Goal: Task Accomplishment & Management: Manage account settings

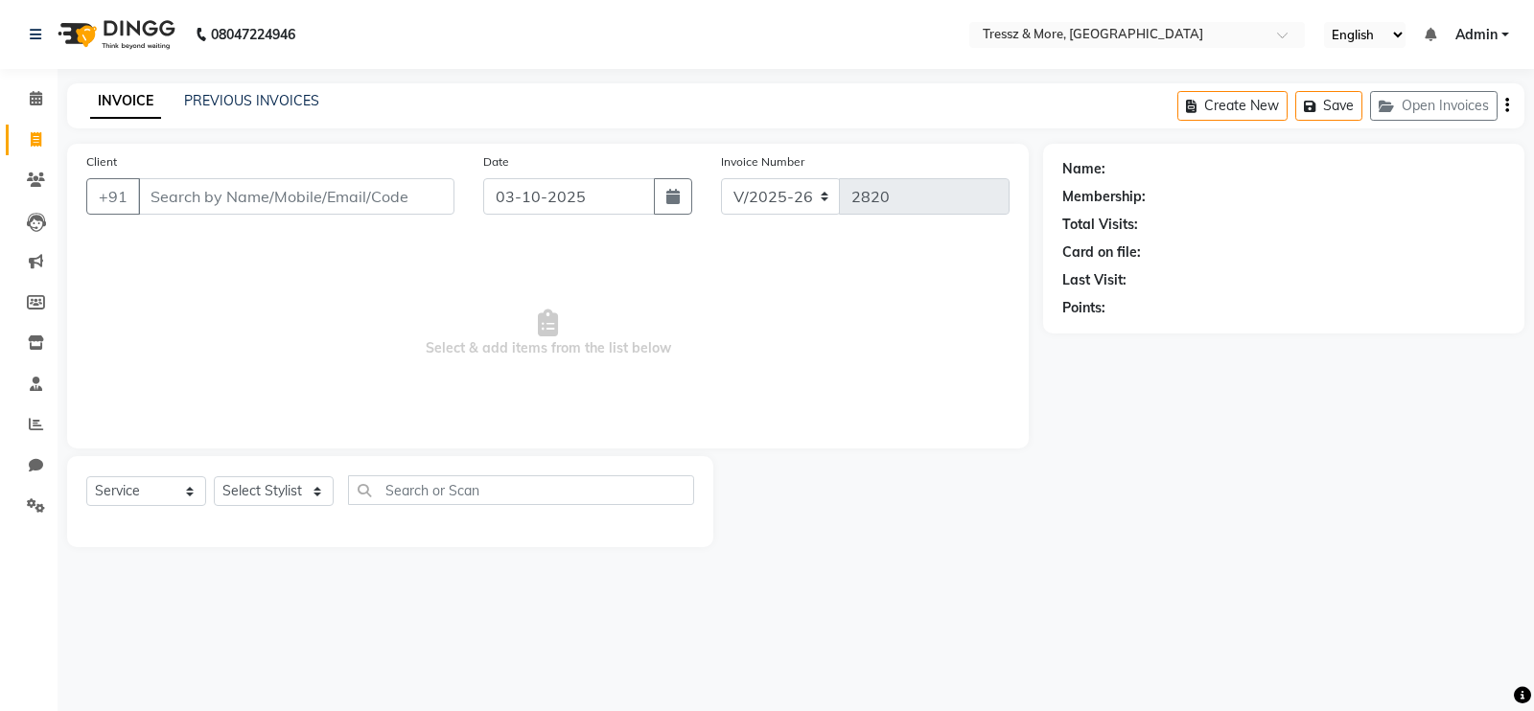
select select "3037"
select select "service"
click at [41, 103] on icon at bounding box center [36, 98] width 12 height 14
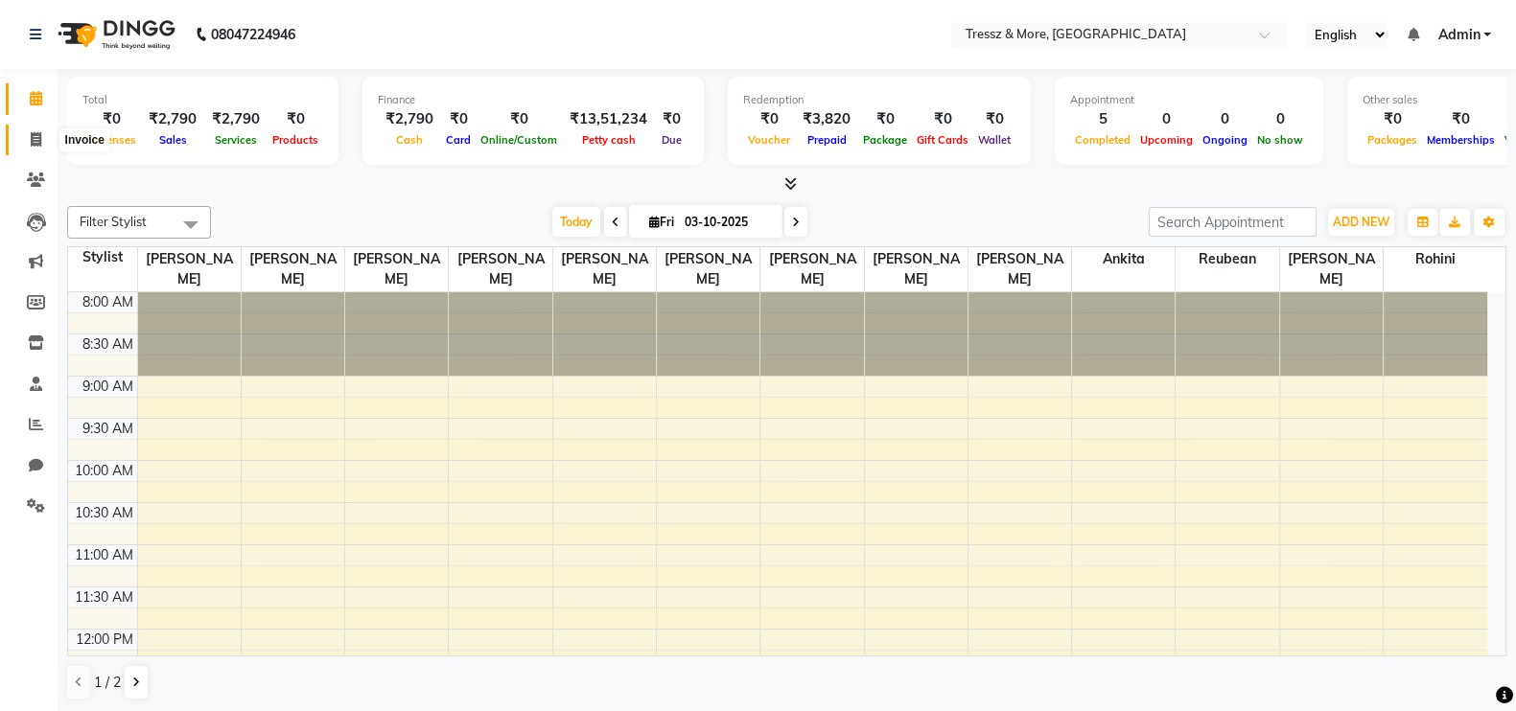
click at [38, 142] on icon at bounding box center [36, 139] width 11 height 14
select select "service"
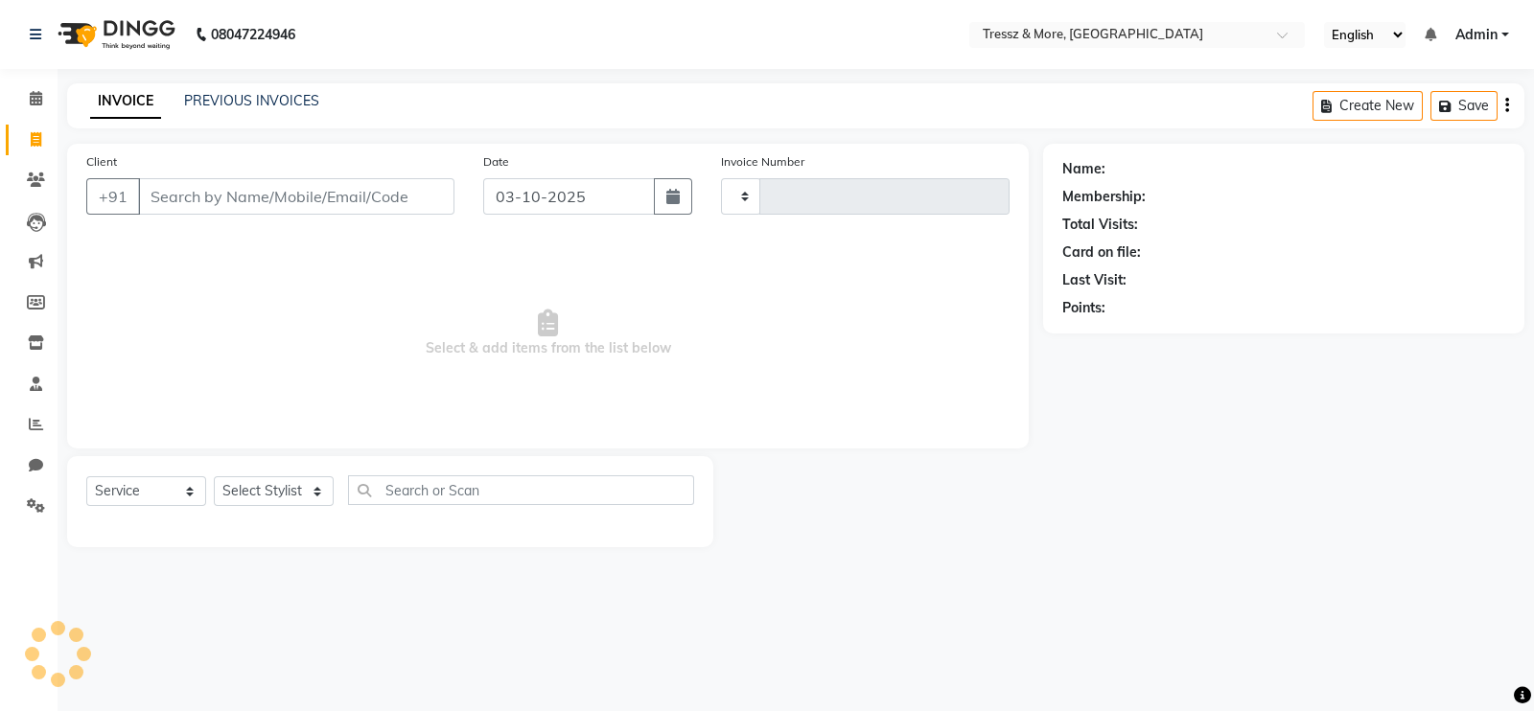
type input "2820"
select select "3037"
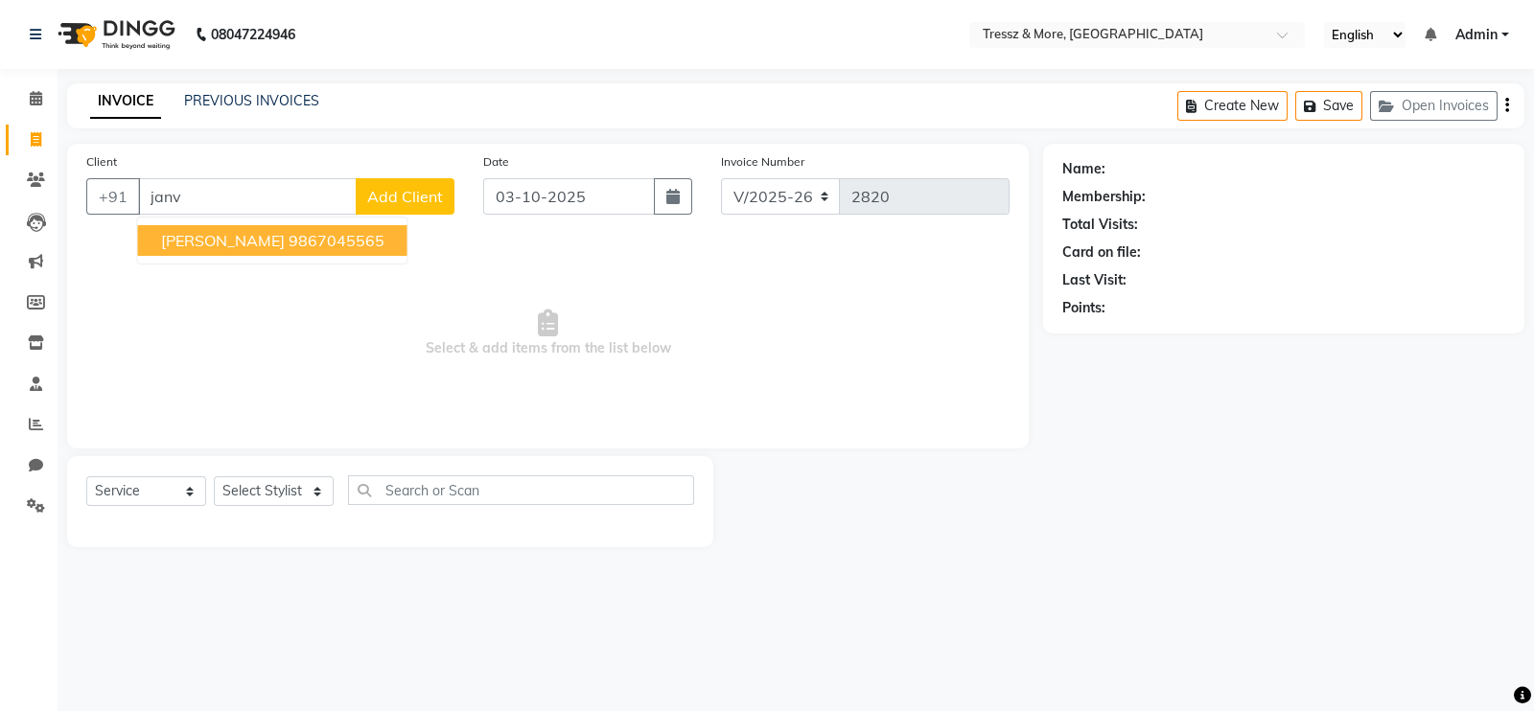
type input "janv"
click at [296, 494] on select "Select Stylist [PERSON_NAME] Anas [PERSON_NAME] [PERSON_NAME] [PERSON_NAME] [PE…" at bounding box center [274, 492] width 120 height 30
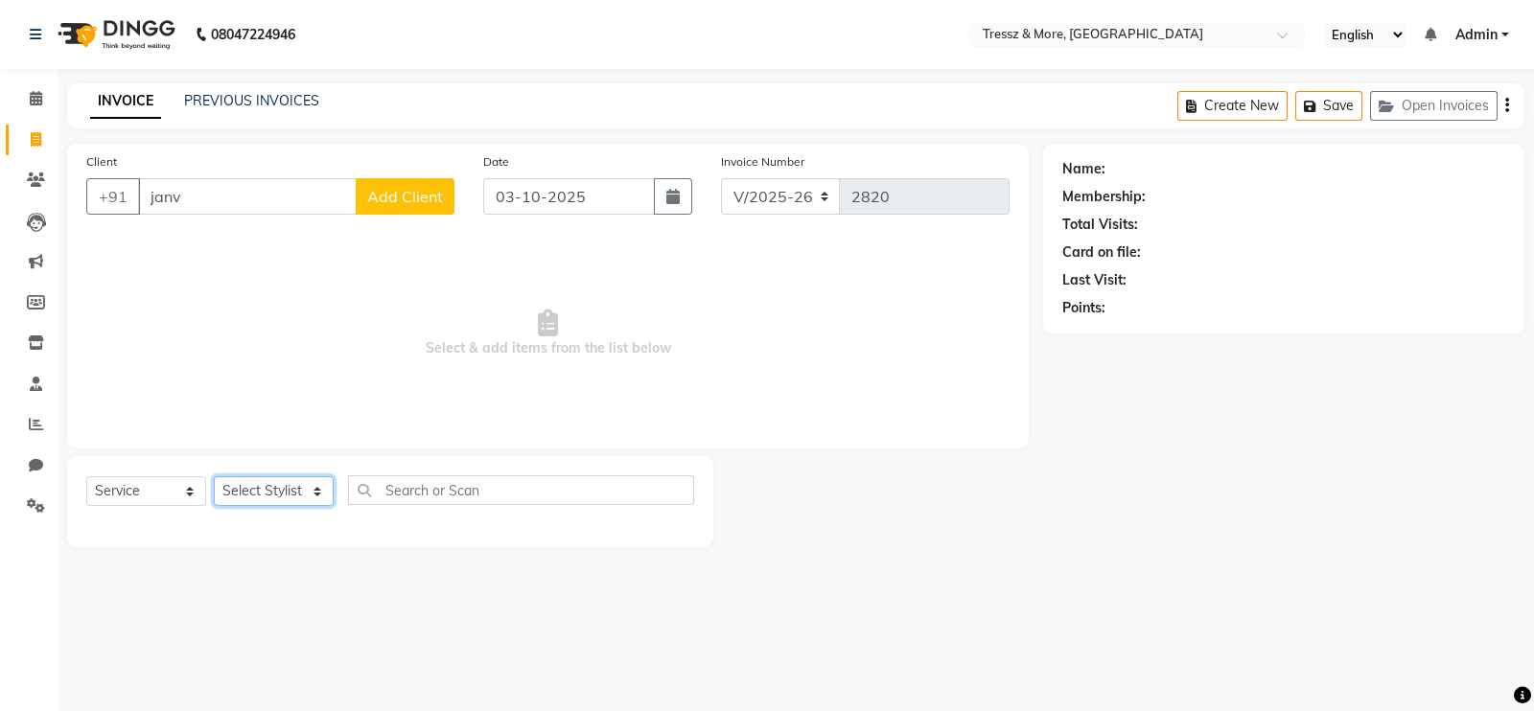
select select "83989"
click at [214, 478] on select "Select Stylist [PERSON_NAME] Anas [PERSON_NAME] [PERSON_NAME] [PERSON_NAME] [PE…" at bounding box center [274, 492] width 120 height 30
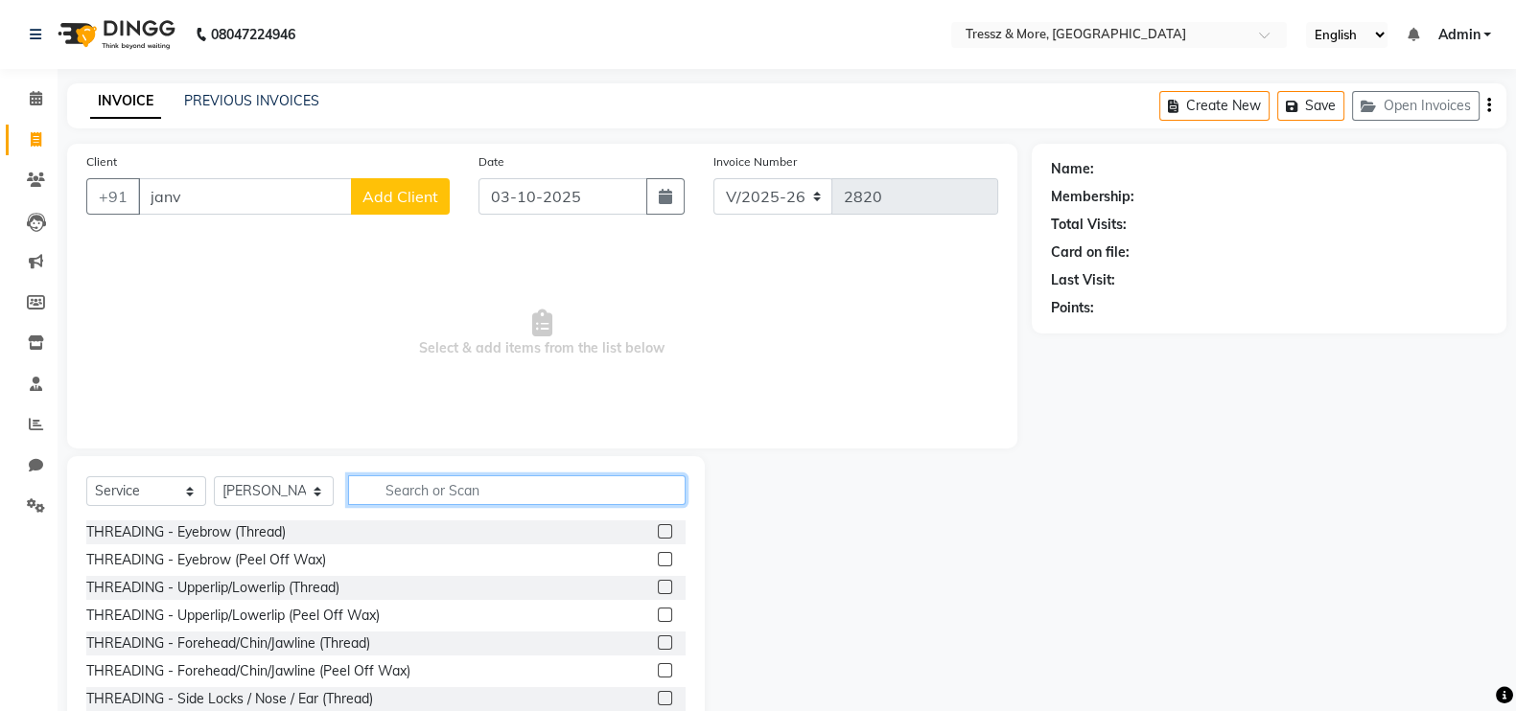
click at [451, 491] on input "text" at bounding box center [517, 491] width 338 height 30
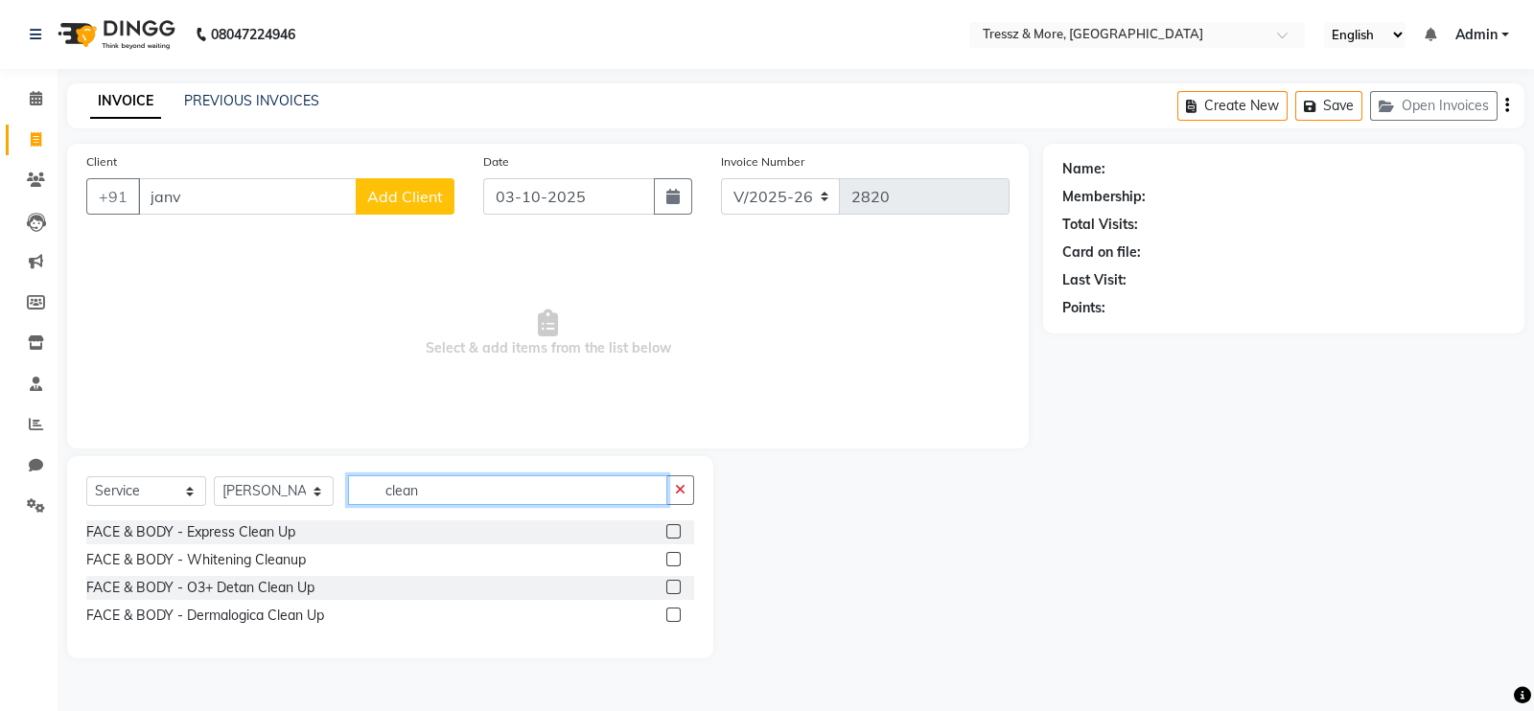
type input "clean"
click at [668, 592] on label at bounding box center [673, 587] width 14 height 14
click at [668, 592] on input "checkbox" at bounding box center [672, 588] width 12 height 12
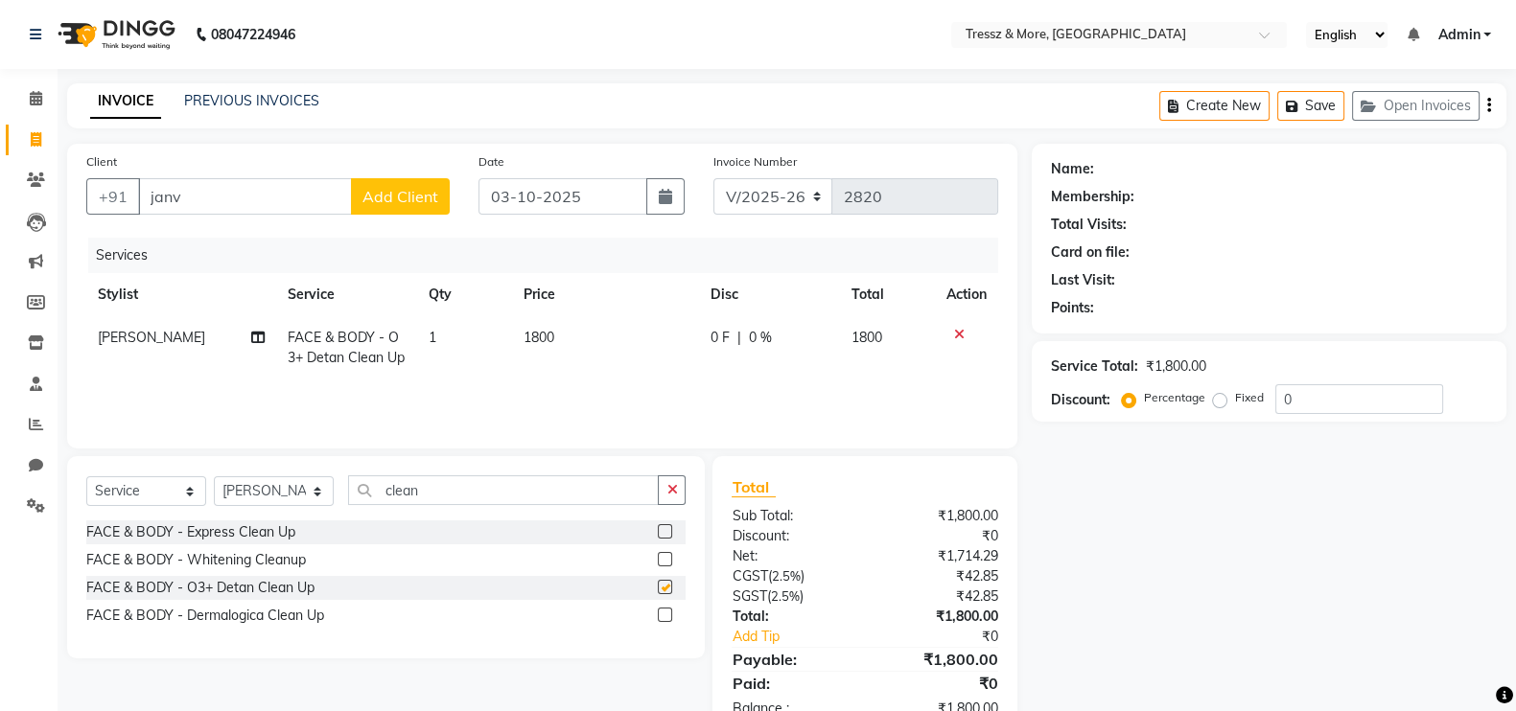
checkbox input "false"
click at [297, 484] on select "Select Stylist [PERSON_NAME] Anas [PERSON_NAME] [PERSON_NAME] [PERSON_NAME] [PE…" at bounding box center [274, 492] width 120 height 30
select select "88779"
click at [214, 478] on select "Select Stylist [PERSON_NAME] Anas [PERSON_NAME] [PERSON_NAME] [PERSON_NAME] [PE…" at bounding box center [274, 492] width 120 height 30
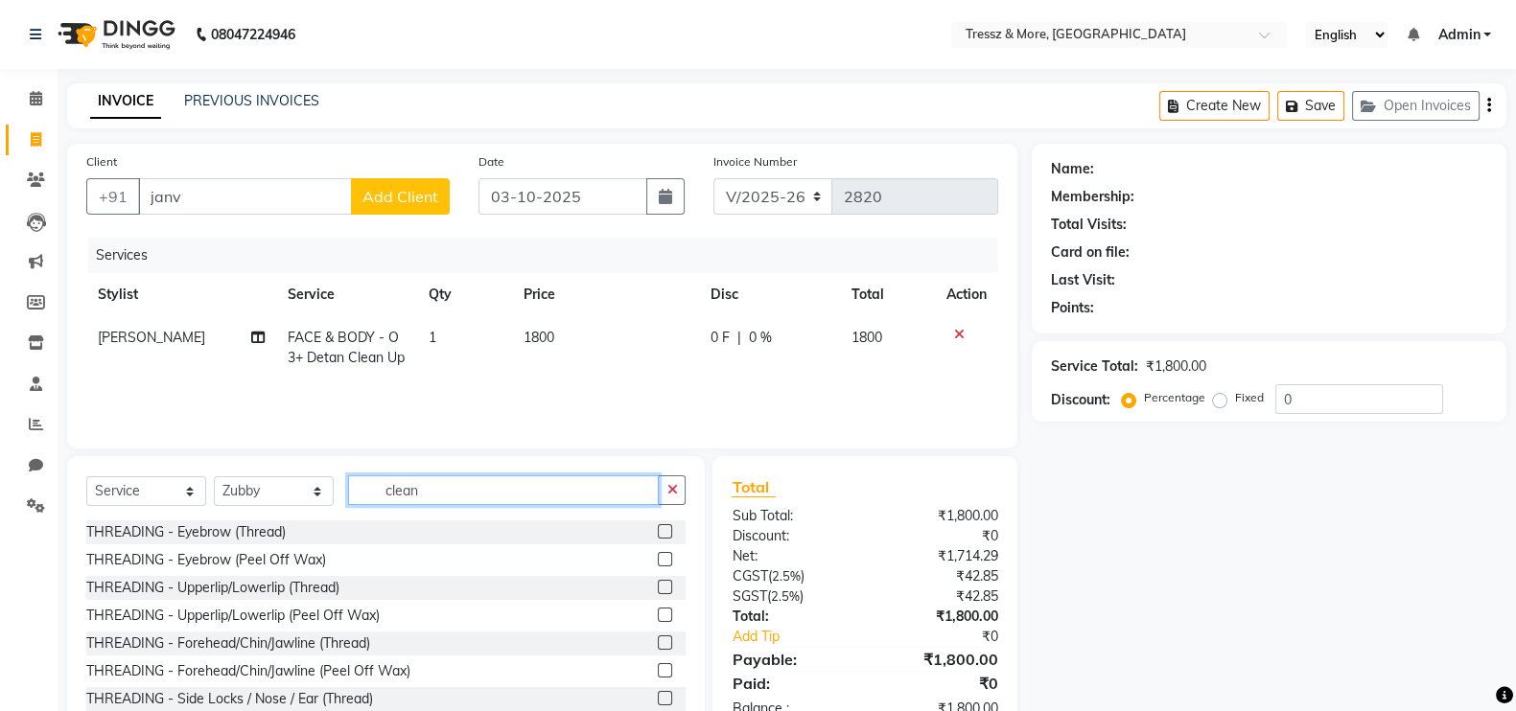
click at [450, 486] on input "clean" at bounding box center [503, 491] width 311 height 30
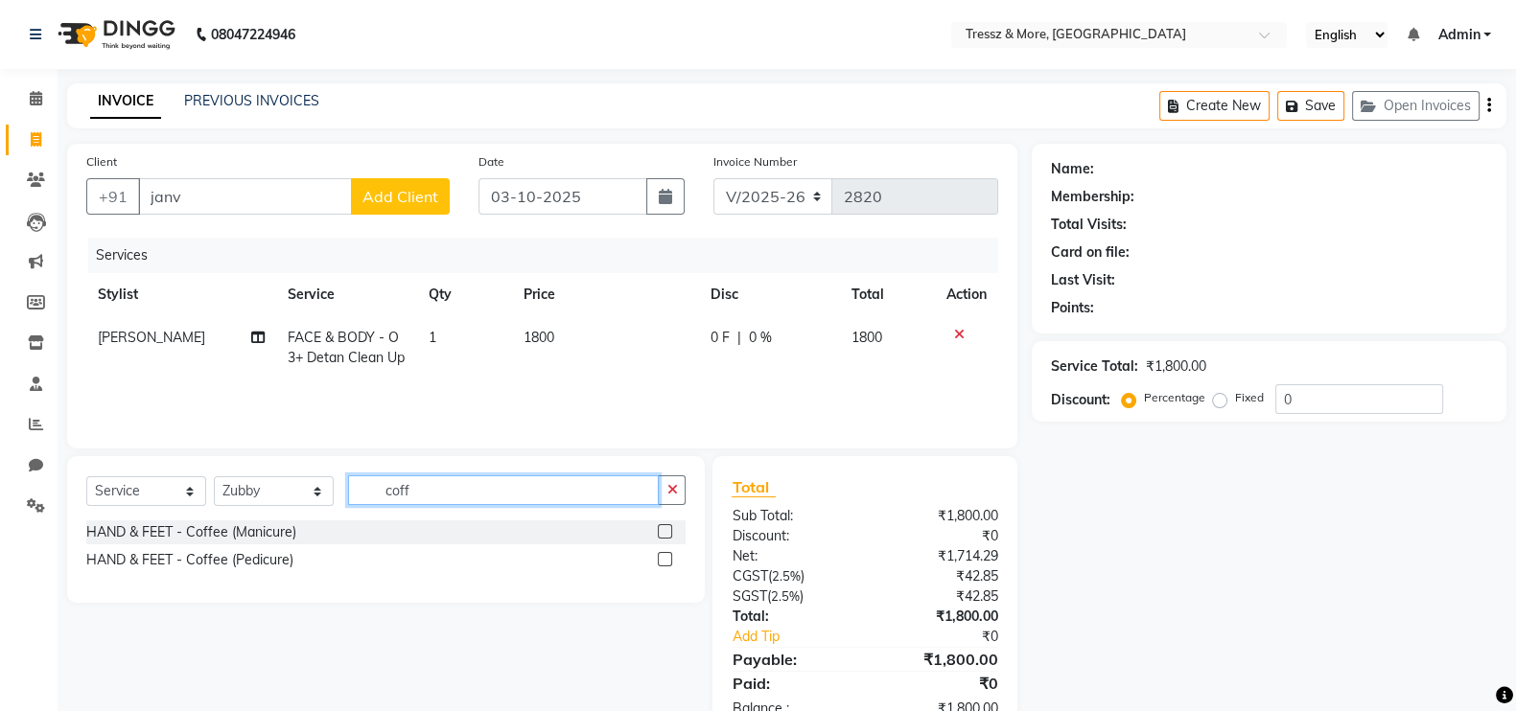
type input "coff"
click at [662, 561] on label at bounding box center [665, 559] width 14 height 14
click at [662, 561] on input "checkbox" at bounding box center [664, 560] width 12 height 12
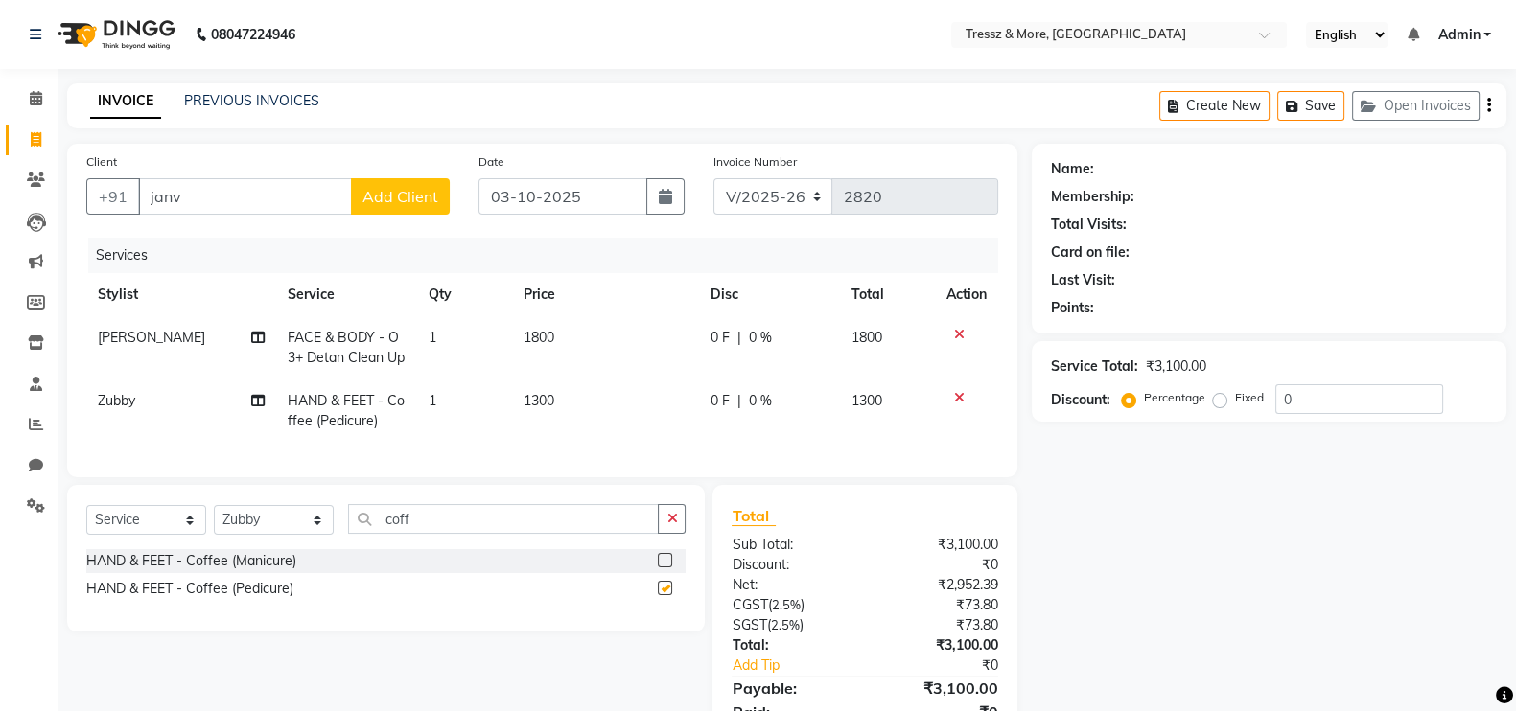
checkbox input "false"
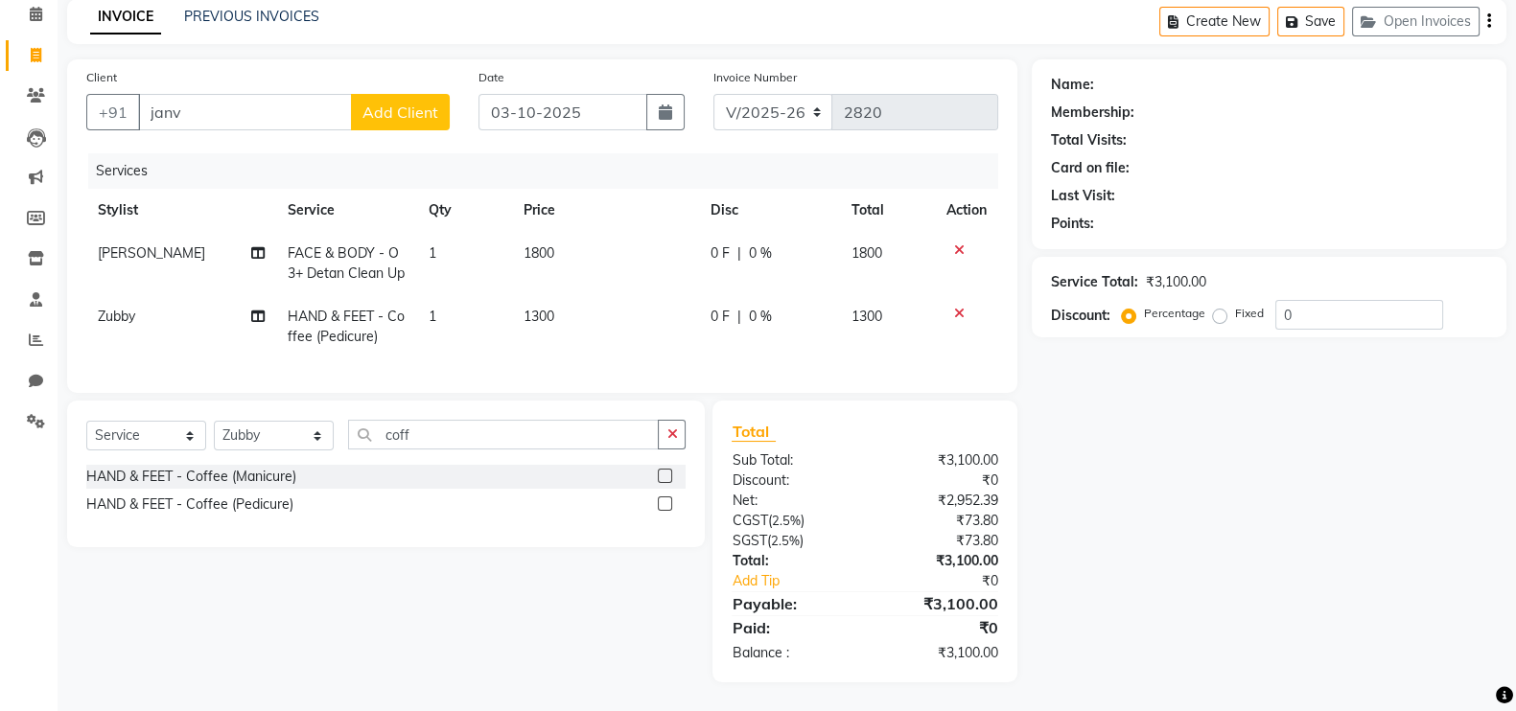
click at [662, 323] on td "1300" at bounding box center [605, 326] width 187 height 63
select select "88779"
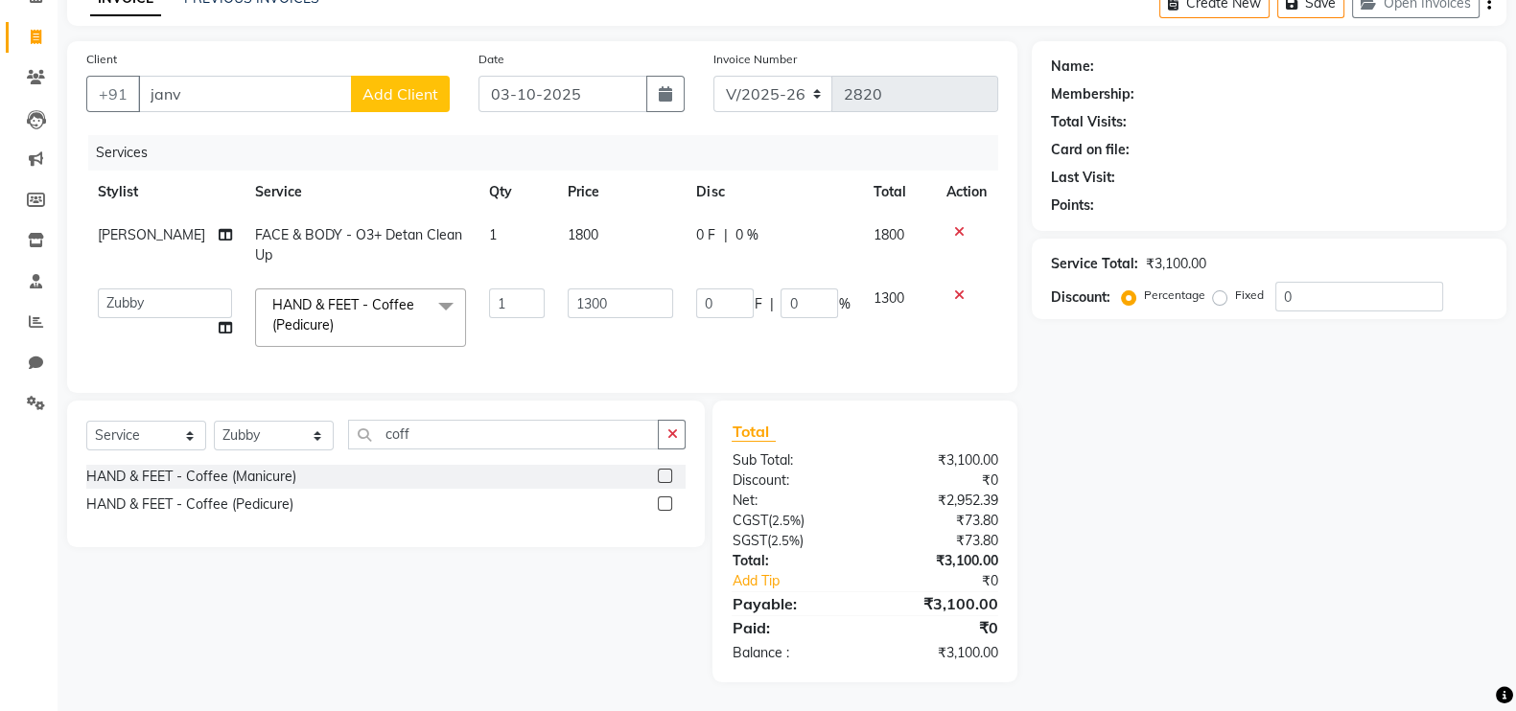
click at [1221, 441] on div "Name: Membership: Total Visits: Card on file: Last Visit: Points: Service Total…" at bounding box center [1276, 361] width 489 height 641
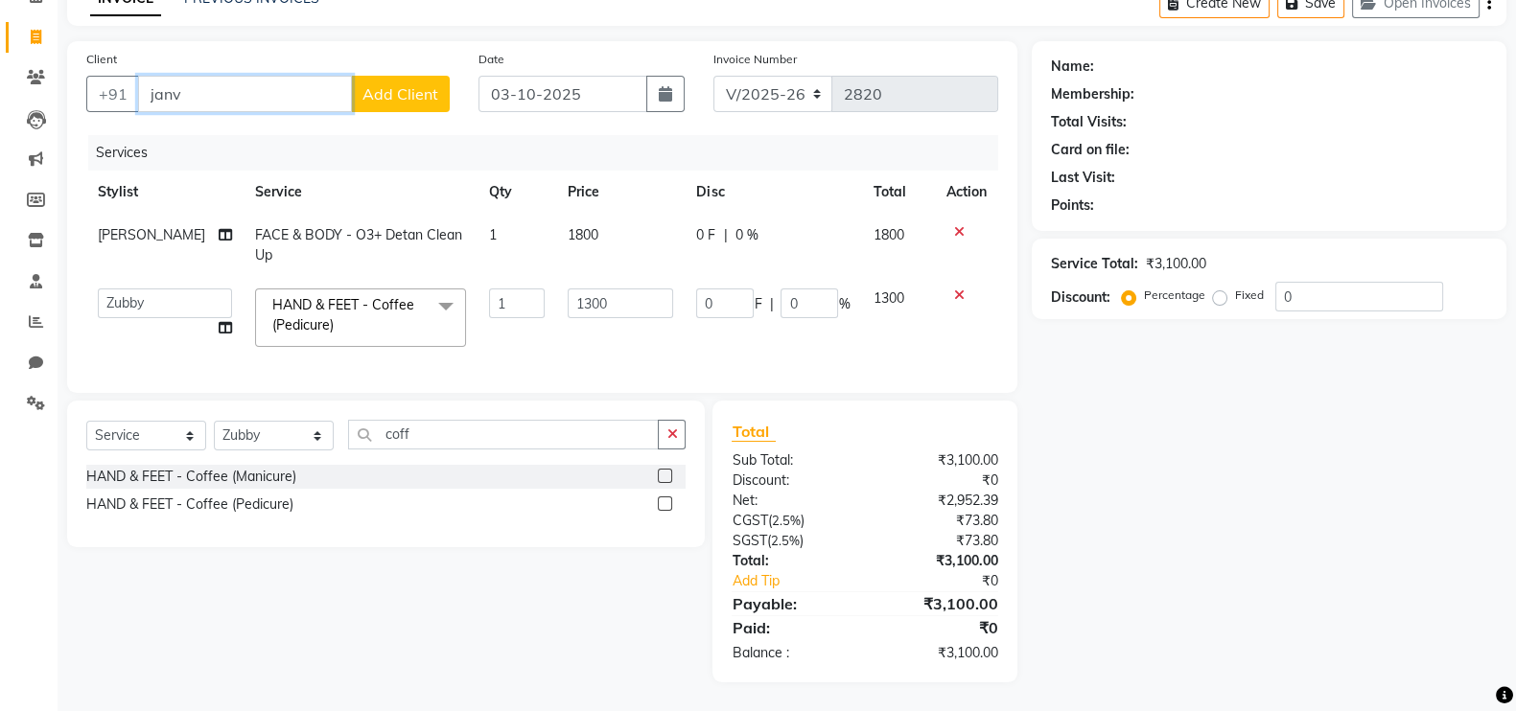
click at [190, 103] on input "janv" at bounding box center [245, 94] width 214 height 36
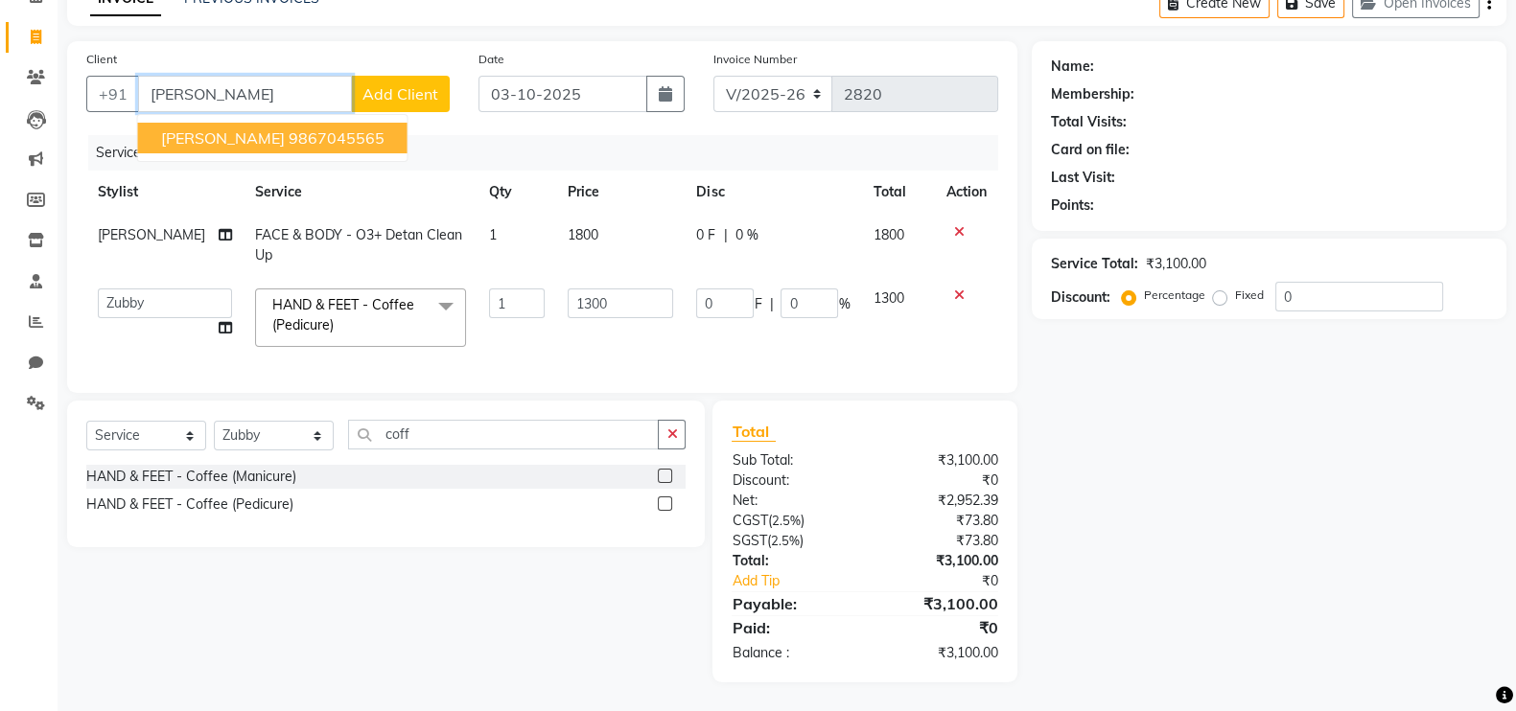
click at [289, 141] on ngb-highlight "9867045565" at bounding box center [337, 137] width 96 height 19
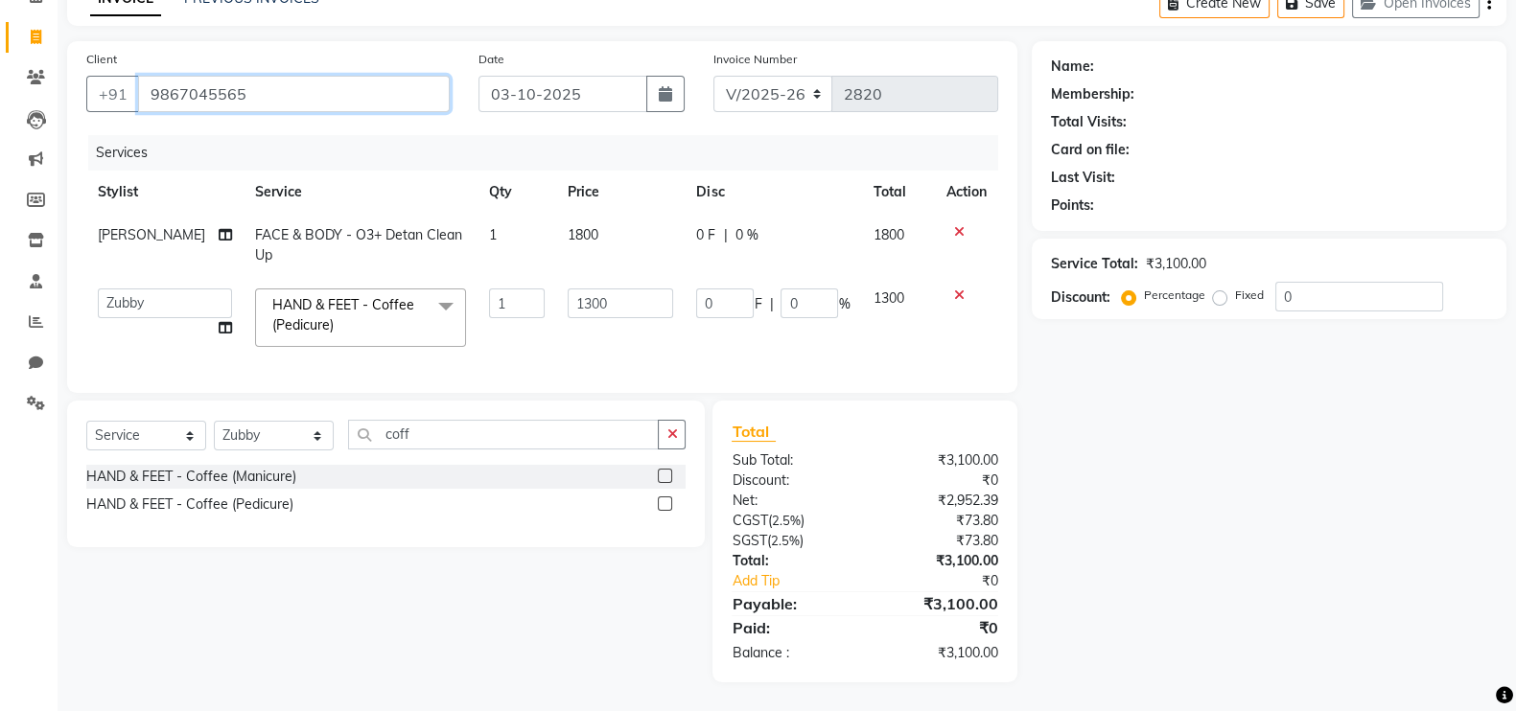
type input "9867045565"
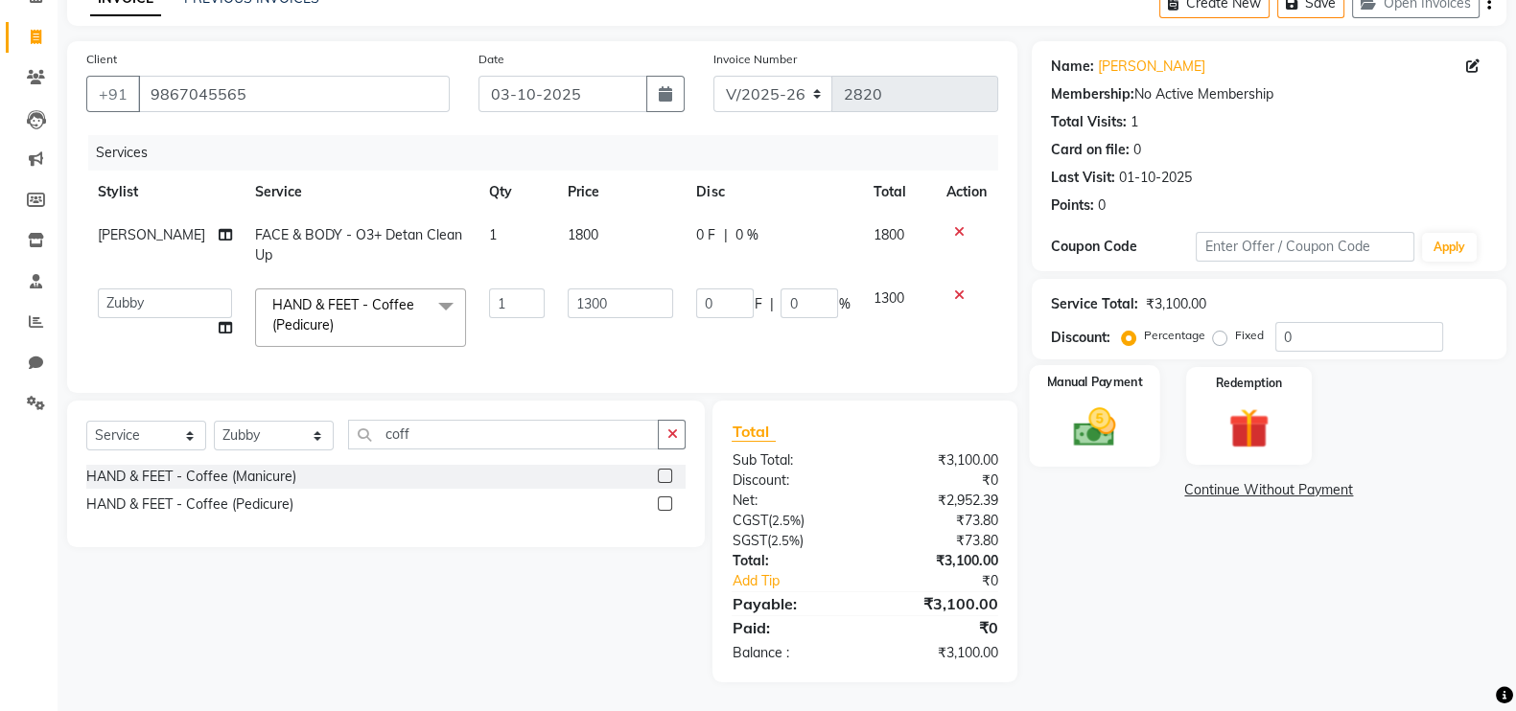
click at [1055, 428] on div "Manual Payment" at bounding box center [1094, 416] width 131 height 102
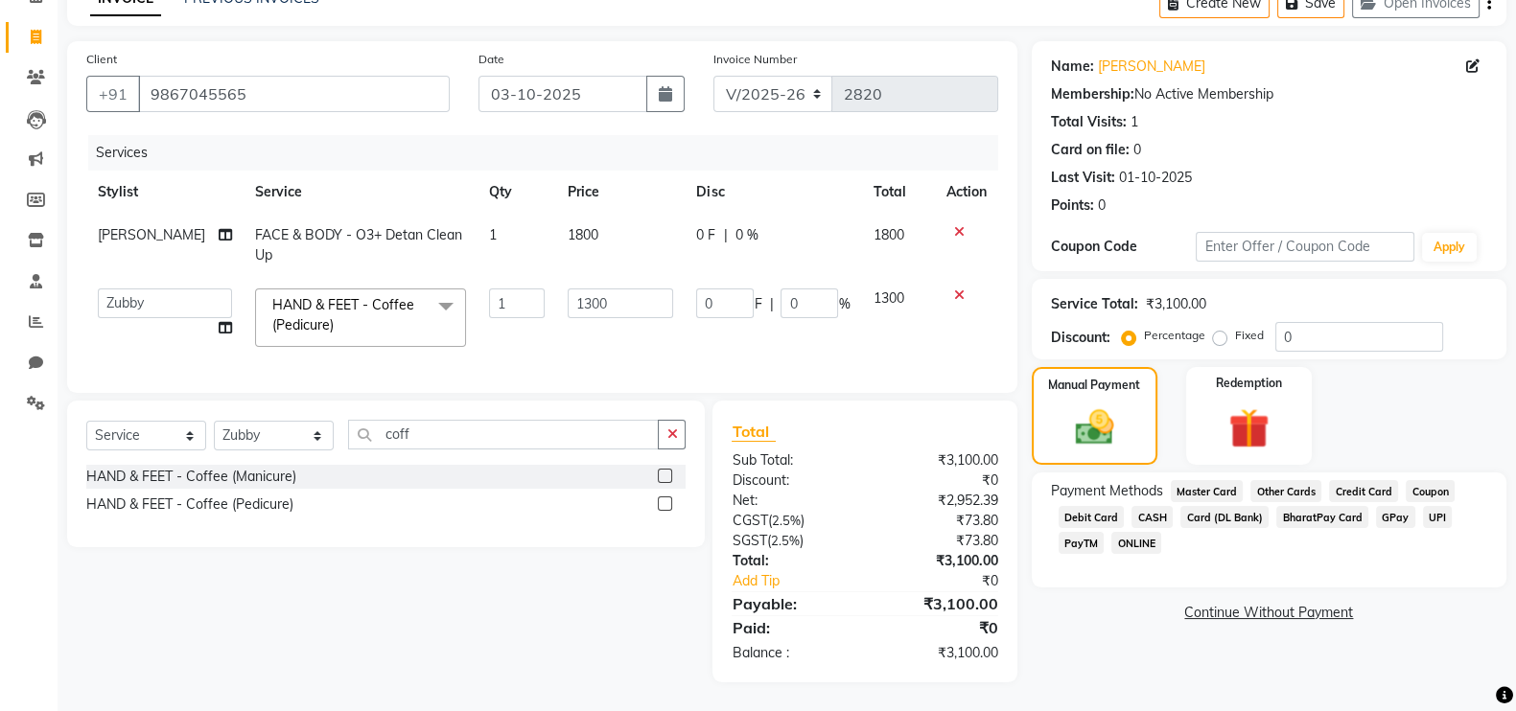
click at [1151, 517] on span "CASH" at bounding box center [1151, 517] width 41 height 22
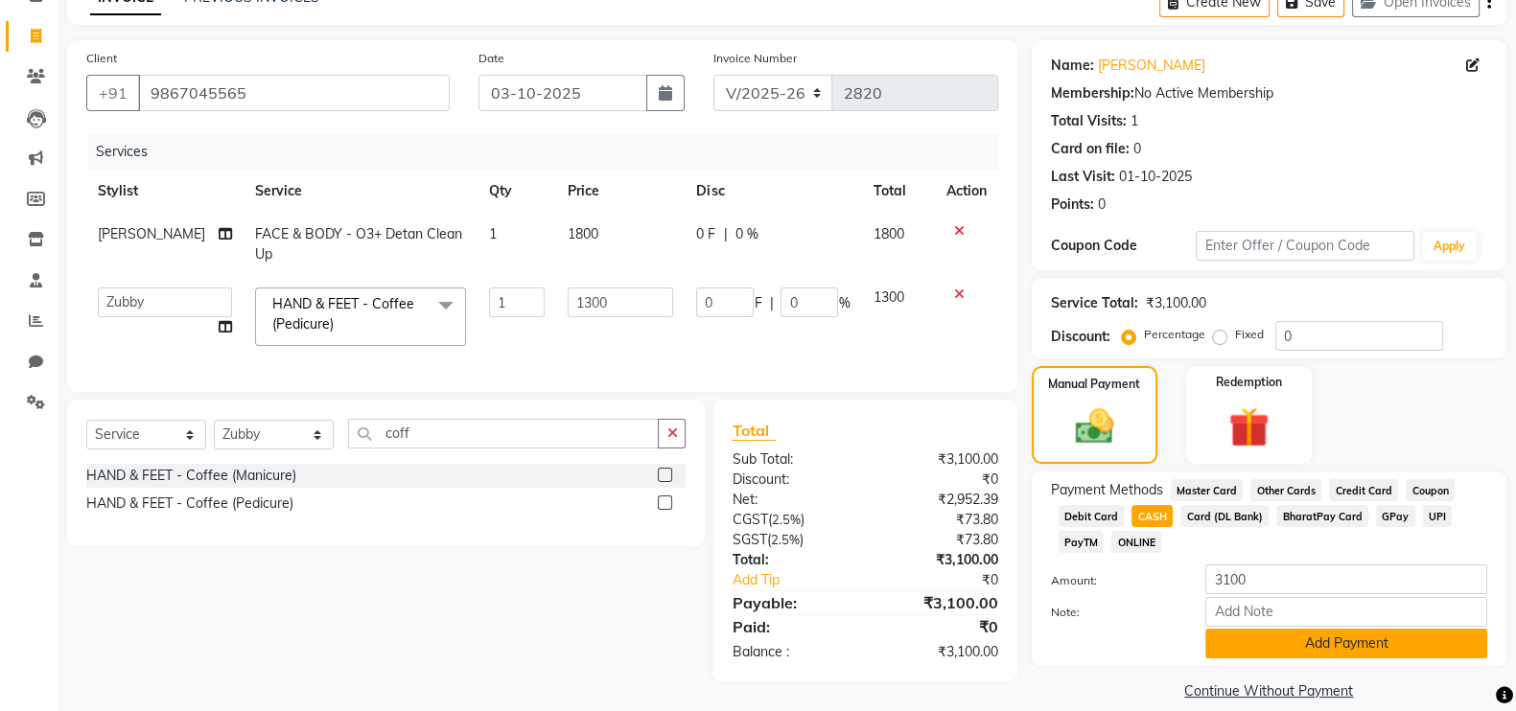
click at [1309, 640] on button "Add Payment" at bounding box center [1346, 644] width 282 height 30
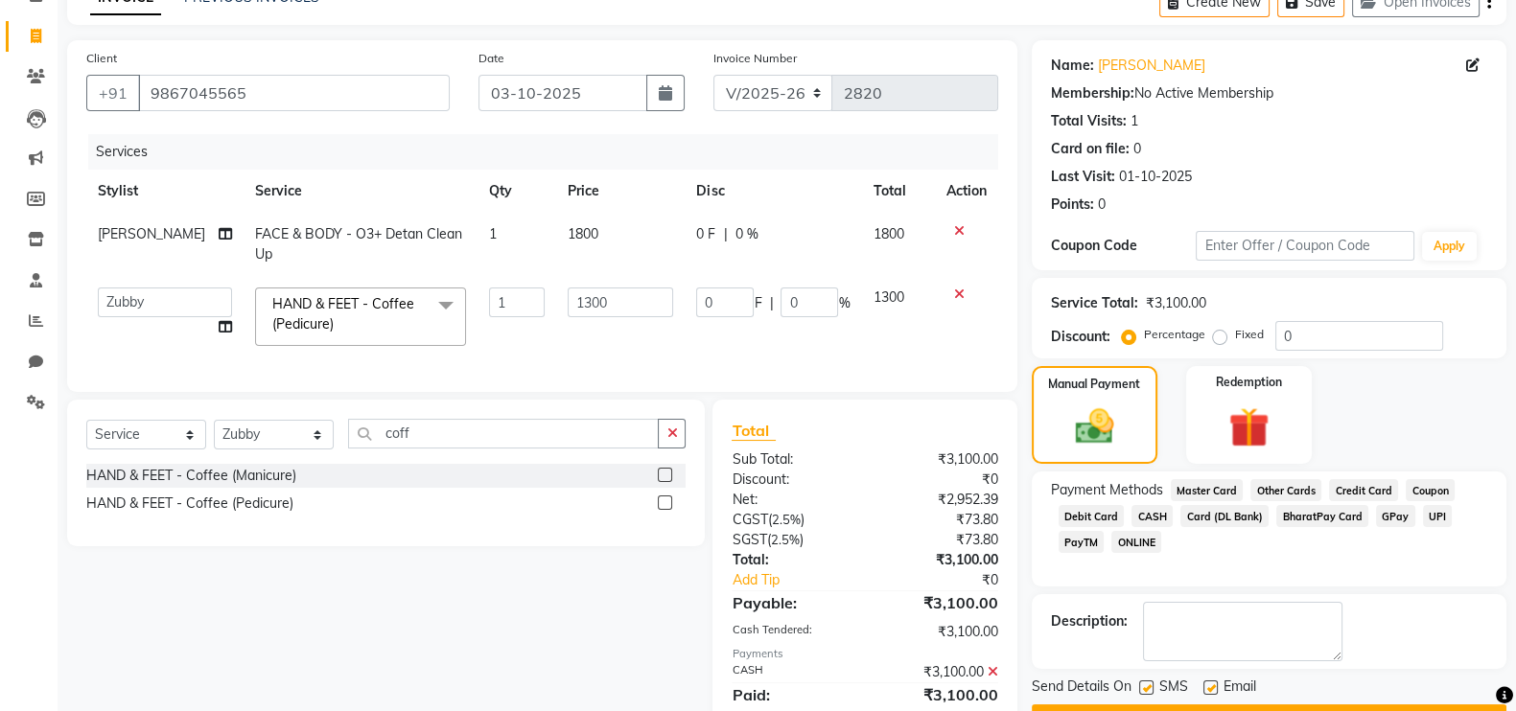
scroll to position [189, 0]
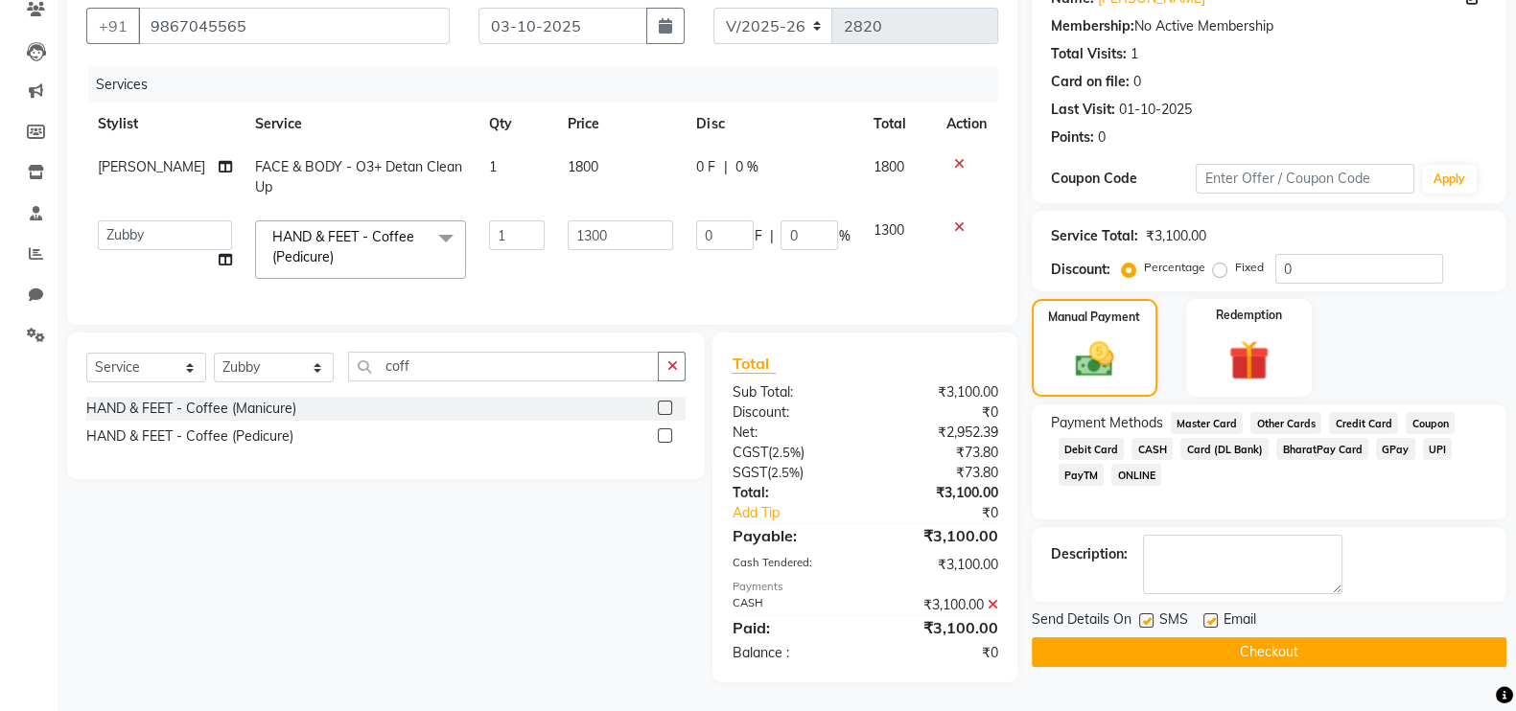
click at [1276, 640] on button "Checkout" at bounding box center [1269, 653] width 475 height 30
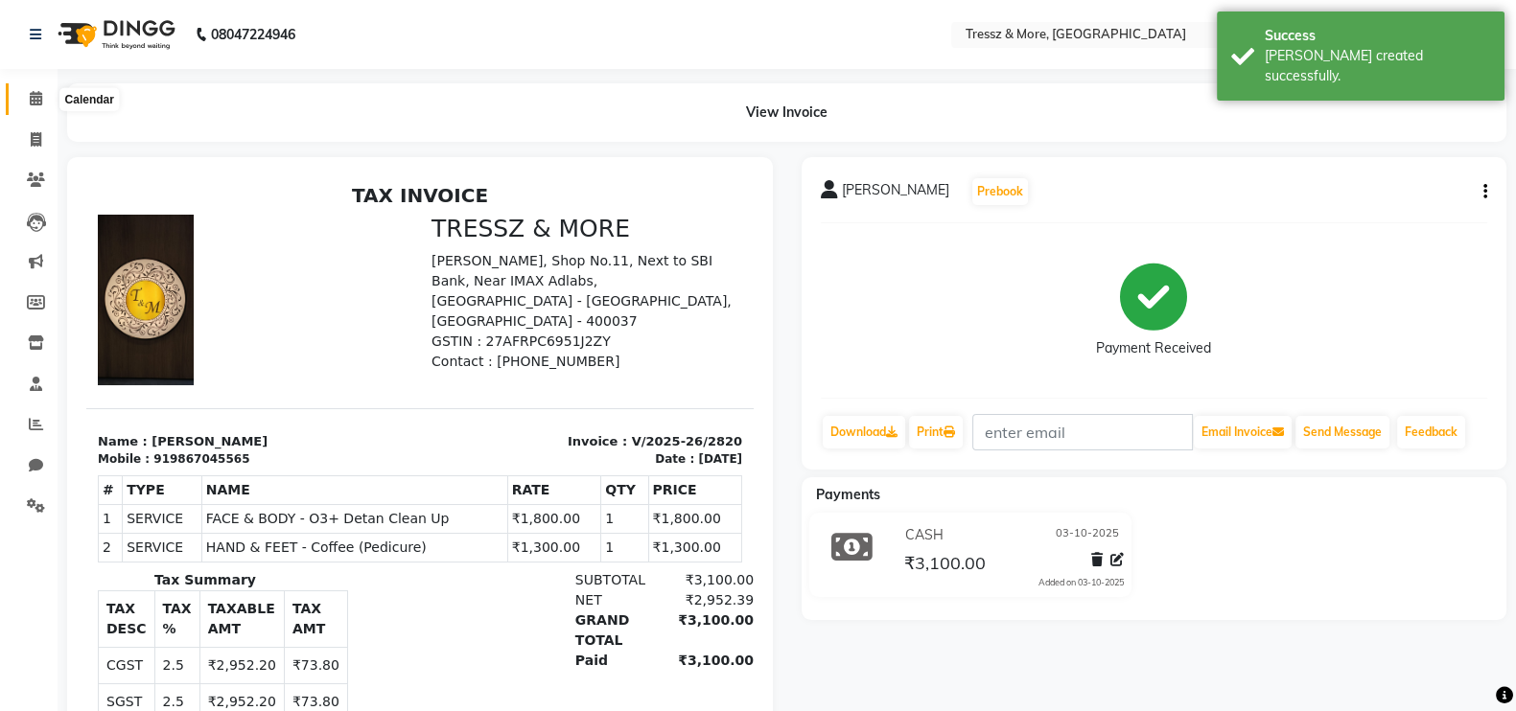
click at [39, 95] on icon at bounding box center [36, 98] width 12 height 14
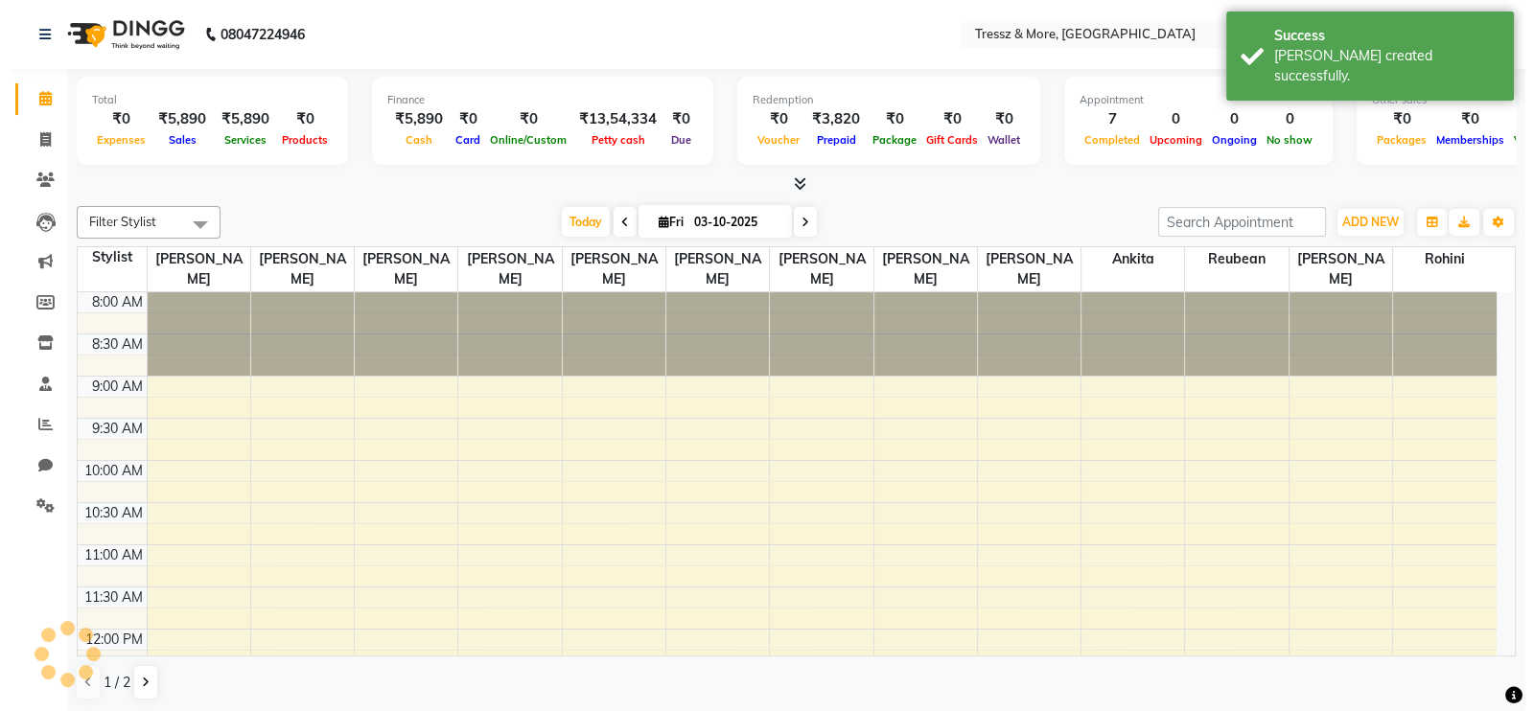
scroll to position [686, 0]
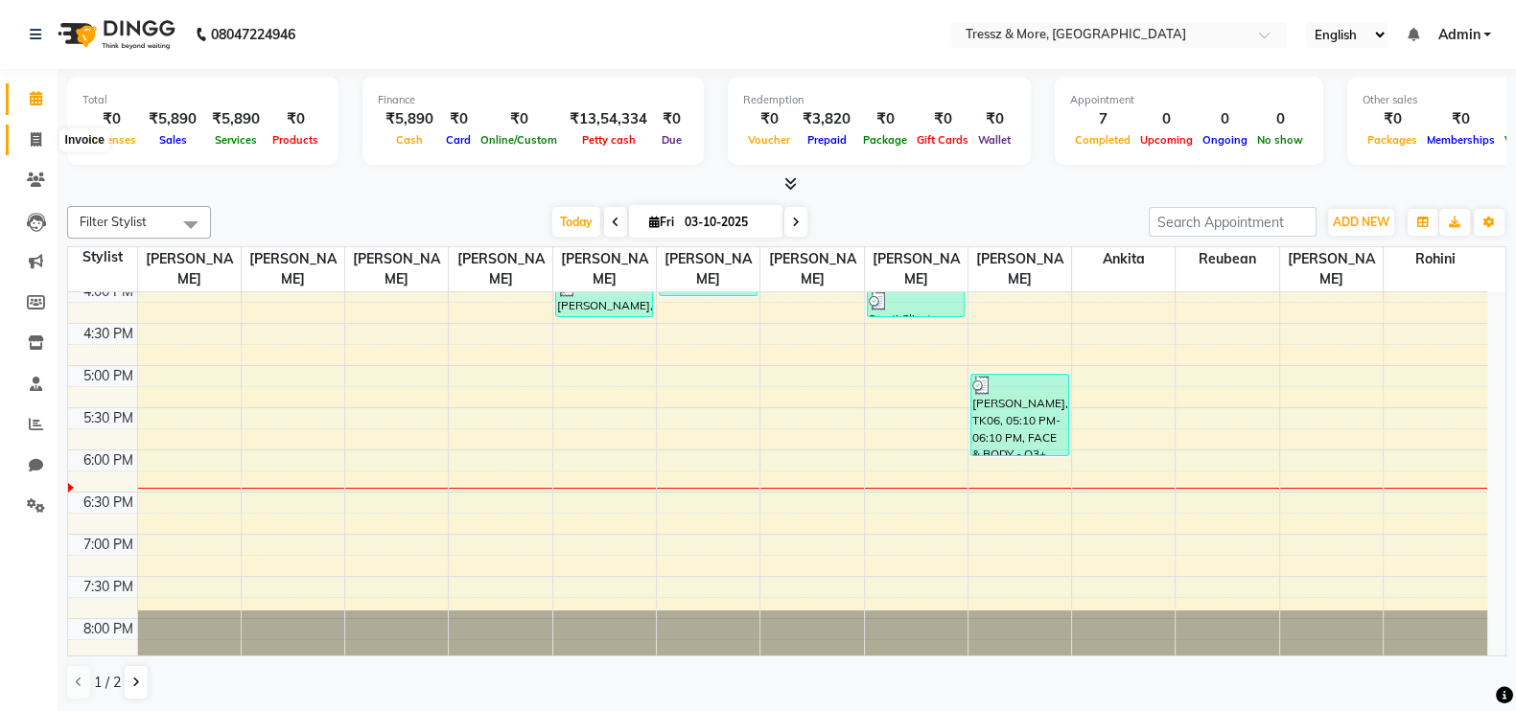
click at [40, 145] on icon at bounding box center [36, 139] width 11 height 14
select select "service"
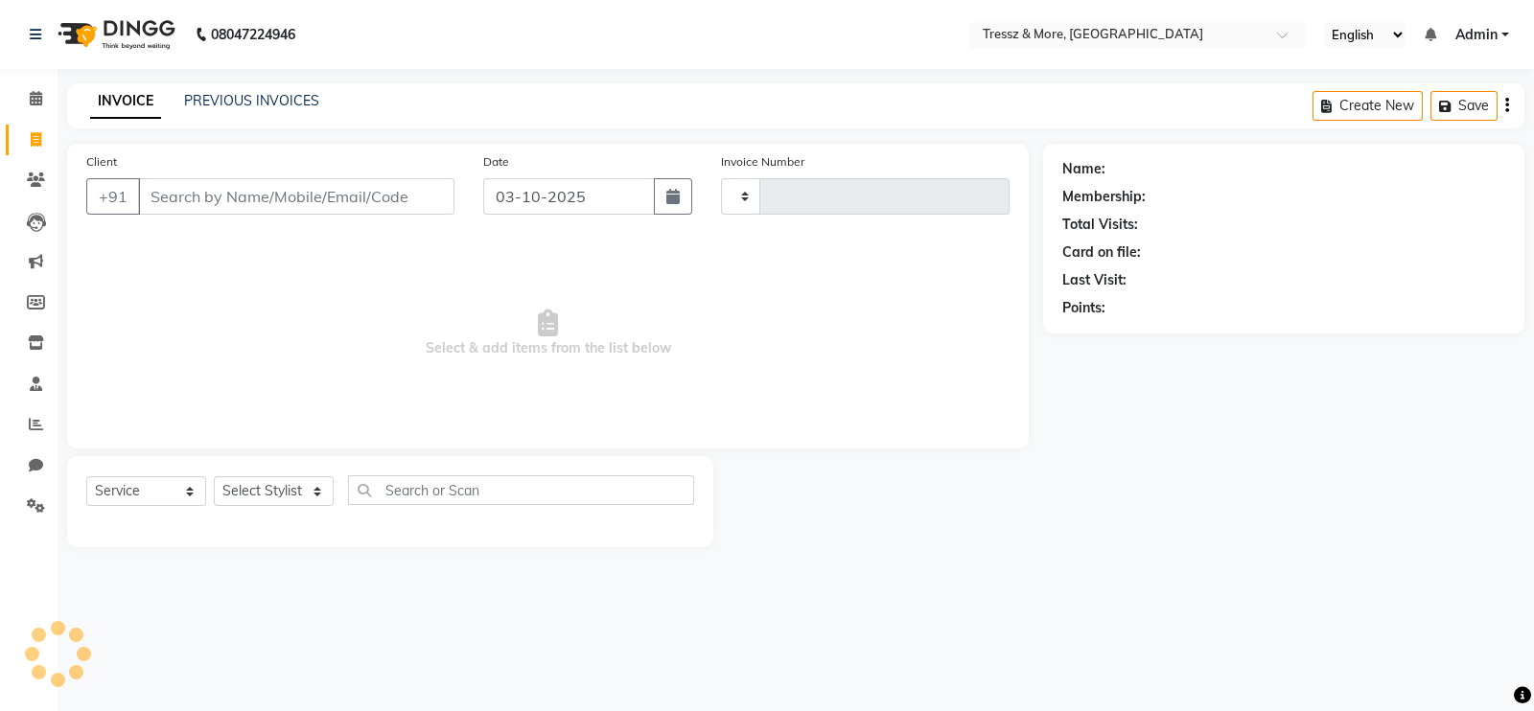
type input "2821"
select select "3037"
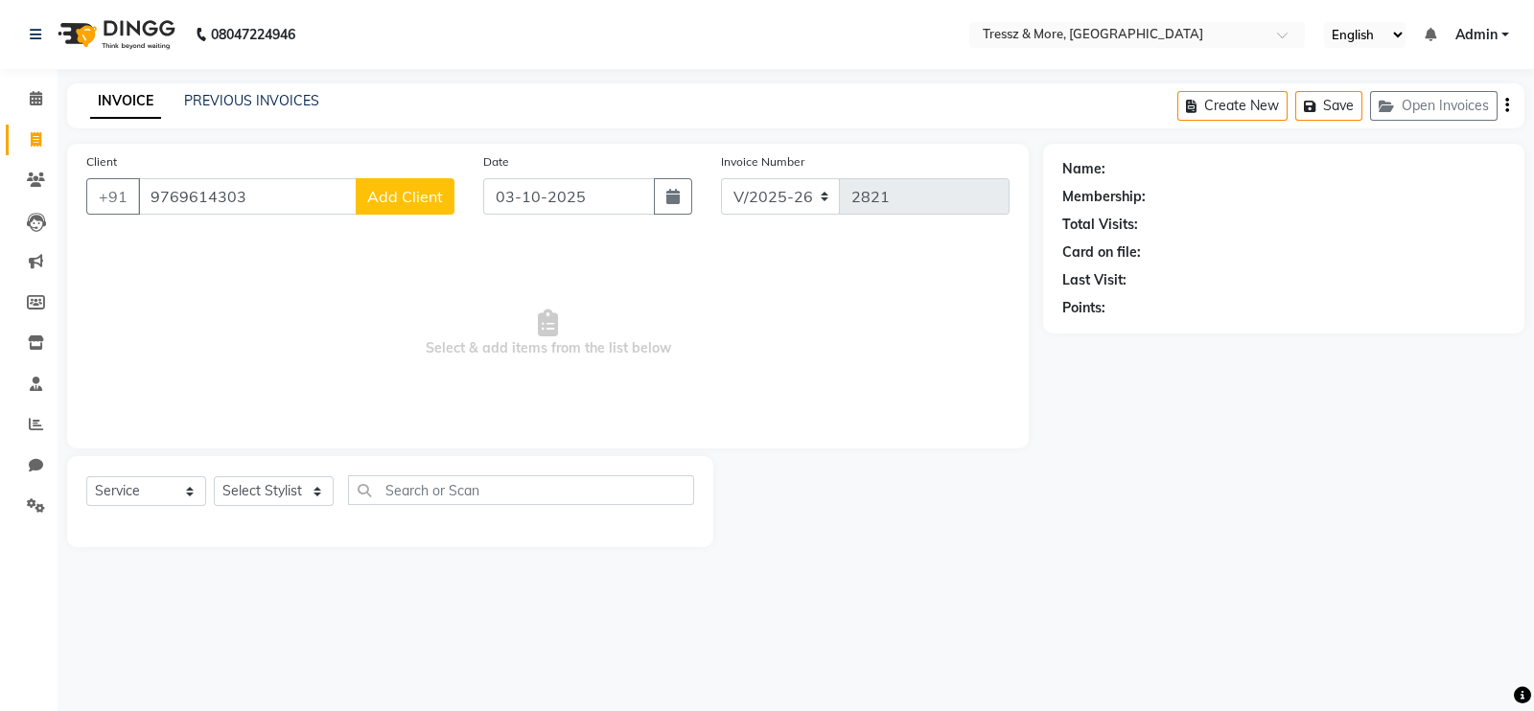
type input "9769614303"
click at [399, 192] on span "Add Client" at bounding box center [405, 196] width 76 height 19
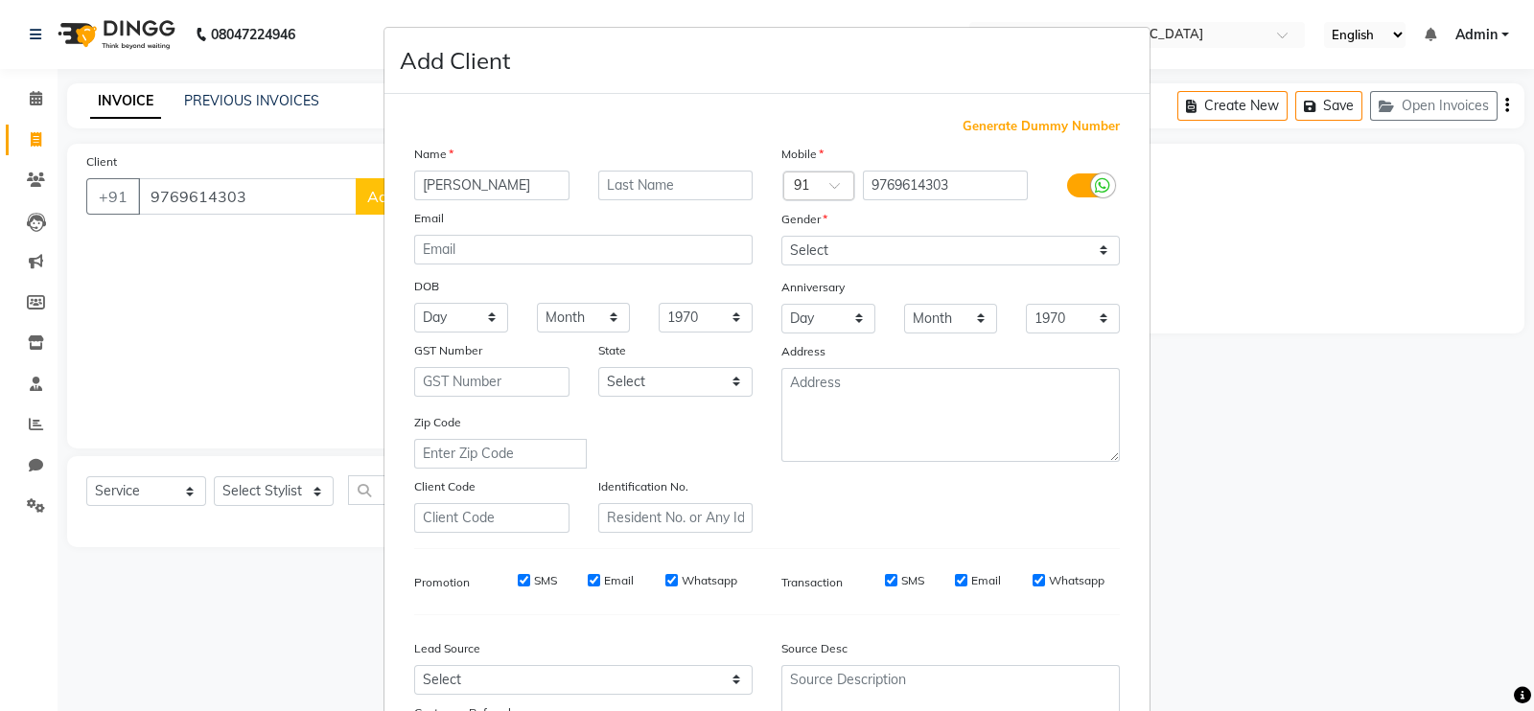
type input "[PERSON_NAME]"
click at [808, 246] on select "Select [DEMOGRAPHIC_DATA] [DEMOGRAPHIC_DATA] Other Prefer Not To Say" at bounding box center [950, 251] width 338 height 30
select select "[DEMOGRAPHIC_DATA]"
click at [781, 237] on select "Select [DEMOGRAPHIC_DATA] [DEMOGRAPHIC_DATA] Other Prefer Not To Say" at bounding box center [950, 251] width 338 height 30
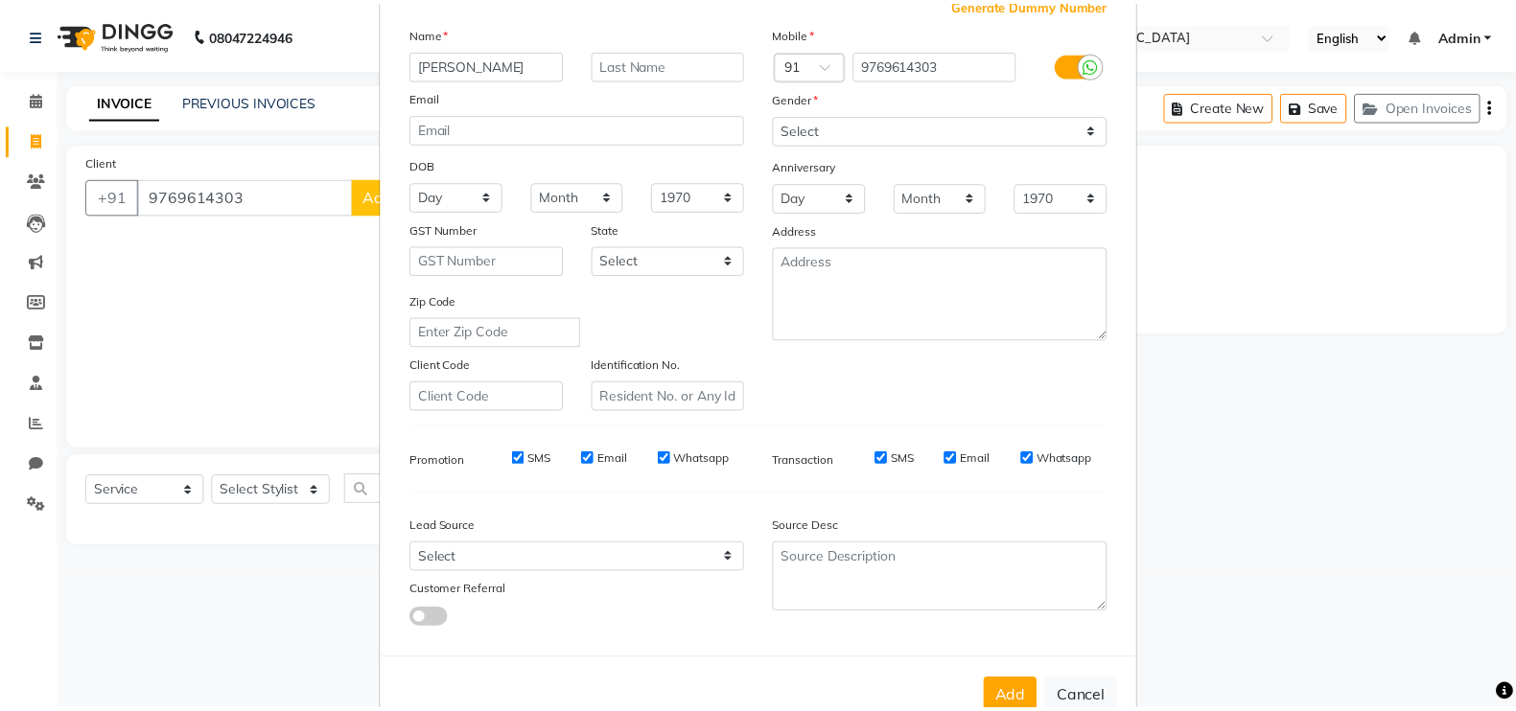
scroll to position [184, 0]
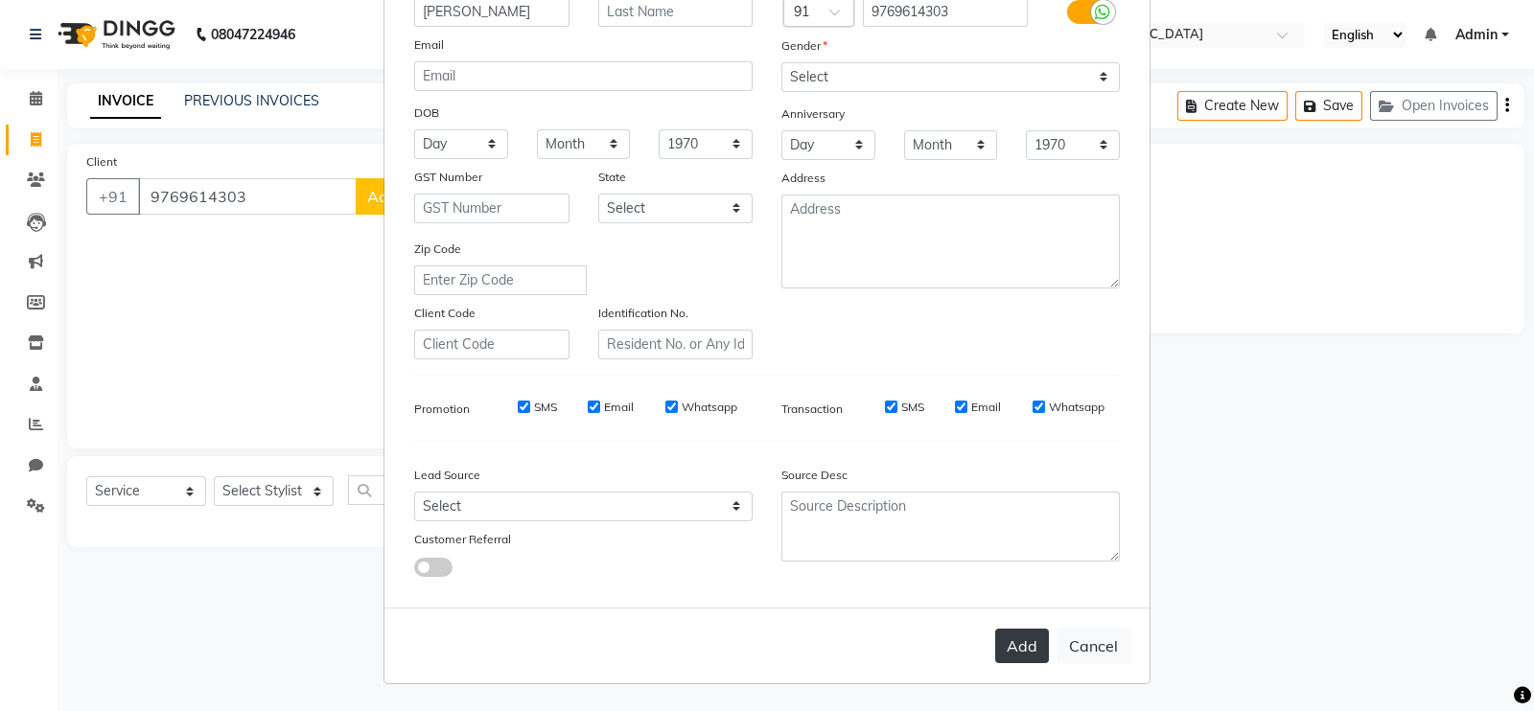
click at [1008, 645] on button "Add" at bounding box center [1022, 646] width 54 height 35
select select
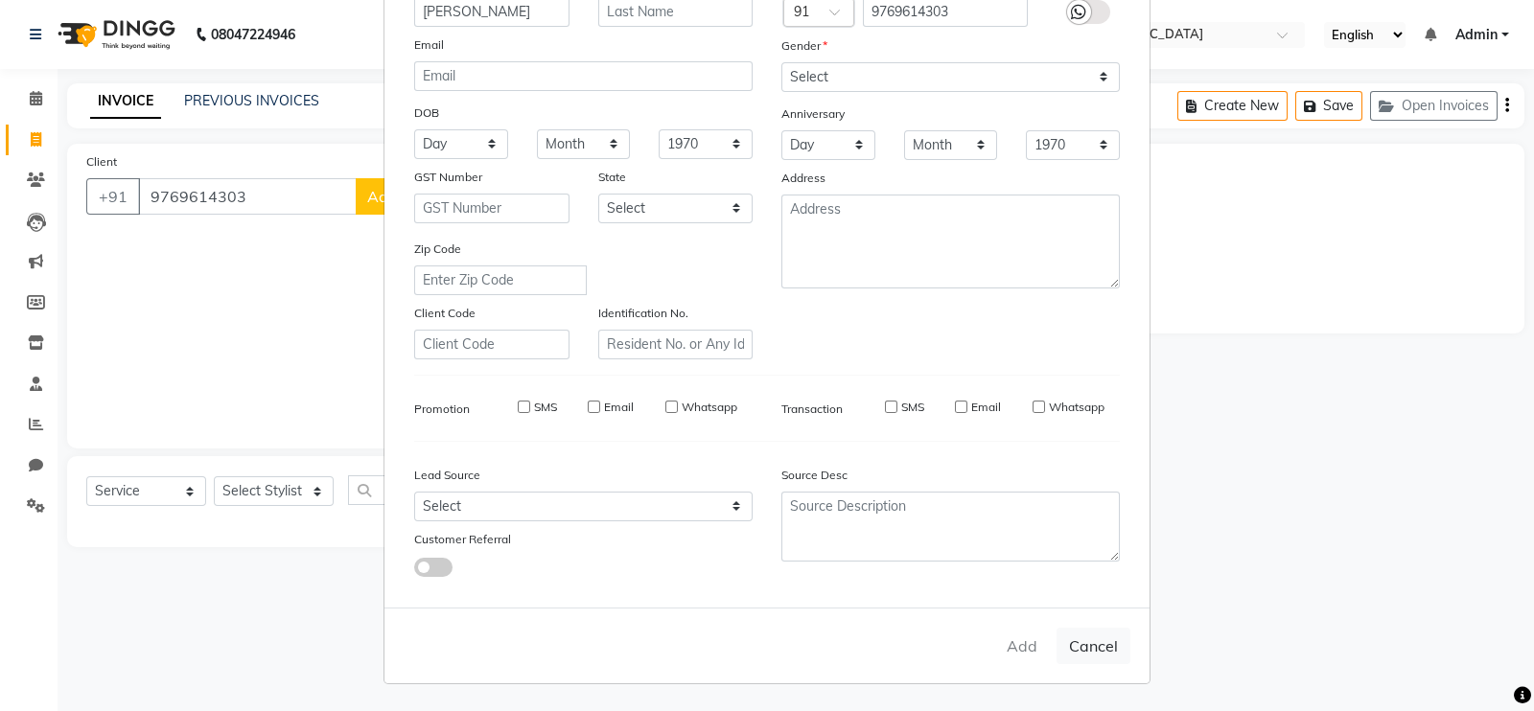
select select
checkbox input "false"
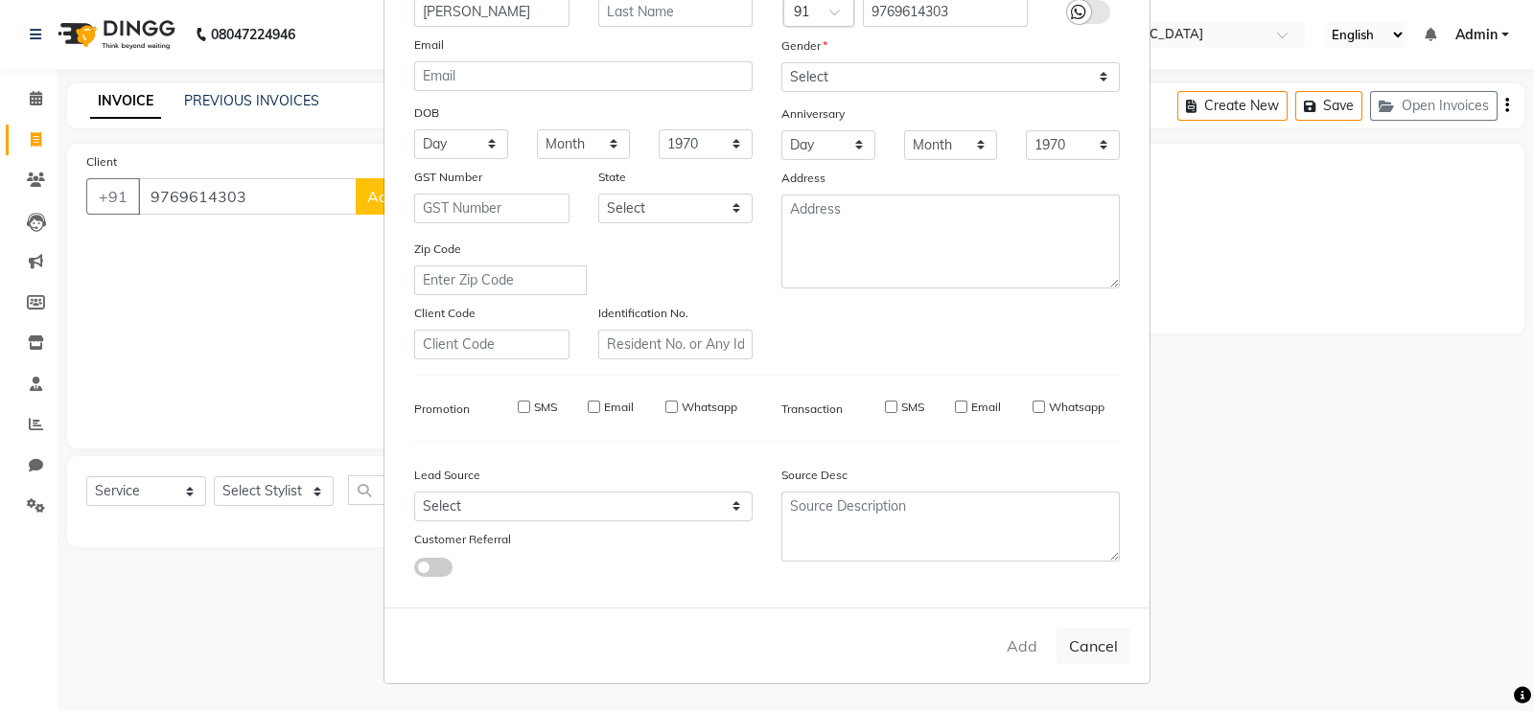
checkbox input "false"
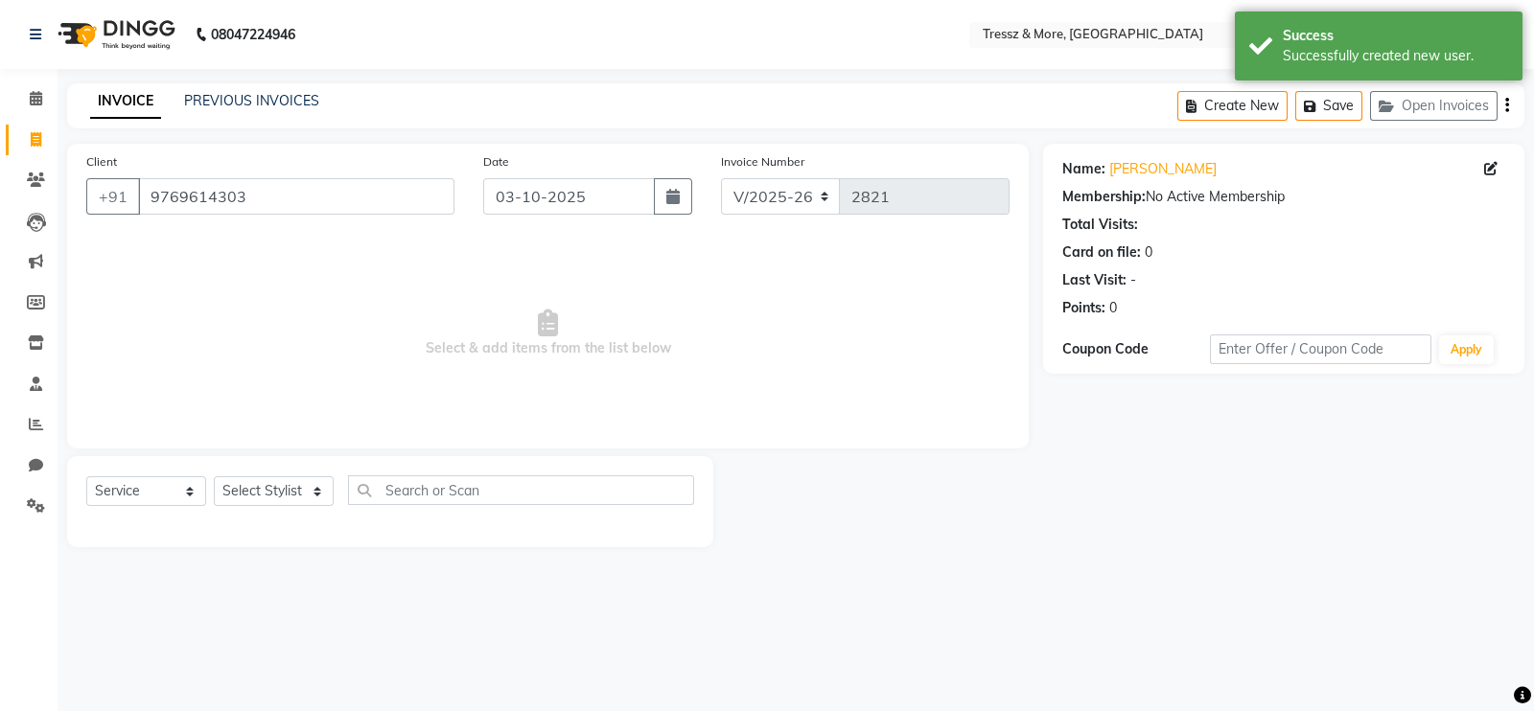
click at [278, 513] on div "Select Service Product Membership Package Voucher Prepaid Gift Card Select Styl…" at bounding box center [390, 498] width 608 height 45
click at [275, 495] on select "Select Stylist [PERSON_NAME] Anas [PERSON_NAME] [PERSON_NAME] [PERSON_NAME] [PE…" at bounding box center [274, 492] width 120 height 30
select select "72132"
click at [214, 478] on select "Select Stylist [PERSON_NAME] Anas [PERSON_NAME] [PERSON_NAME] [PERSON_NAME] [PE…" at bounding box center [274, 492] width 120 height 30
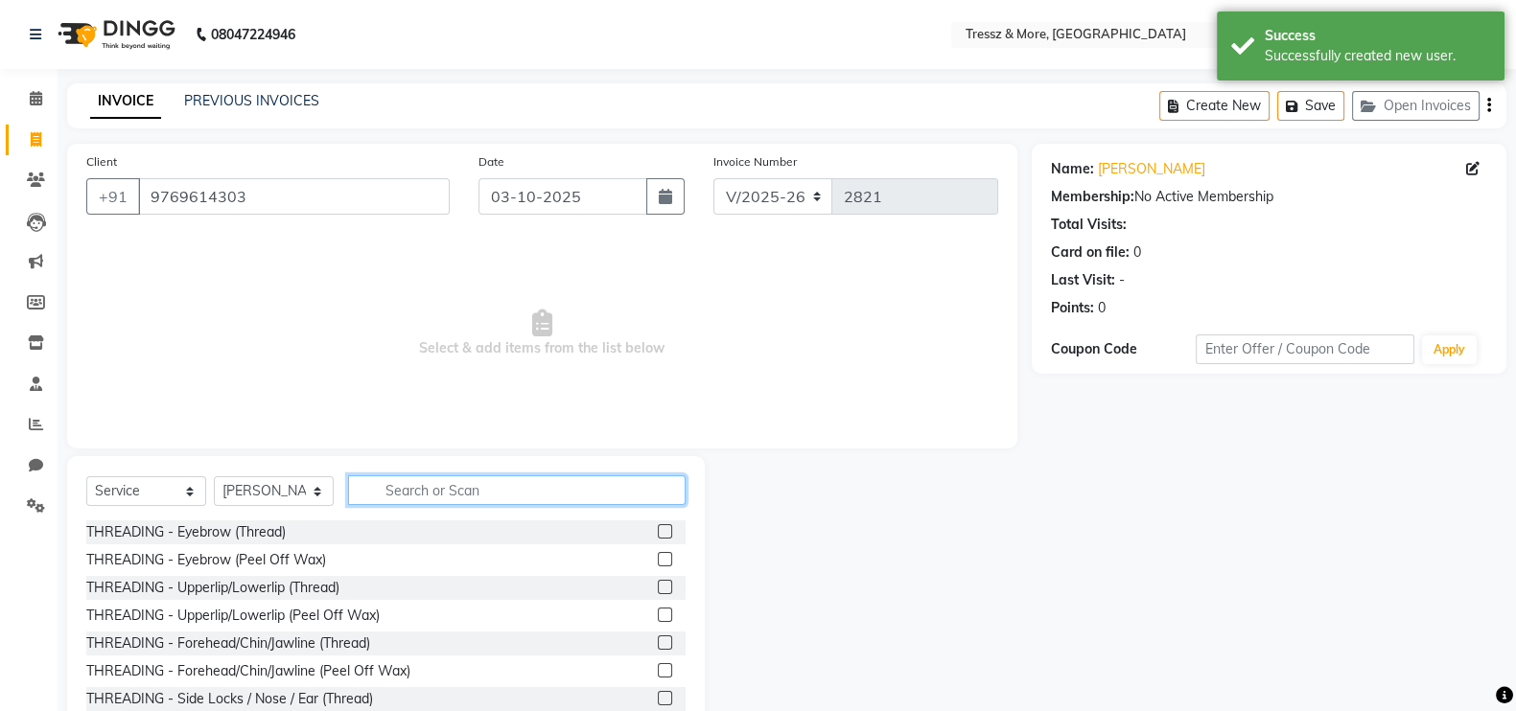
click at [420, 494] on input "text" at bounding box center [517, 491] width 338 height 30
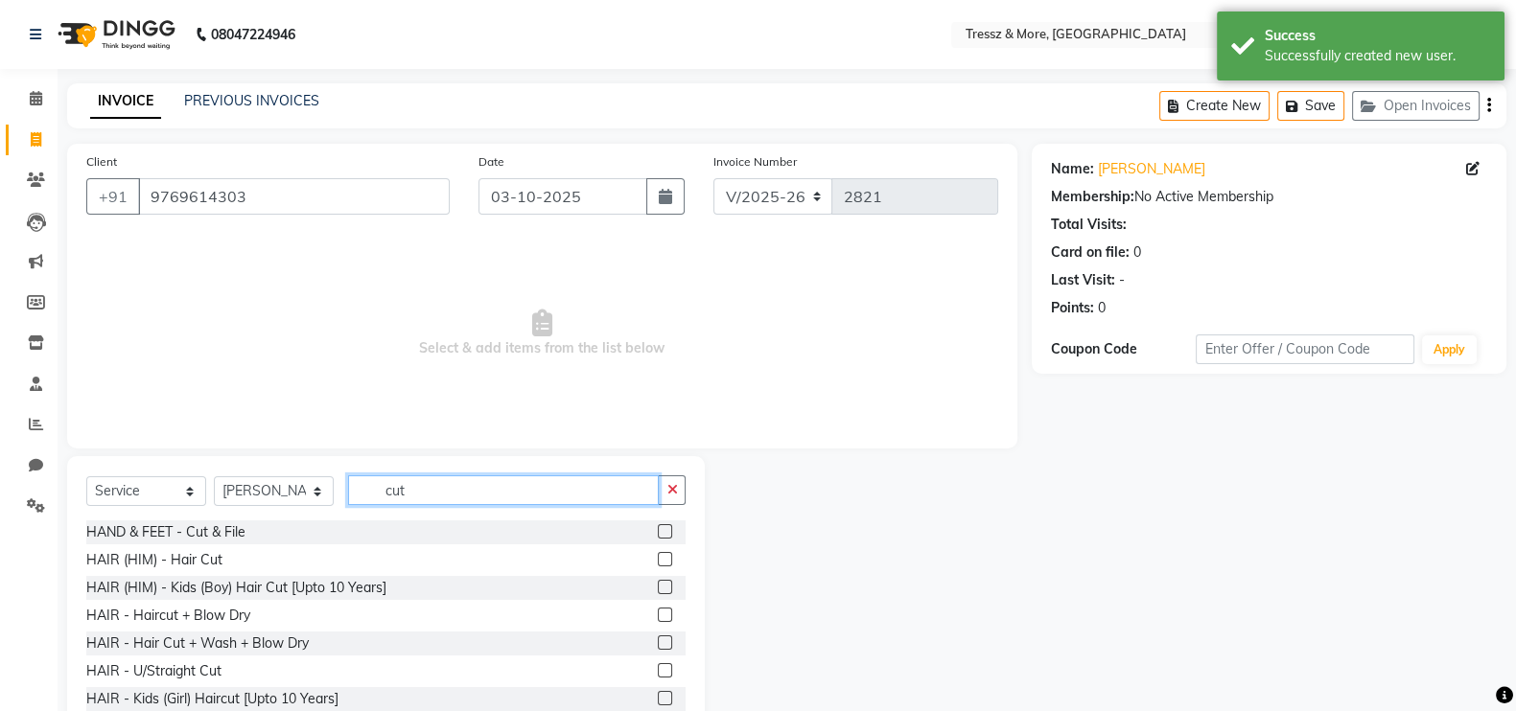
type input "cut"
click at [658, 553] on label at bounding box center [665, 559] width 14 height 14
click at [658, 554] on input "checkbox" at bounding box center [664, 560] width 12 height 12
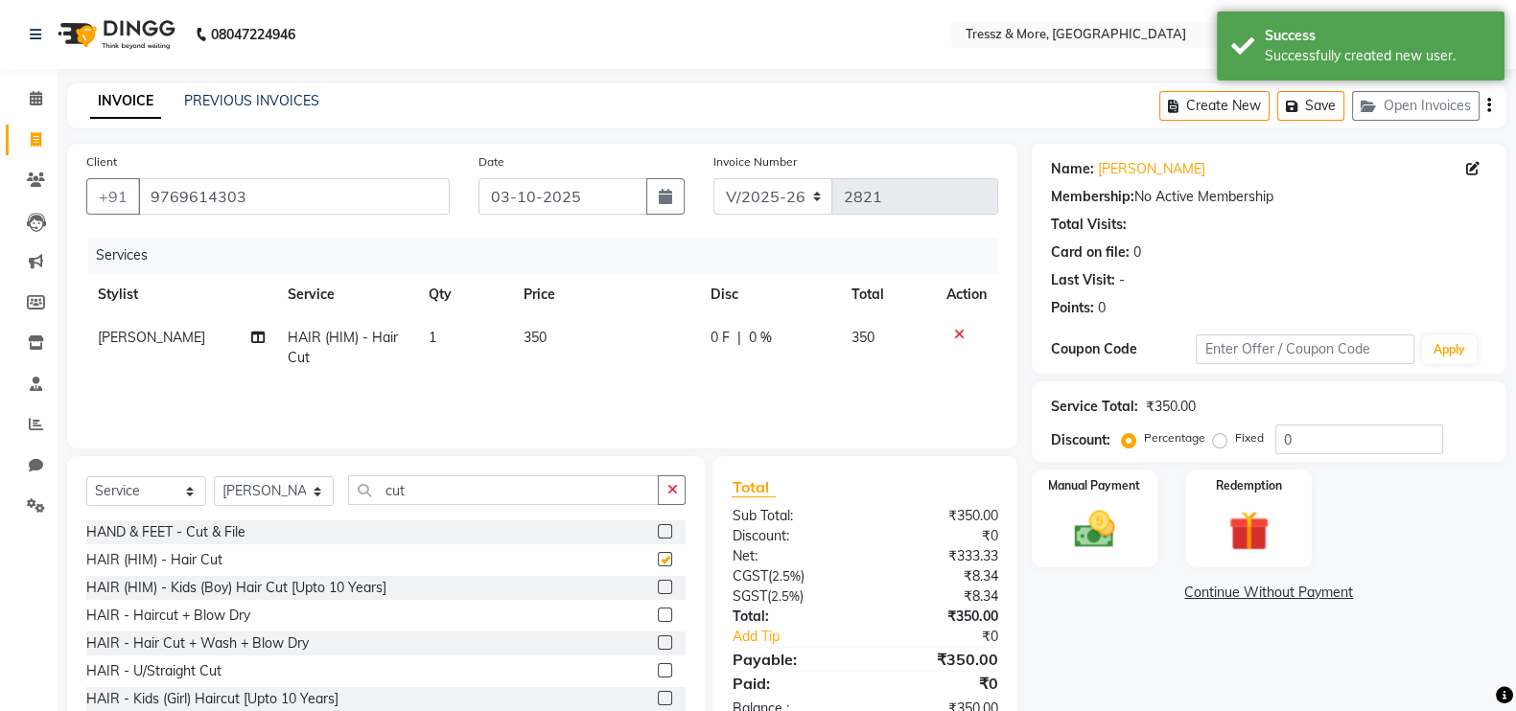
checkbox input "false"
click at [549, 494] on input "cut" at bounding box center [503, 491] width 311 height 30
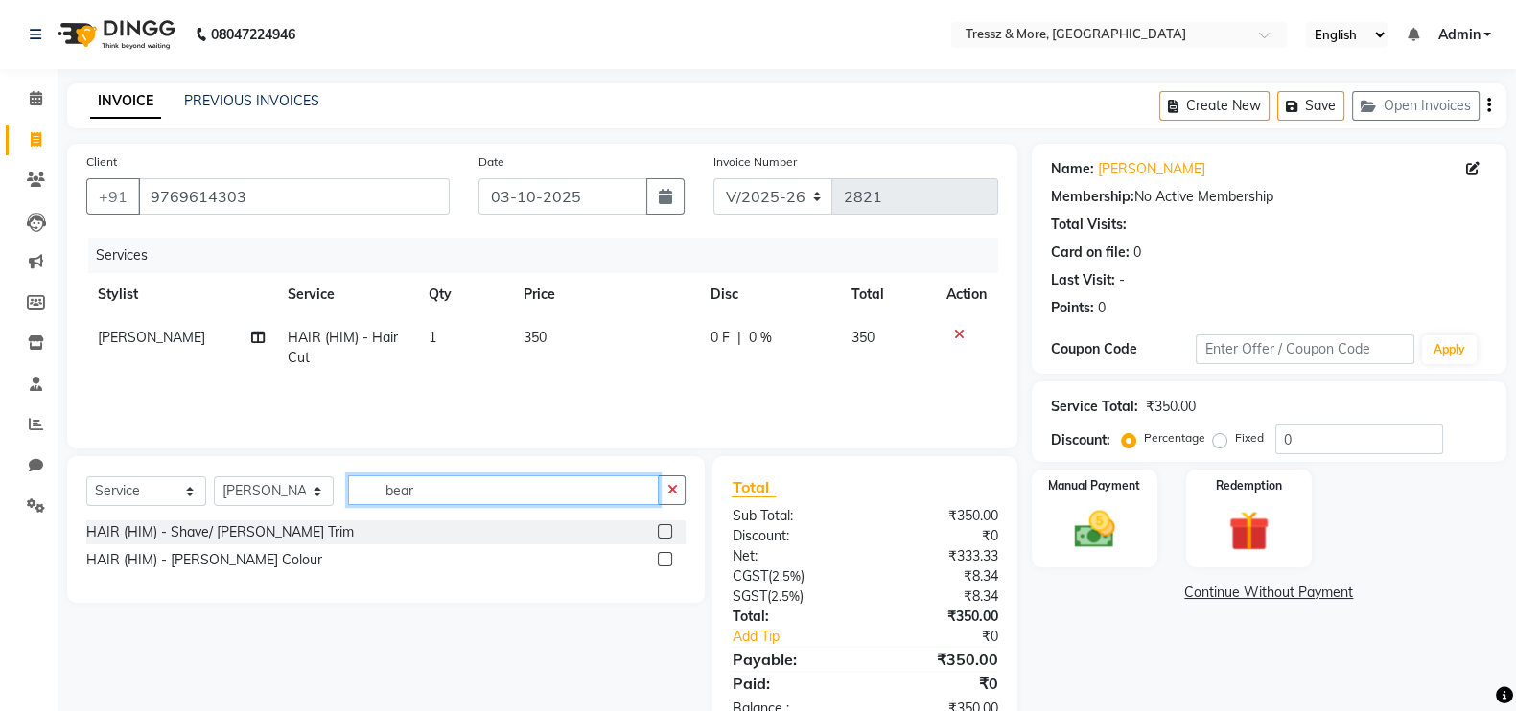
type input "bear"
click at [663, 533] on label at bounding box center [665, 532] width 14 height 14
click at [663, 533] on input "checkbox" at bounding box center [664, 532] width 12 height 12
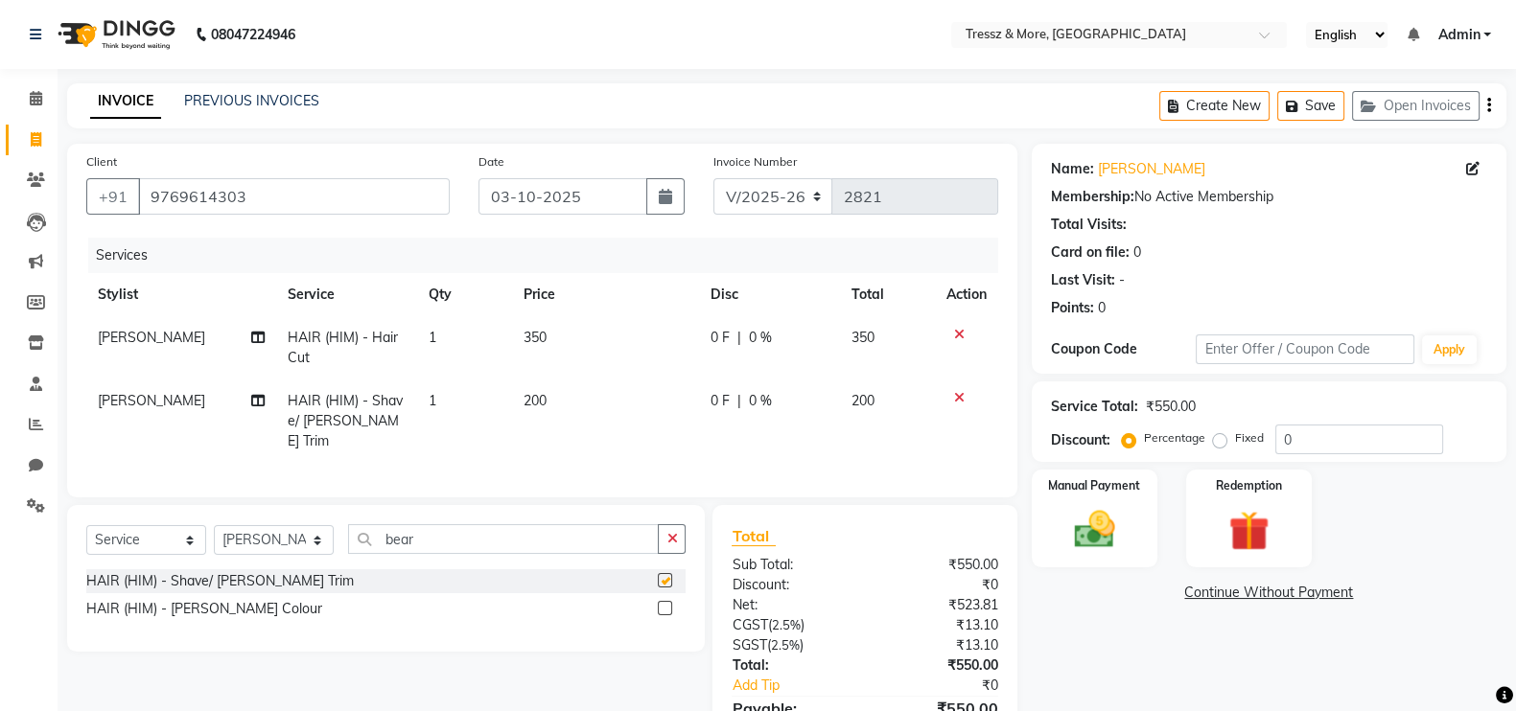
checkbox input "false"
click at [543, 402] on span "200" at bounding box center [535, 400] width 23 height 17
select select "72132"
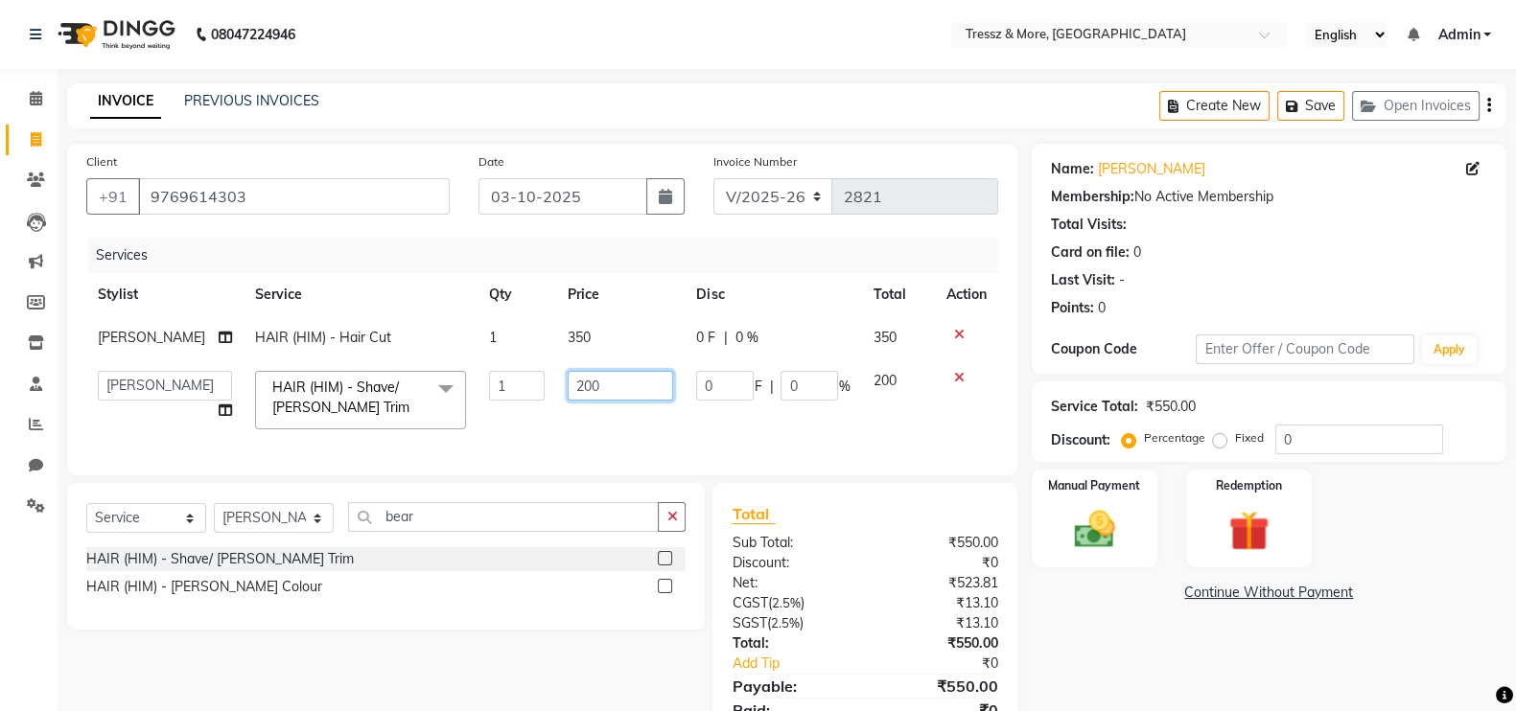
click at [574, 390] on input "200" at bounding box center [620, 386] width 105 height 30
type input "250"
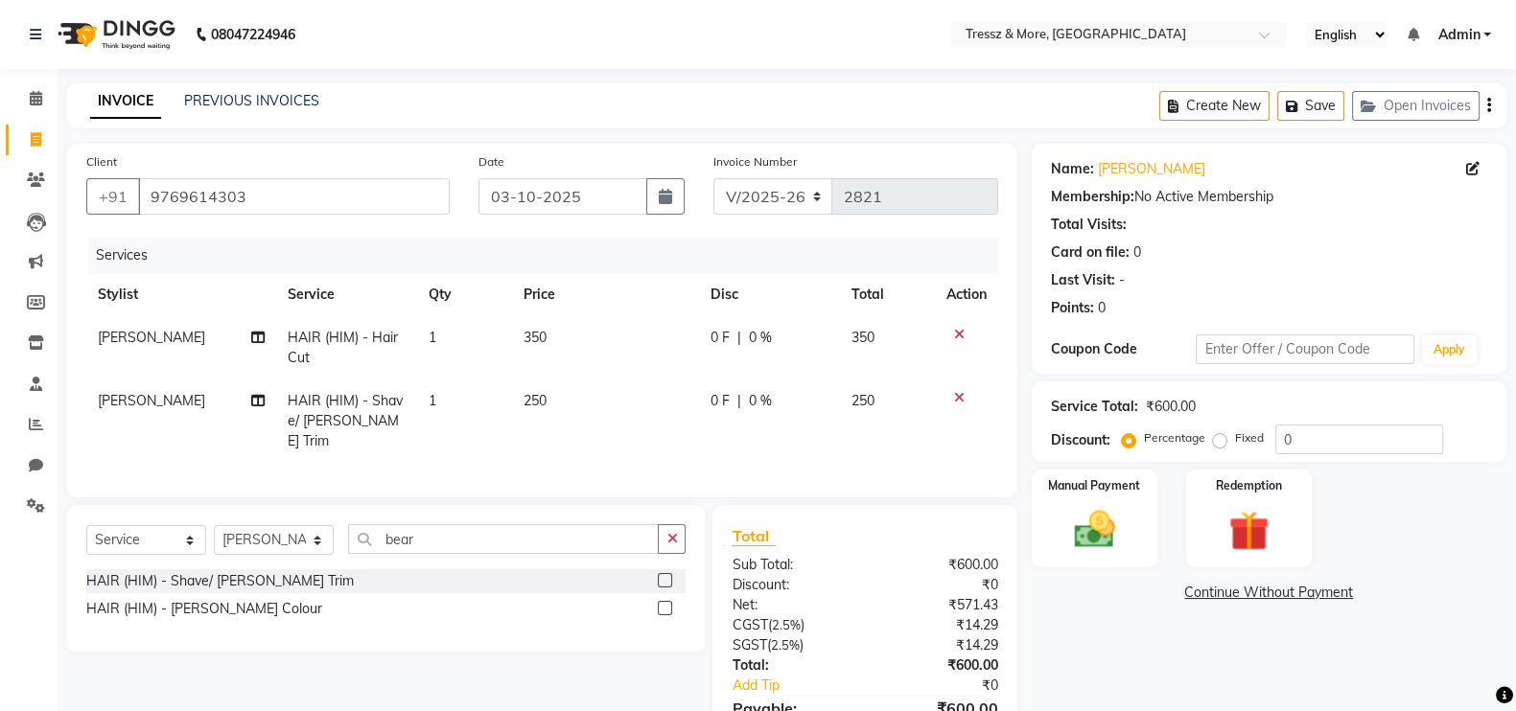
click at [599, 421] on td "250" at bounding box center [605, 421] width 187 height 83
select select "72132"
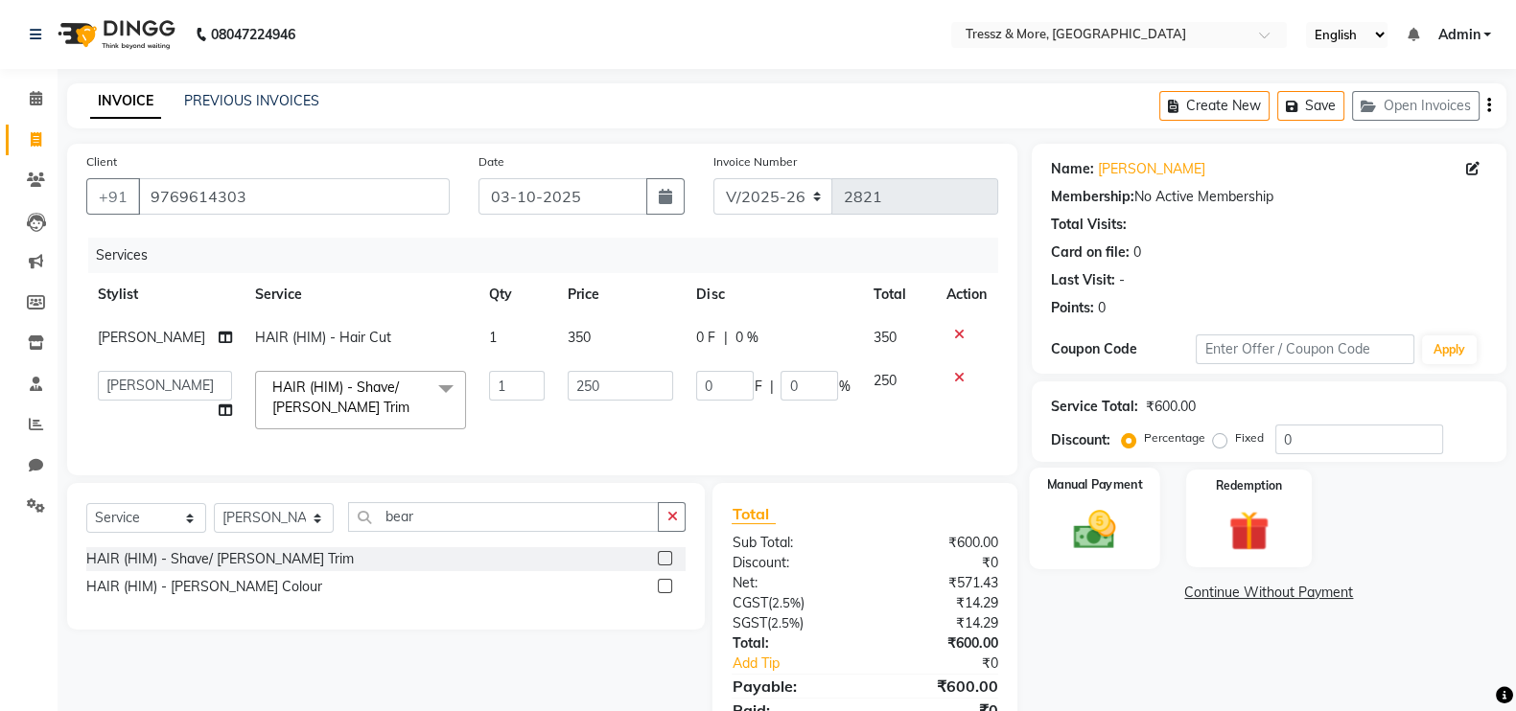
click at [1093, 544] on img at bounding box center [1095, 529] width 68 height 48
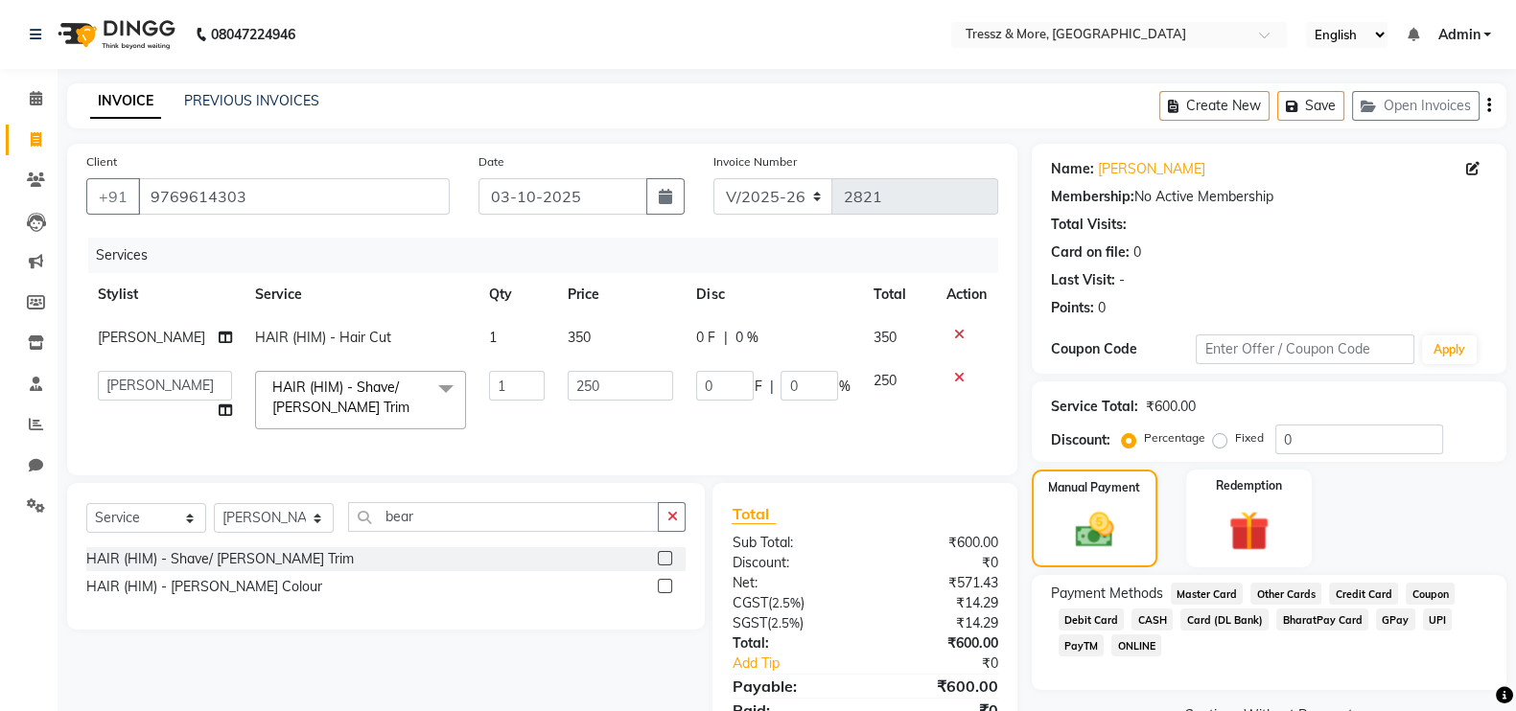
click at [1151, 610] on span "CASH" at bounding box center [1151, 620] width 41 height 22
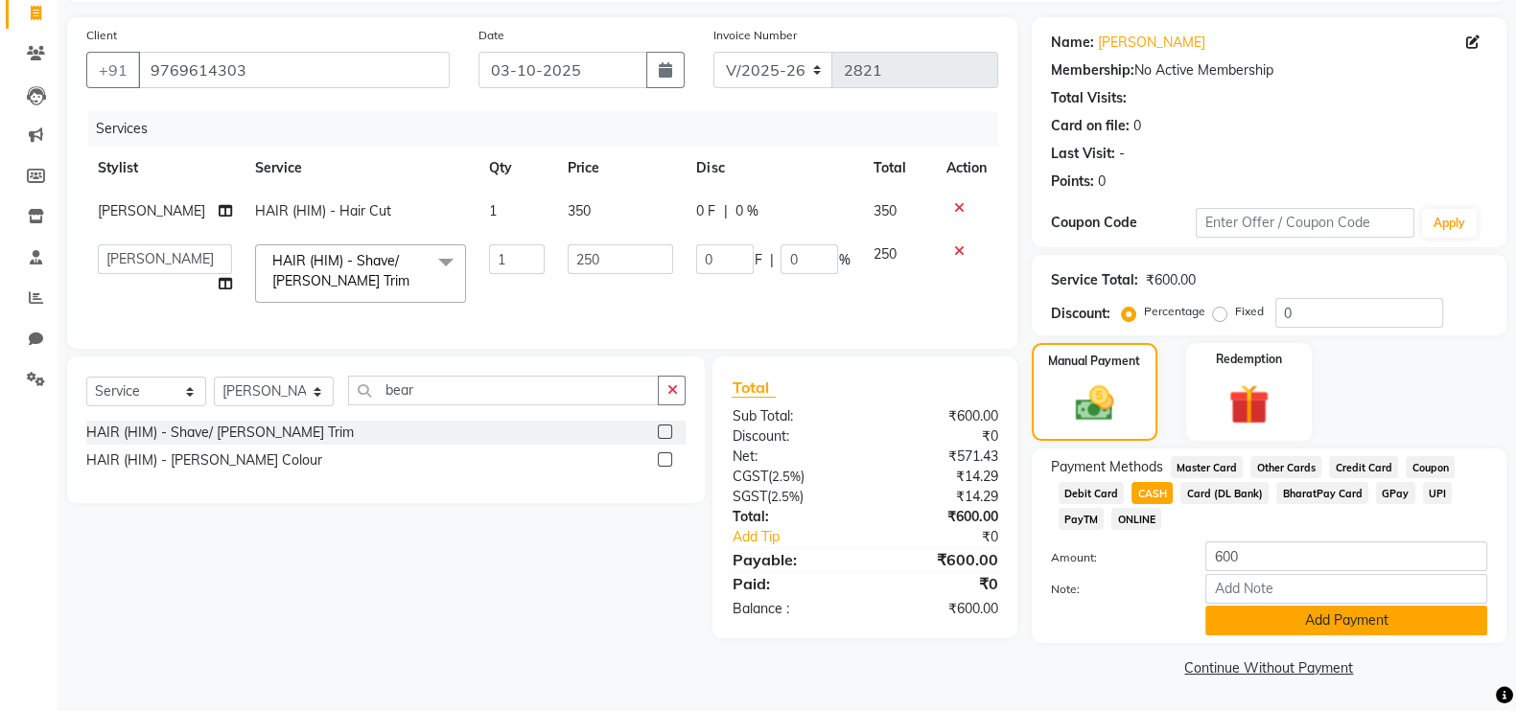
click at [1275, 607] on button "Add Payment" at bounding box center [1346, 621] width 282 height 30
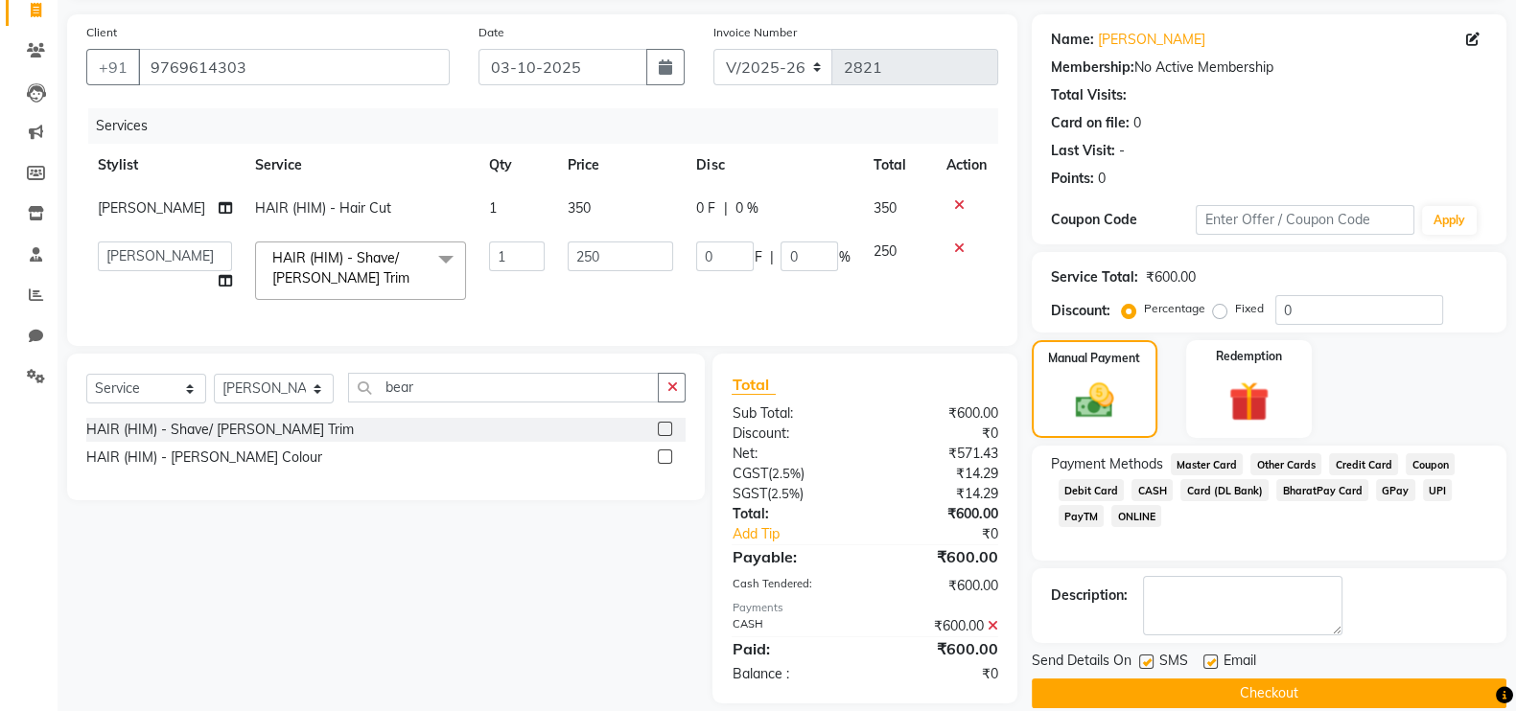
click at [1294, 685] on button "Checkout" at bounding box center [1269, 694] width 475 height 30
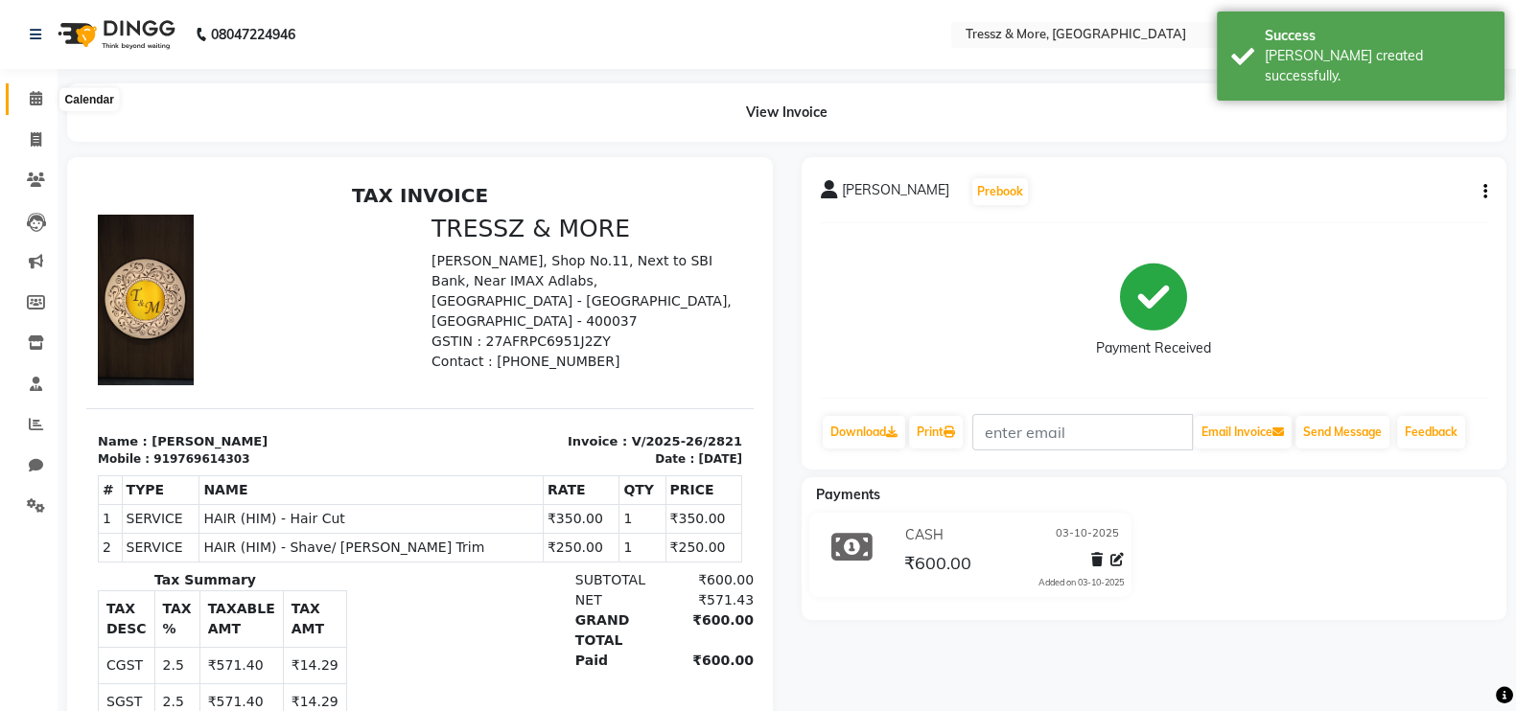
click at [34, 101] on icon at bounding box center [36, 98] width 12 height 14
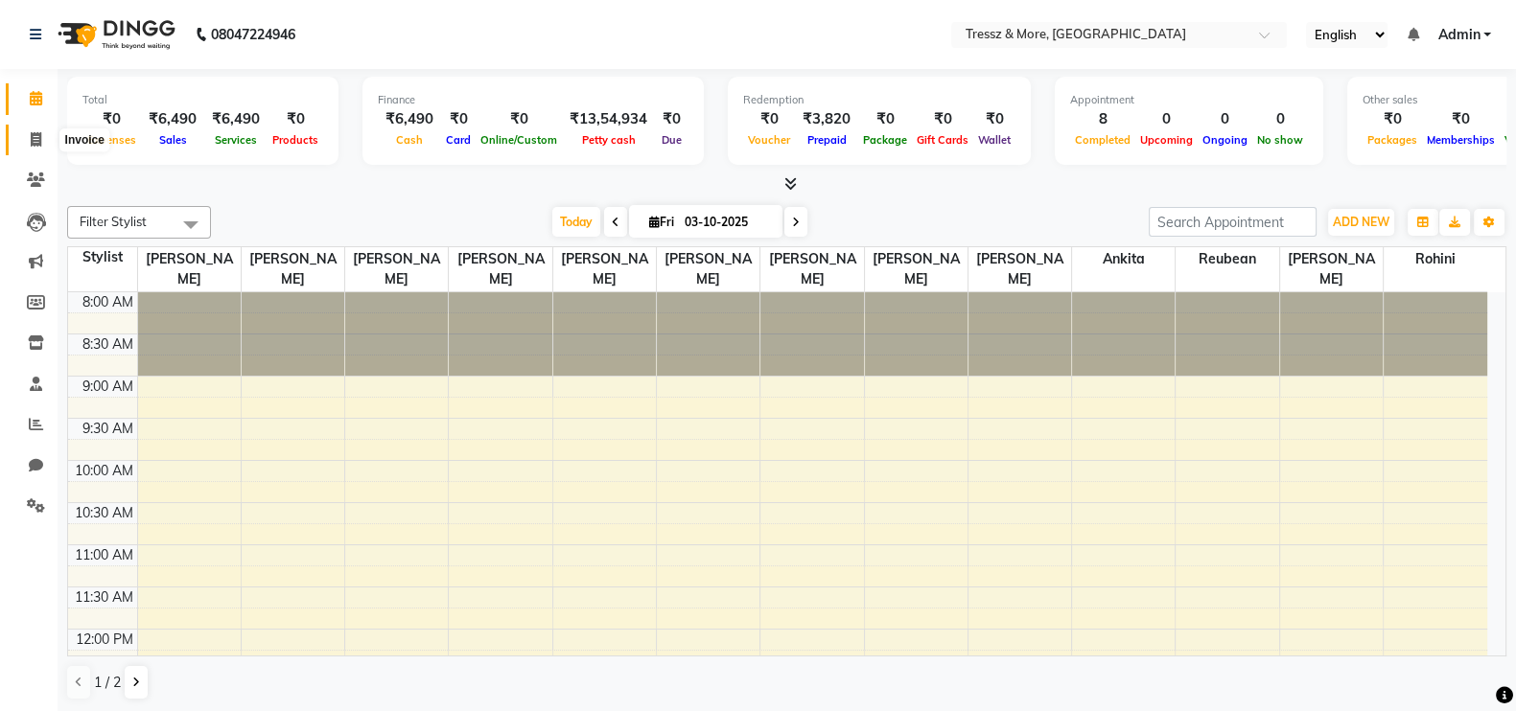
click at [35, 146] on icon at bounding box center [36, 139] width 11 height 14
select select "service"
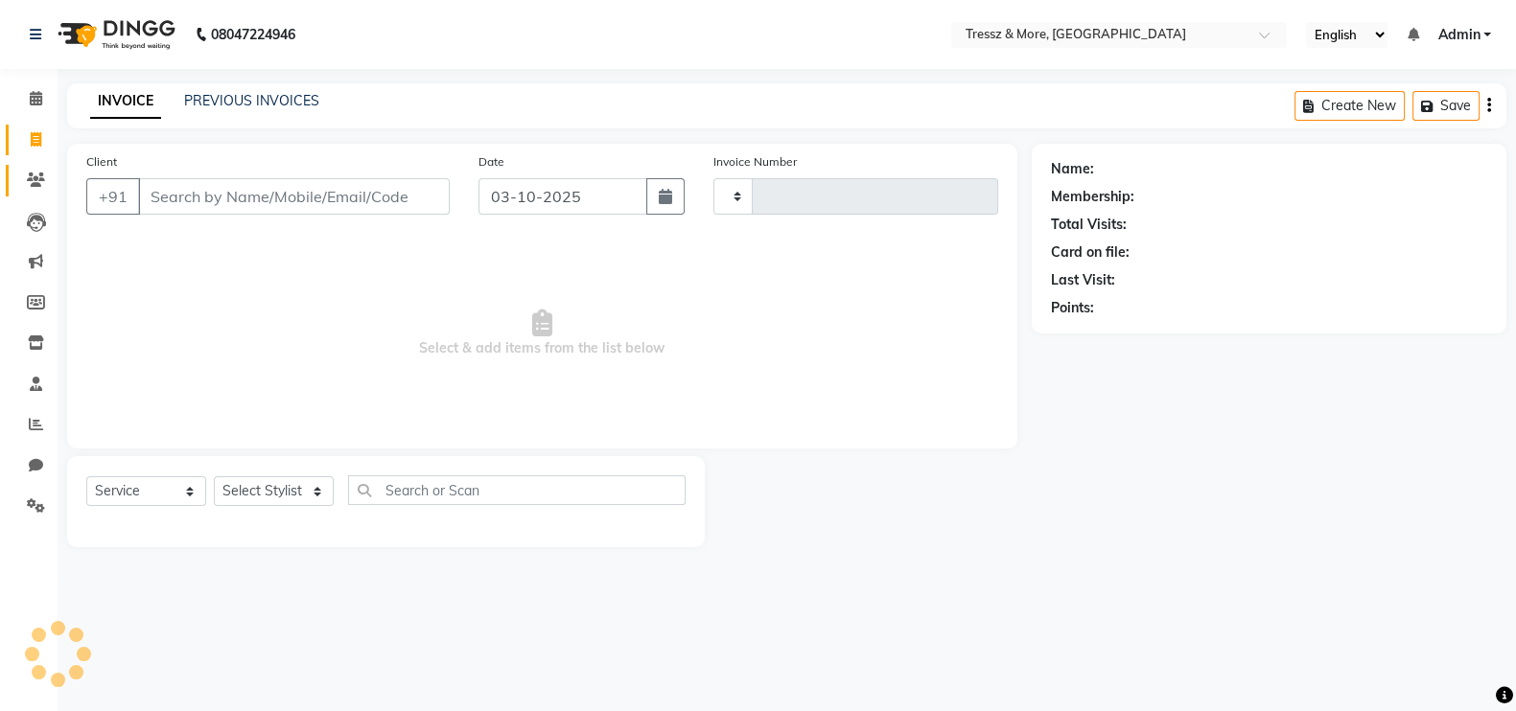
type input "2822"
select select "3037"
click at [38, 178] on icon at bounding box center [36, 180] width 18 height 14
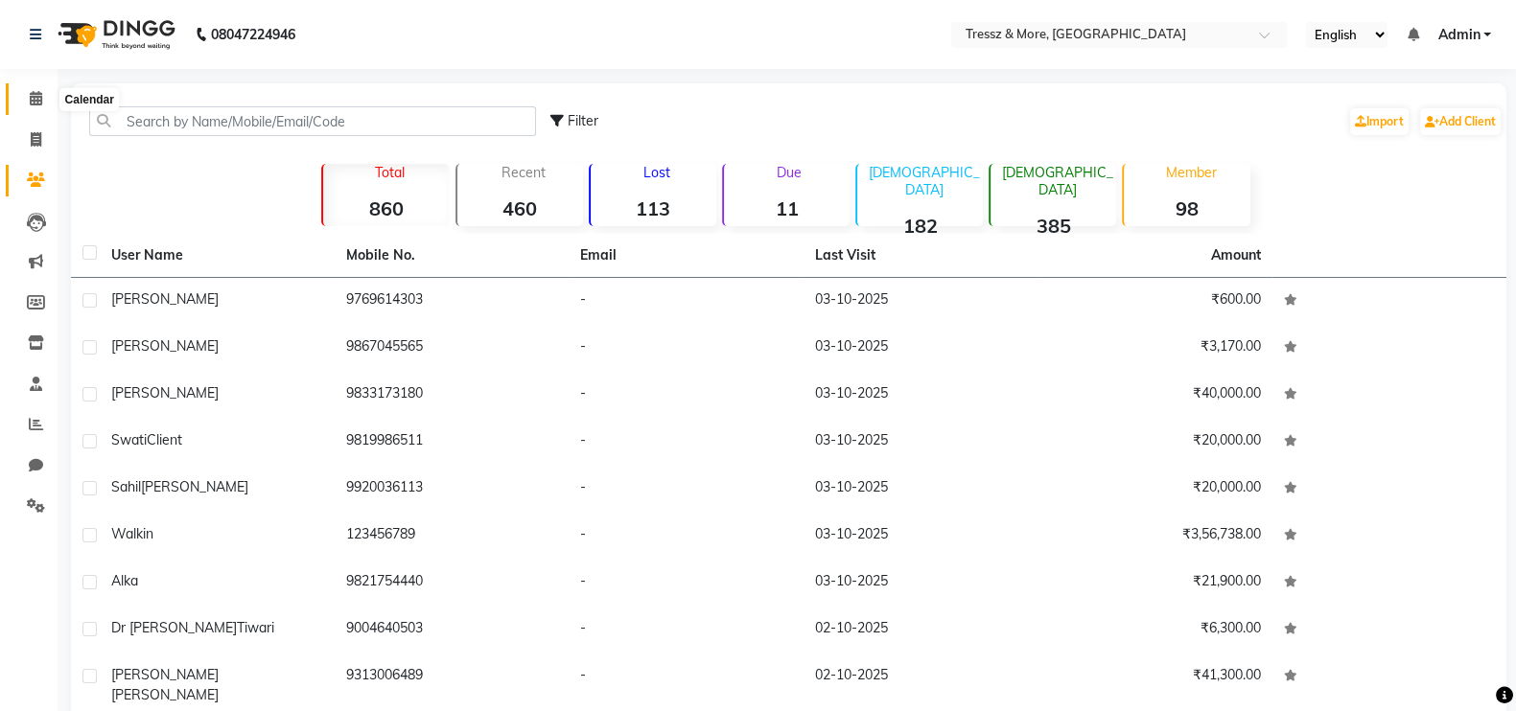
click at [39, 102] on icon at bounding box center [36, 98] width 12 height 14
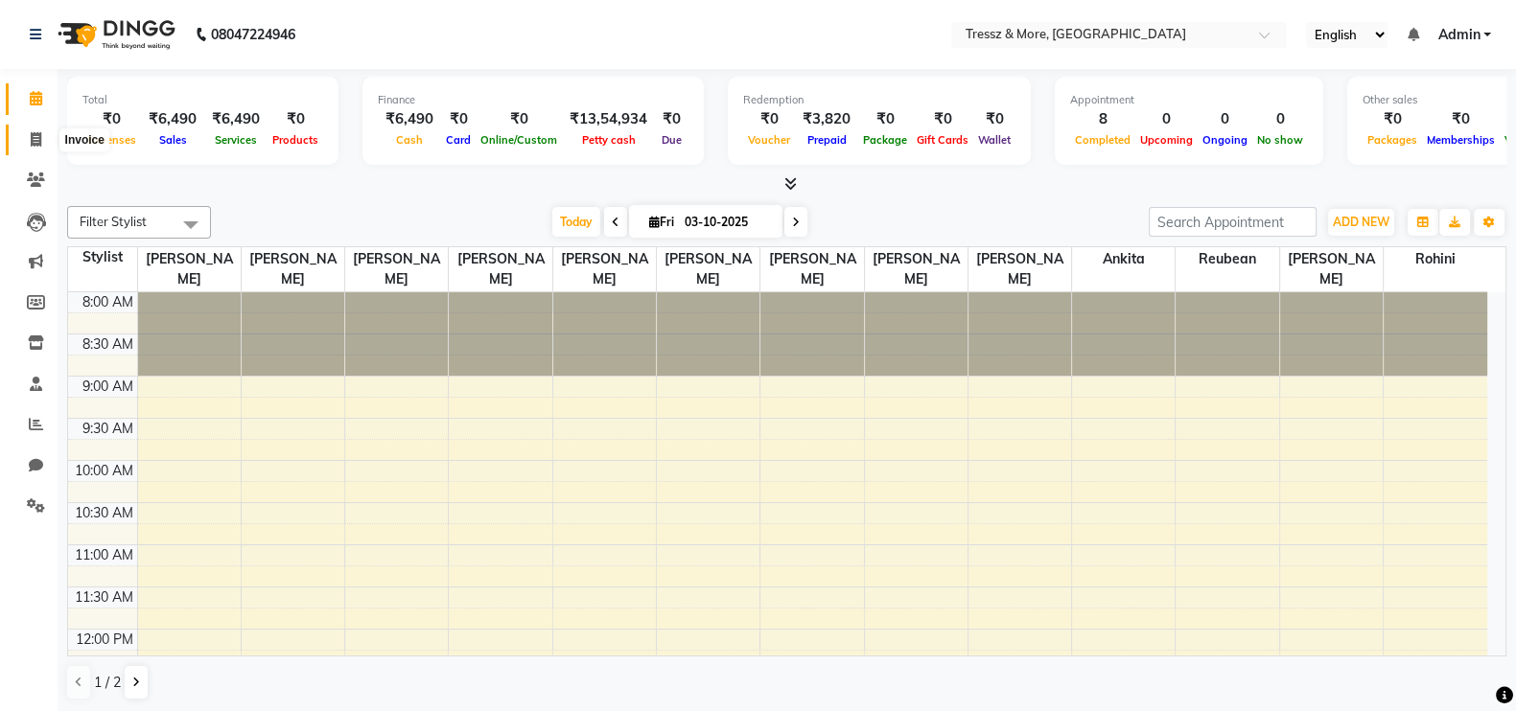
click at [31, 133] on icon at bounding box center [36, 139] width 11 height 14
select select "service"
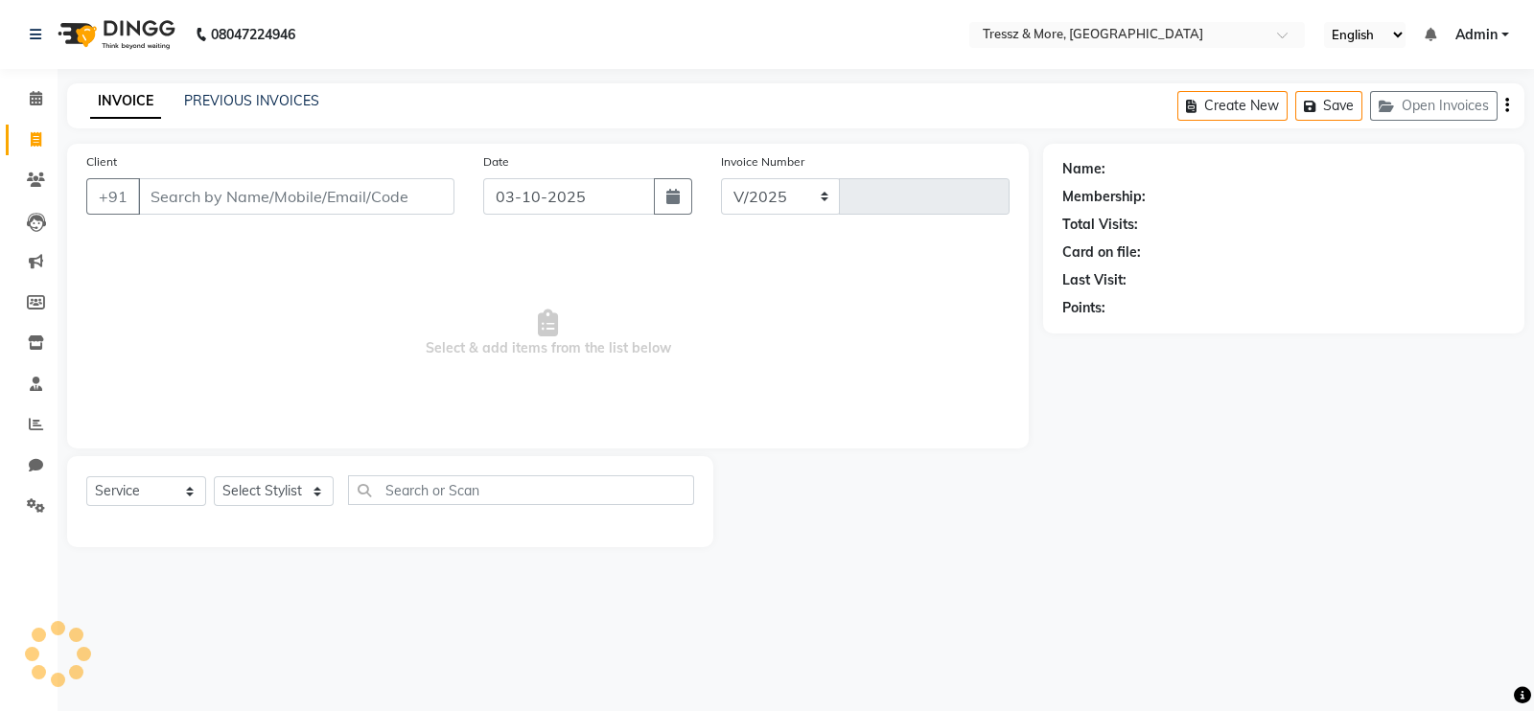
select select "3037"
type input "2822"
type input "9673047686"
click at [405, 193] on span "Add Client" at bounding box center [405, 196] width 76 height 19
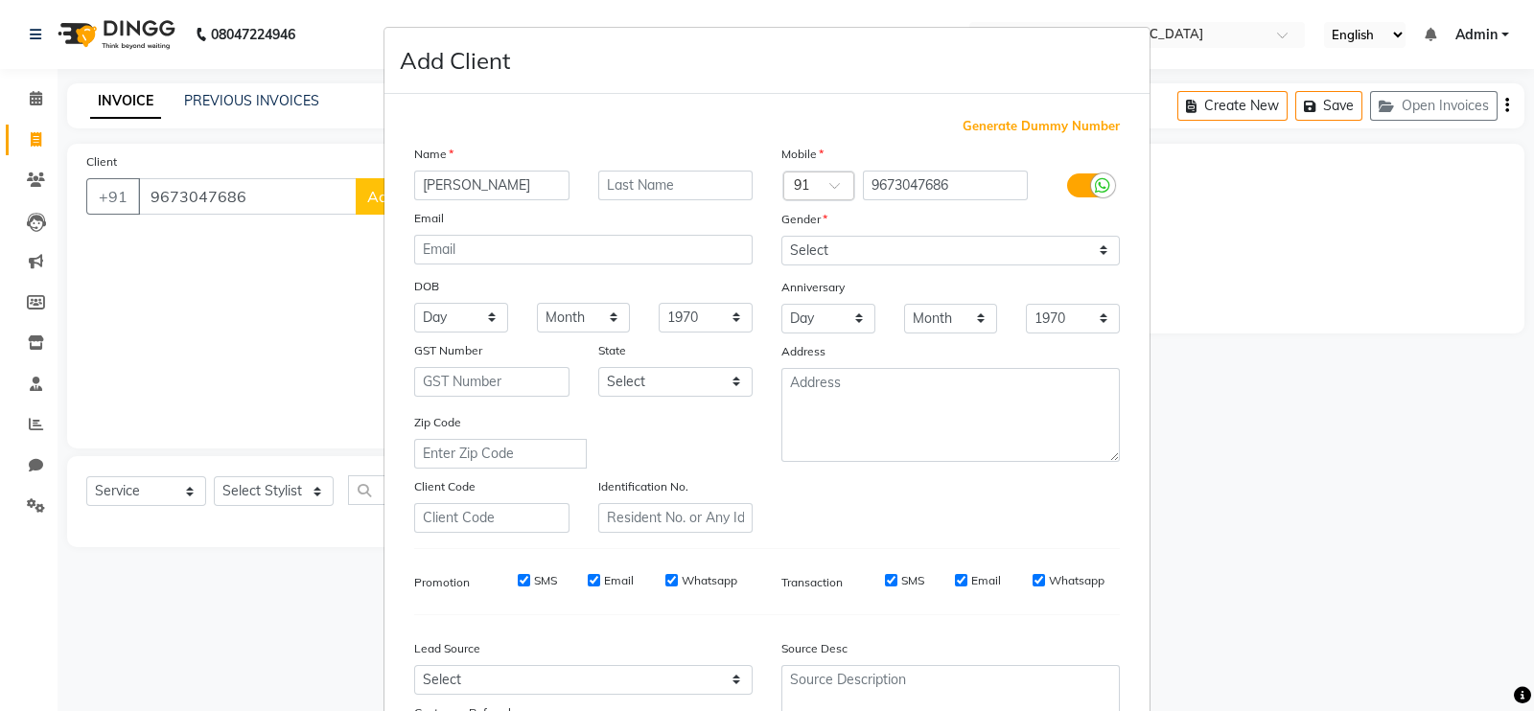
type input "[PERSON_NAME]"
click at [792, 249] on select "Select [DEMOGRAPHIC_DATA] [DEMOGRAPHIC_DATA] Other Prefer Not To Say" at bounding box center [950, 251] width 338 height 30
select select "[DEMOGRAPHIC_DATA]"
click at [781, 237] on select "Select [DEMOGRAPHIC_DATA] [DEMOGRAPHIC_DATA] Other Prefer Not To Say" at bounding box center [950, 251] width 338 height 30
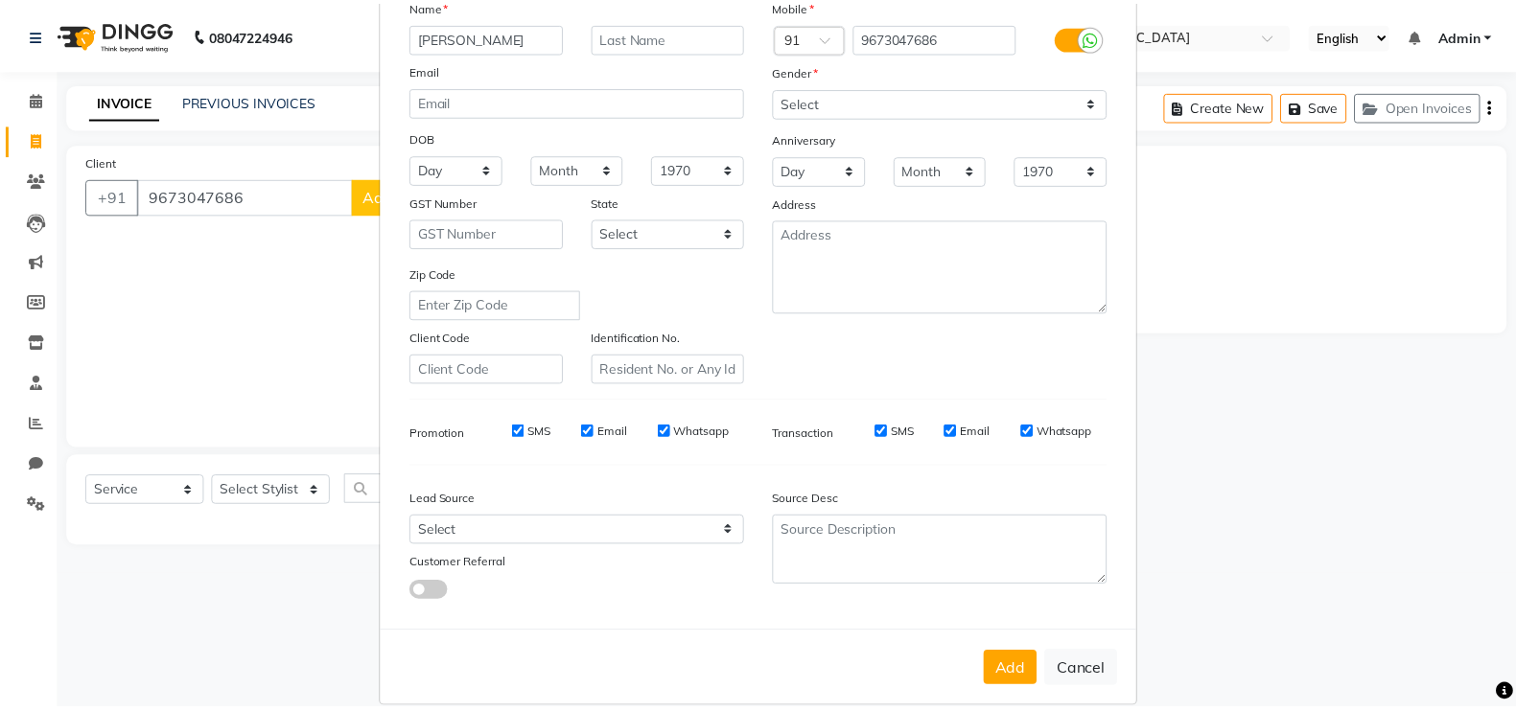
scroll to position [184, 0]
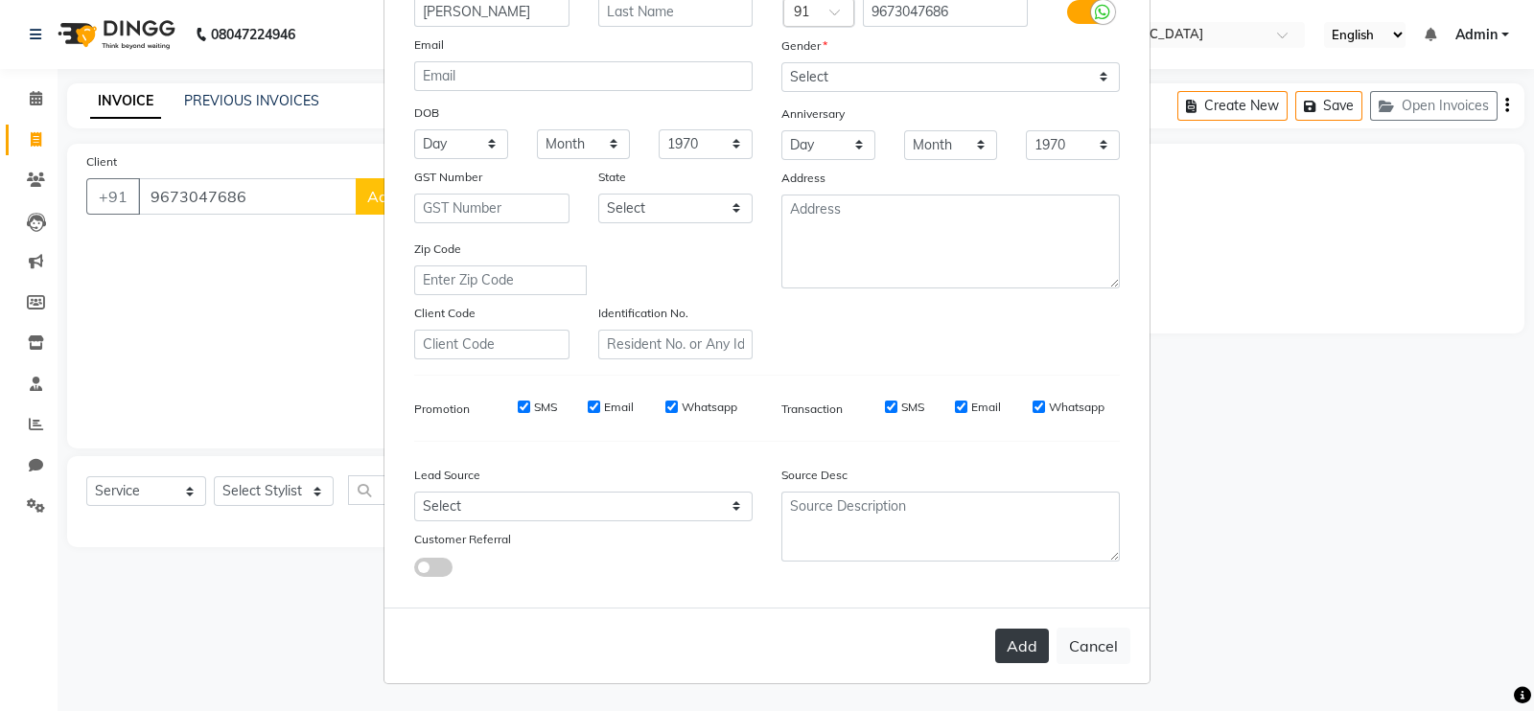
click at [1026, 661] on button "Add" at bounding box center [1022, 646] width 54 height 35
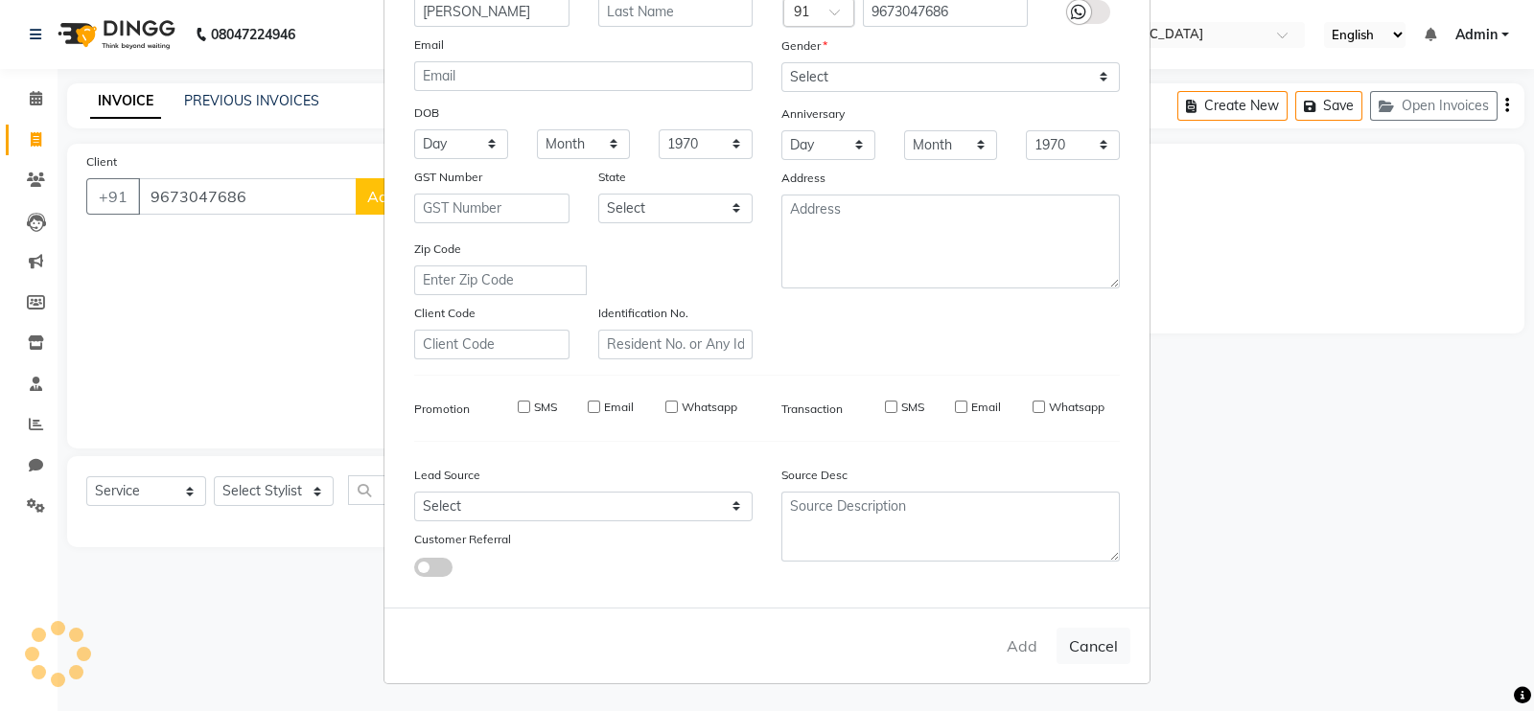
select select
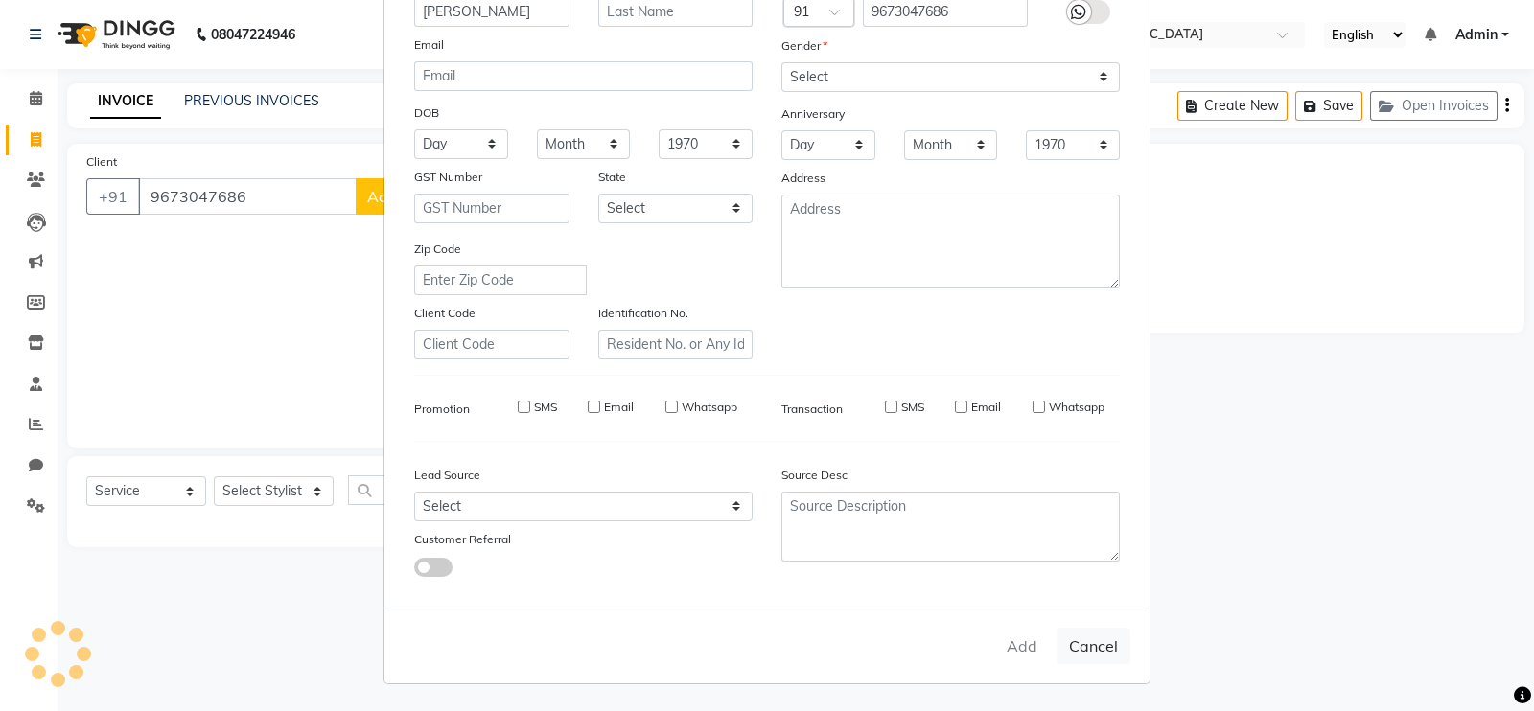
select select
checkbox input "false"
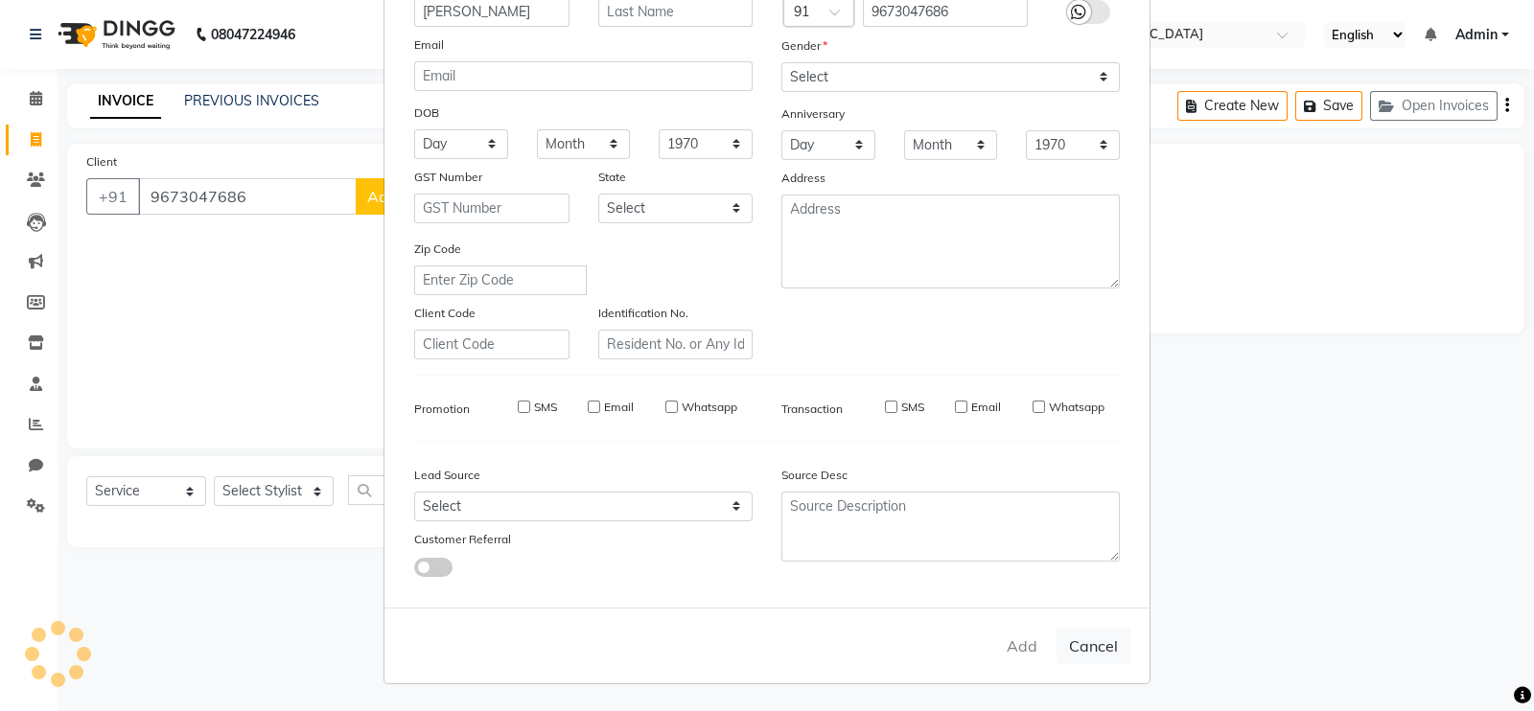
checkbox input "false"
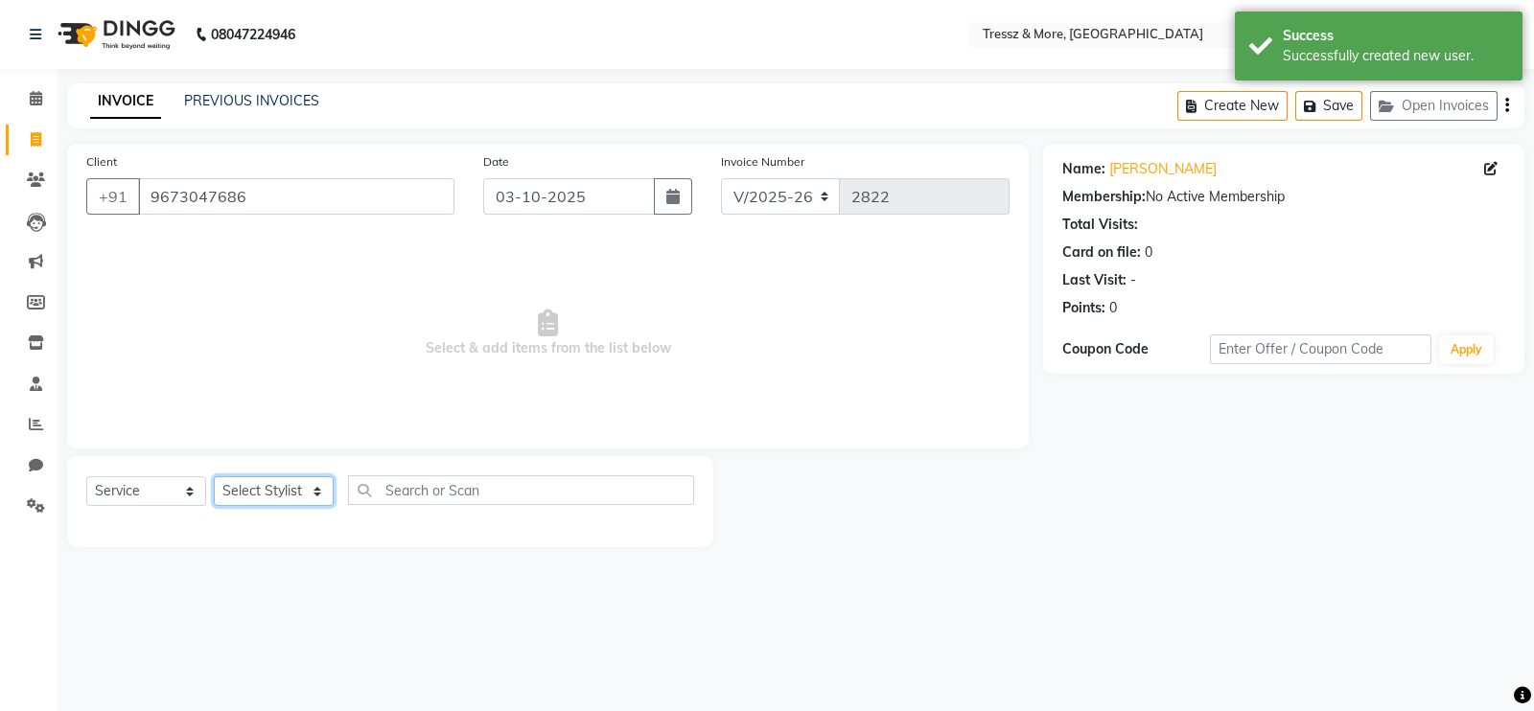
click at [237, 487] on select "Select Stylist [PERSON_NAME] Anas [PERSON_NAME] [PERSON_NAME] [PERSON_NAME] [PE…" at bounding box center [274, 492] width 120 height 30
select select "72131"
click at [214, 478] on select "Select Stylist [PERSON_NAME] Anas [PERSON_NAME] [PERSON_NAME] [PERSON_NAME] [PE…" at bounding box center [274, 492] width 120 height 30
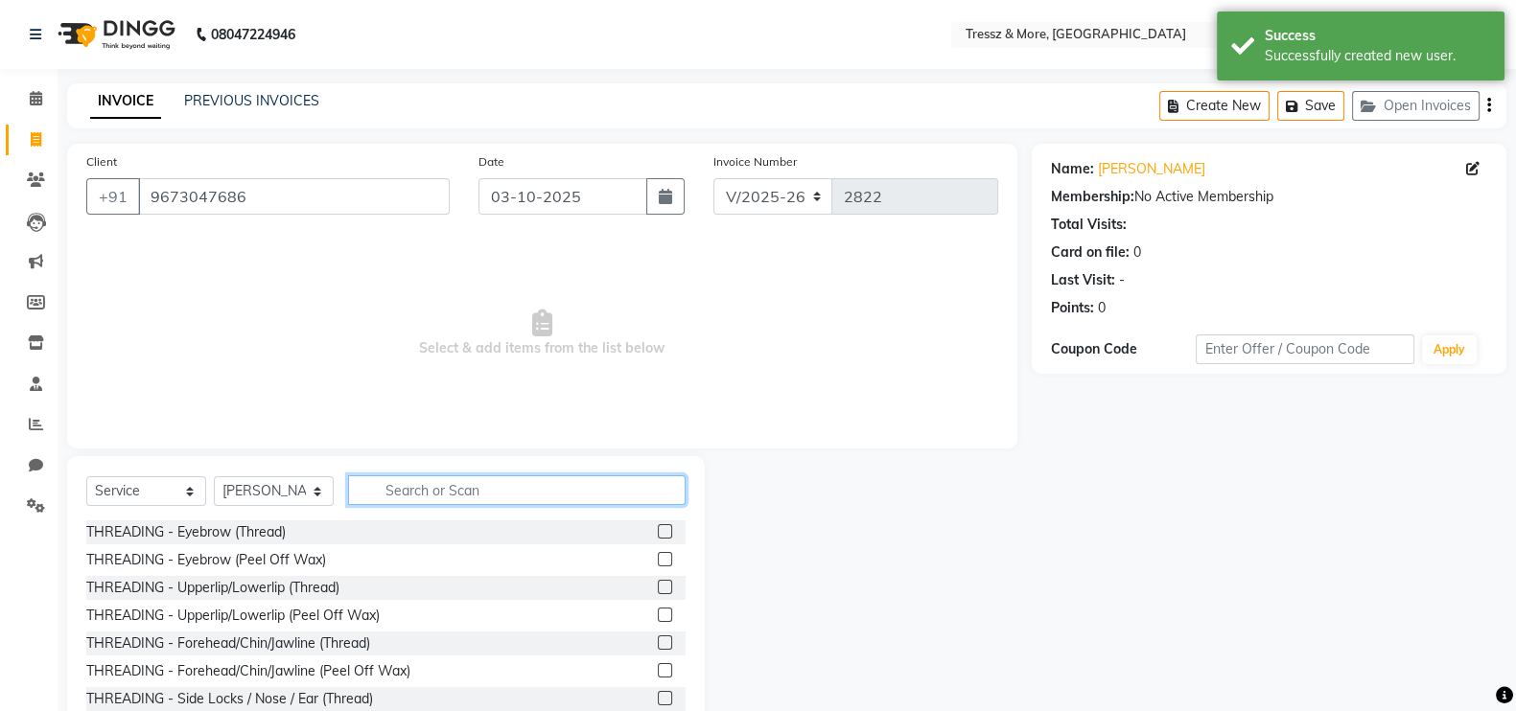
click at [434, 498] on input "text" at bounding box center [517, 491] width 338 height 30
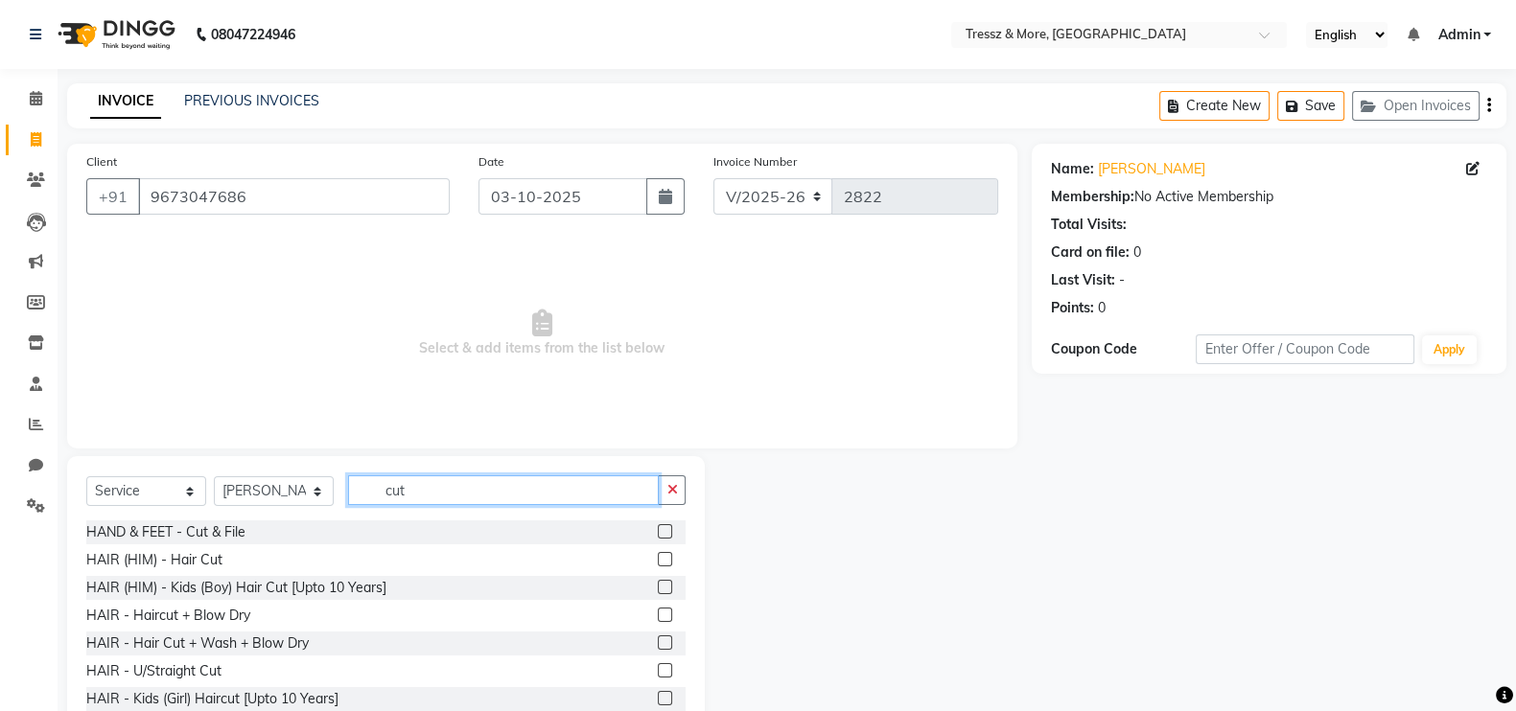
type input "cut"
click at [658, 558] on label at bounding box center [665, 559] width 14 height 14
click at [658, 558] on input "checkbox" at bounding box center [664, 560] width 12 height 12
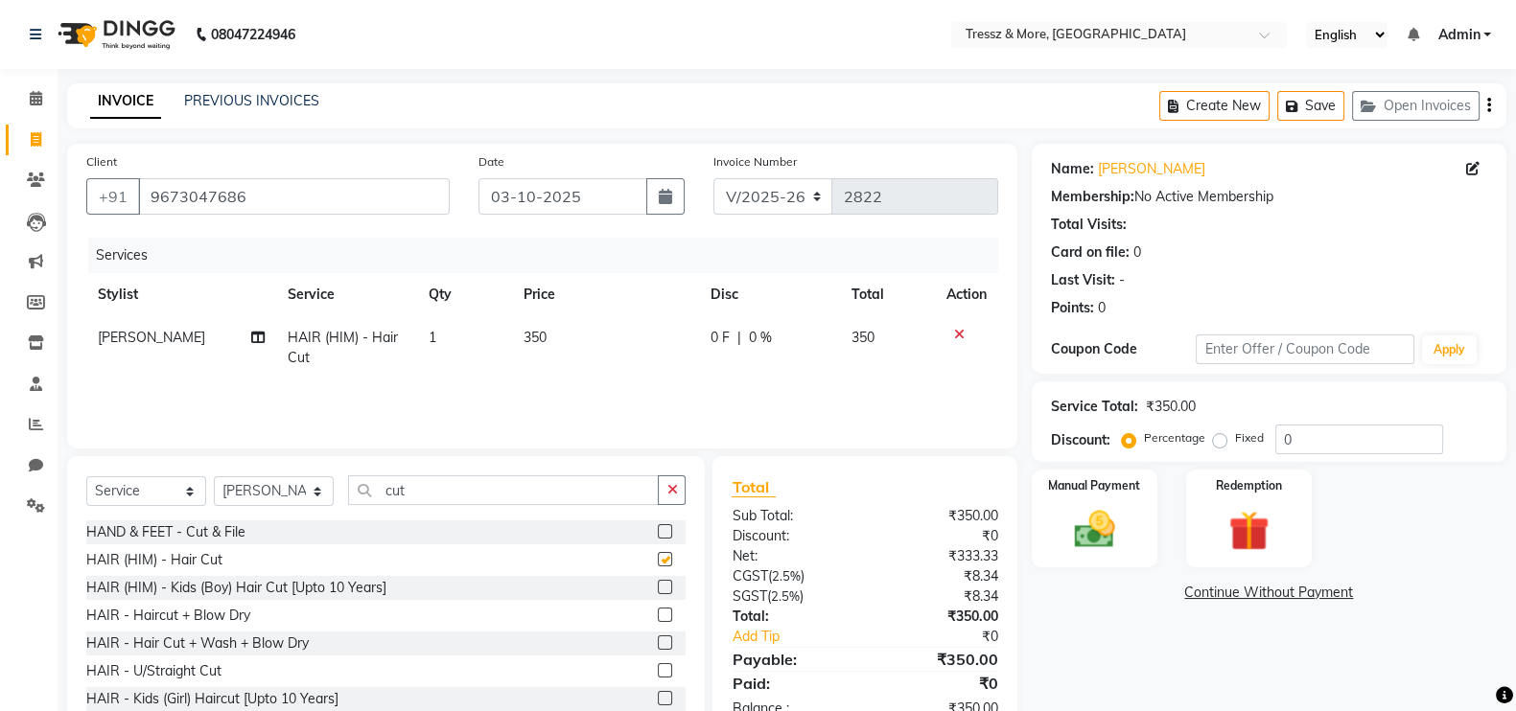
checkbox input "false"
click at [492, 479] on input "cut" at bounding box center [503, 491] width 311 height 30
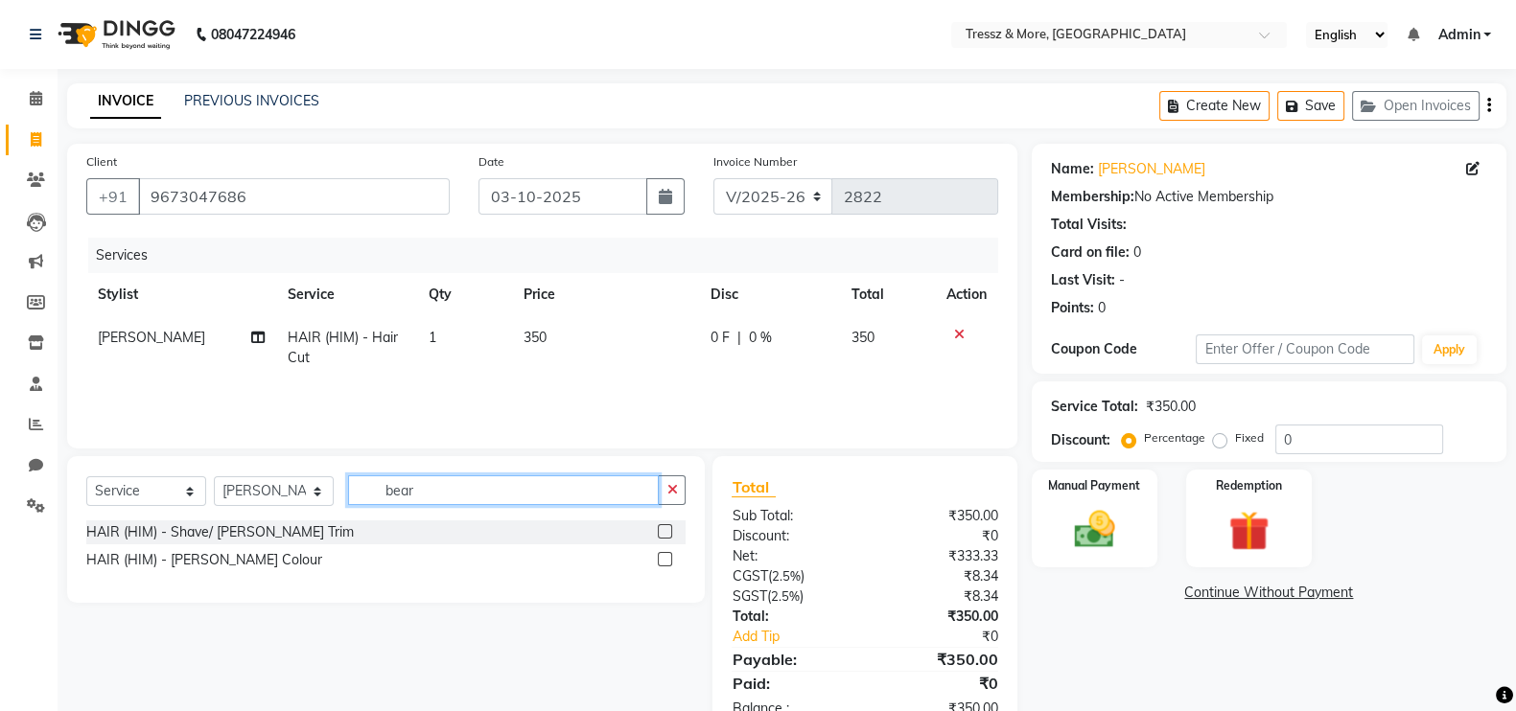
type input "bear"
click at [664, 531] on label at bounding box center [665, 532] width 14 height 14
click at [664, 531] on input "checkbox" at bounding box center [664, 532] width 12 height 12
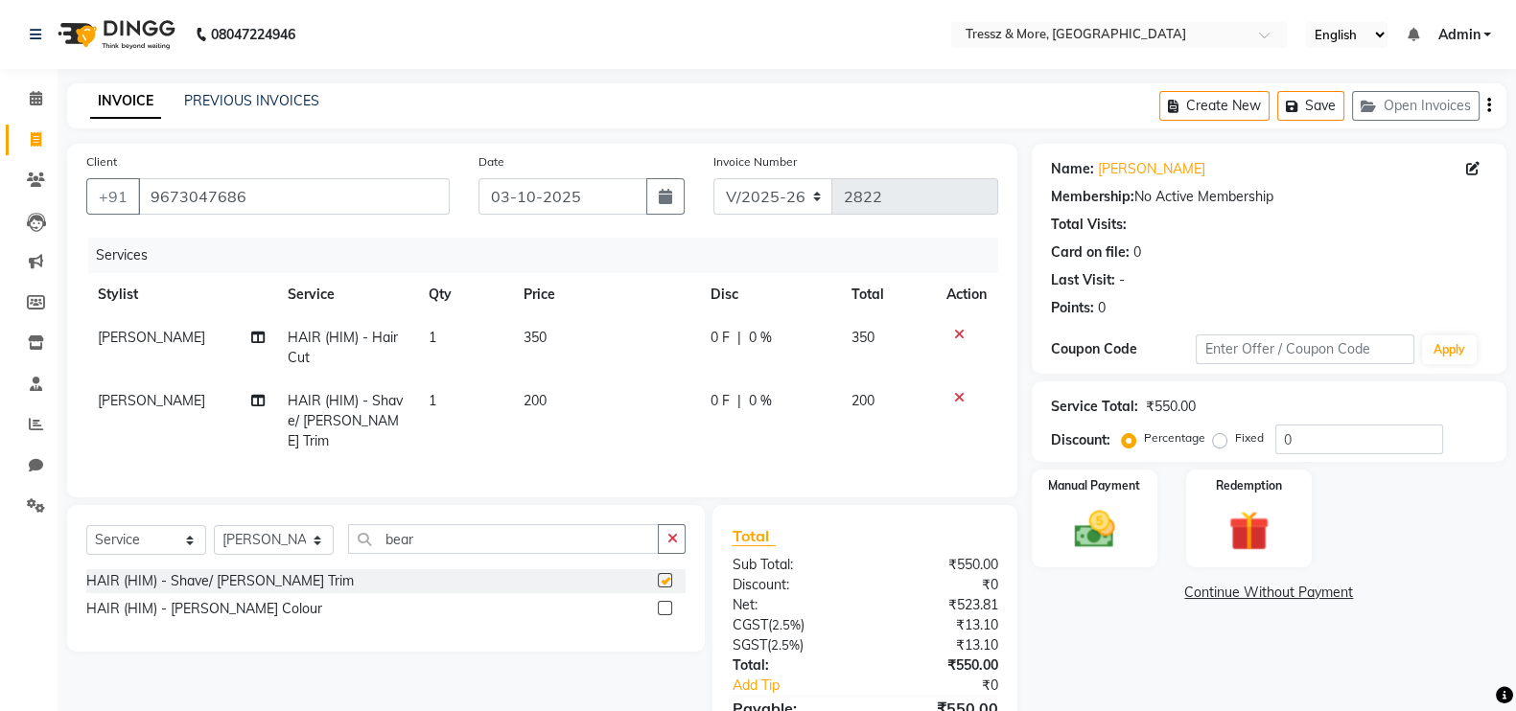
checkbox input "false"
click at [562, 403] on td "200" at bounding box center [605, 421] width 187 height 83
select select "72131"
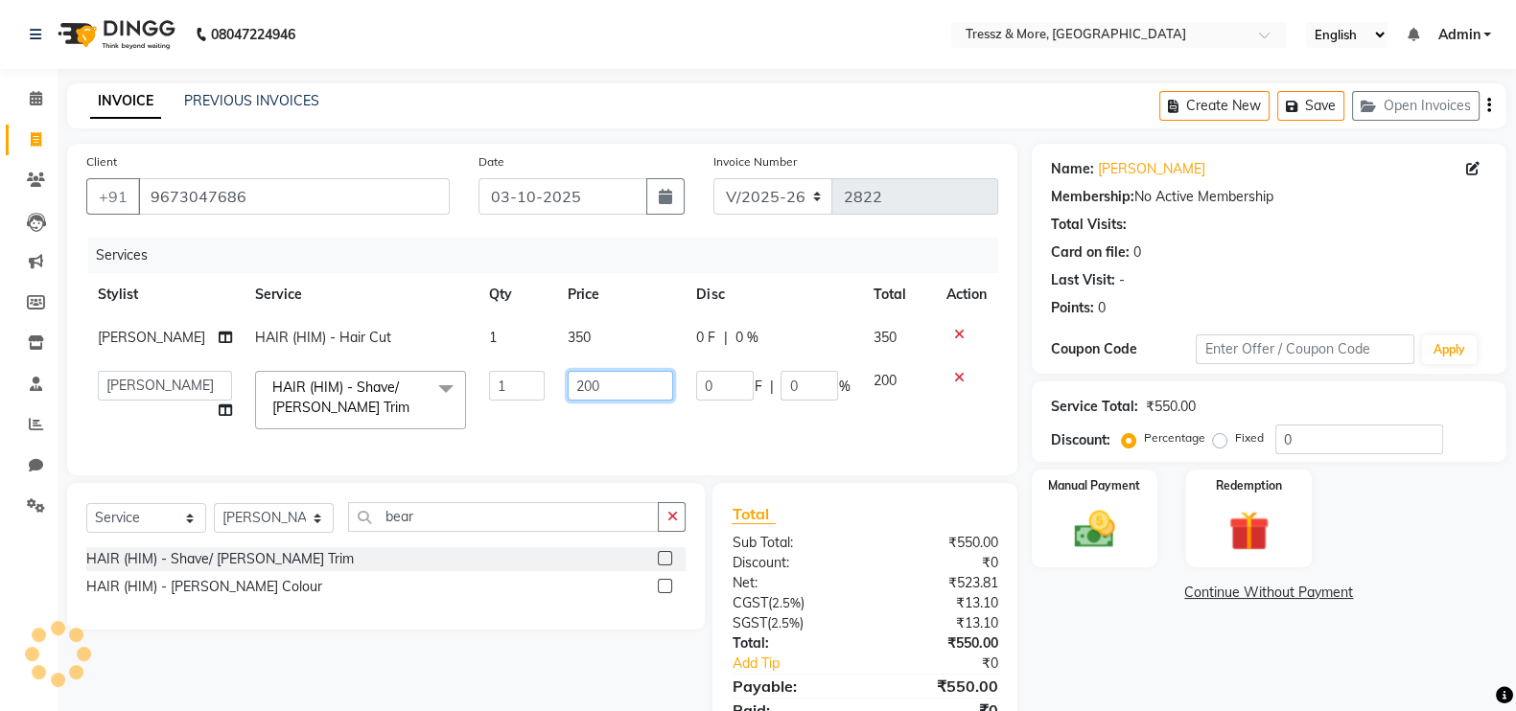
click at [578, 401] on input "200" at bounding box center [620, 386] width 105 height 30
type input "250"
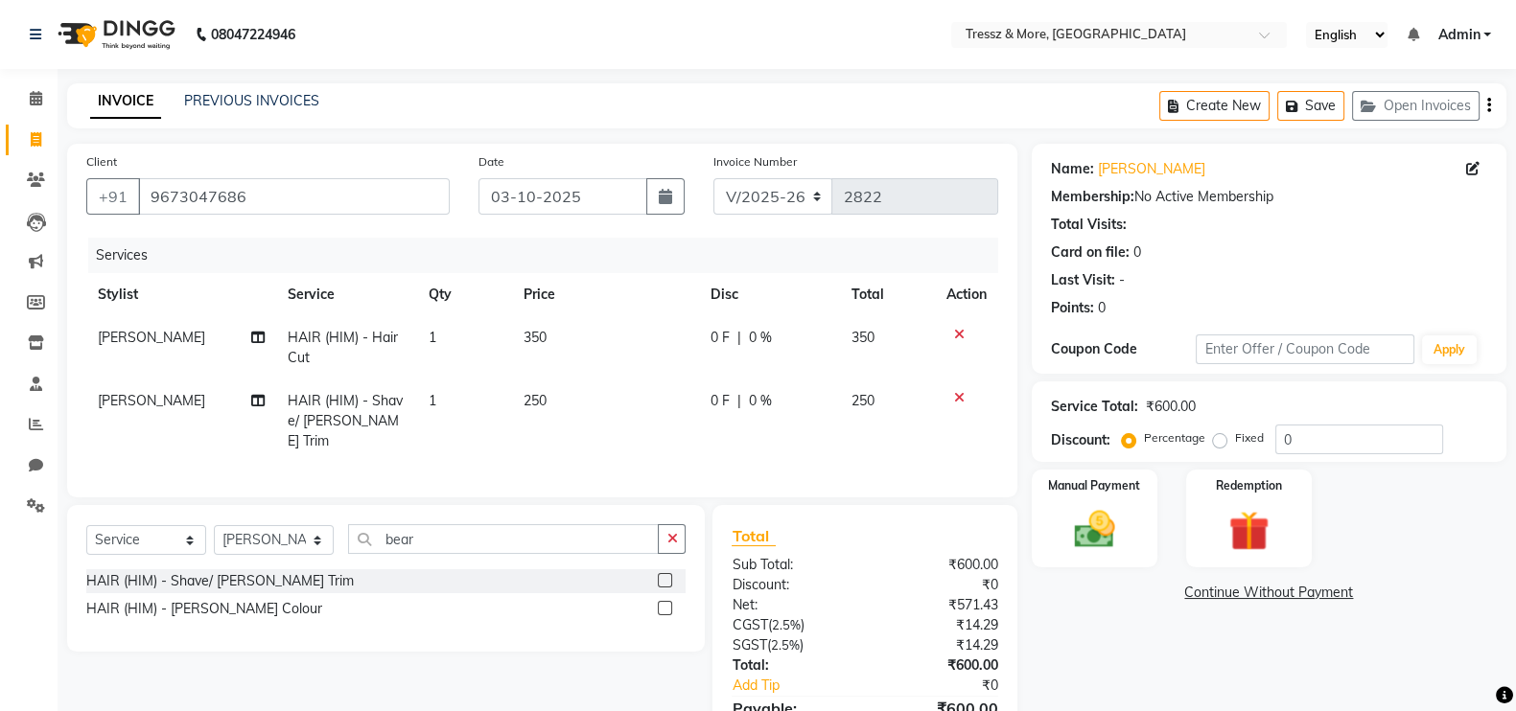
click at [609, 453] on div "Services Stylist Service Qty Price Disc Total Action [PERSON_NAME] HAIR (HIM) -…" at bounding box center [542, 358] width 912 height 241
click at [1116, 534] on img at bounding box center [1095, 529] width 68 height 48
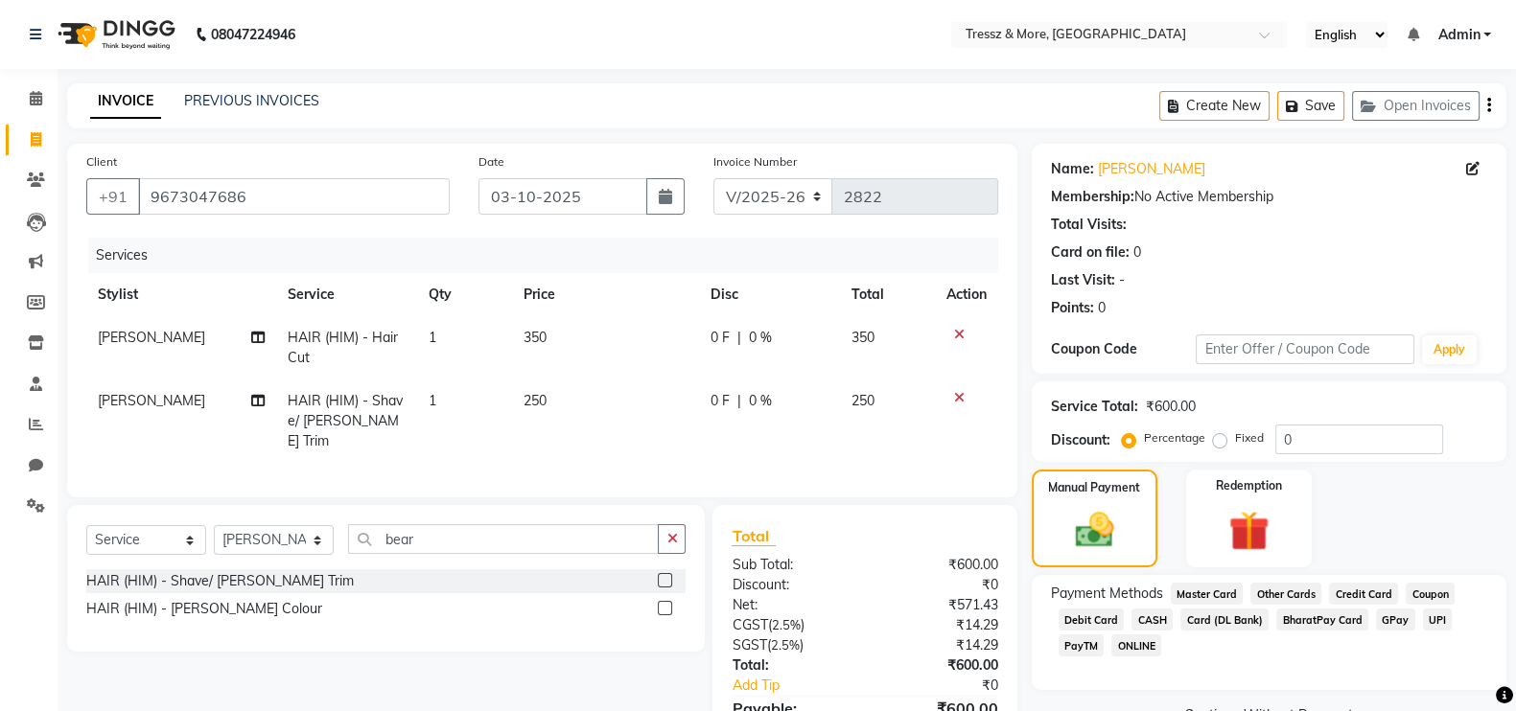
click at [1389, 625] on span "GPay" at bounding box center [1395, 620] width 39 height 22
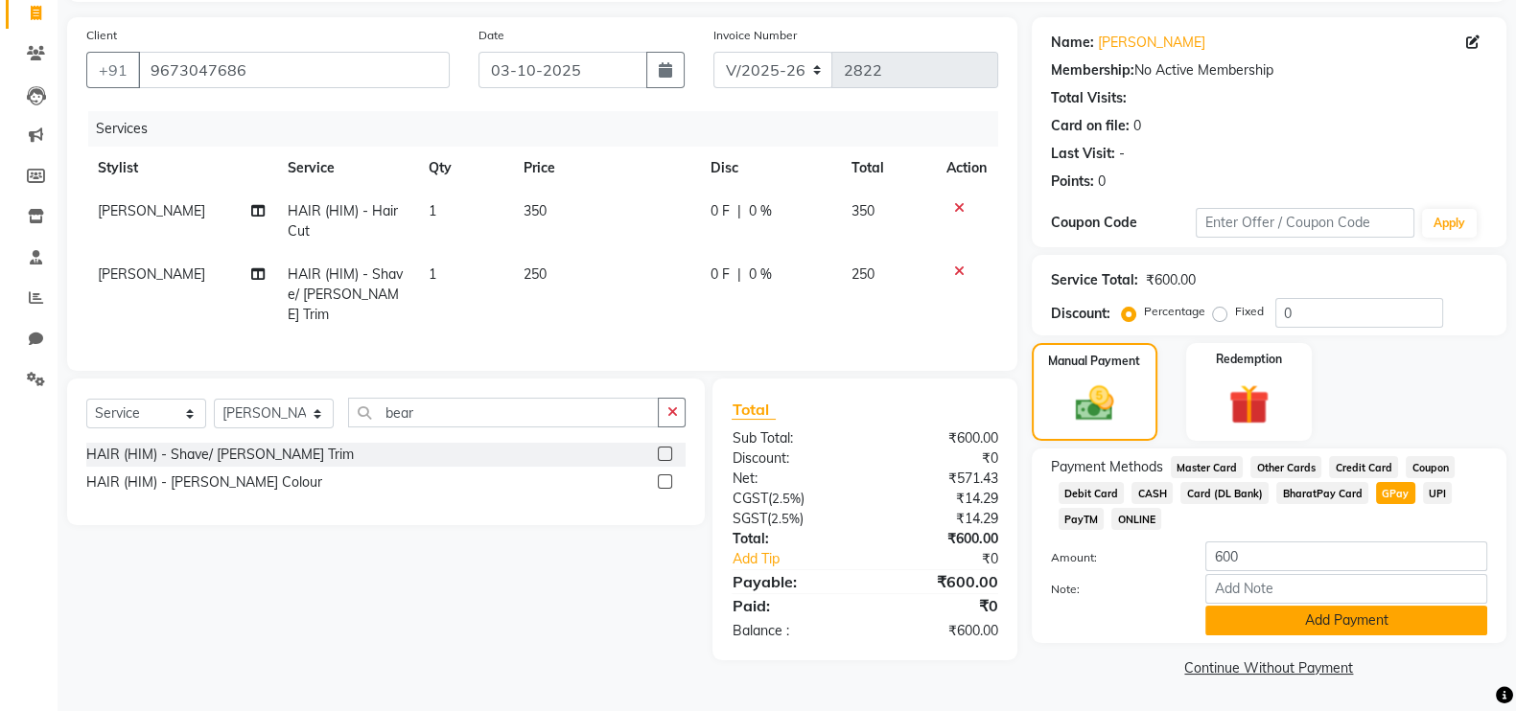
click at [1408, 617] on button "Add Payment" at bounding box center [1346, 621] width 282 height 30
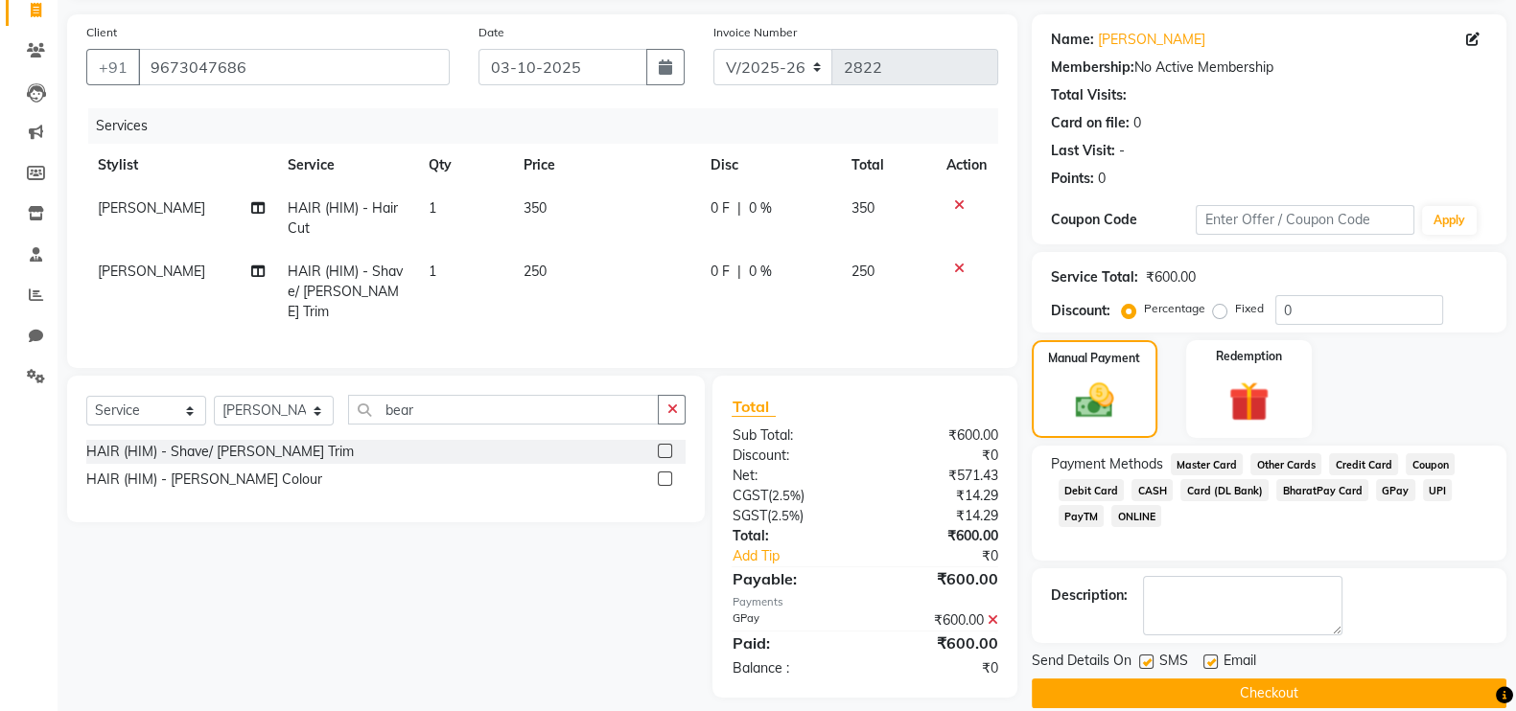
click at [1373, 697] on button "Checkout" at bounding box center [1269, 694] width 475 height 30
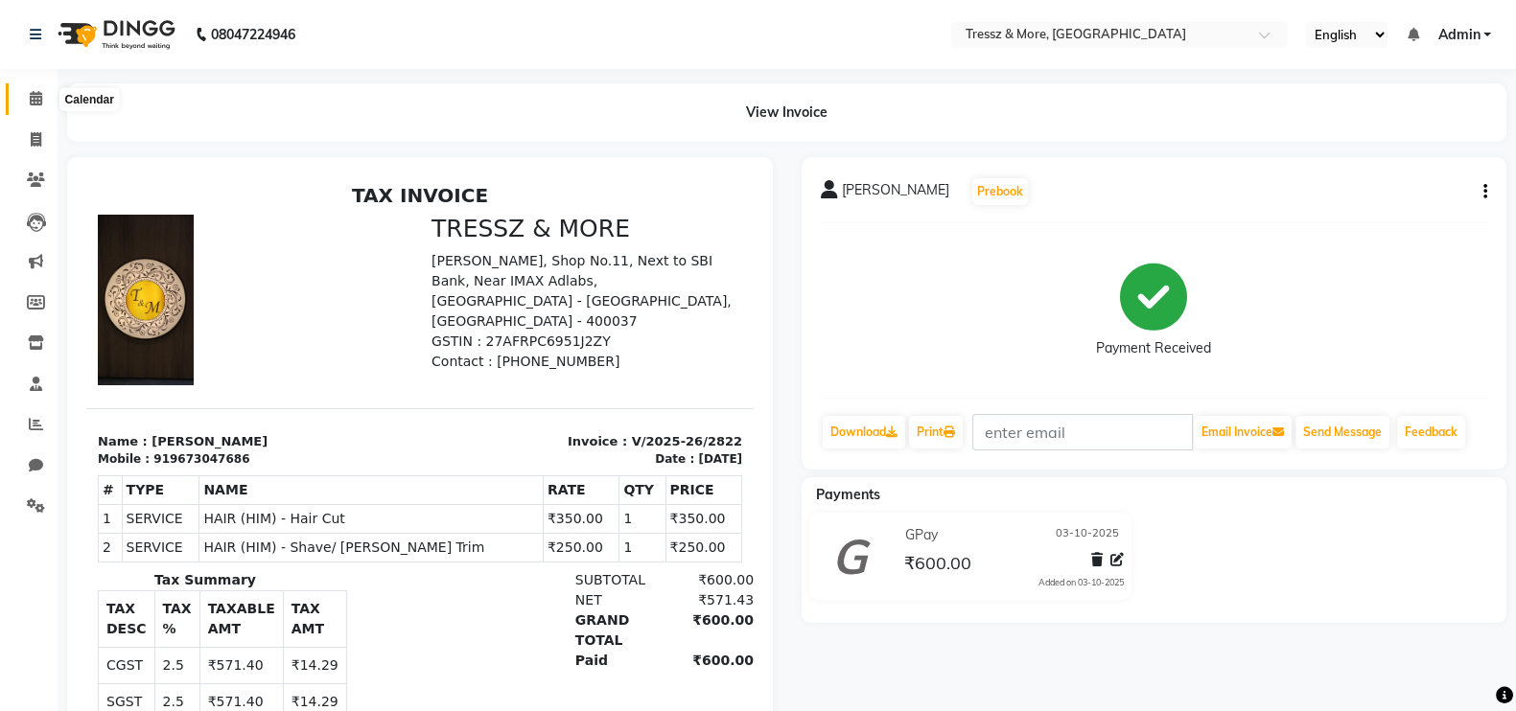
click at [35, 106] on span at bounding box center [36, 99] width 34 height 22
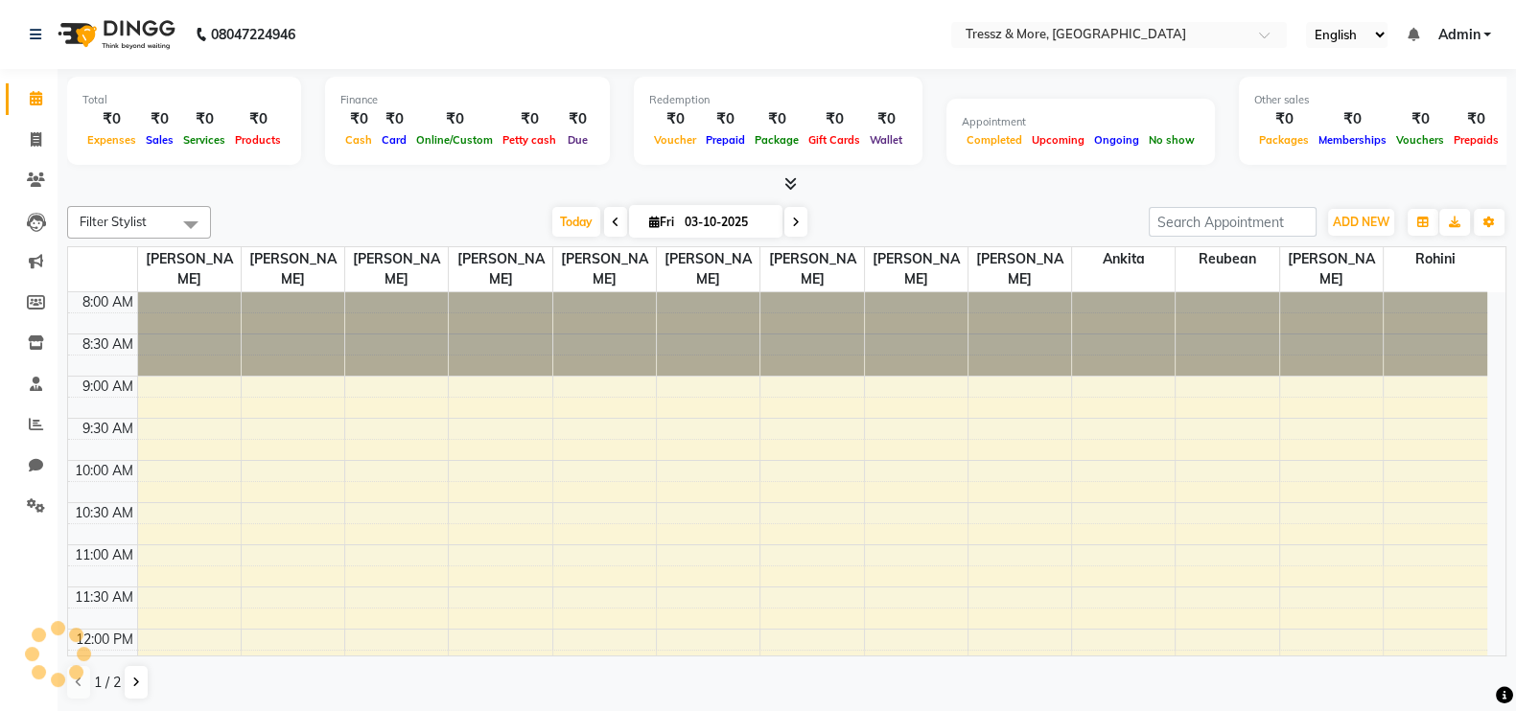
scroll to position [686, 0]
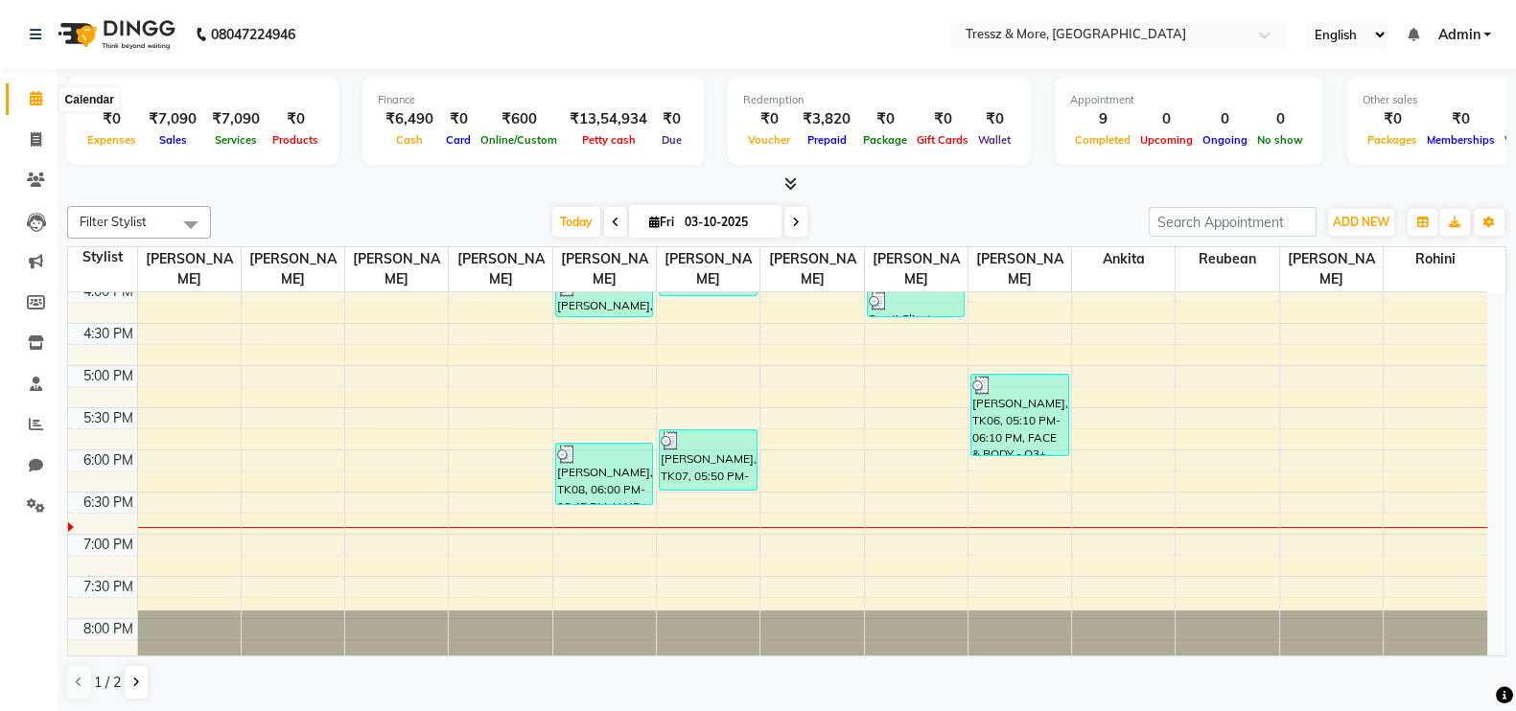
click at [40, 107] on span at bounding box center [36, 99] width 34 height 22
click at [34, 133] on icon at bounding box center [36, 139] width 11 height 14
select select "3037"
select select "service"
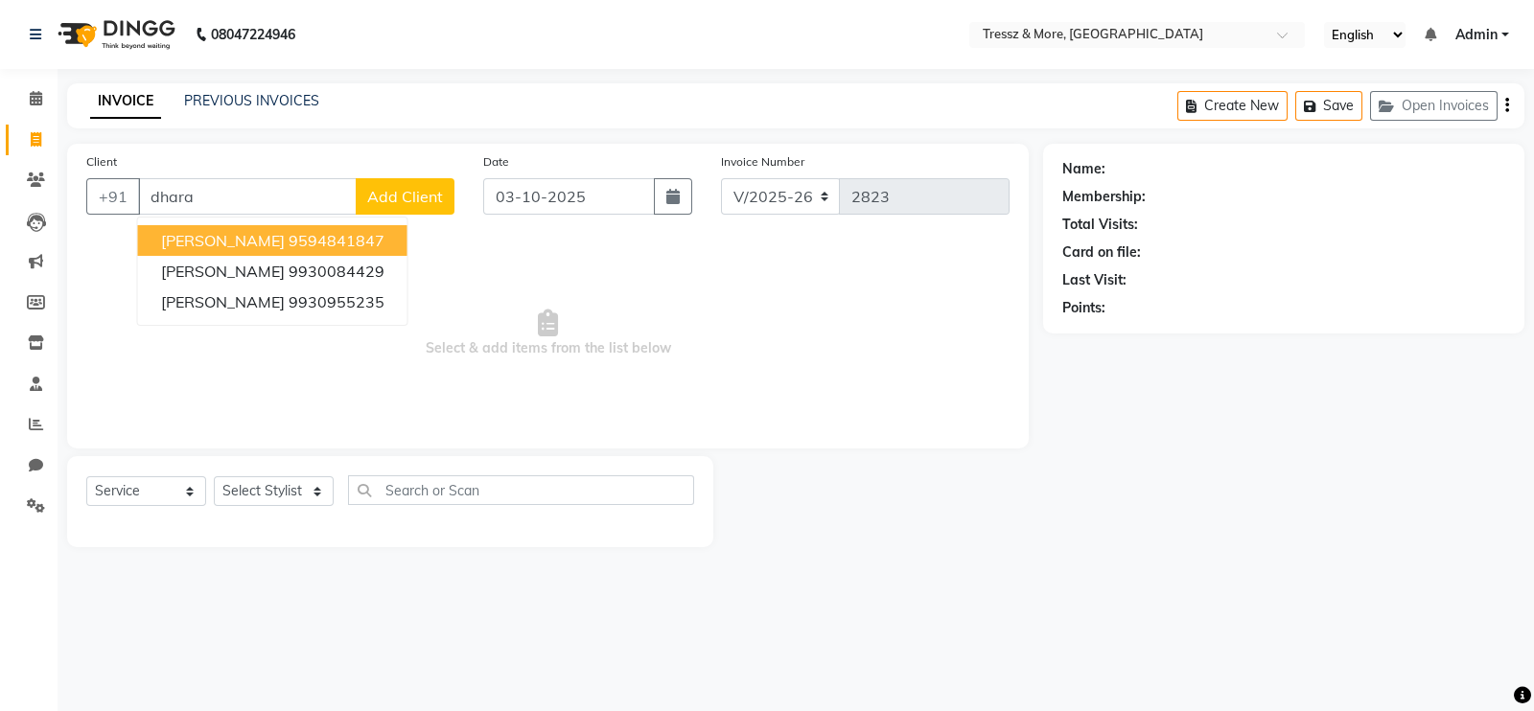
click at [289, 240] on ngb-highlight "9594841847" at bounding box center [337, 240] width 96 height 19
type input "9594841847"
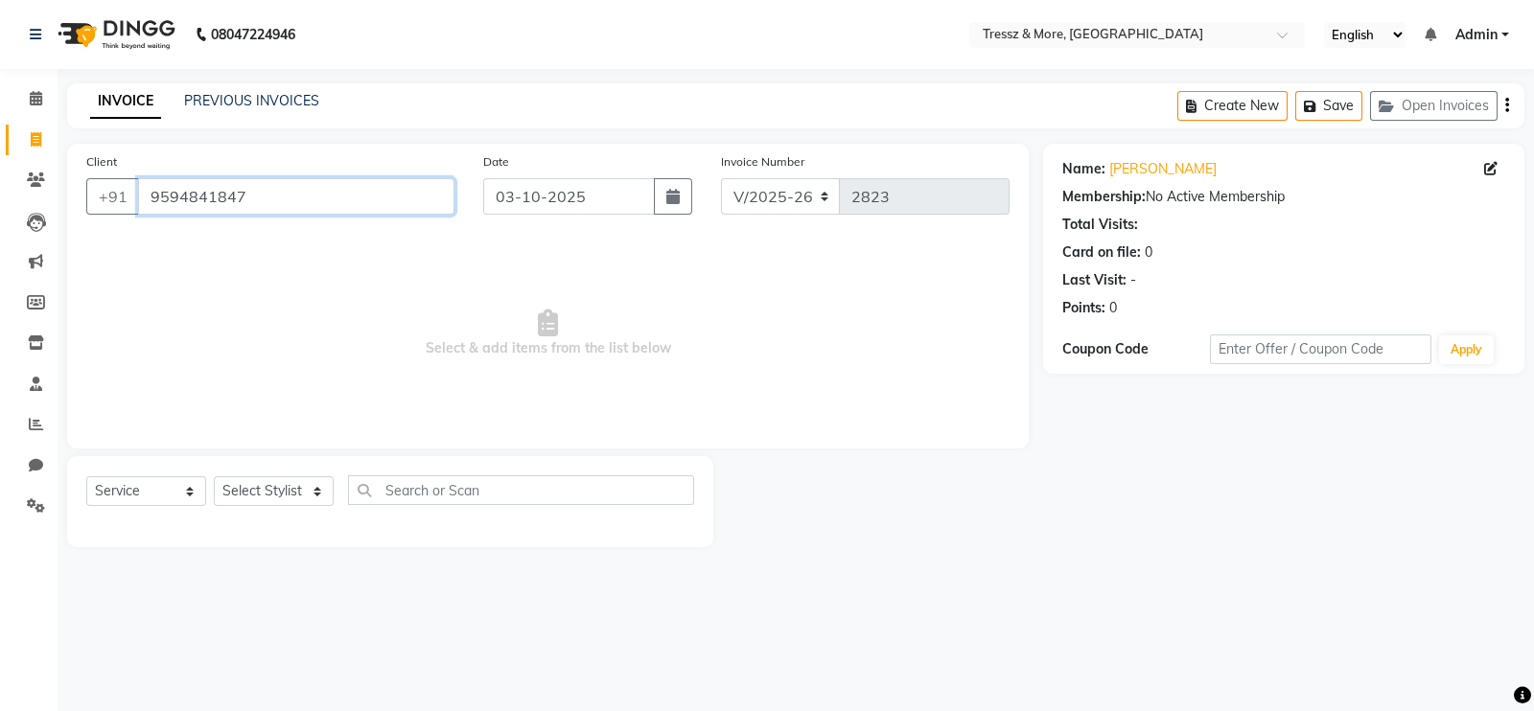
click at [370, 198] on input "9594841847" at bounding box center [296, 196] width 316 height 36
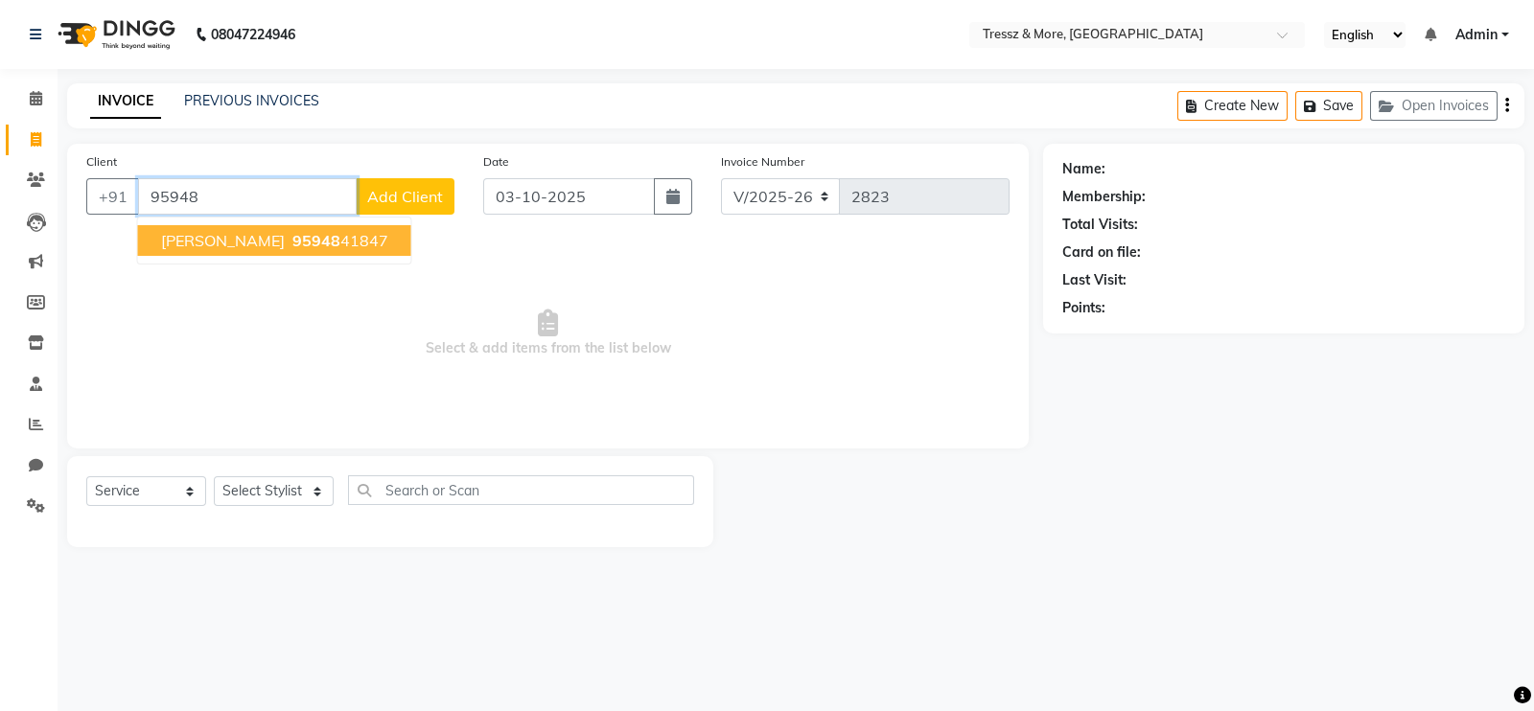
click at [292, 237] on span "95948" at bounding box center [316, 240] width 48 height 19
type input "9594841847"
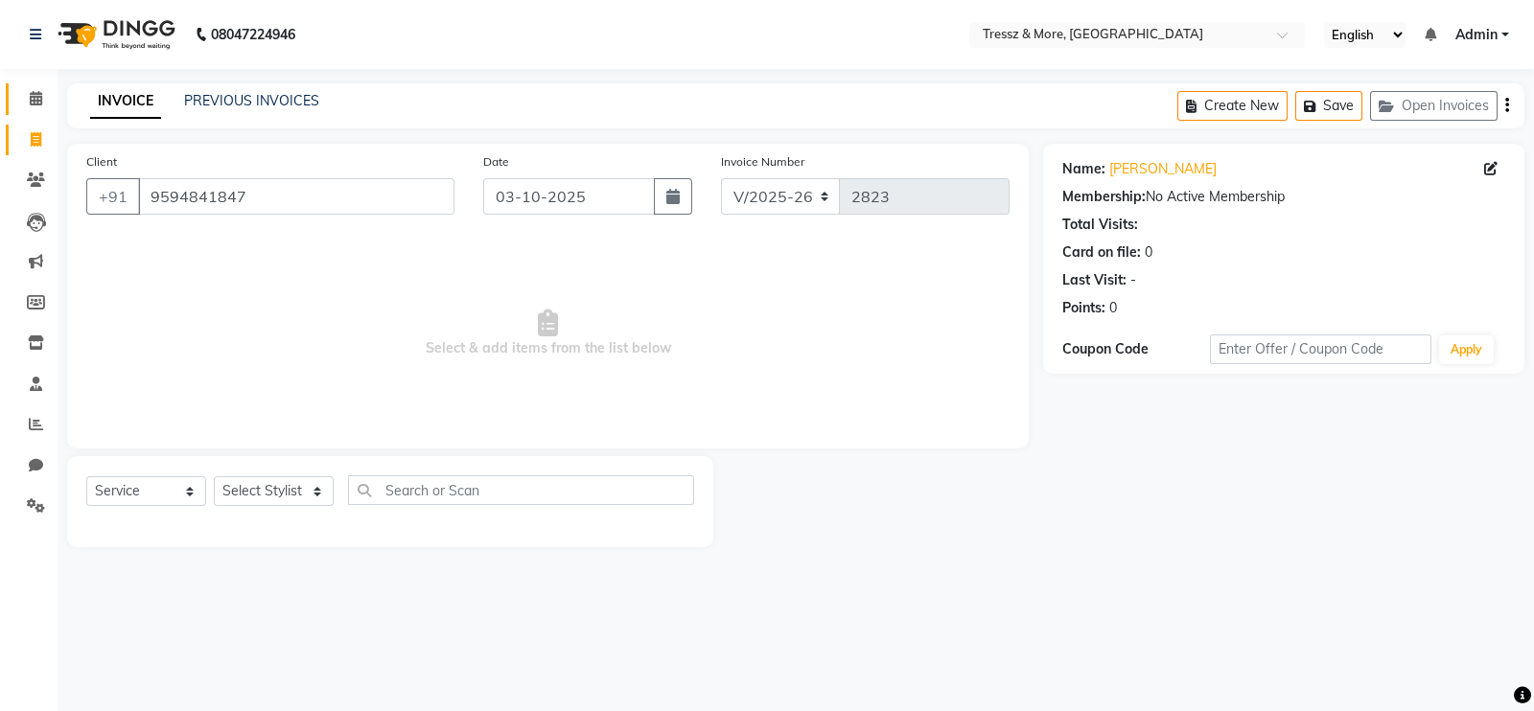
click at [35, 112] on link "Calendar" at bounding box center [29, 99] width 46 height 32
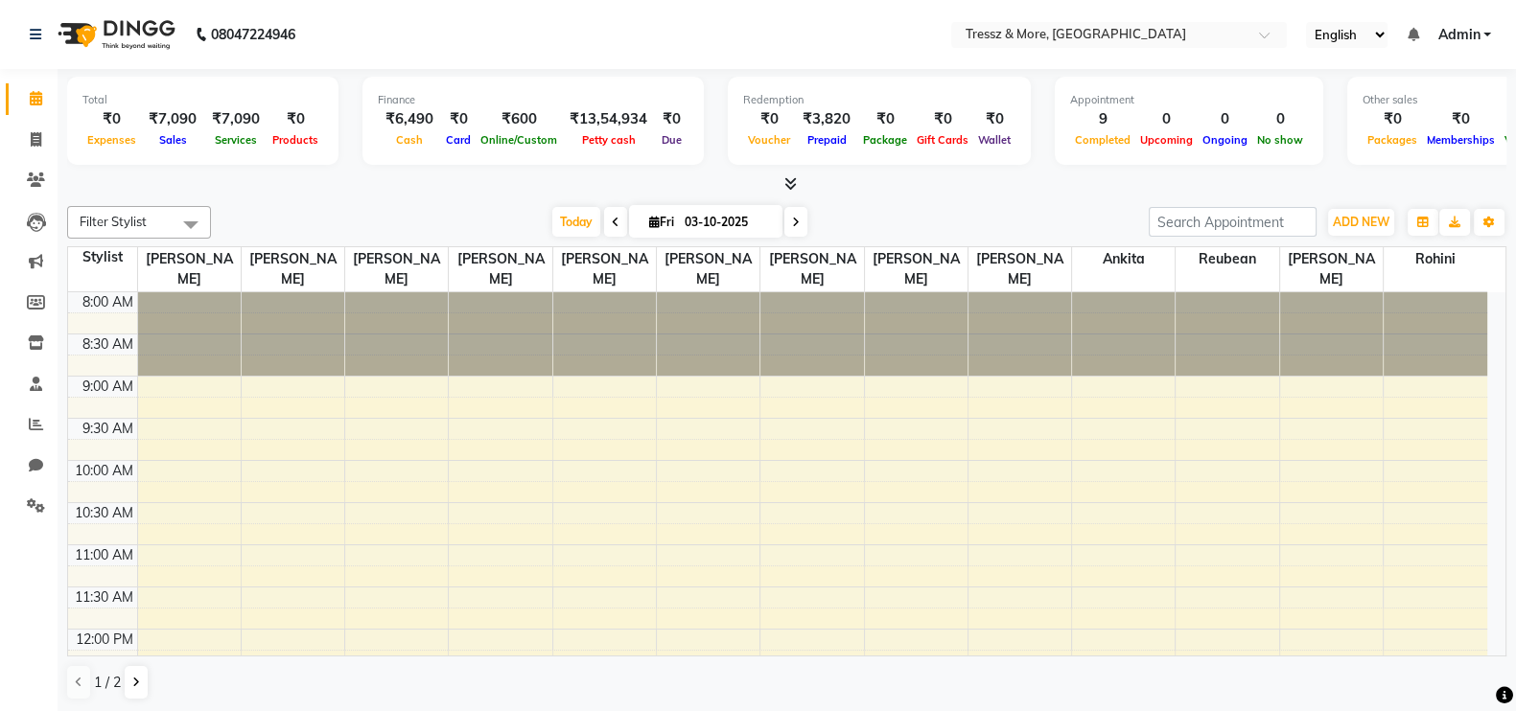
click at [604, 222] on span at bounding box center [615, 222] width 23 height 30
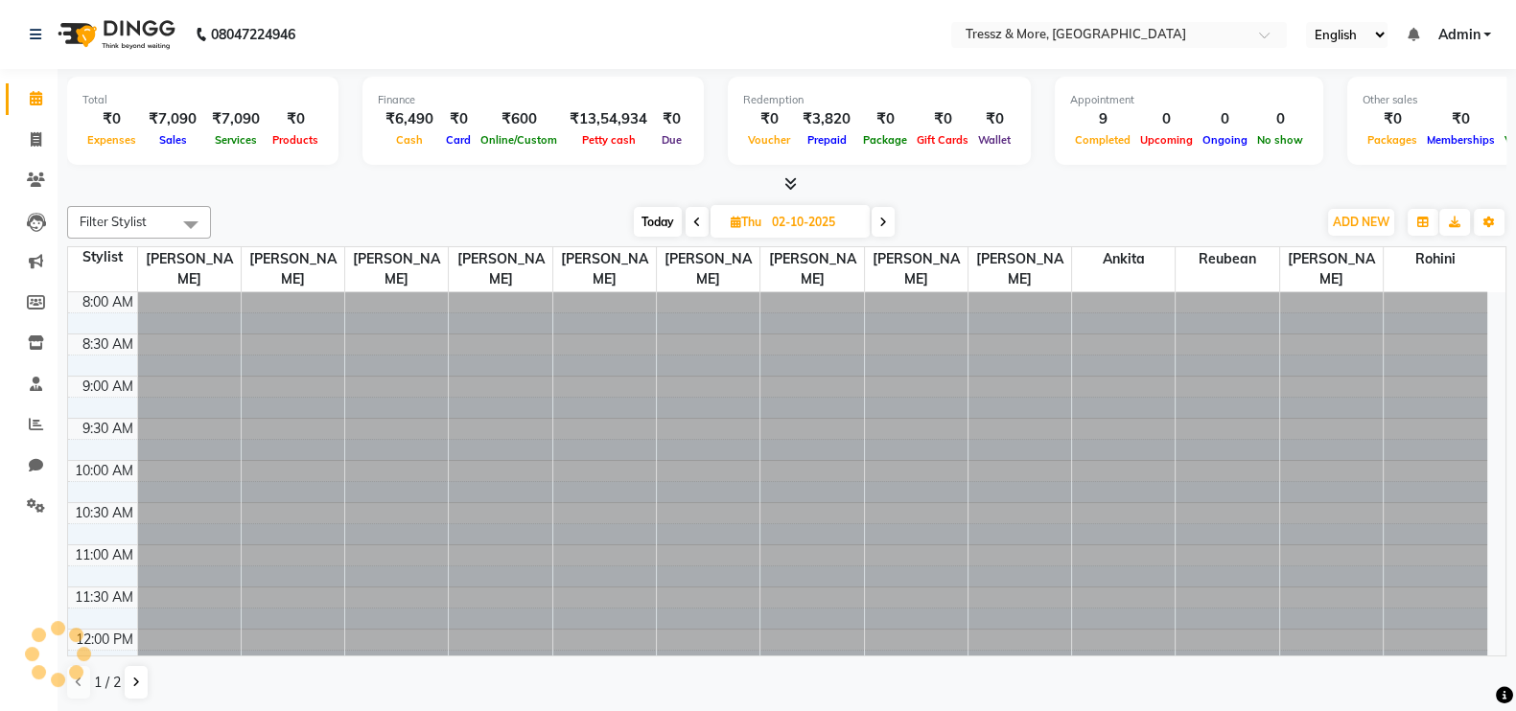
scroll to position [723, 0]
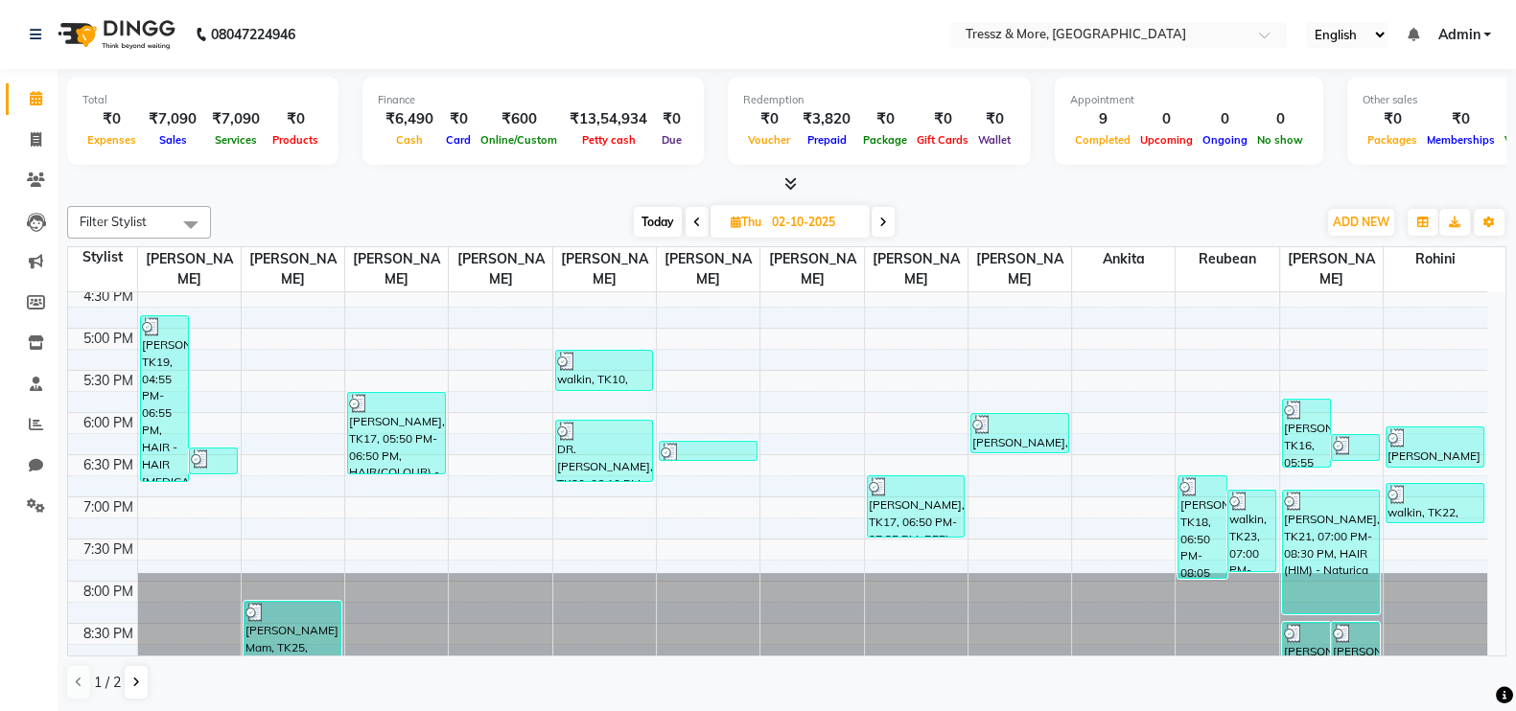
click at [695, 222] on icon at bounding box center [697, 223] width 8 height 12
type input "01-10-2025"
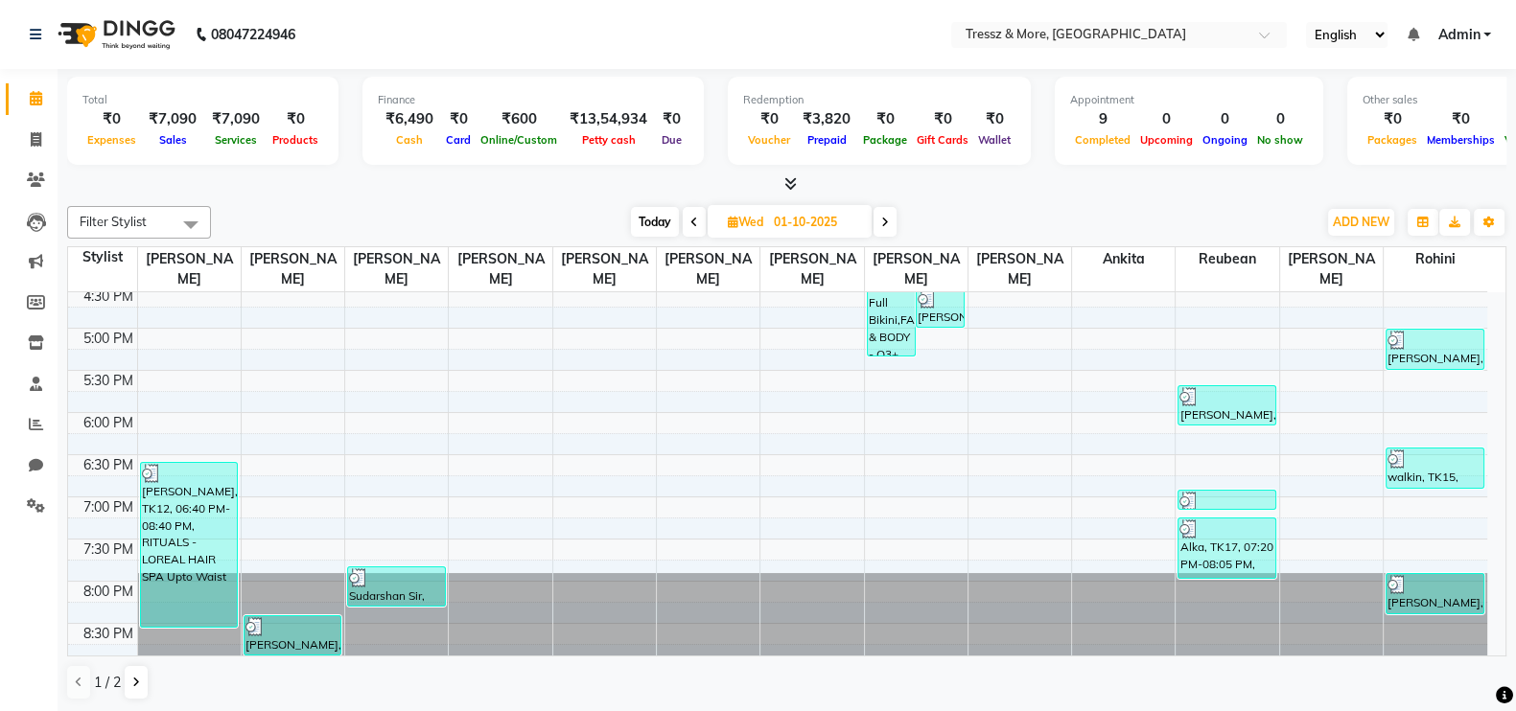
click at [758, 223] on span "Wed" at bounding box center [745, 222] width 45 height 14
select select "10"
select select "2025"
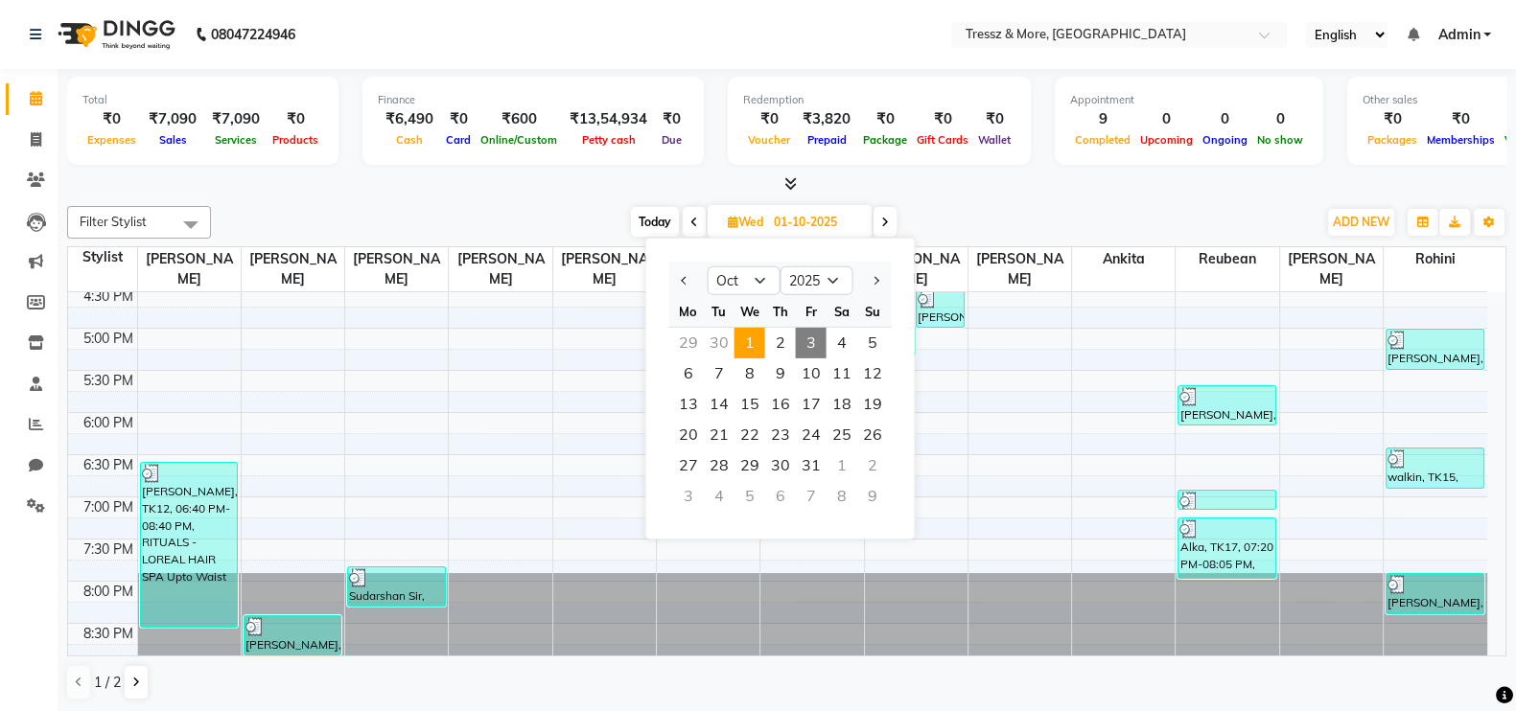
click at [754, 344] on span "1" at bounding box center [749, 343] width 31 height 31
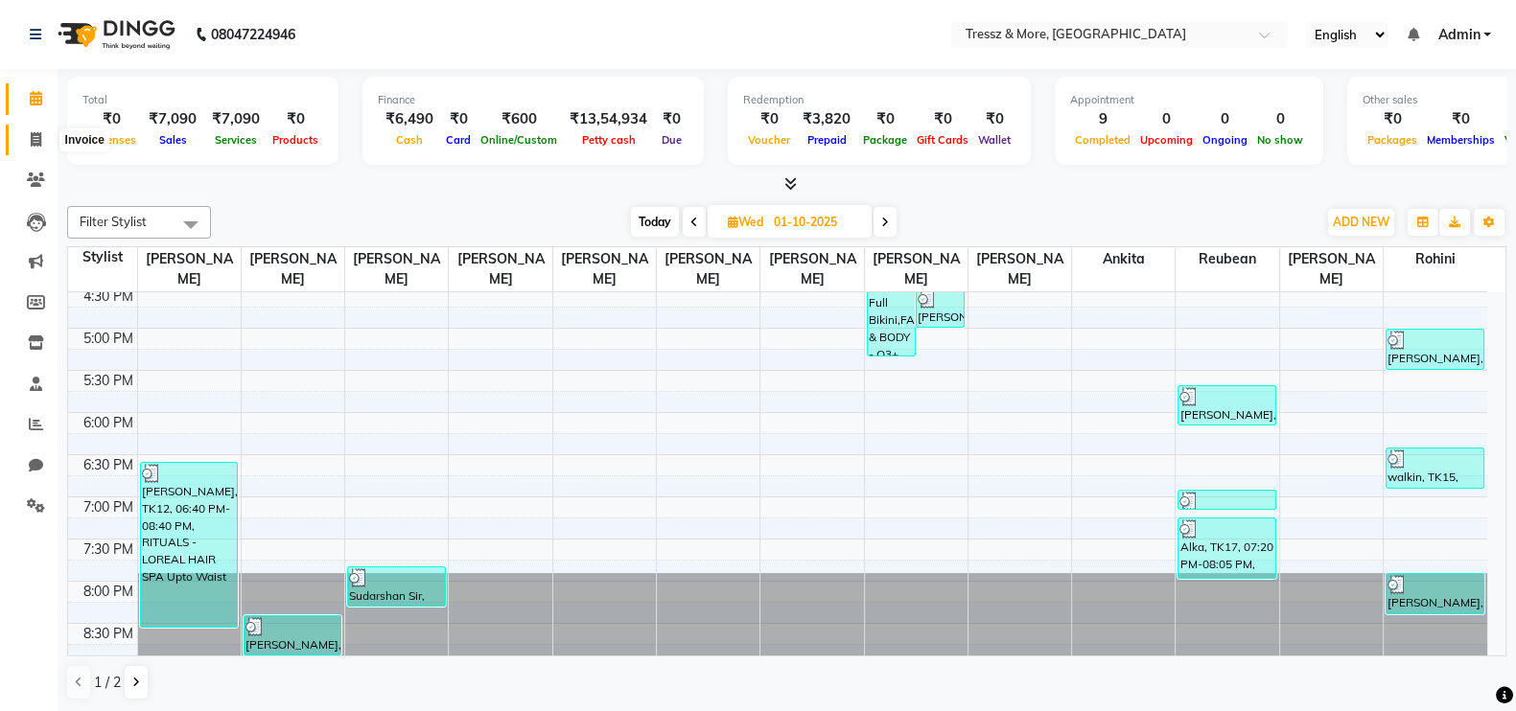
click at [36, 141] on icon at bounding box center [36, 139] width 11 height 14
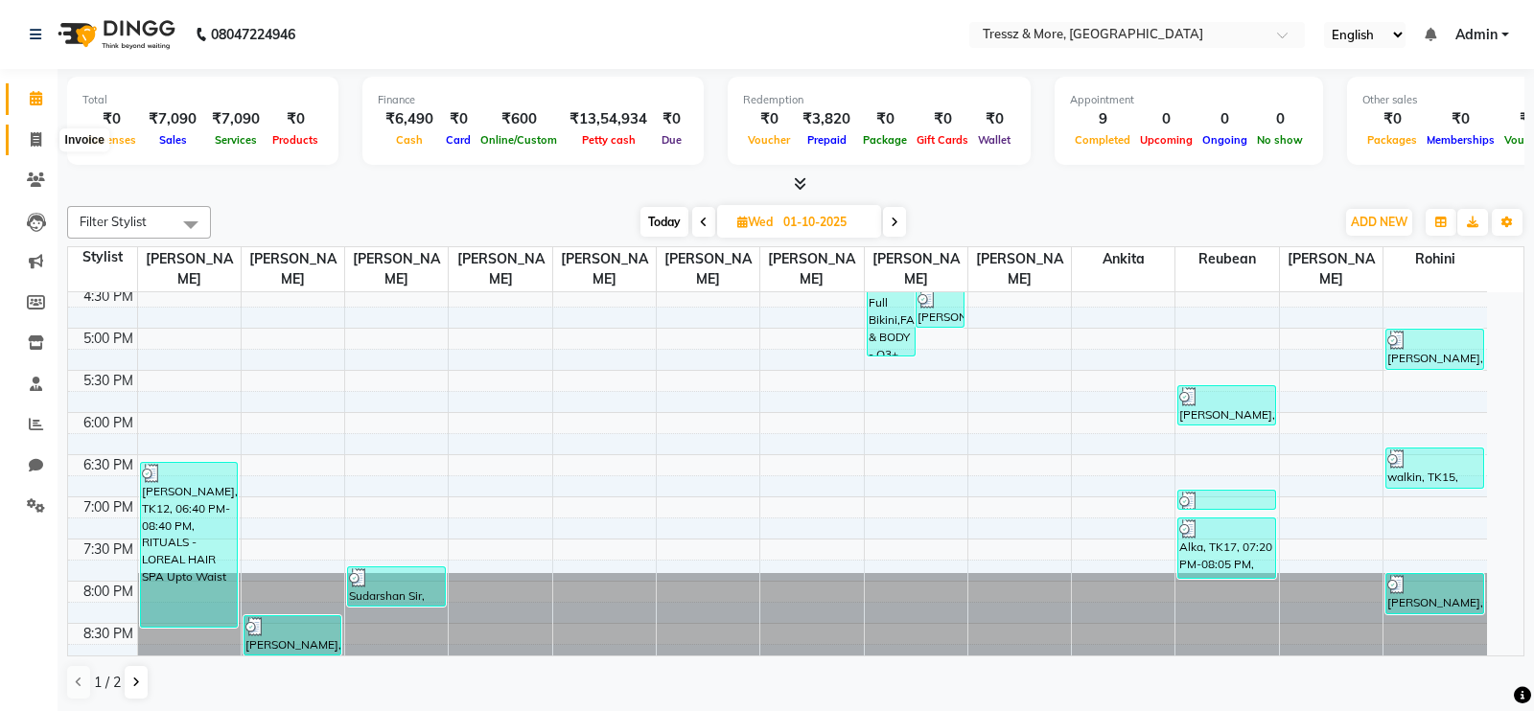
select select "3037"
select select "service"
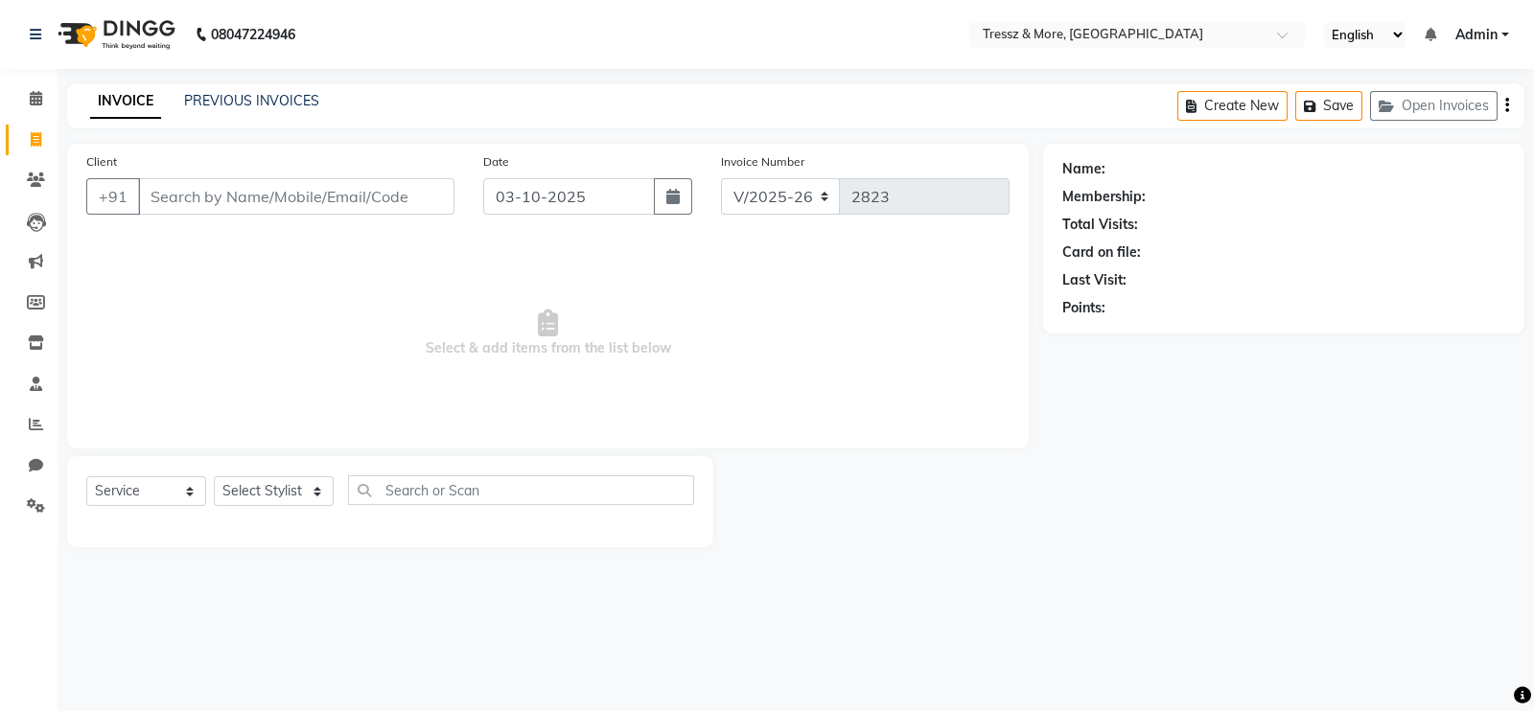
click at [229, 89] on div "INVOICE PREVIOUS INVOICES Create New Save Open Invoices" at bounding box center [795, 105] width 1457 height 45
click at [233, 98] on link "PREVIOUS INVOICES" at bounding box center [251, 100] width 135 height 17
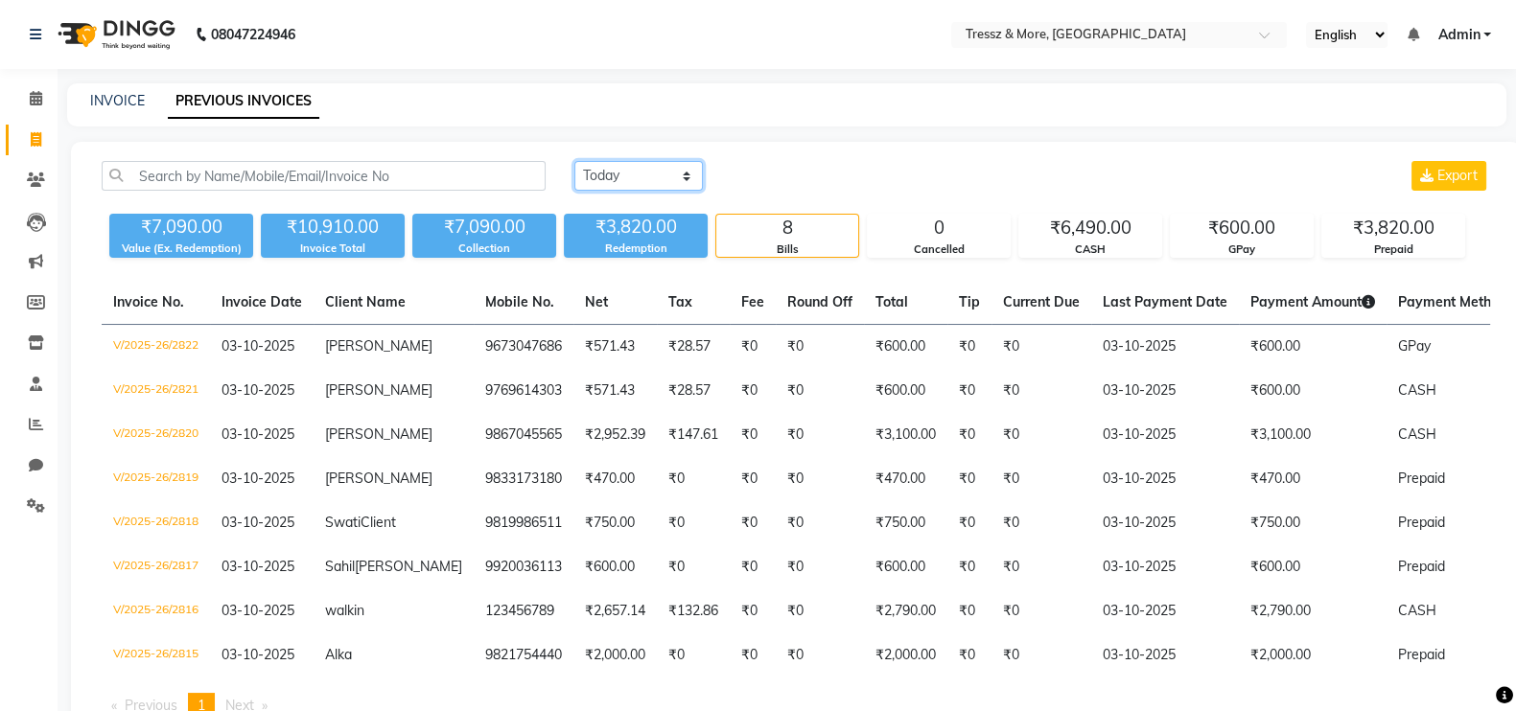
click at [671, 175] on select "[DATE] [DATE] Custom Range" at bounding box center [638, 176] width 128 height 30
select select "[DATE]"
click at [574, 161] on select "[DATE] [DATE] Custom Range" at bounding box center [638, 176] width 128 height 30
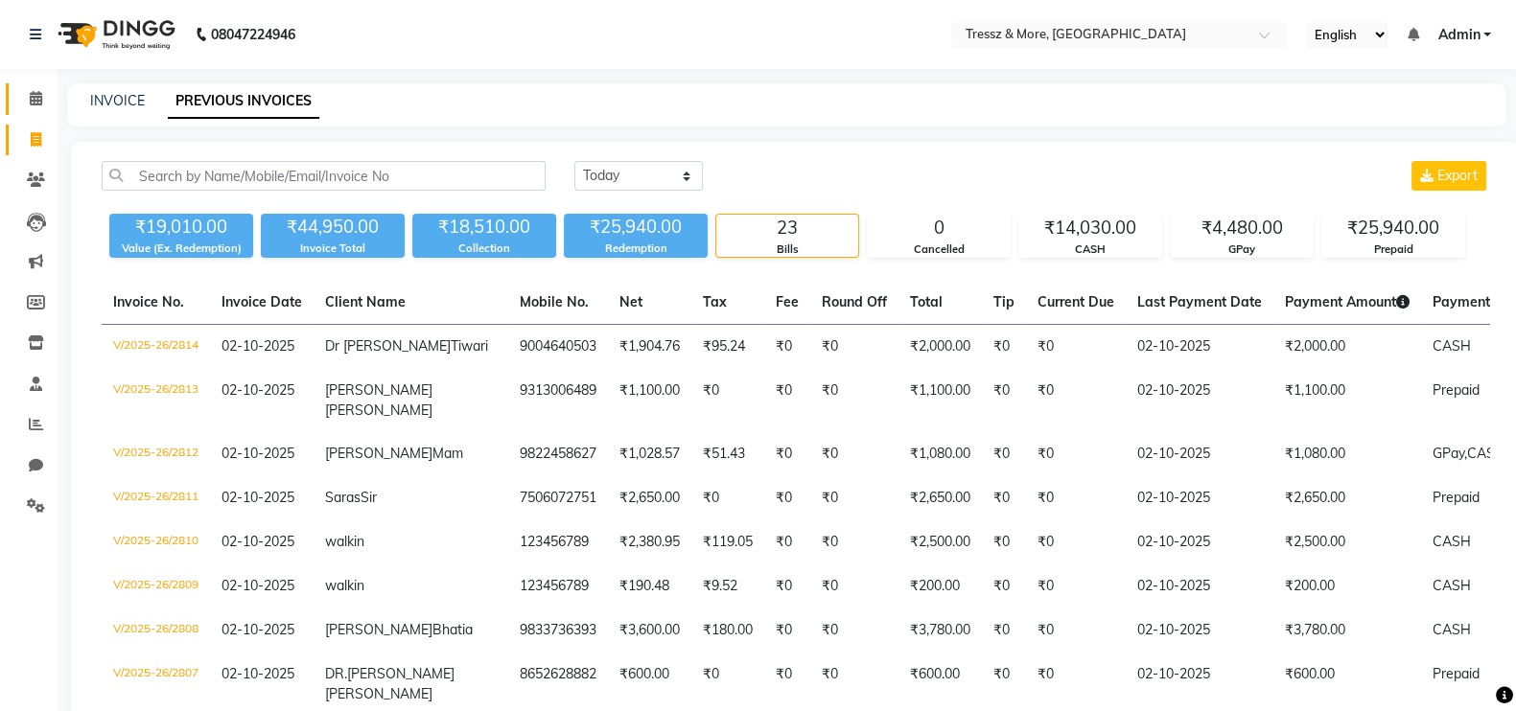
click at [38, 103] on icon at bounding box center [36, 98] width 12 height 14
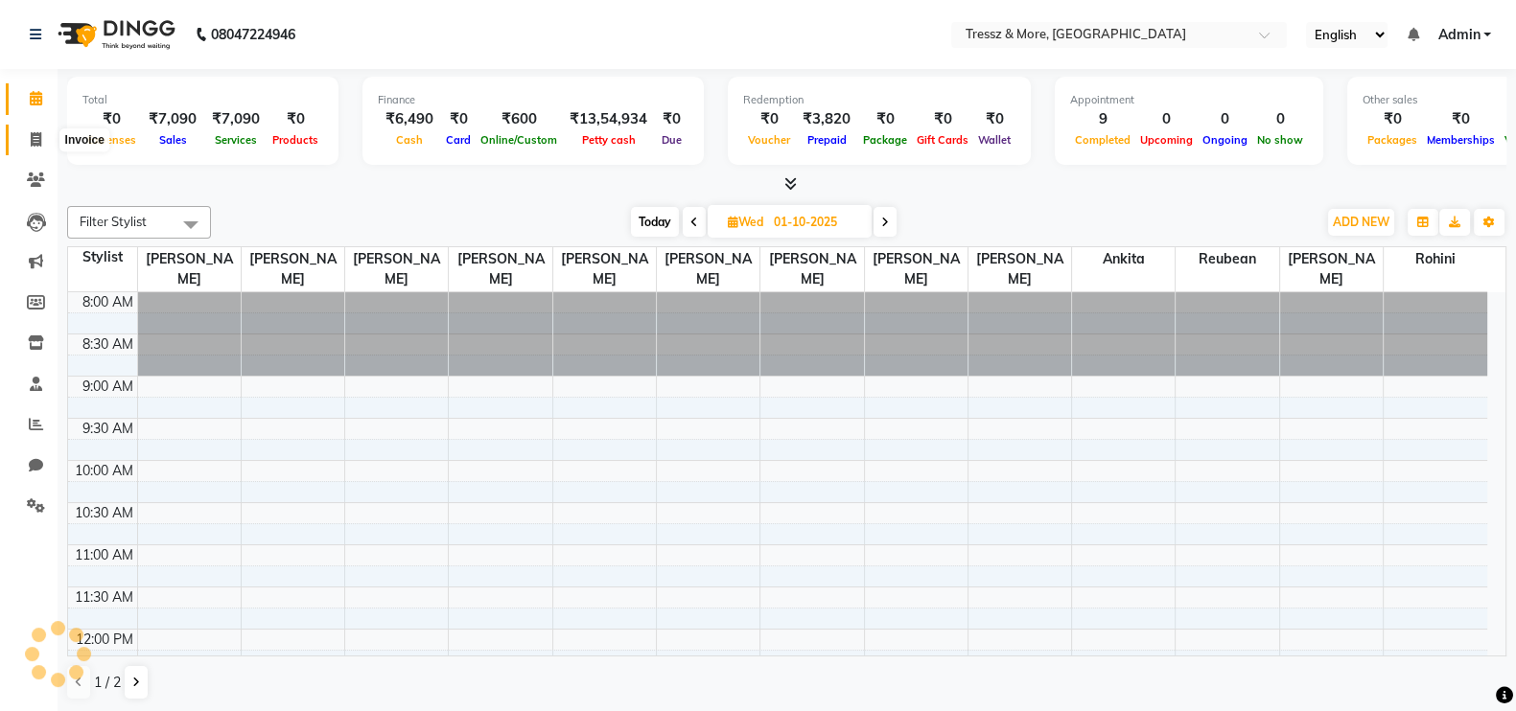
click at [39, 140] on icon at bounding box center [36, 139] width 11 height 14
select select "service"
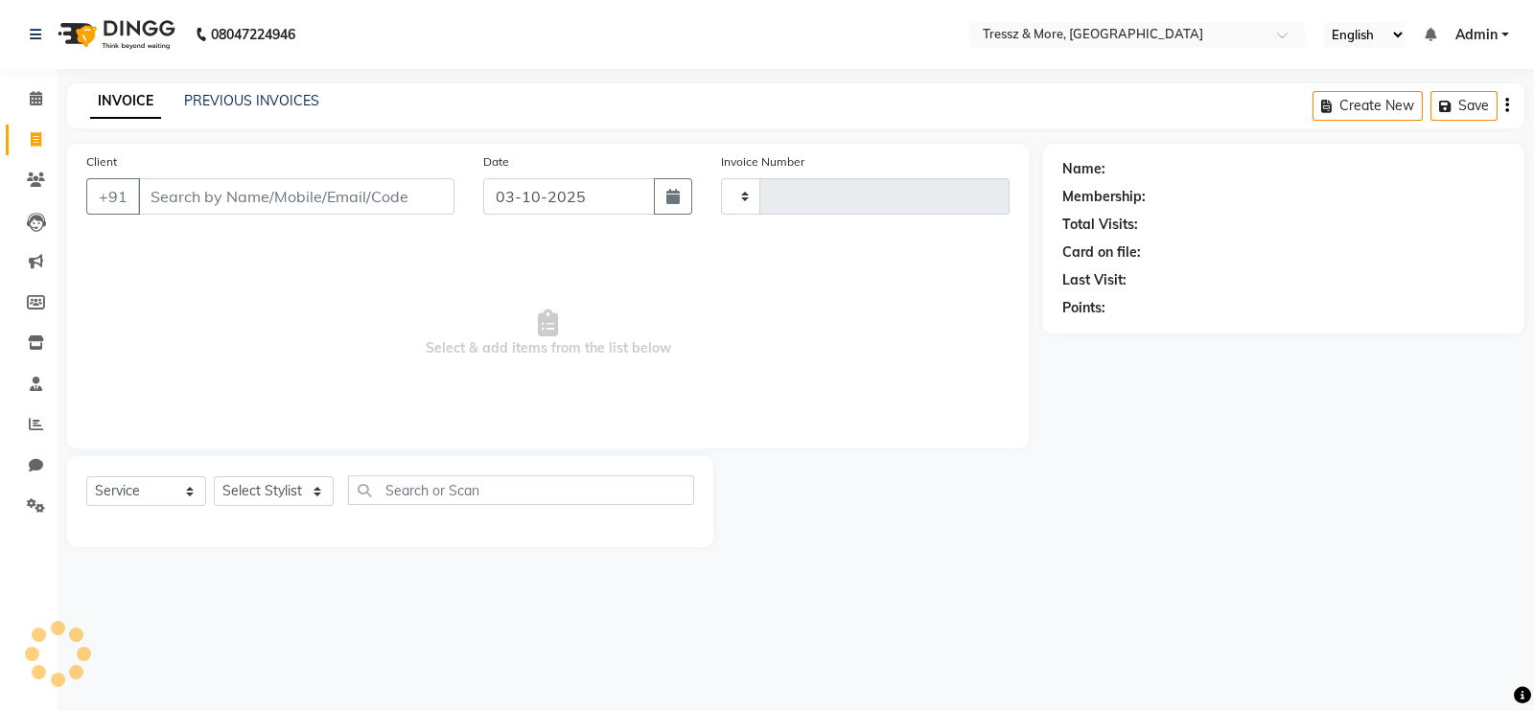
type input "2823"
select select "3037"
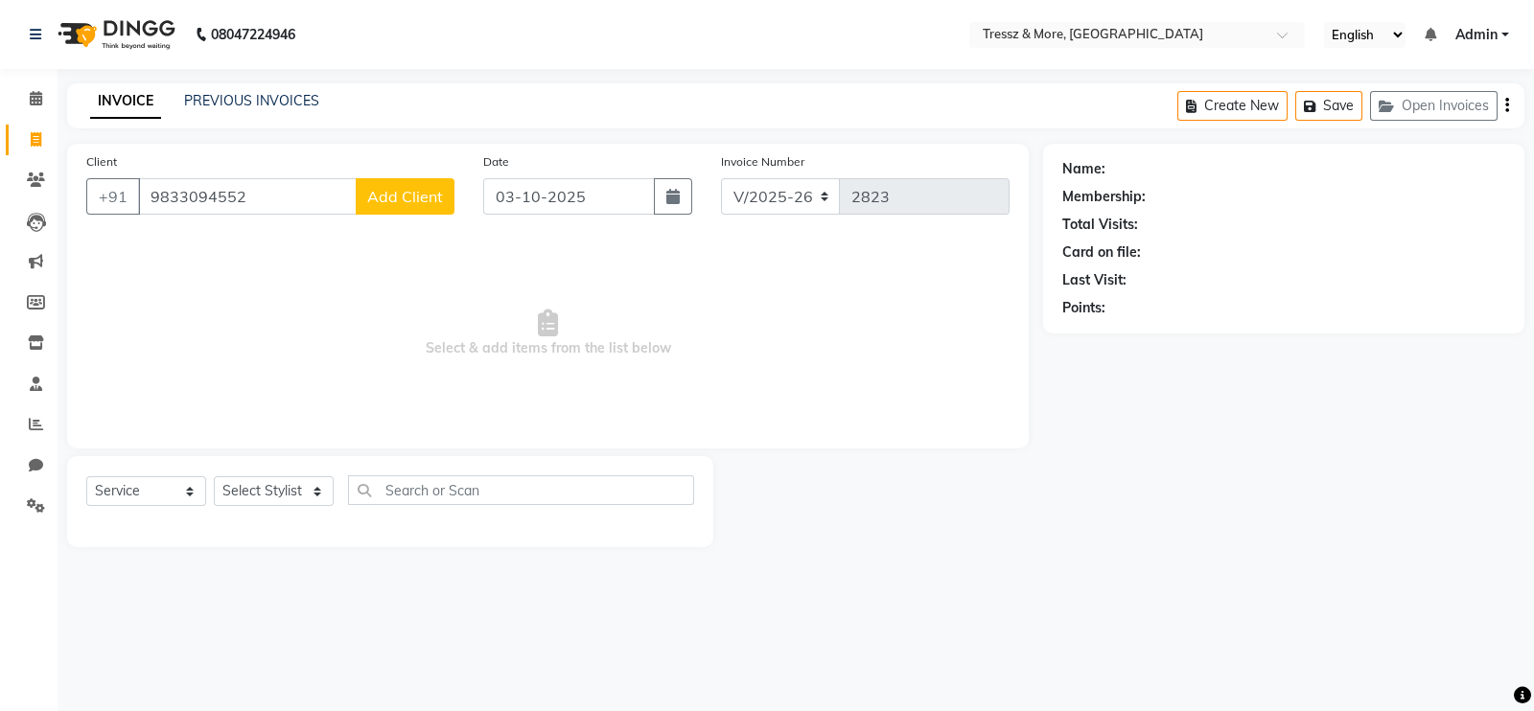
type input "9833094552"
click at [386, 200] on span "Add Client" at bounding box center [405, 196] width 76 height 19
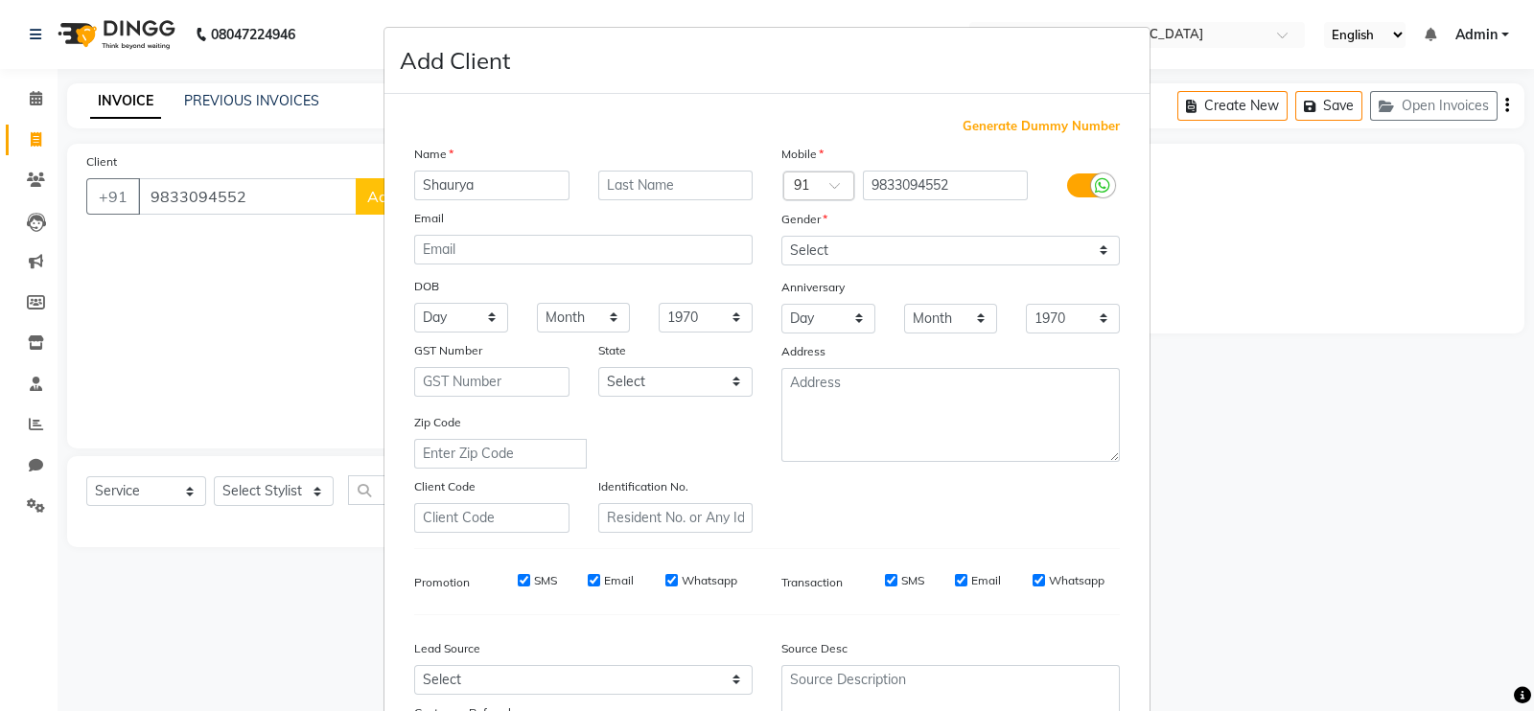
type input "Shaurya"
click at [814, 255] on select "Select [DEMOGRAPHIC_DATA] [DEMOGRAPHIC_DATA] Other Prefer Not To Say" at bounding box center [950, 251] width 338 height 30
select select "[DEMOGRAPHIC_DATA]"
click at [781, 237] on select "Select [DEMOGRAPHIC_DATA] [DEMOGRAPHIC_DATA] Other Prefer Not To Say" at bounding box center [950, 251] width 338 height 30
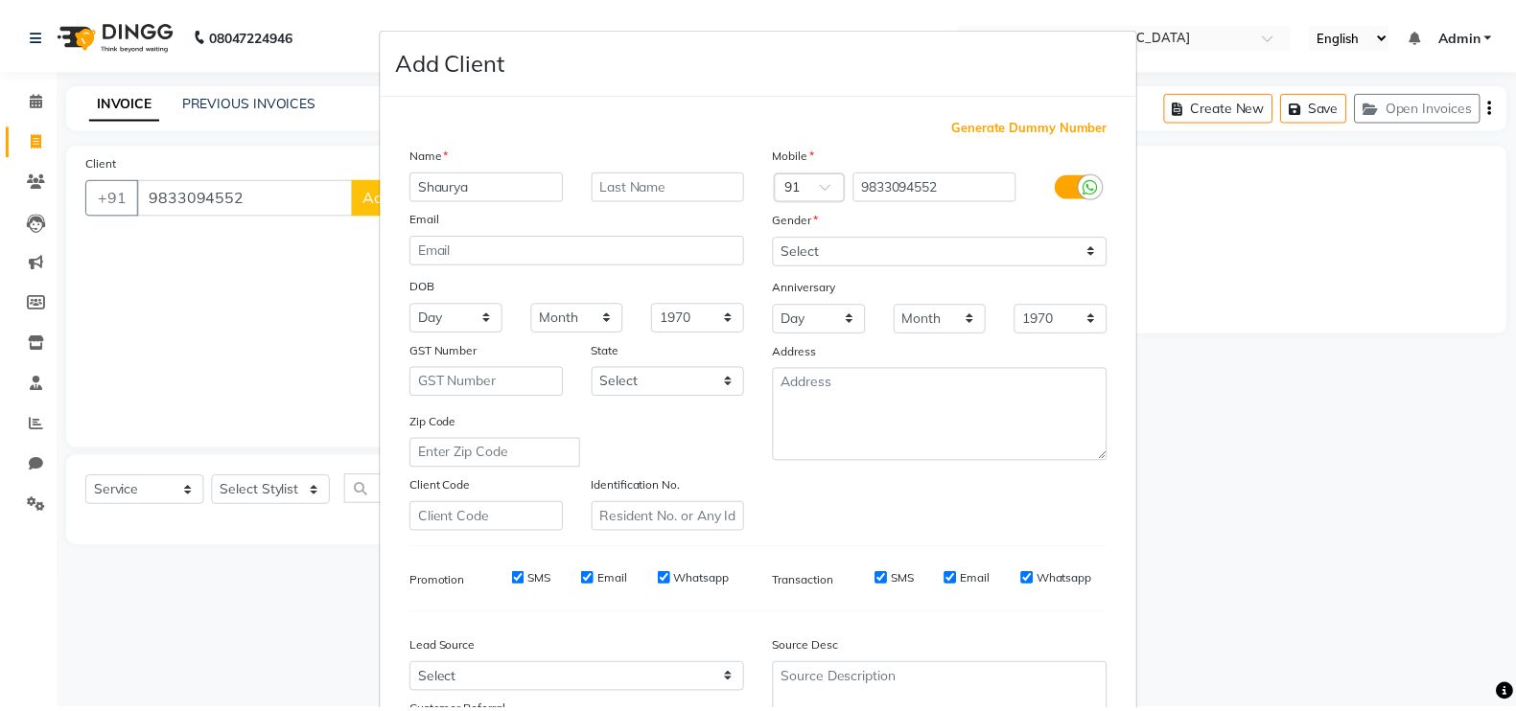
scroll to position [184, 0]
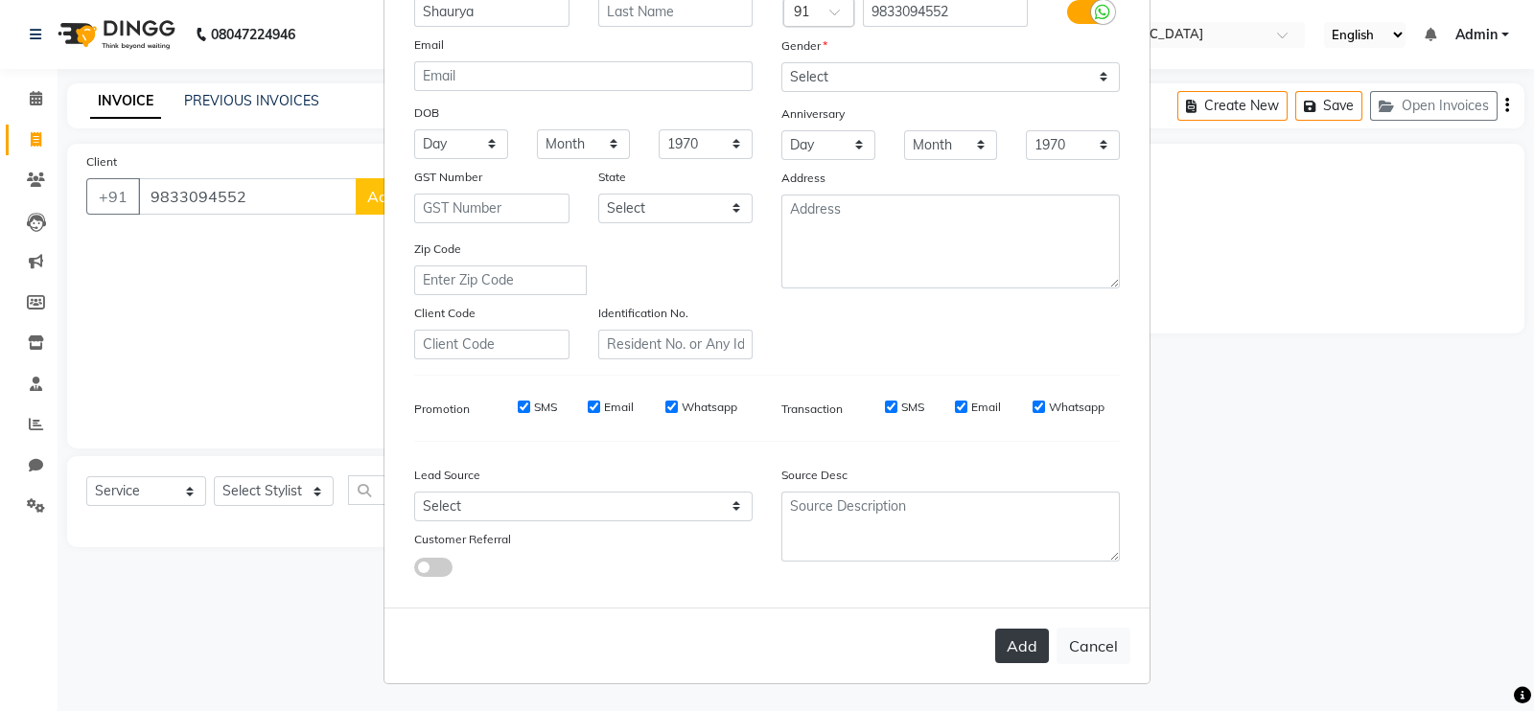
click at [1004, 644] on button "Add" at bounding box center [1022, 646] width 54 height 35
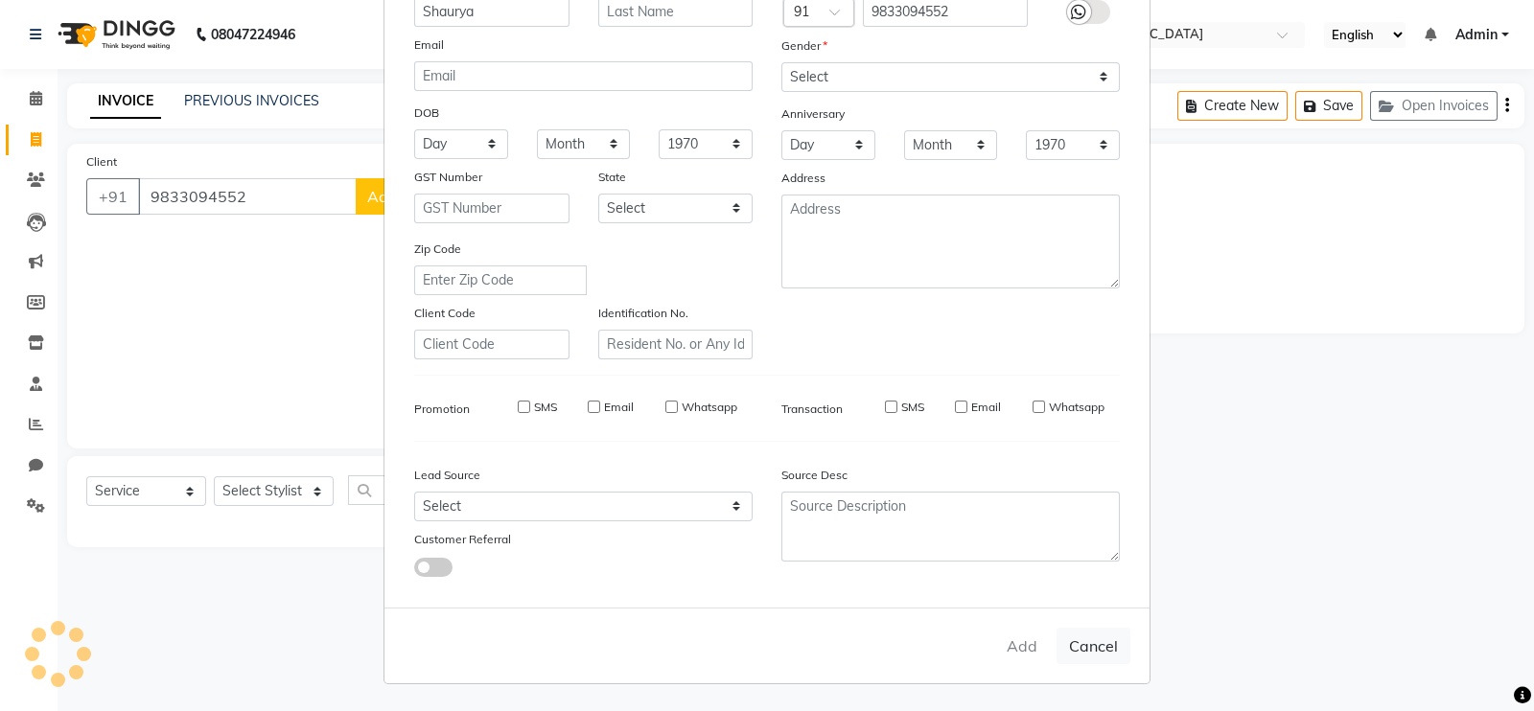
select select
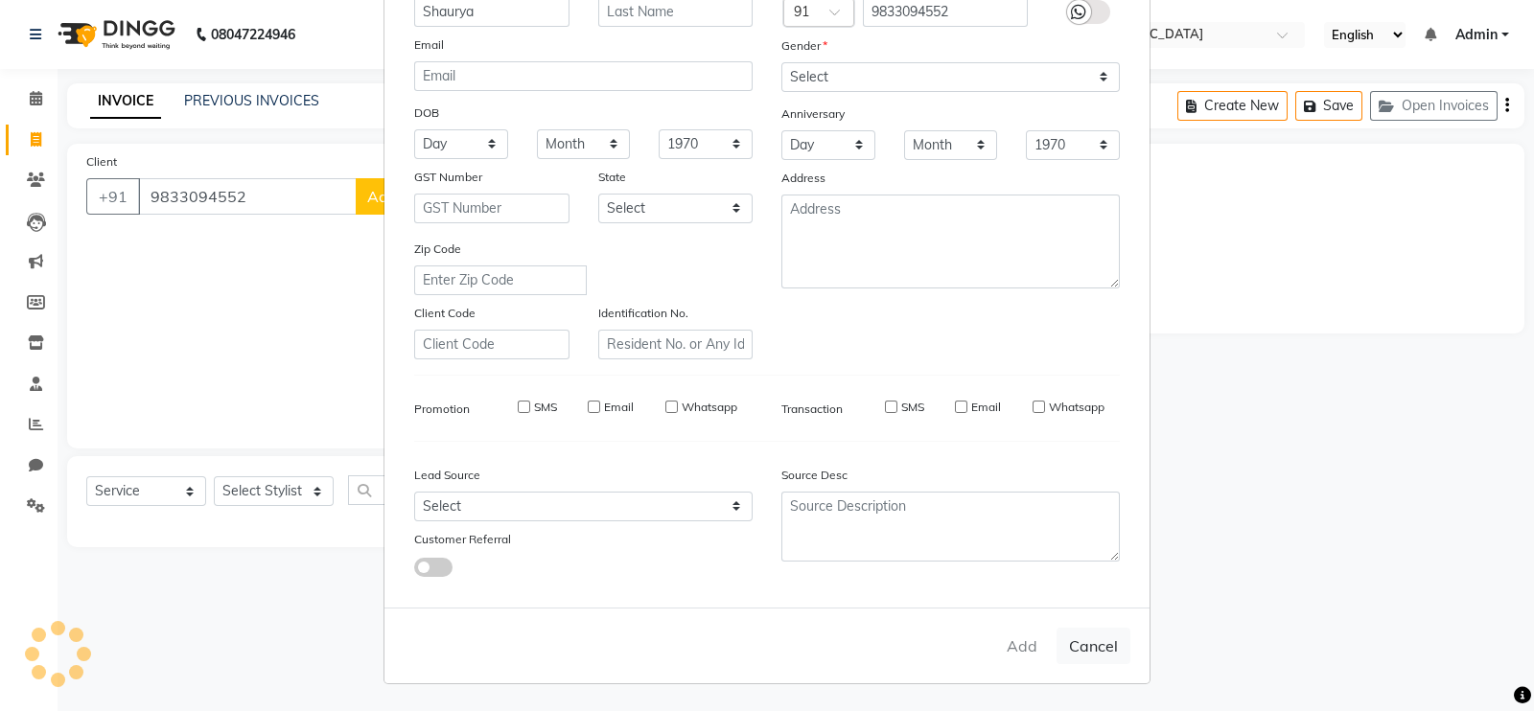
select select
checkbox input "false"
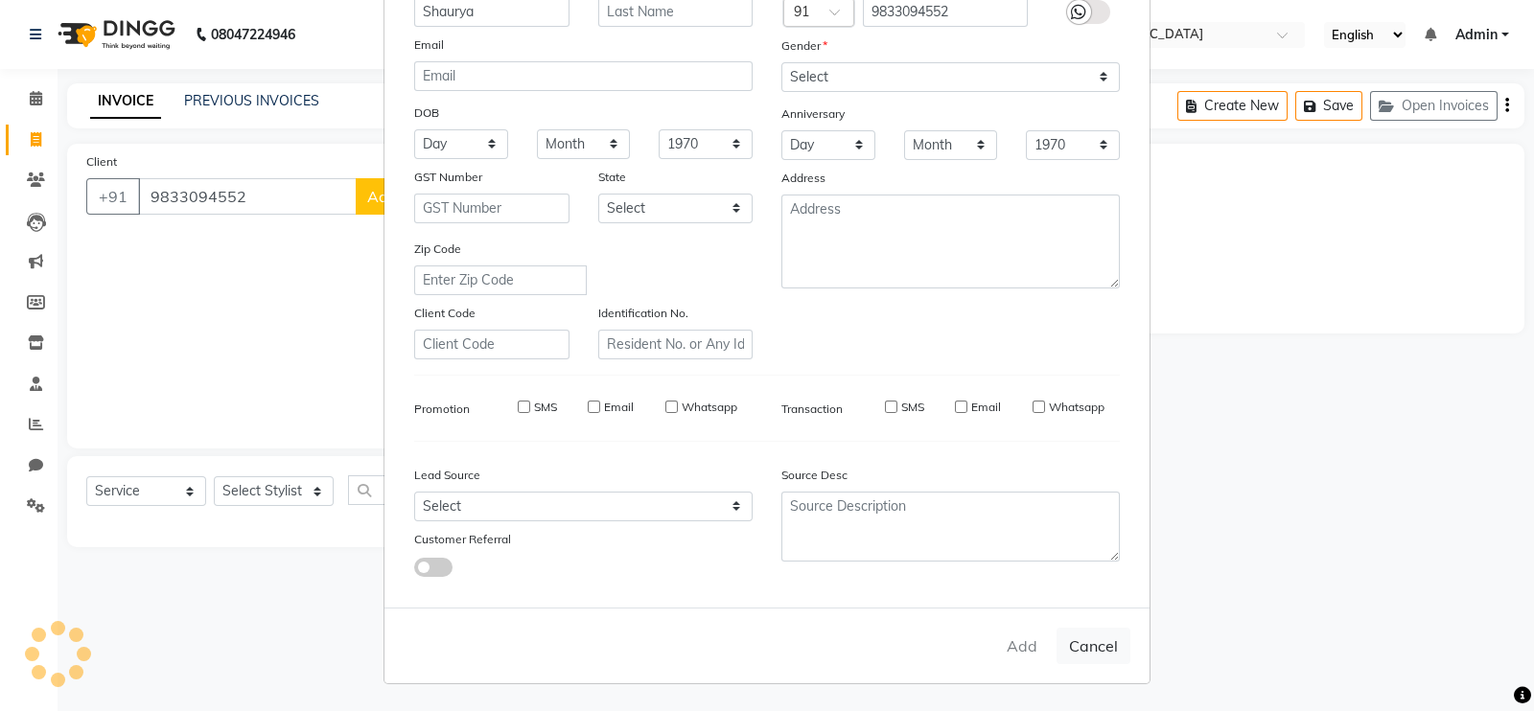
checkbox input "false"
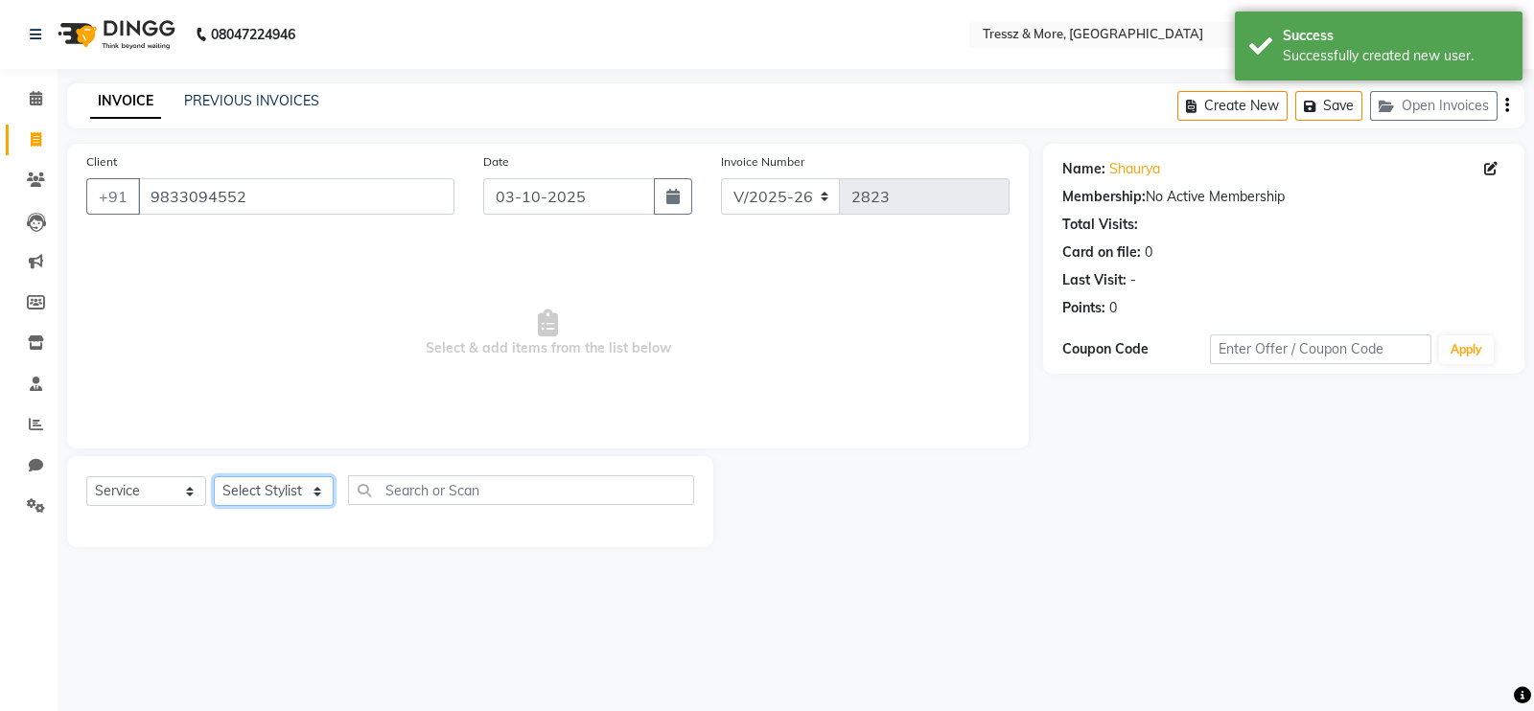
click at [272, 487] on select "Select Stylist [PERSON_NAME] Anas [PERSON_NAME] [PERSON_NAME] [PERSON_NAME] [PE…" at bounding box center [274, 492] width 120 height 30
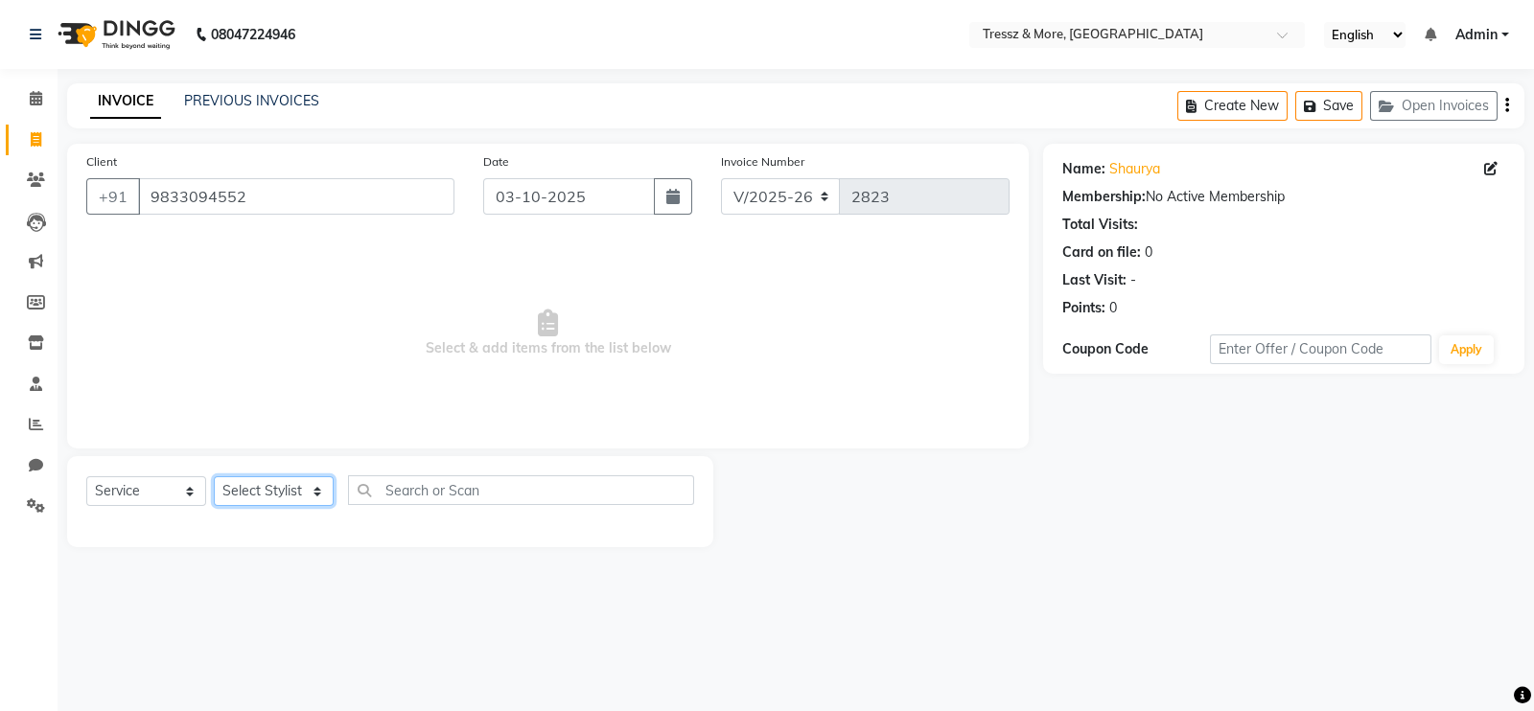
select select "72132"
click at [214, 478] on select "Select Stylist [PERSON_NAME] Anas [PERSON_NAME] [PERSON_NAME] [PERSON_NAME] [PE…" at bounding box center [274, 492] width 120 height 30
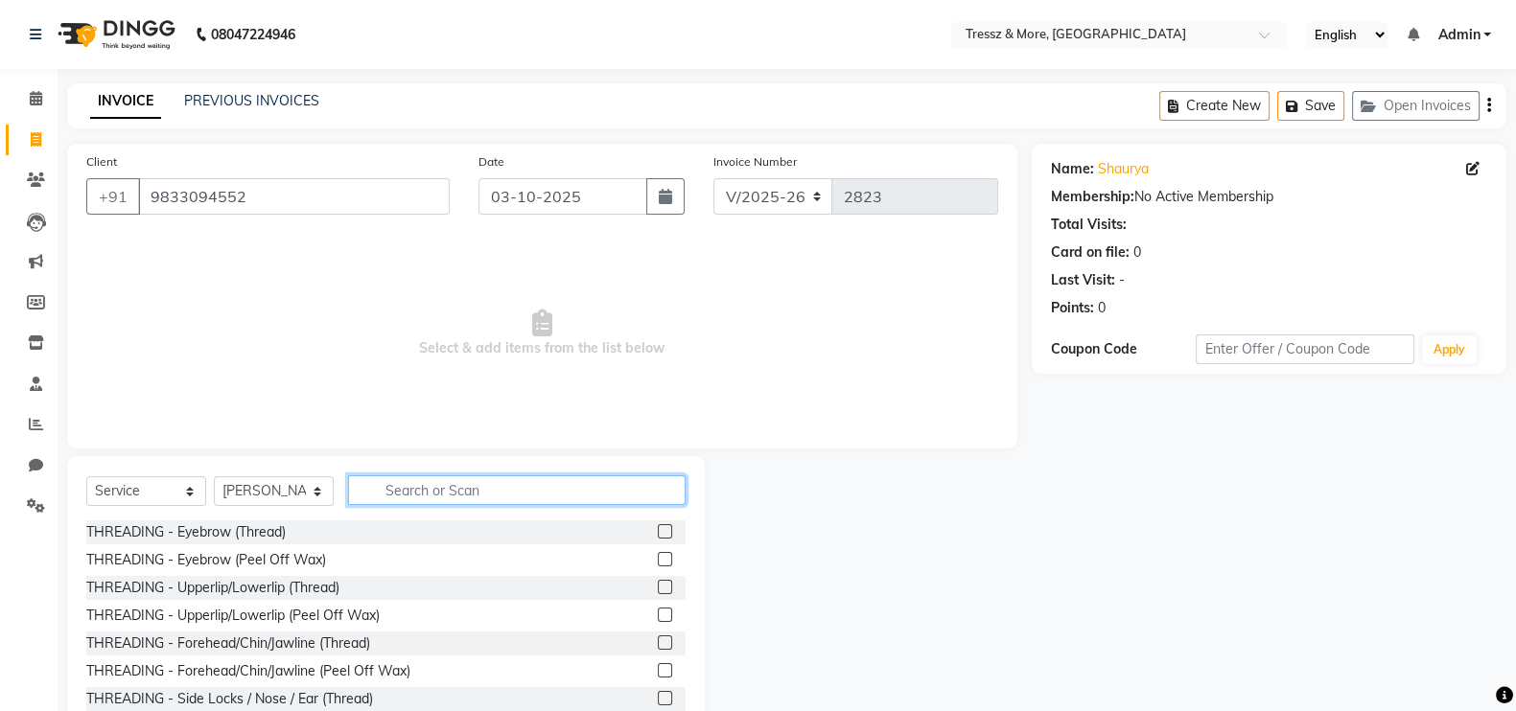
click at [408, 497] on input "text" at bounding box center [517, 491] width 338 height 30
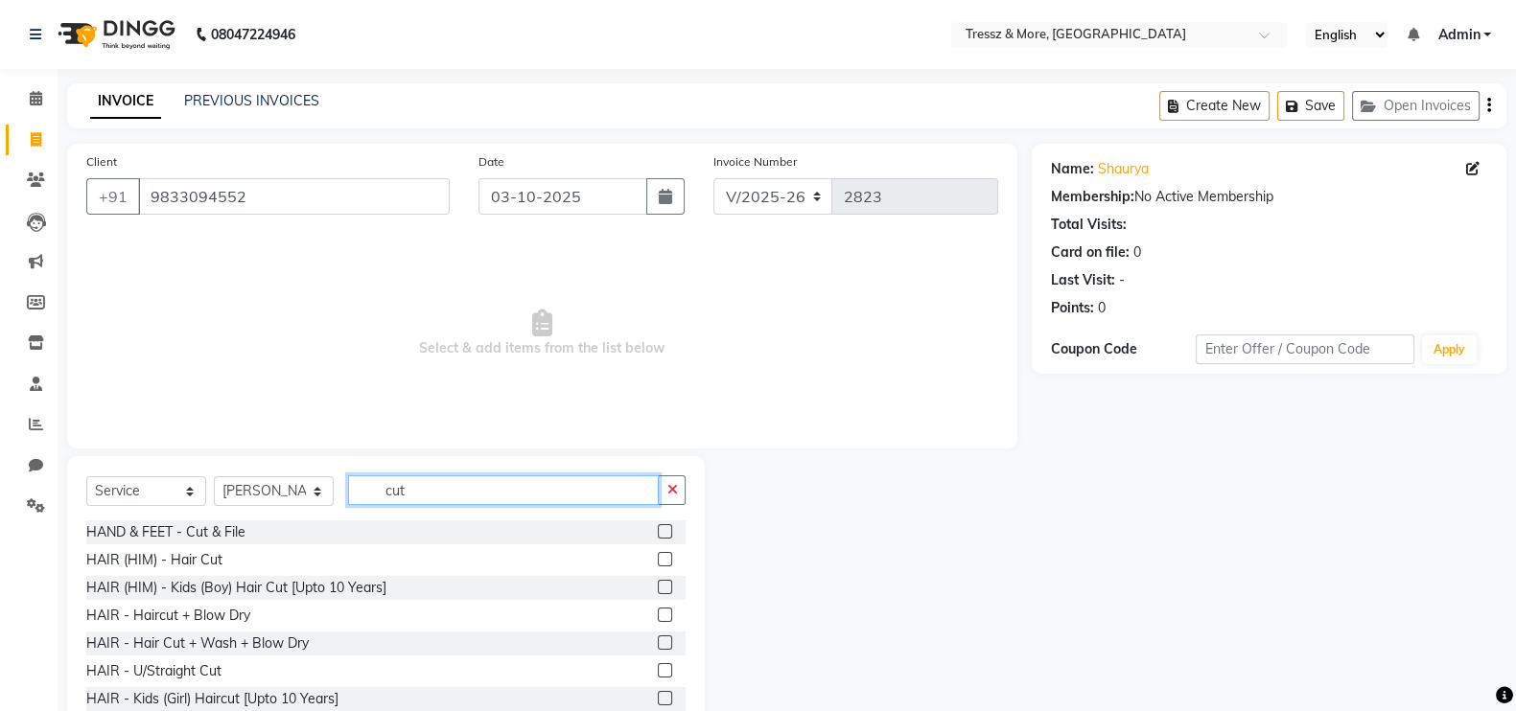
type input "cut"
click at [658, 563] on label at bounding box center [665, 559] width 14 height 14
click at [658, 563] on input "checkbox" at bounding box center [664, 560] width 12 height 12
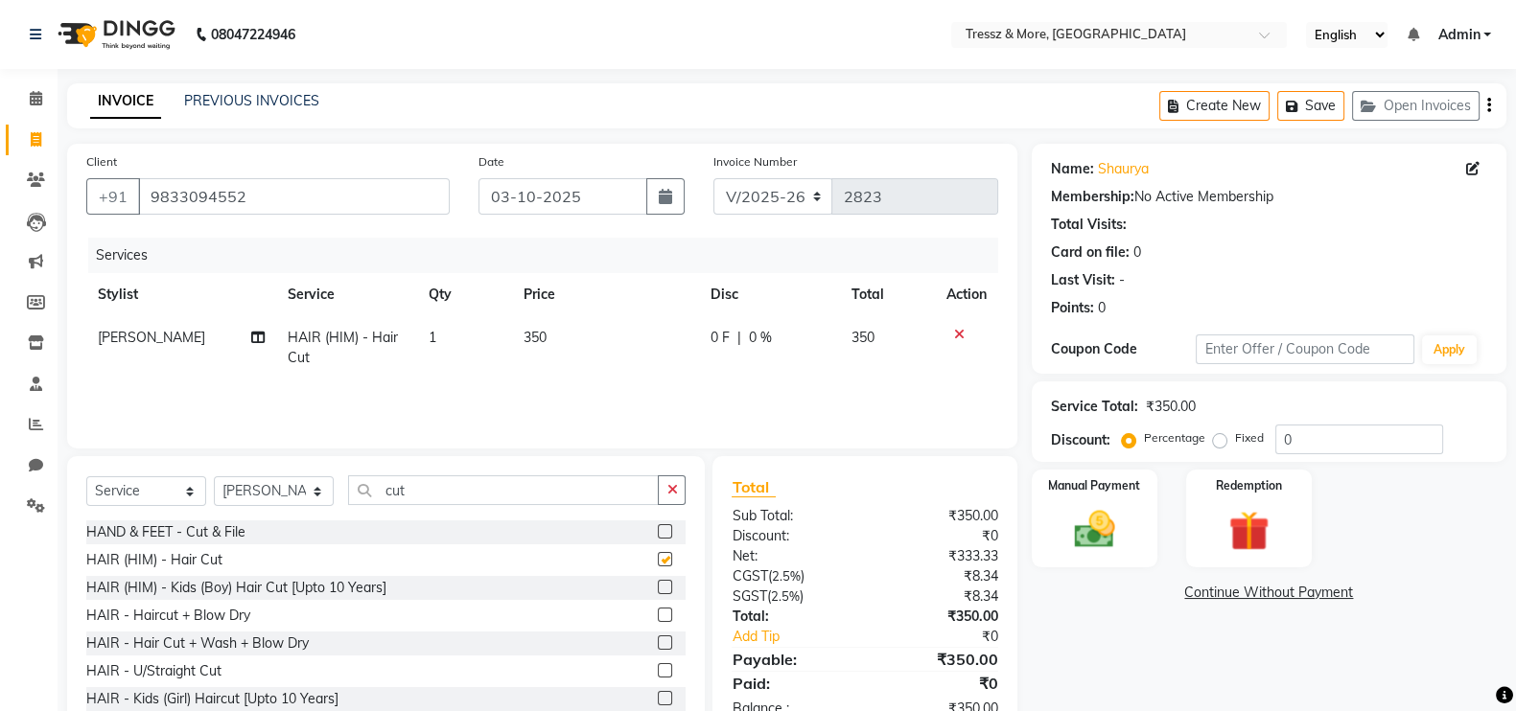
checkbox input "false"
click at [1106, 550] on img at bounding box center [1095, 529] width 68 height 48
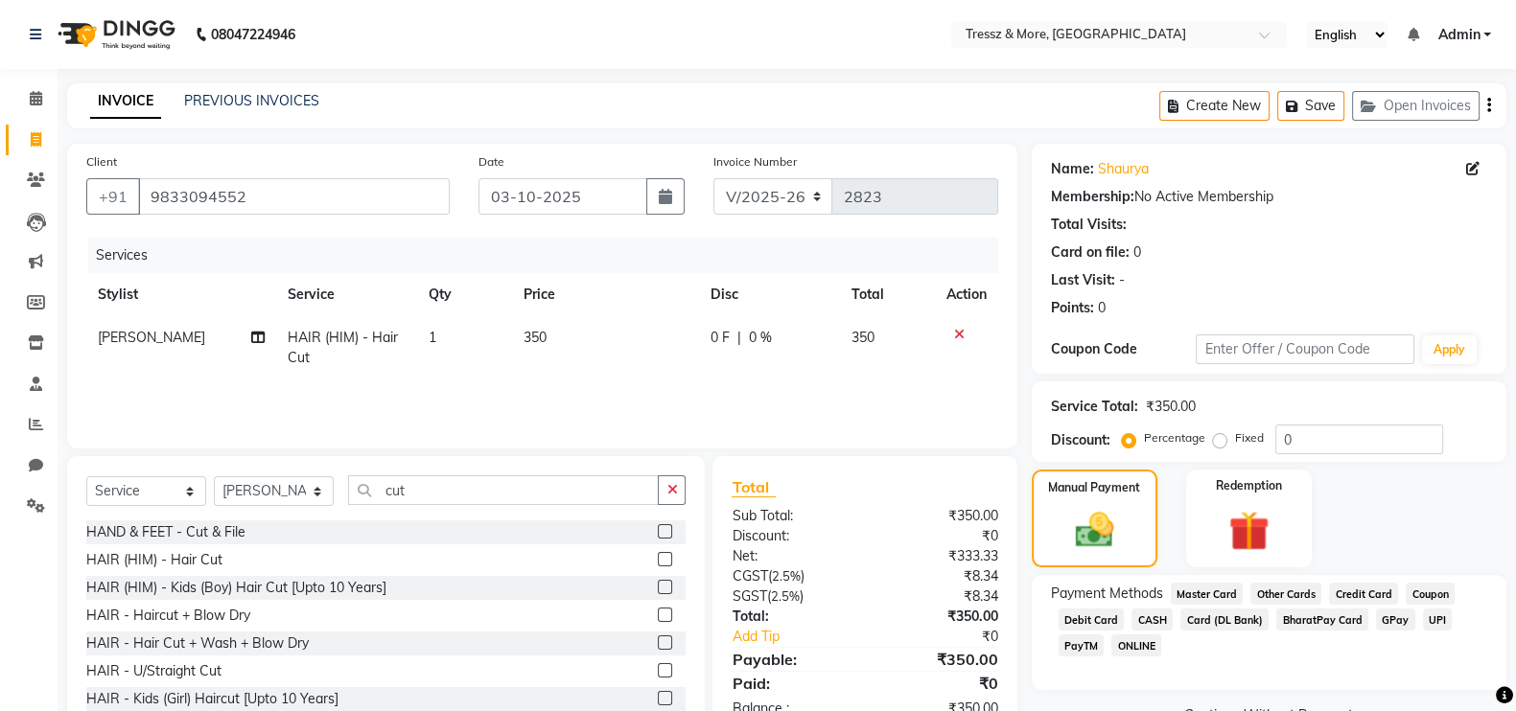
click at [1150, 618] on span "CASH" at bounding box center [1151, 620] width 41 height 22
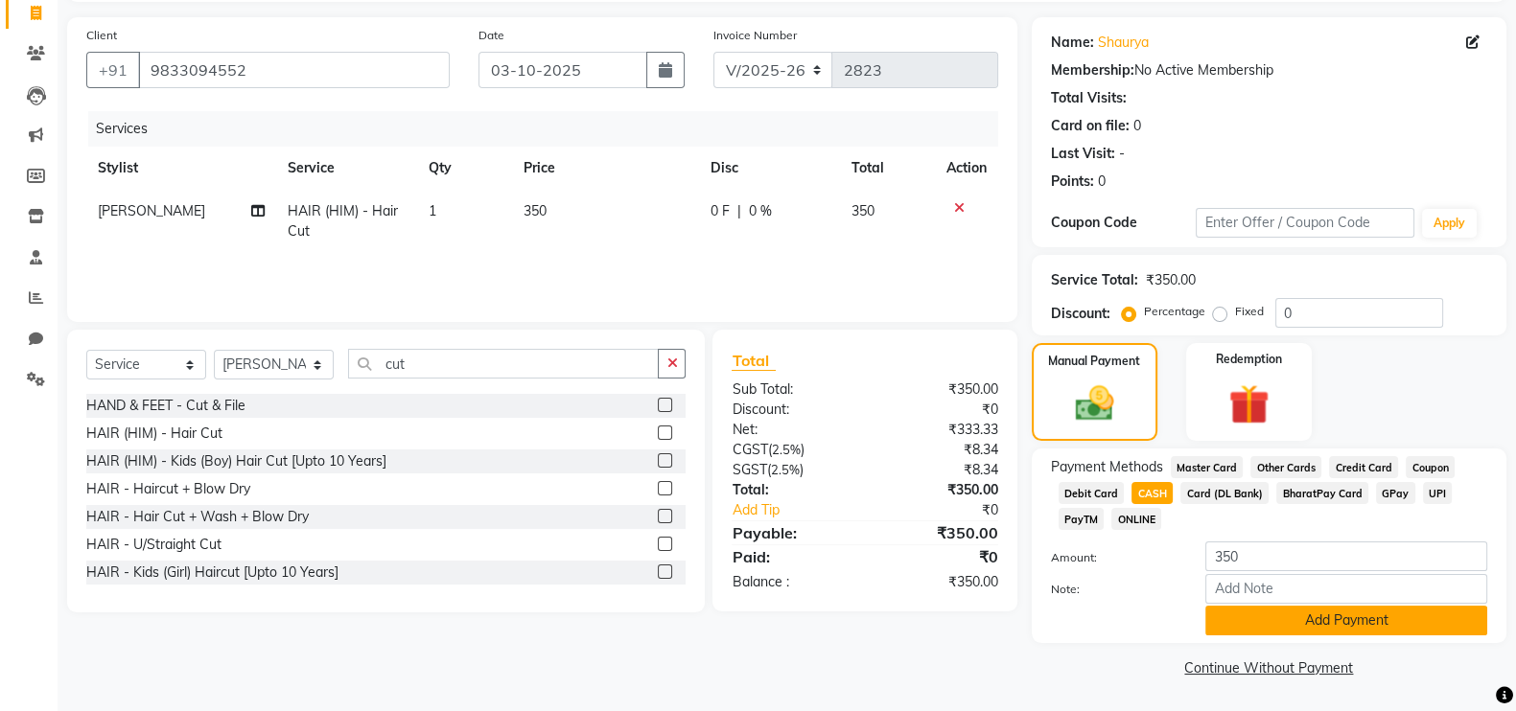
click at [1343, 623] on button "Add Payment" at bounding box center [1346, 621] width 282 height 30
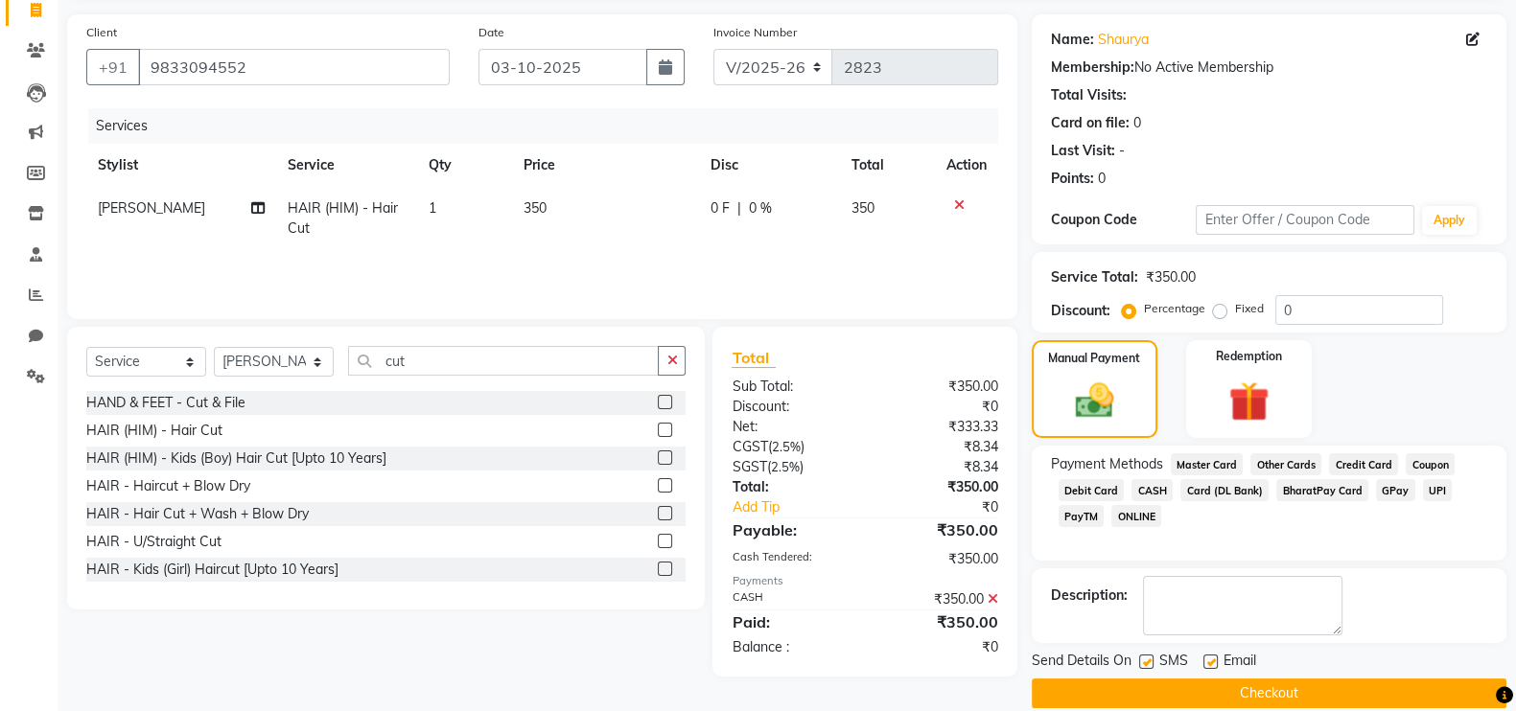
click at [1331, 688] on button "Checkout" at bounding box center [1269, 694] width 475 height 30
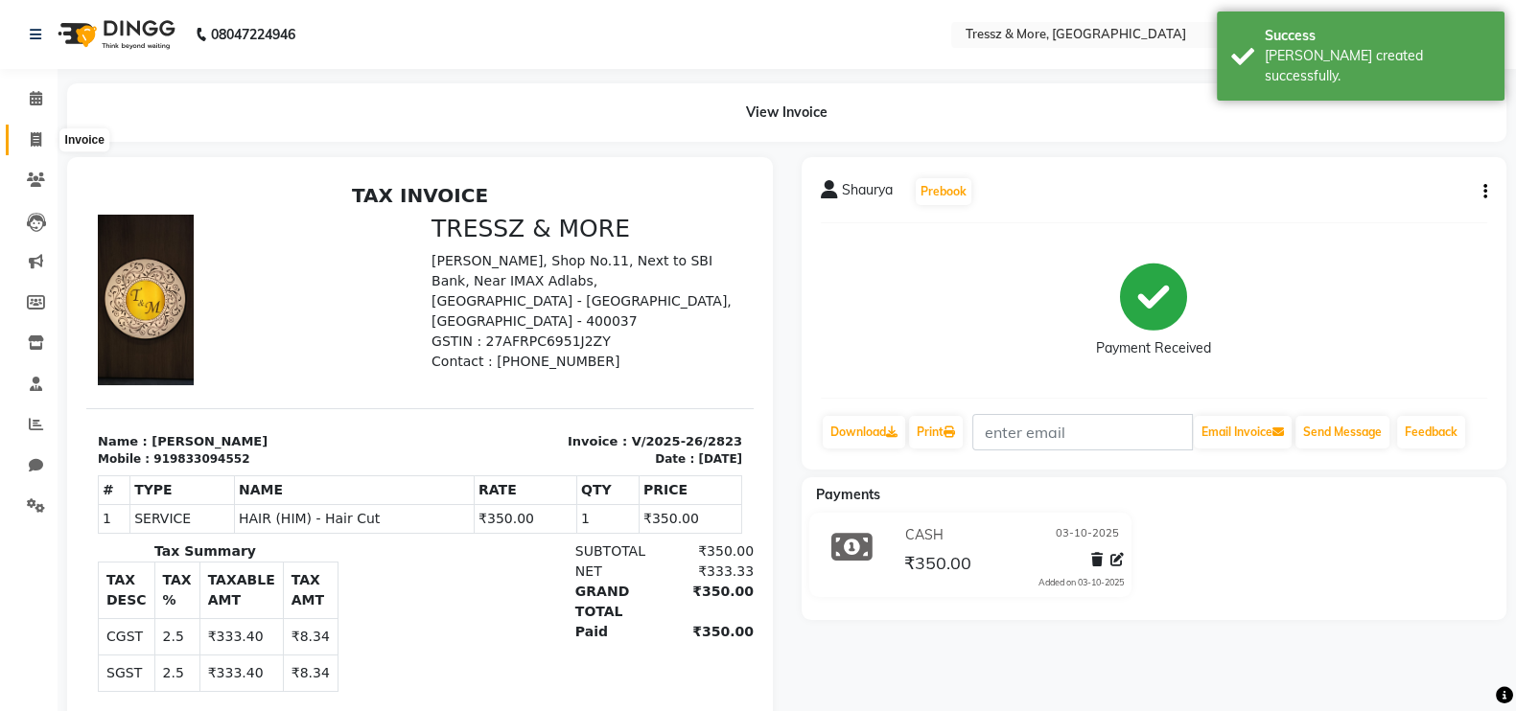
click at [24, 148] on span at bounding box center [36, 140] width 34 height 22
select select "service"
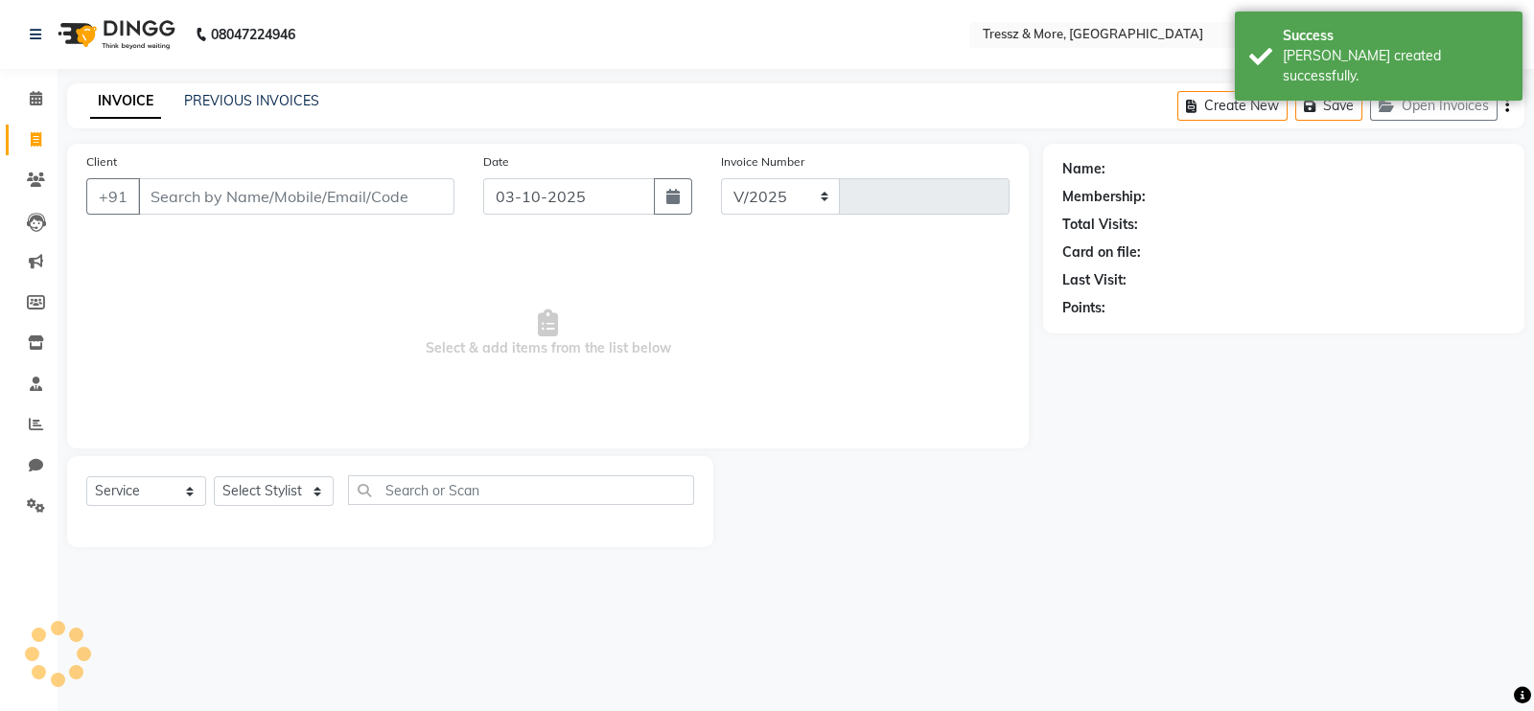
select select "3037"
type input "2824"
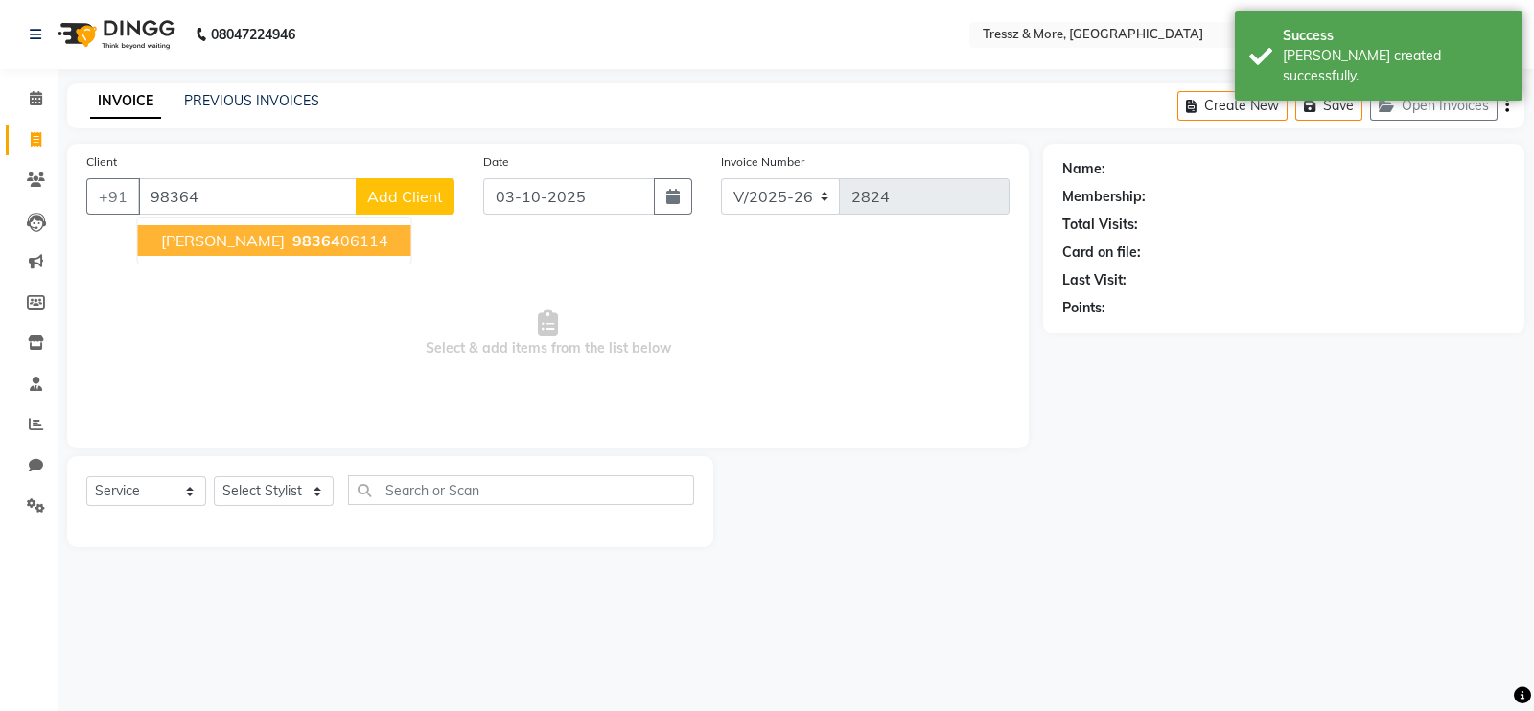
click at [320, 246] on span "98364" at bounding box center [316, 240] width 48 height 19
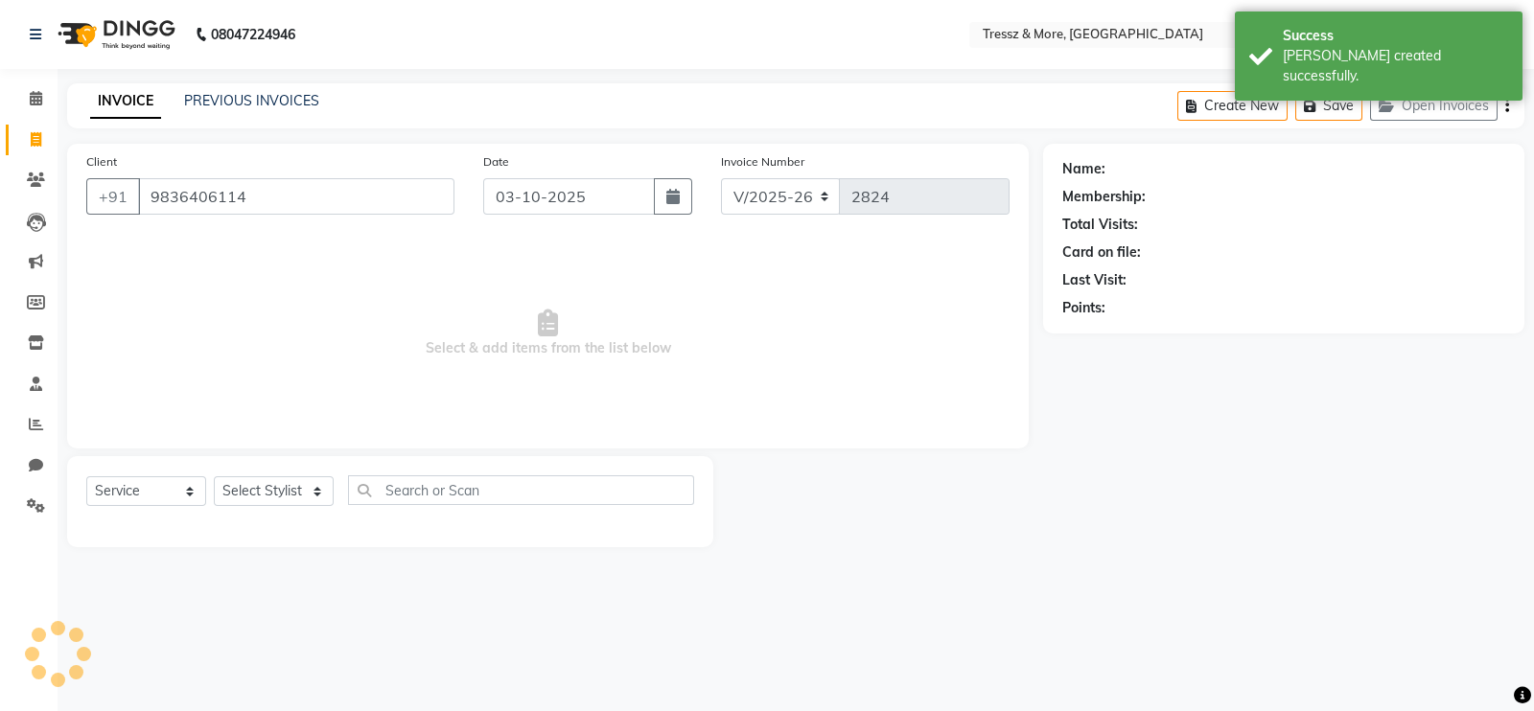
type input "9836406114"
select select "1: Object"
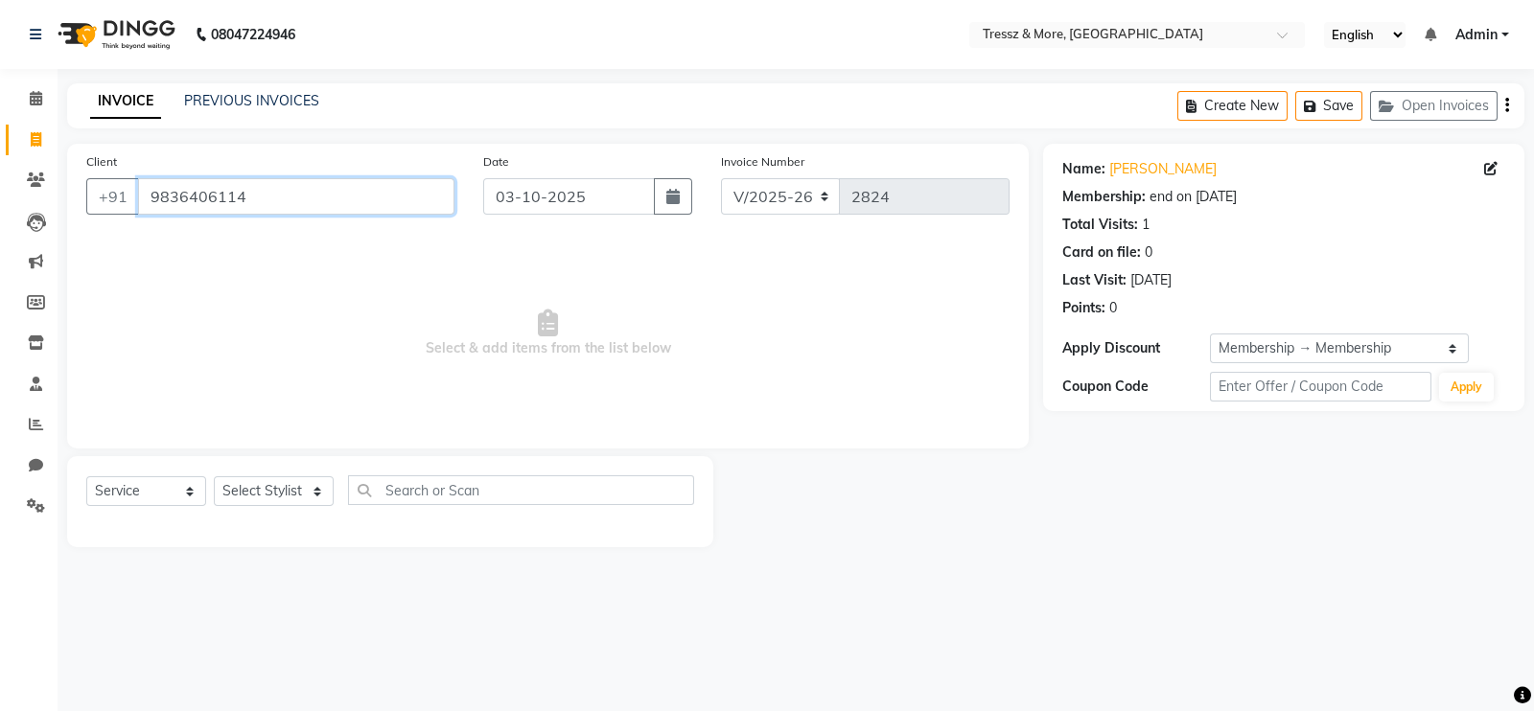
click at [257, 209] on input "9836406114" at bounding box center [296, 196] width 316 height 36
click at [275, 491] on select "Select Stylist [PERSON_NAME] Anas [PERSON_NAME] [PERSON_NAME] [PERSON_NAME] [PE…" at bounding box center [274, 492] width 120 height 30
click at [214, 478] on select "Select Stylist [PERSON_NAME] Anas [PERSON_NAME] [PERSON_NAME] [PERSON_NAME] [PE…" at bounding box center [274, 492] width 120 height 30
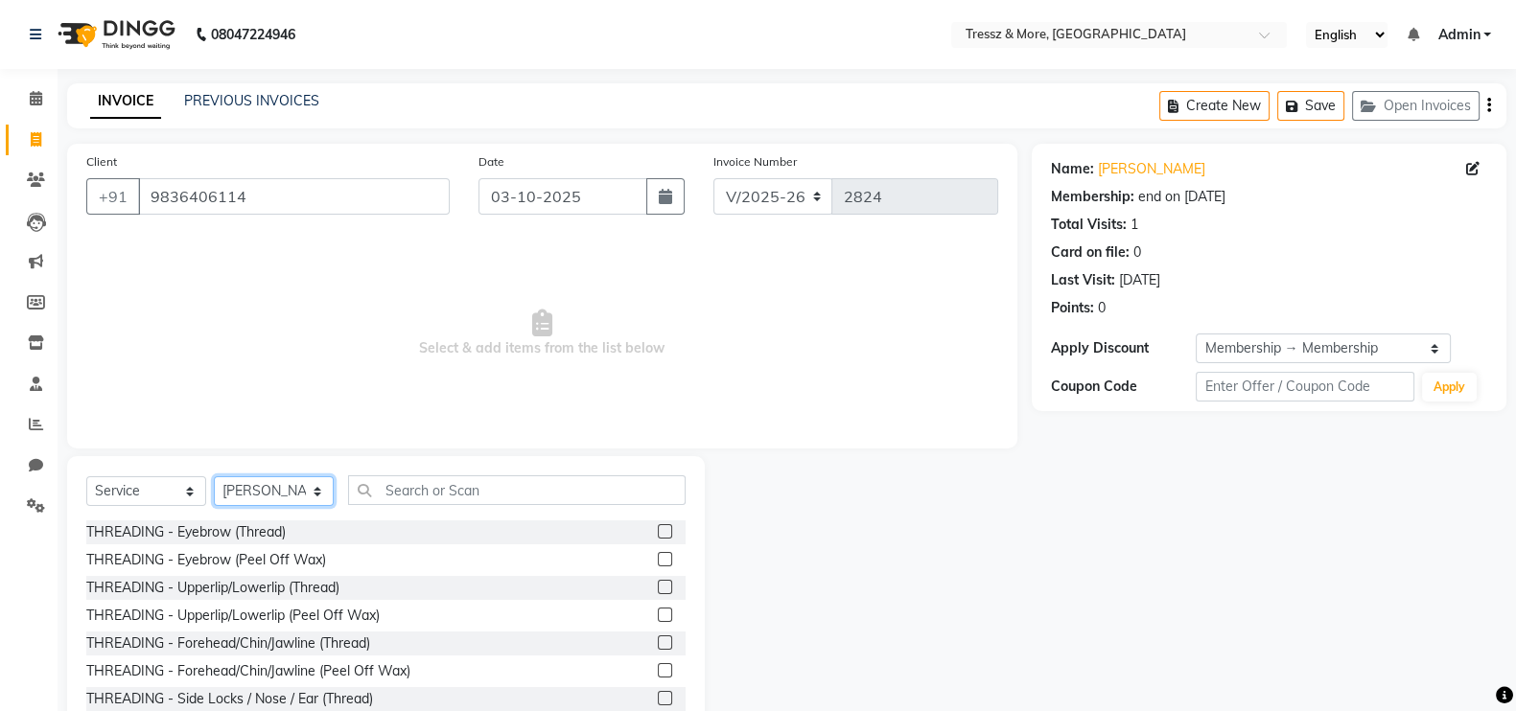
click at [283, 502] on select "Select Stylist [PERSON_NAME] Anas [PERSON_NAME] [PERSON_NAME] [PERSON_NAME] [PE…" at bounding box center [274, 492] width 120 height 30
select select "72136"
click at [214, 478] on select "Select Stylist [PERSON_NAME] Anas [PERSON_NAME] [PERSON_NAME] [PERSON_NAME] [PE…" at bounding box center [274, 492] width 120 height 30
click at [658, 530] on label at bounding box center [665, 532] width 14 height 14
click at [658, 530] on input "checkbox" at bounding box center [664, 532] width 12 height 12
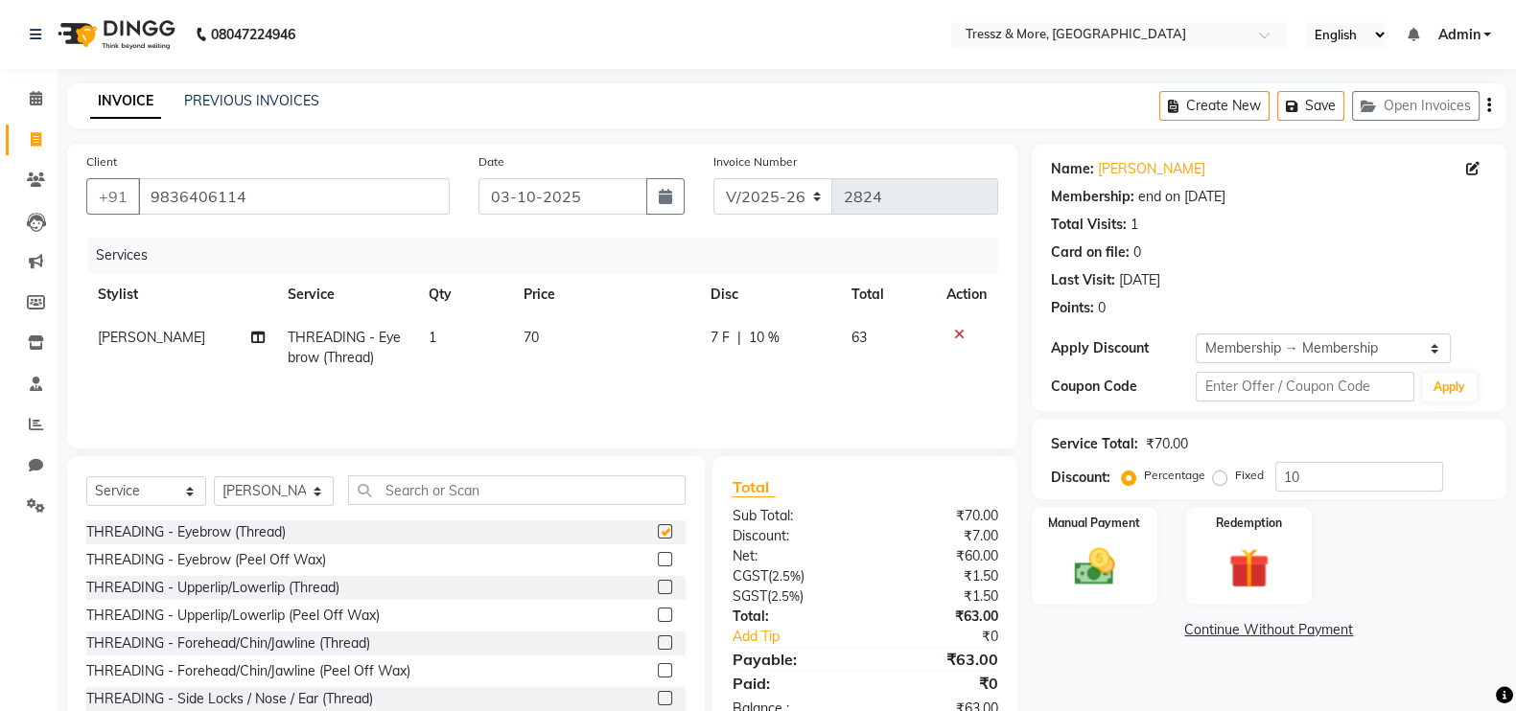
checkbox input "false"
click at [539, 346] on td "70" at bounding box center [605, 347] width 187 height 63
select select "72136"
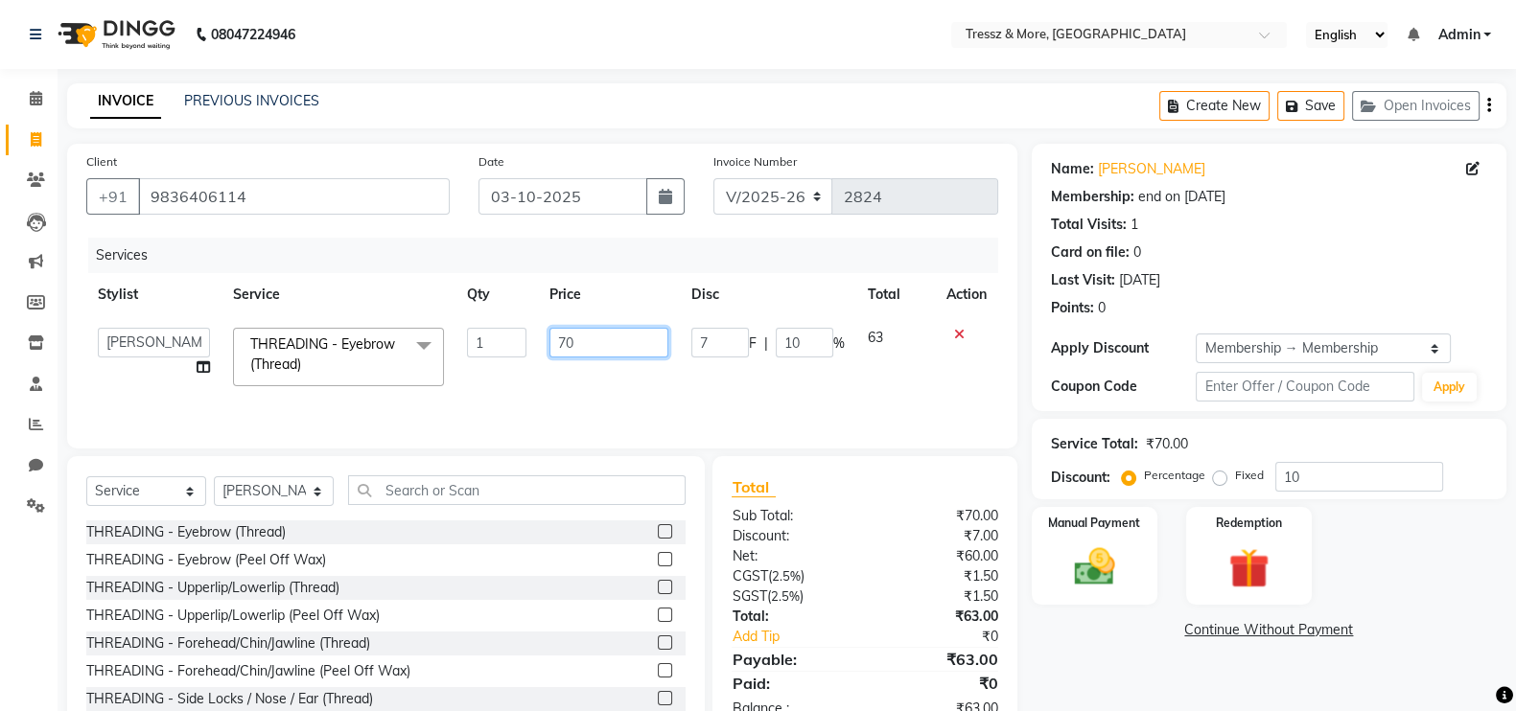
click at [556, 344] on input "70" at bounding box center [609, 343] width 120 height 30
type input "170"
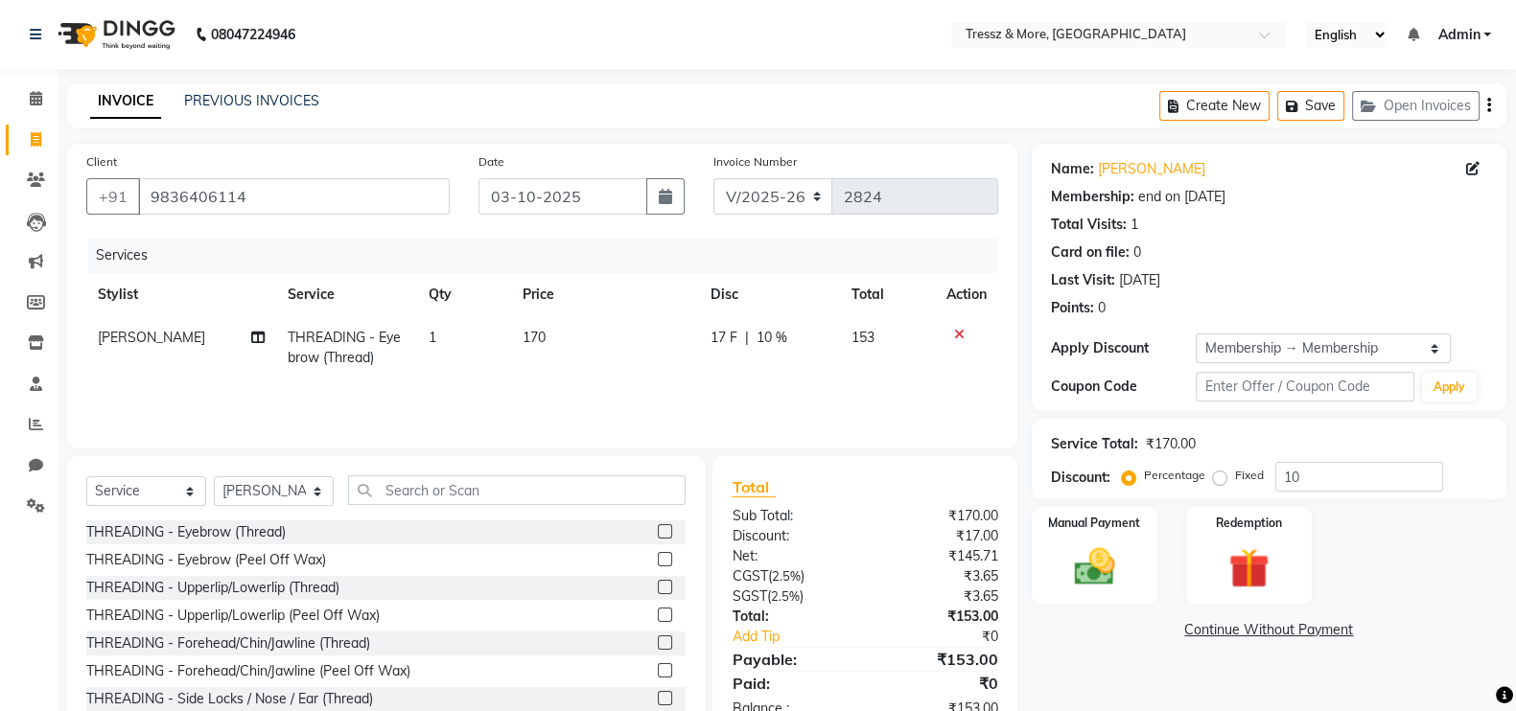
click at [632, 401] on div "Services Stylist Service Qty Price Disc Total Action [PERSON_NAME] THREADING - …" at bounding box center [542, 334] width 912 height 192
click at [1273, 553] on img at bounding box center [1249, 569] width 68 height 52
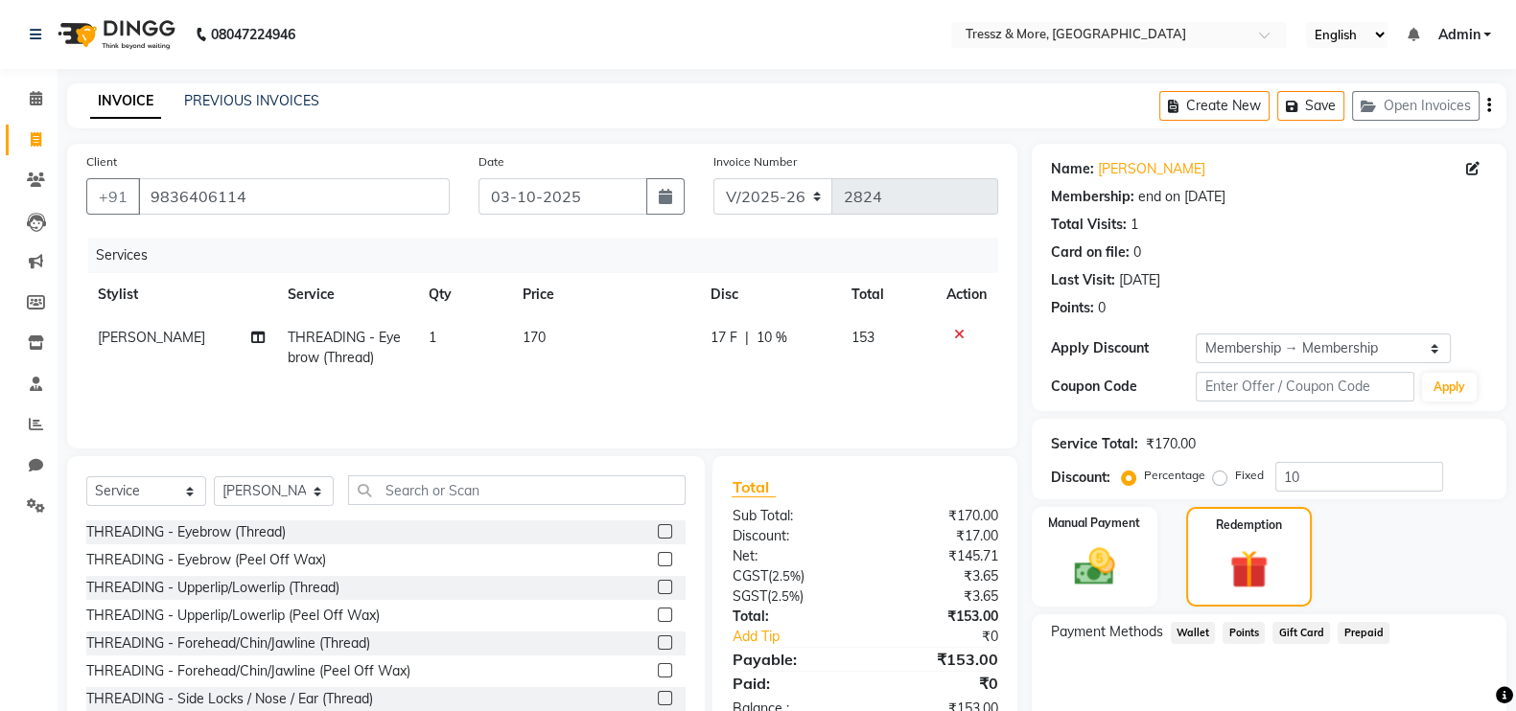
click at [966, 330] on div at bounding box center [966, 334] width 40 height 13
click at [955, 333] on icon at bounding box center [959, 334] width 11 height 13
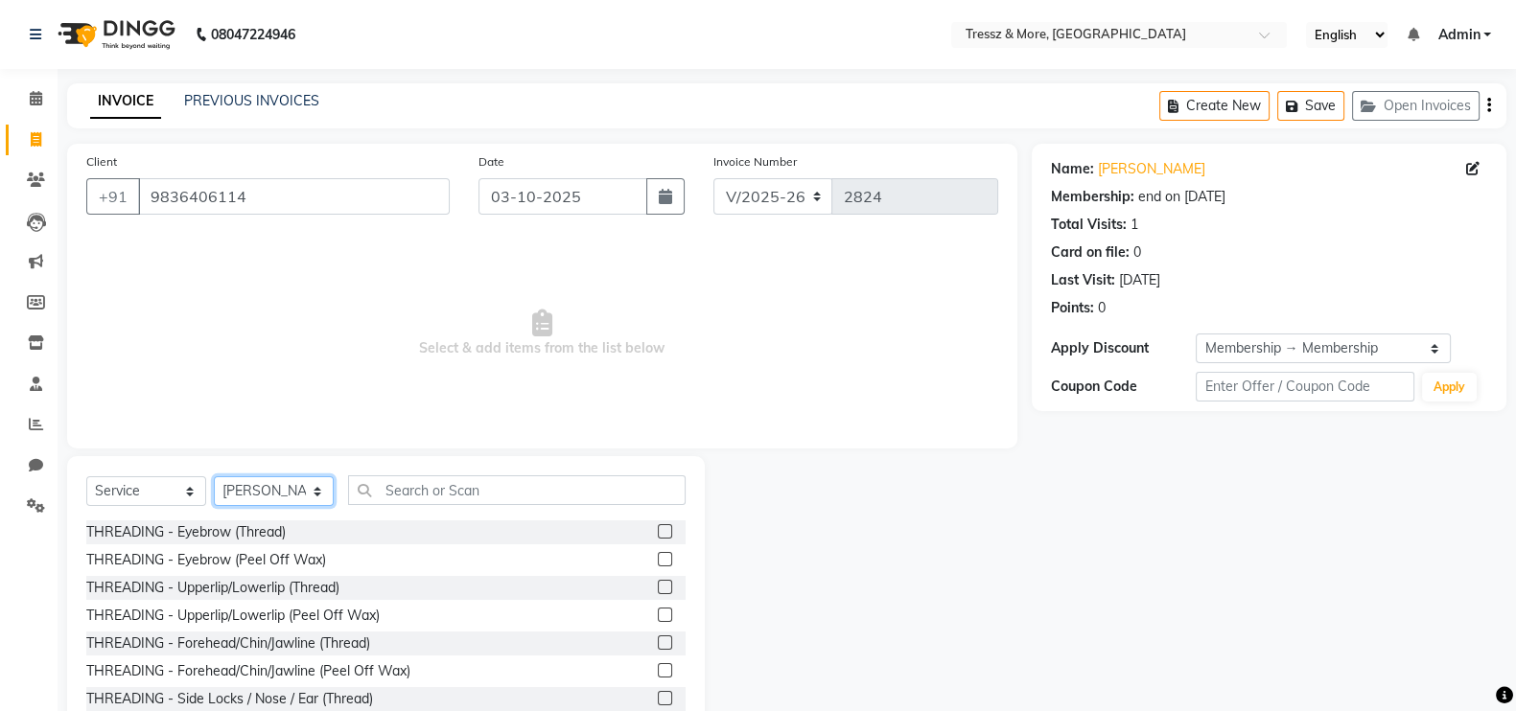
click at [249, 490] on select "Select Stylist [PERSON_NAME] Anas [PERSON_NAME] [PERSON_NAME] [PERSON_NAME] [PE…" at bounding box center [274, 492] width 120 height 30
select select "13463"
click at [214, 478] on select "Select Stylist [PERSON_NAME] Anas [PERSON_NAME] [PERSON_NAME] [PERSON_NAME] [PE…" at bounding box center [274, 492] width 120 height 30
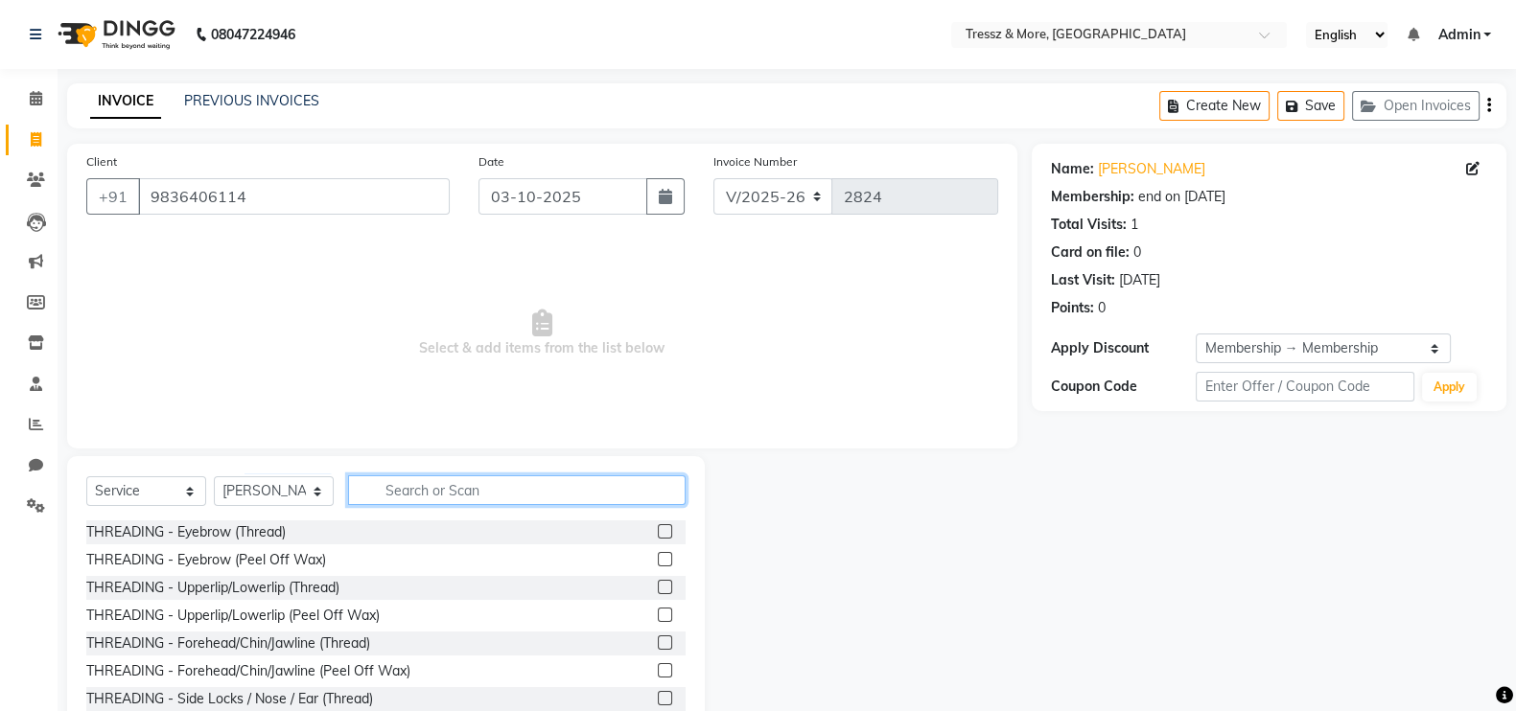
click at [492, 492] on input "text" at bounding box center [517, 491] width 338 height 30
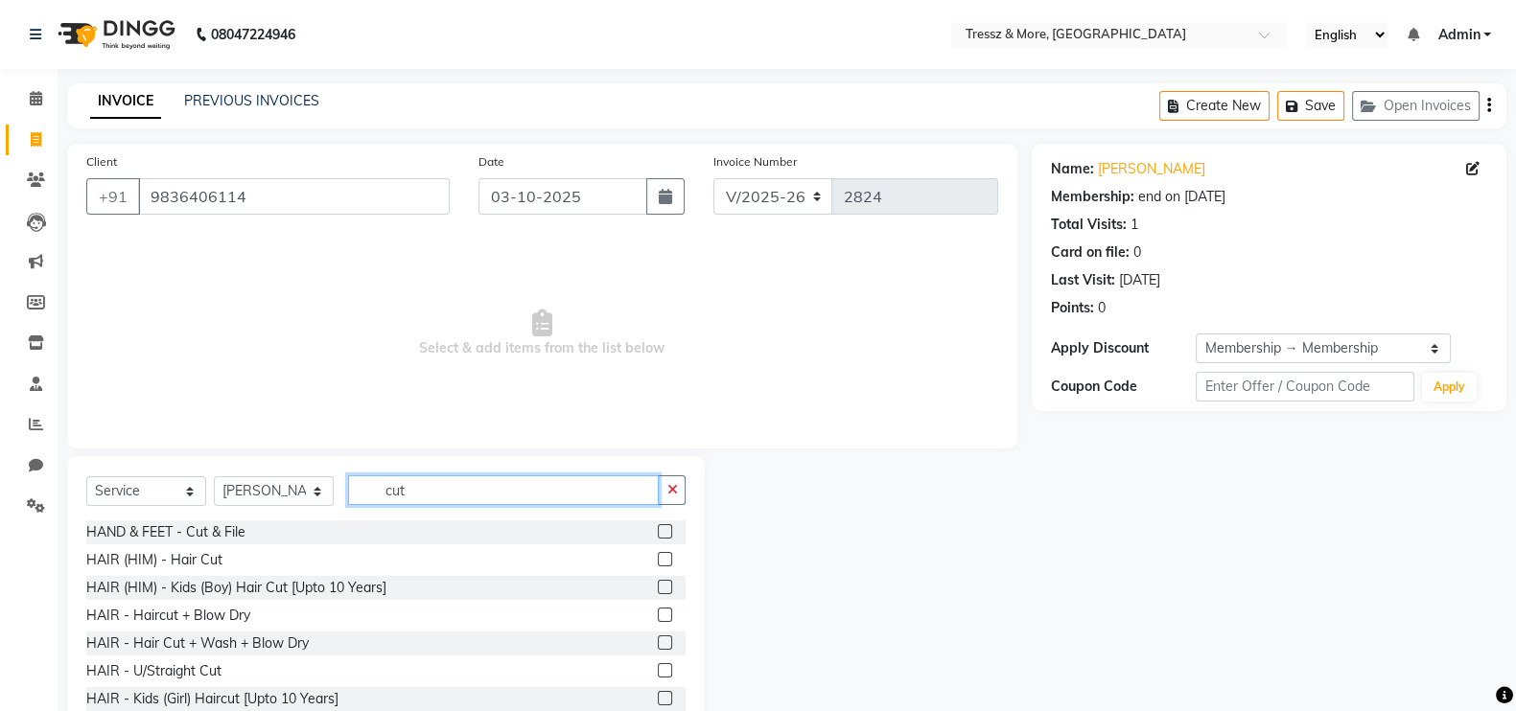
type input "cut"
click at [658, 615] on label at bounding box center [665, 615] width 14 height 14
click at [658, 615] on input "checkbox" at bounding box center [664, 616] width 12 height 12
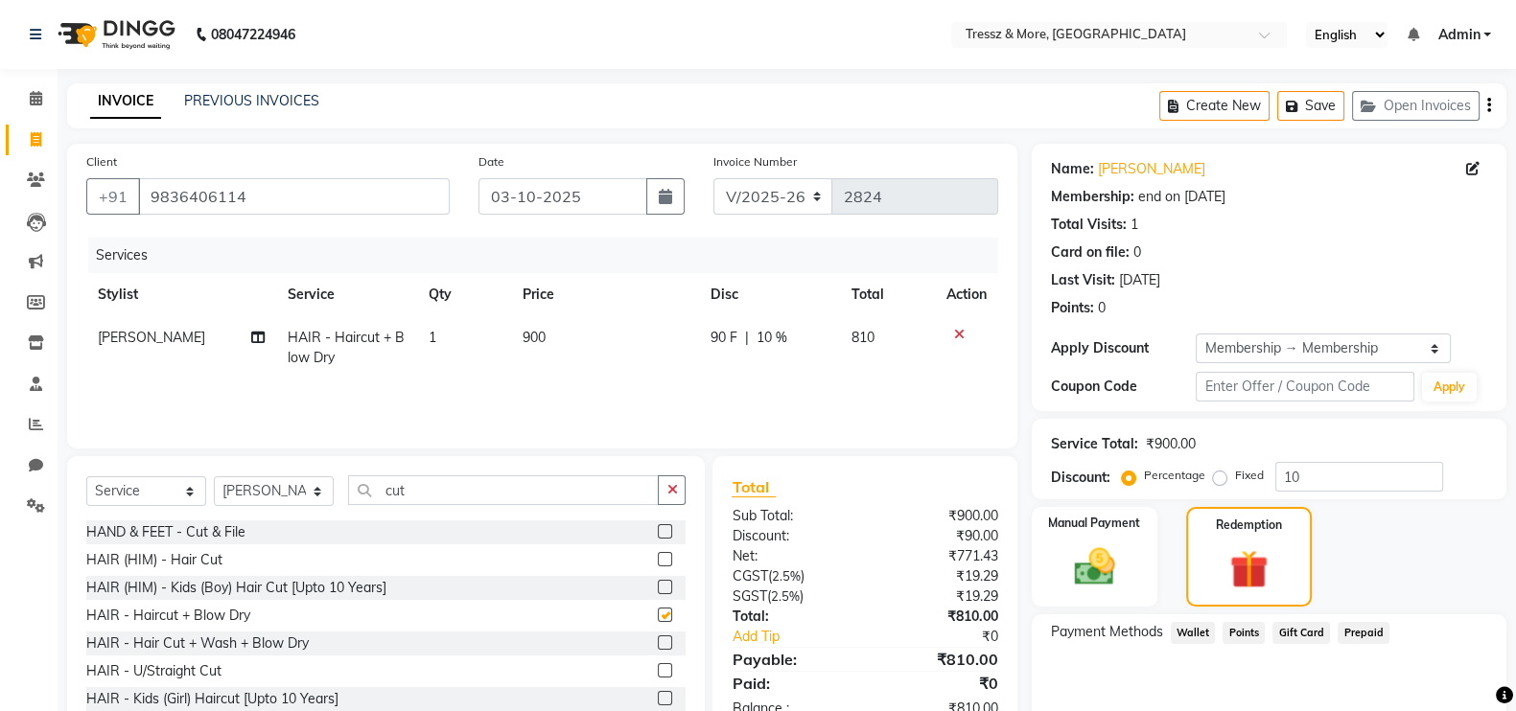
checkbox input "false"
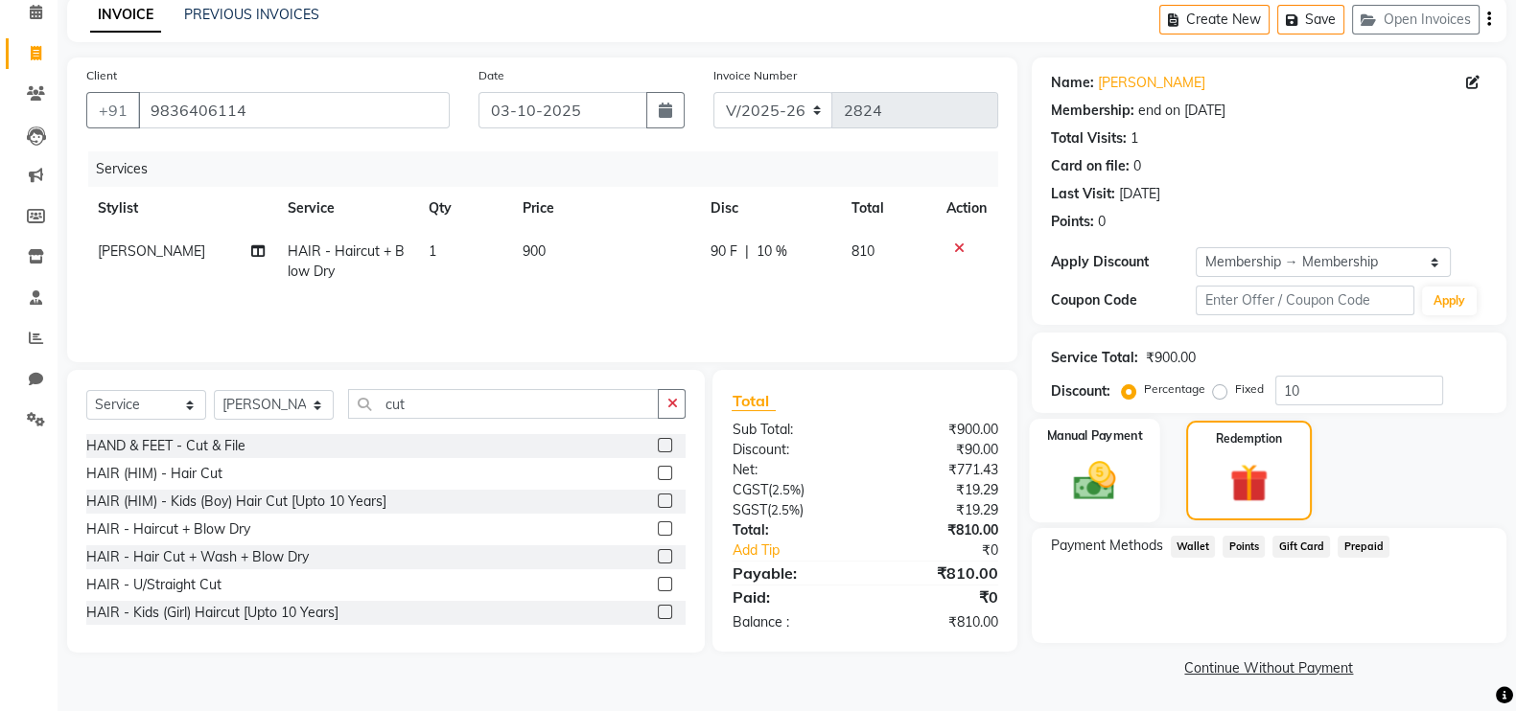
click at [1089, 480] on img at bounding box center [1095, 480] width 68 height 48
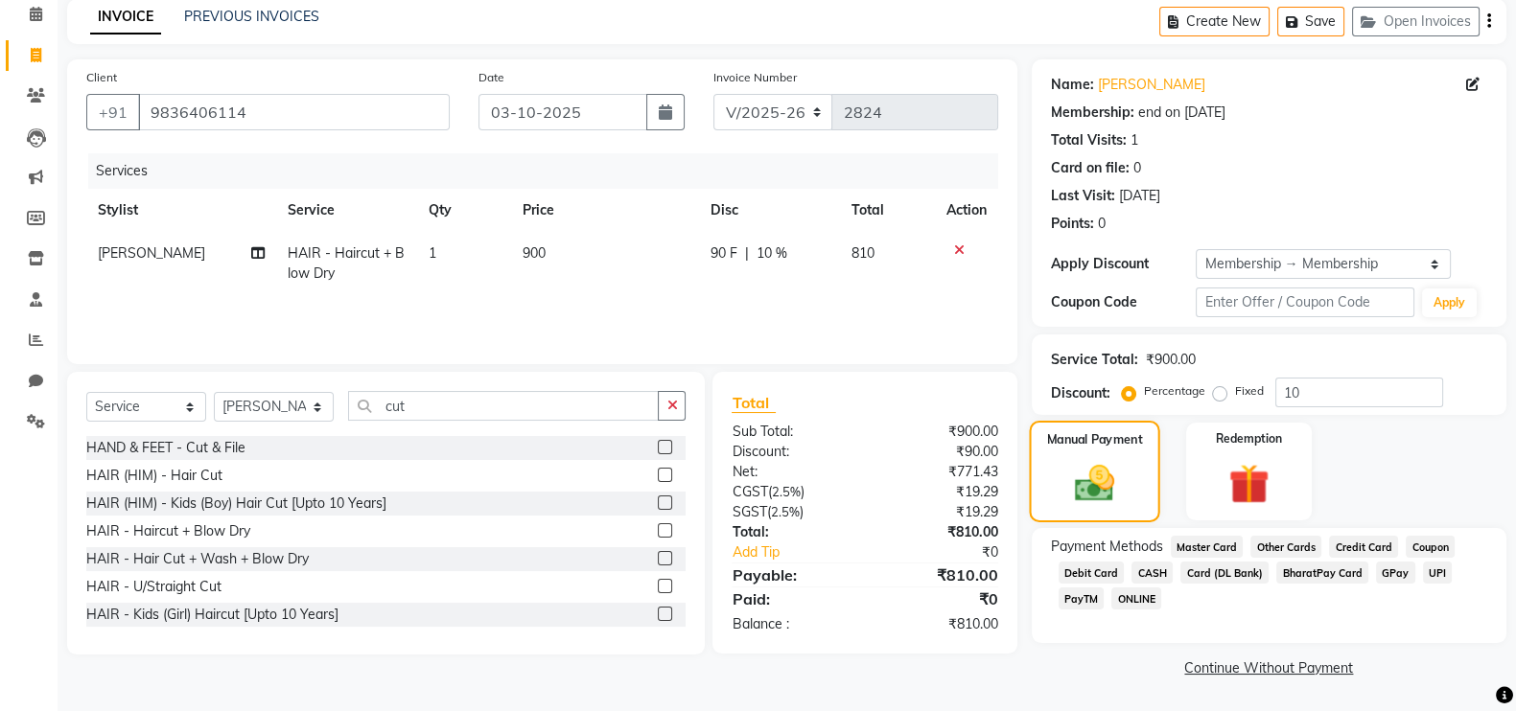
scroll to position [84, 0]
click at [1336, 547] on span "Credit Card" at bounding box center [1363, 547] width 69 height 22
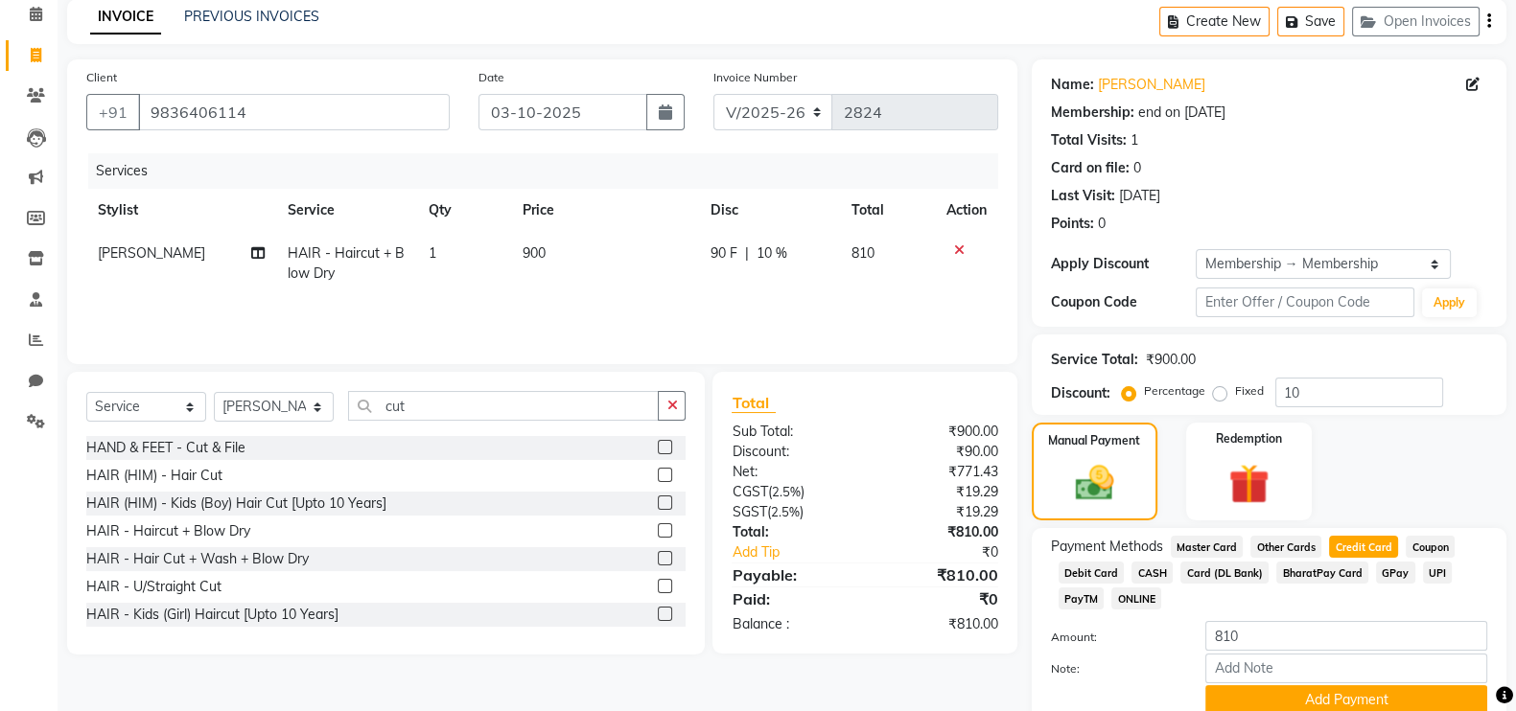
scroll to position [86, 0]
click at [1323, 688] on button "Add Payment" at bounding box center [1346, 699] width 282 height 30
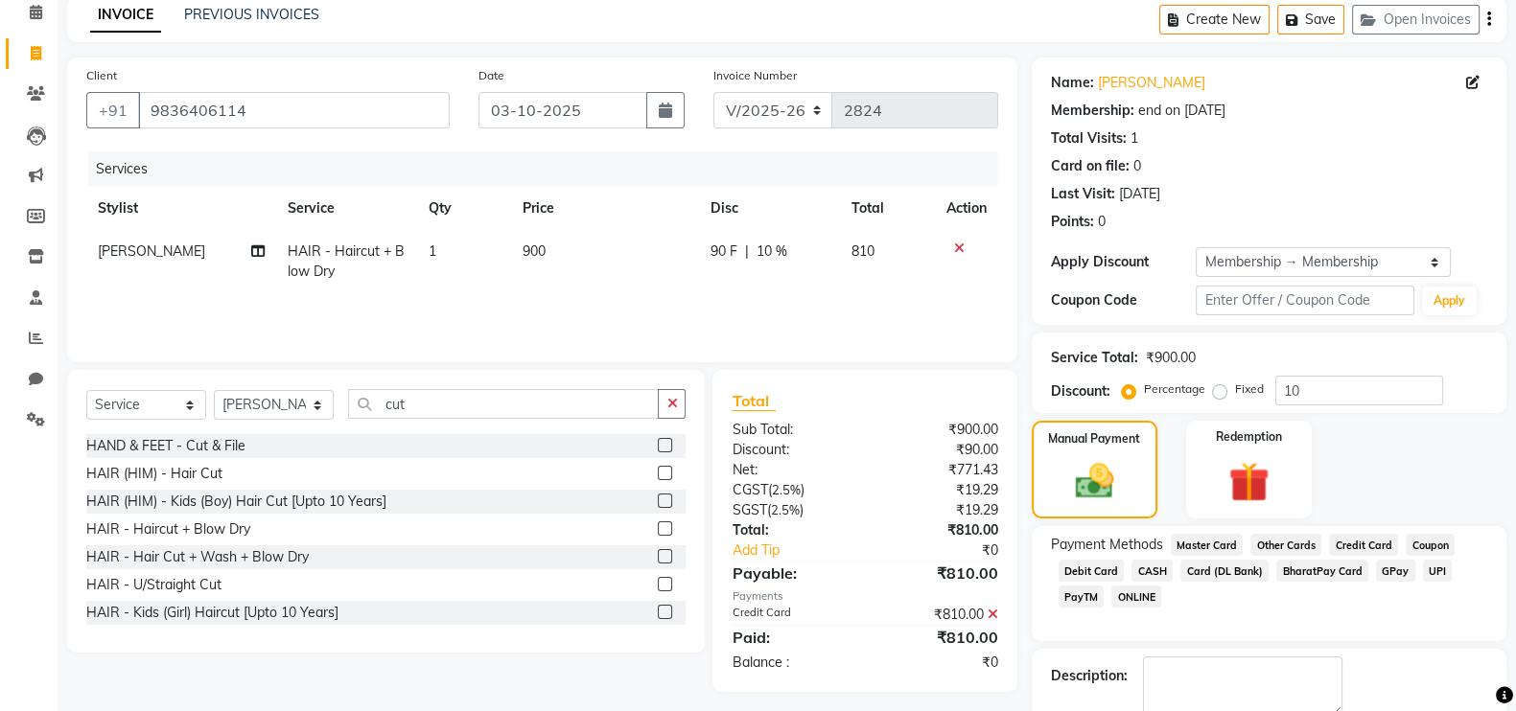
scroll to position [192, 0]
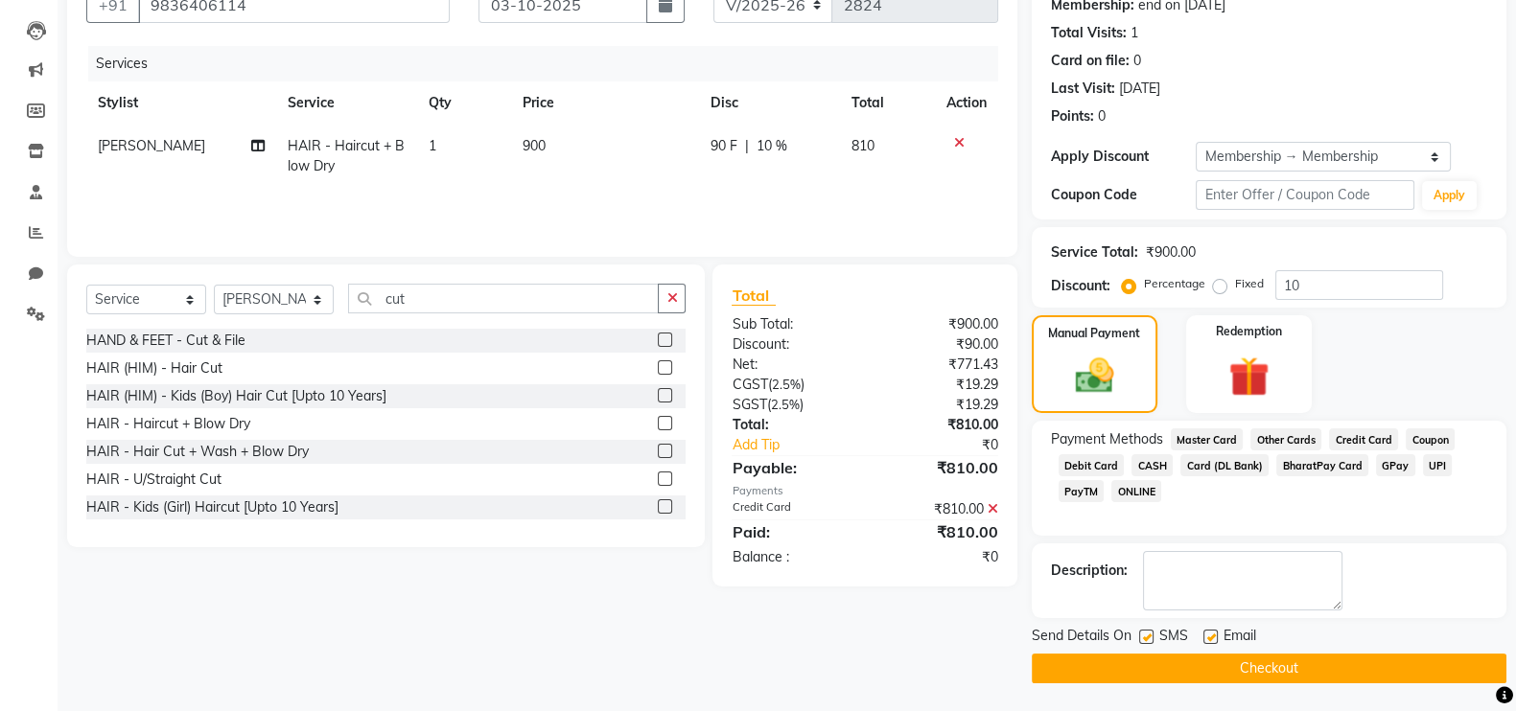
click at [1320, 650] on div "Send Details On SMS Email Checkout" at bounding box center [1269, 655] width 475 height 58
click at [1318, 656] on button "Checkout" at bounding box center [1269, 669] width 475 height 30
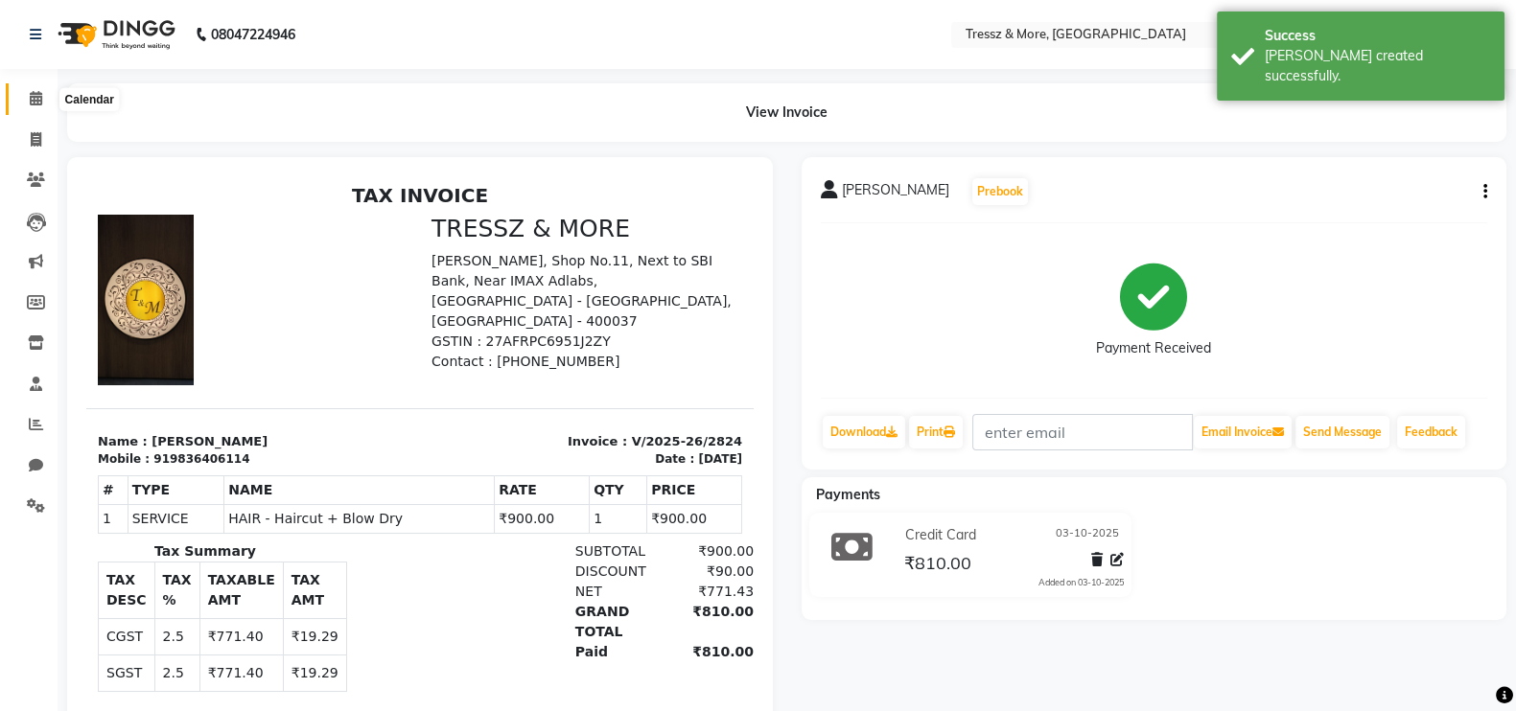
click at [33, 107] on span at bounding box center [36, 99] width 34 height 22
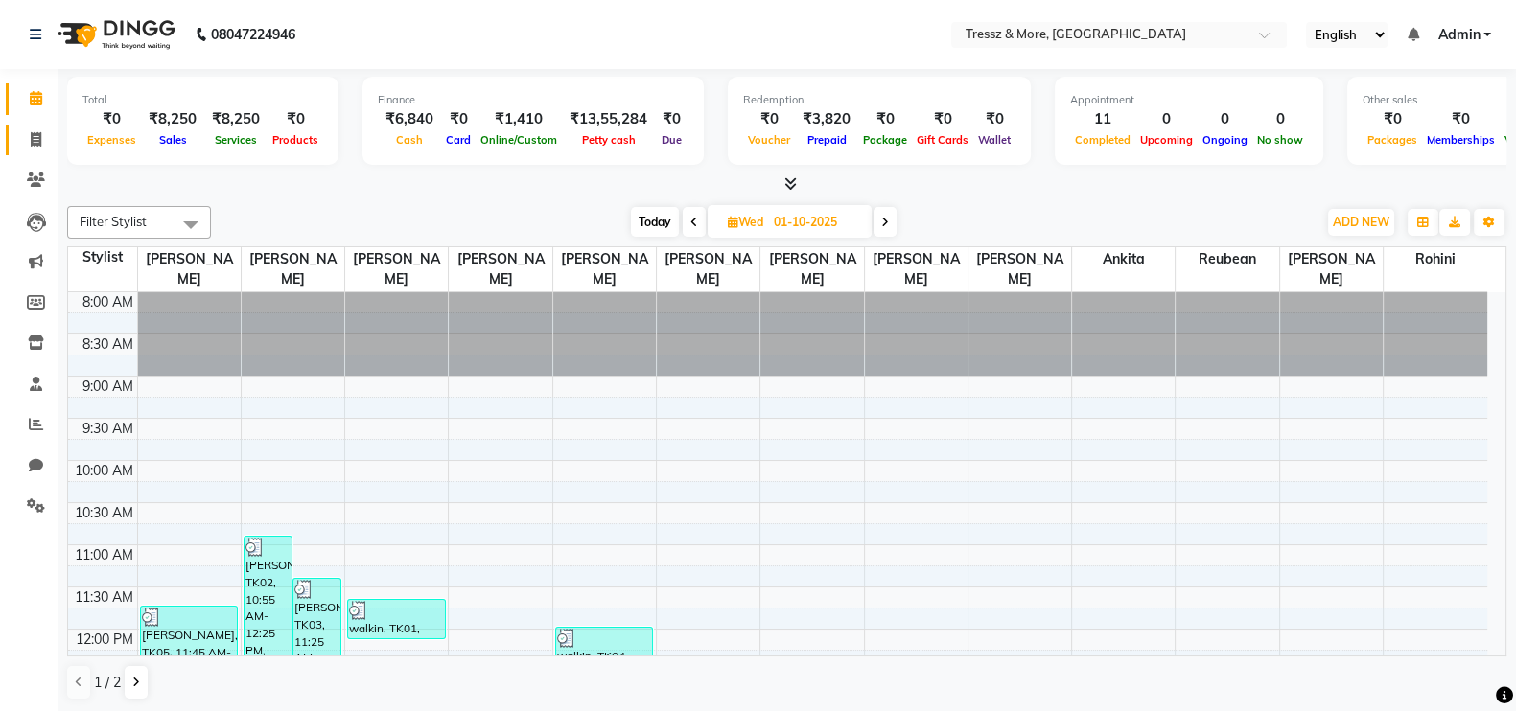
click at [36, 132] on icon at bounding box center [36, 139] width 11 height 14
select select "service"
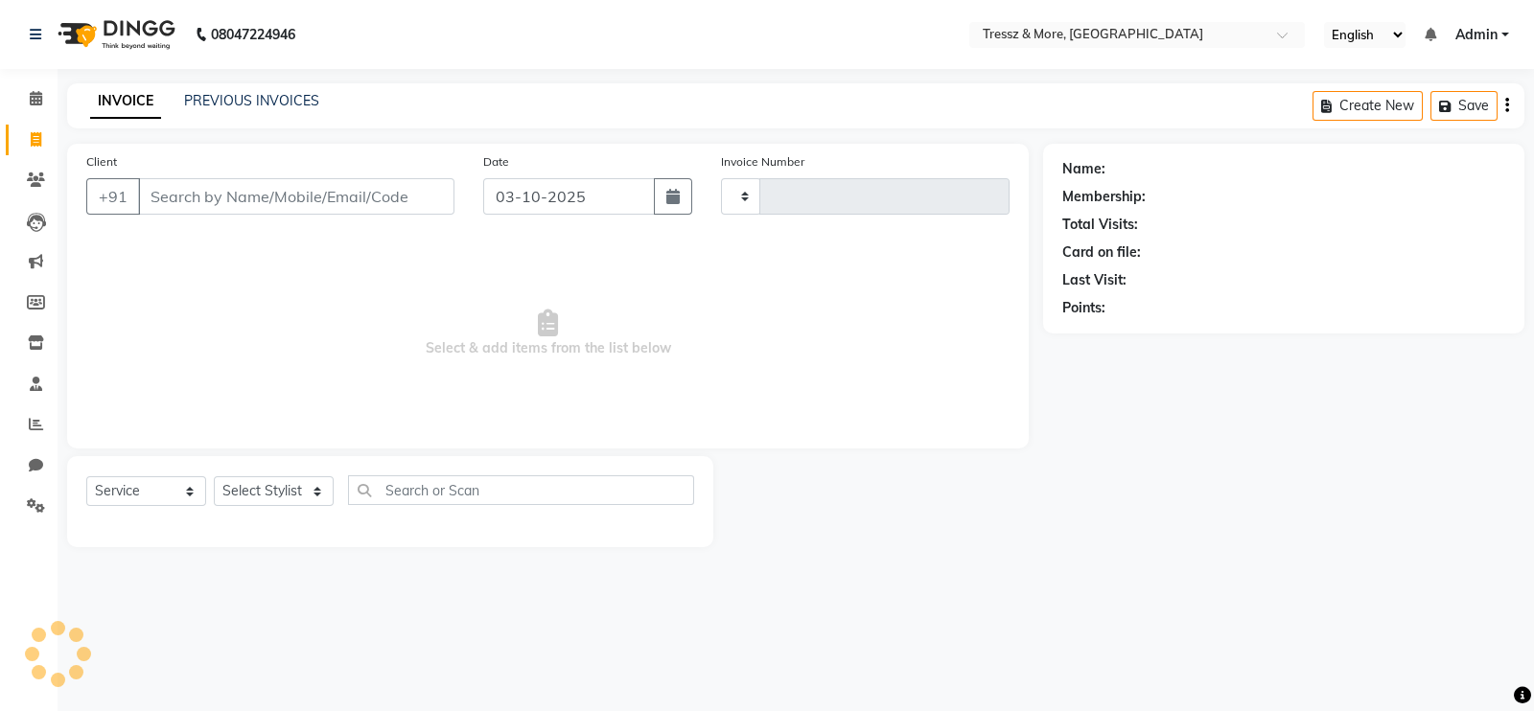
type input "2825"
select select "3037"
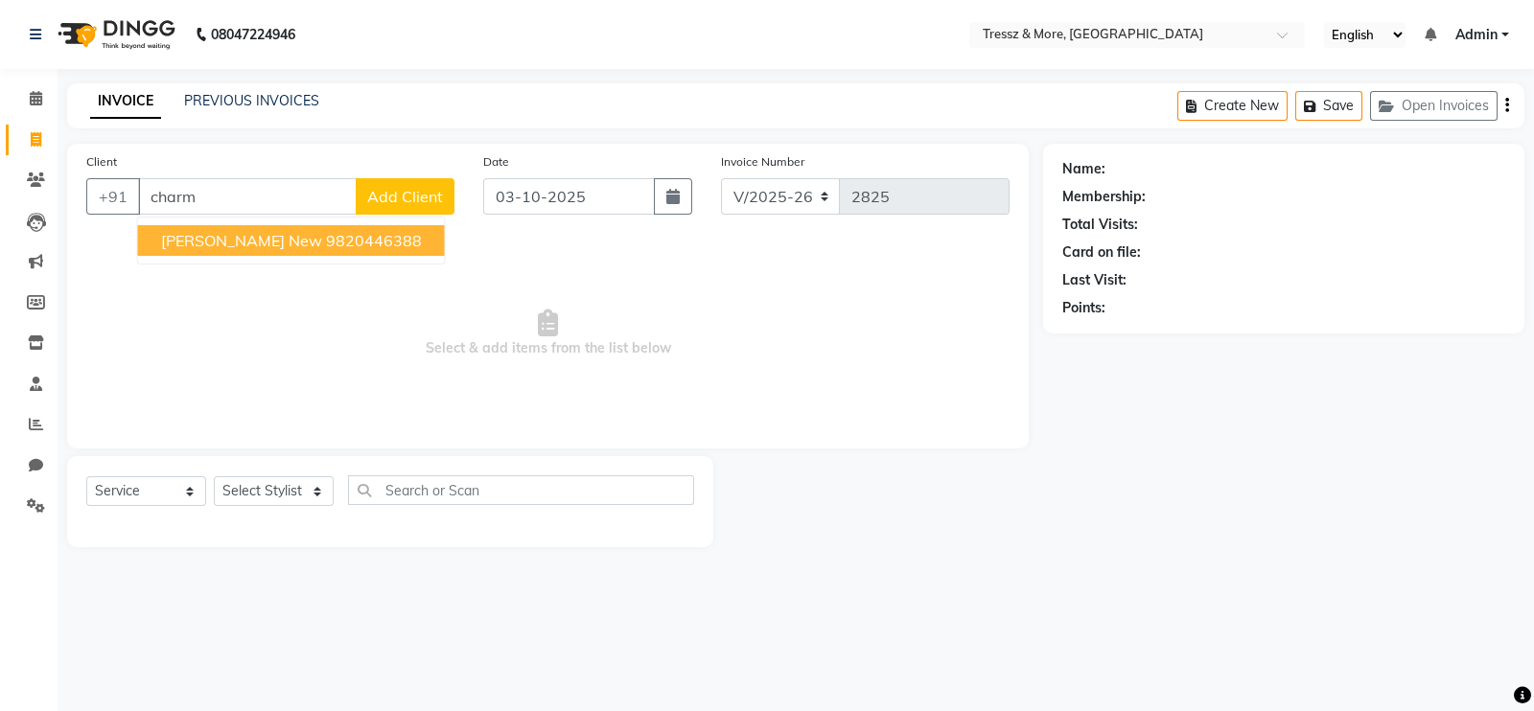
click at [249, 250] on button "[PERSON_NAME] New 9820446388" at bounding box center [291, 240] width 307 height 31
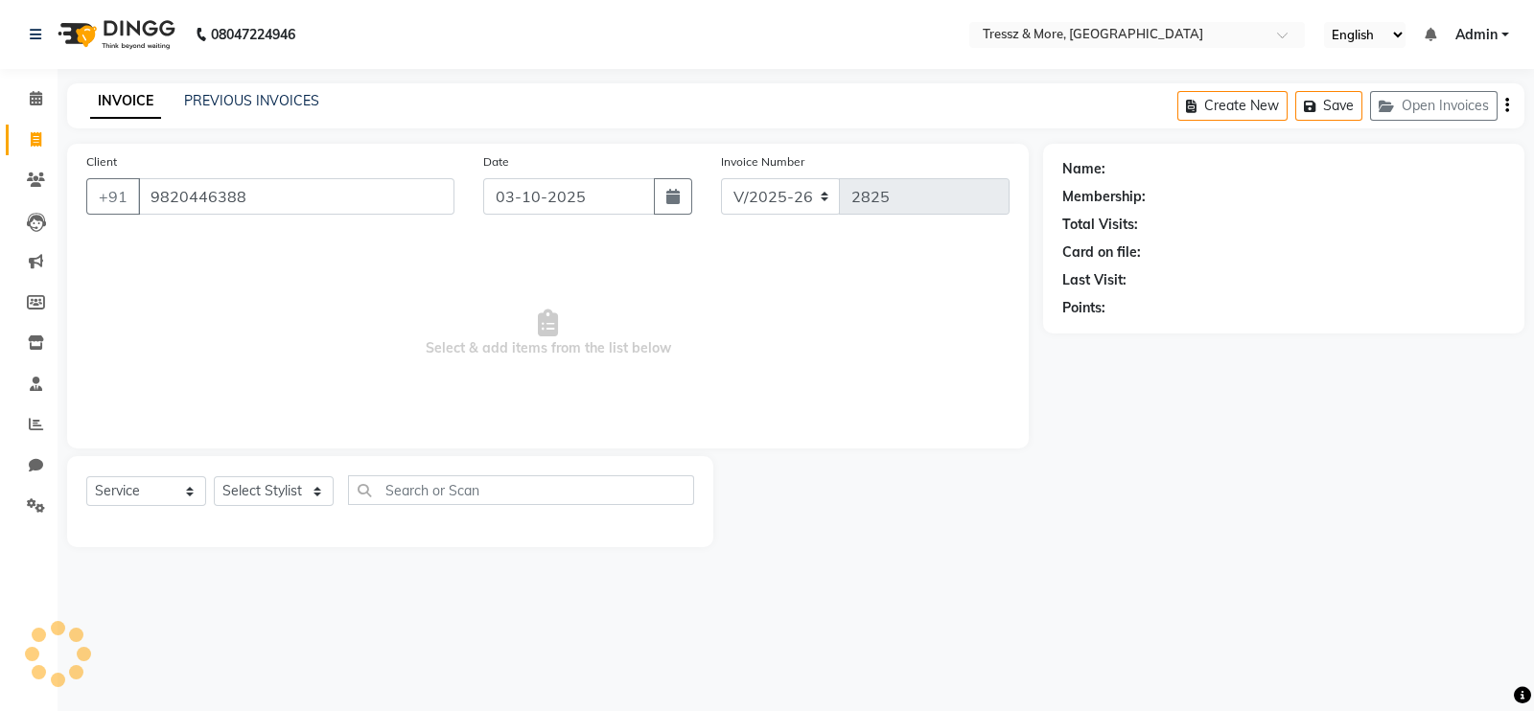
type input "9820446388"
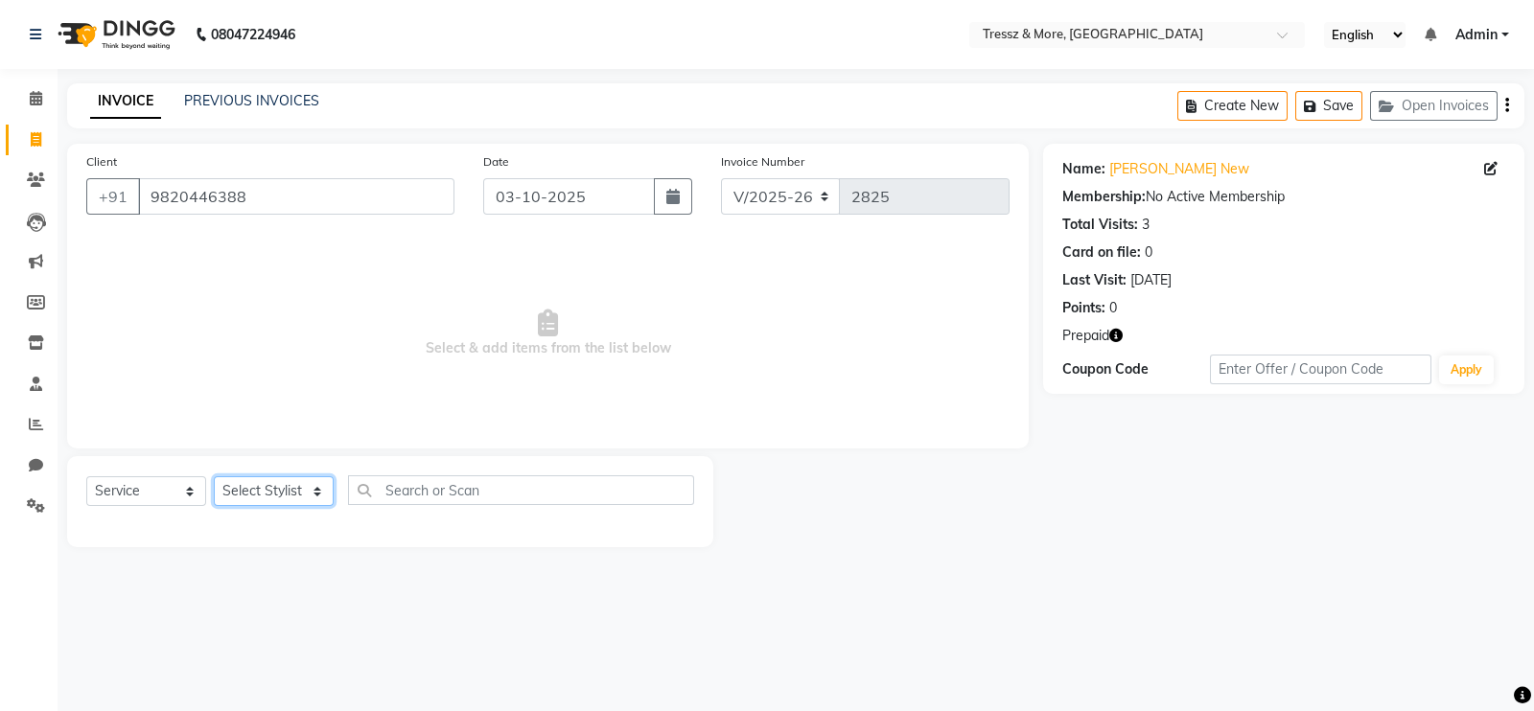
click at [279, 493] on select "Select Stylist [PERSON_NAME] Anas [PERSON_NAME] [PERSON_NAME] [PERSON_NAME] [PE…" at bounding box center [274, 492] width 120 height 30
select select "13464"
click at [214, 478] on select "Select Stylist [PERSON_NAME] Anas [PERSON_NAME] [PERSON_NAME] [PERSON_NAME] [PE…" at bounding box center [274, 492] width 120 height 30
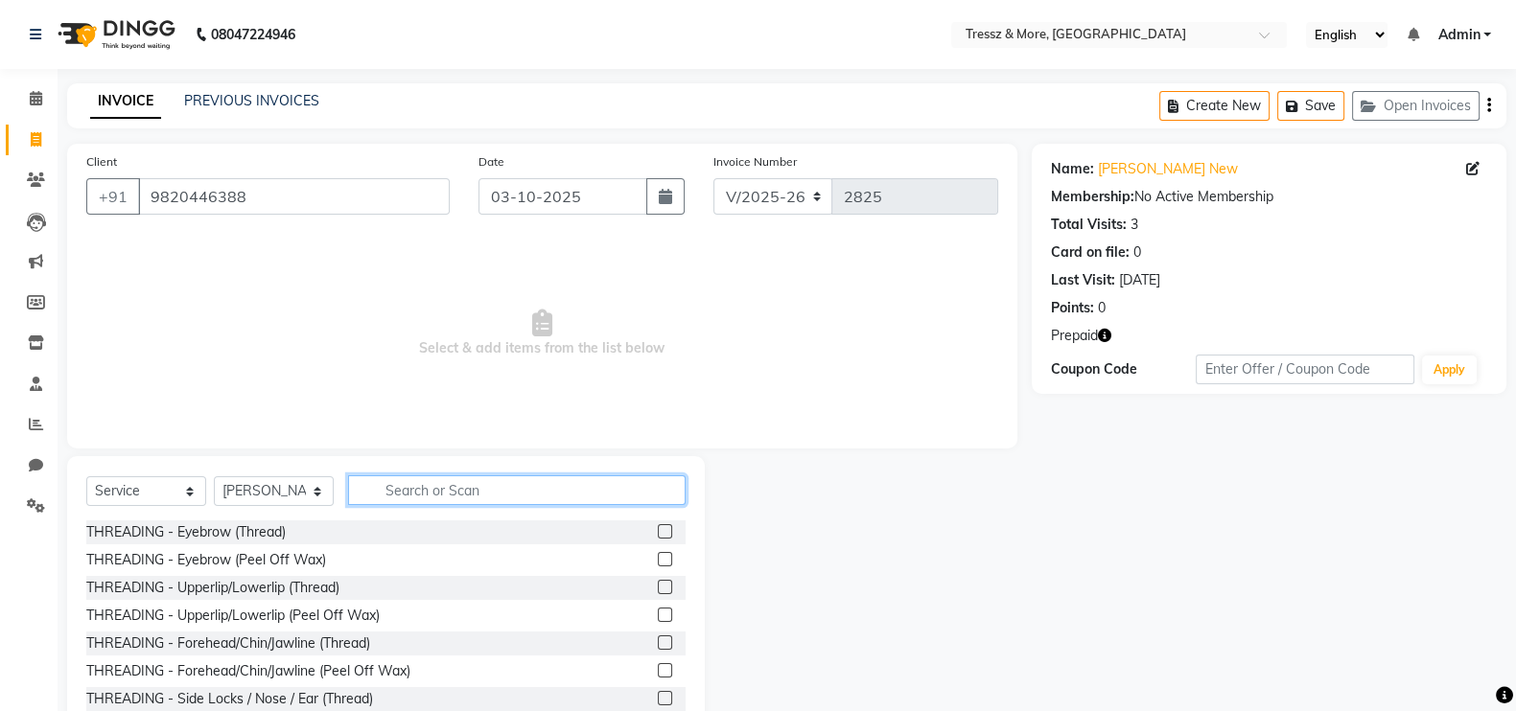
click at [451, 486] on input "text" at bounding box center [517, 491] width 338 height 30
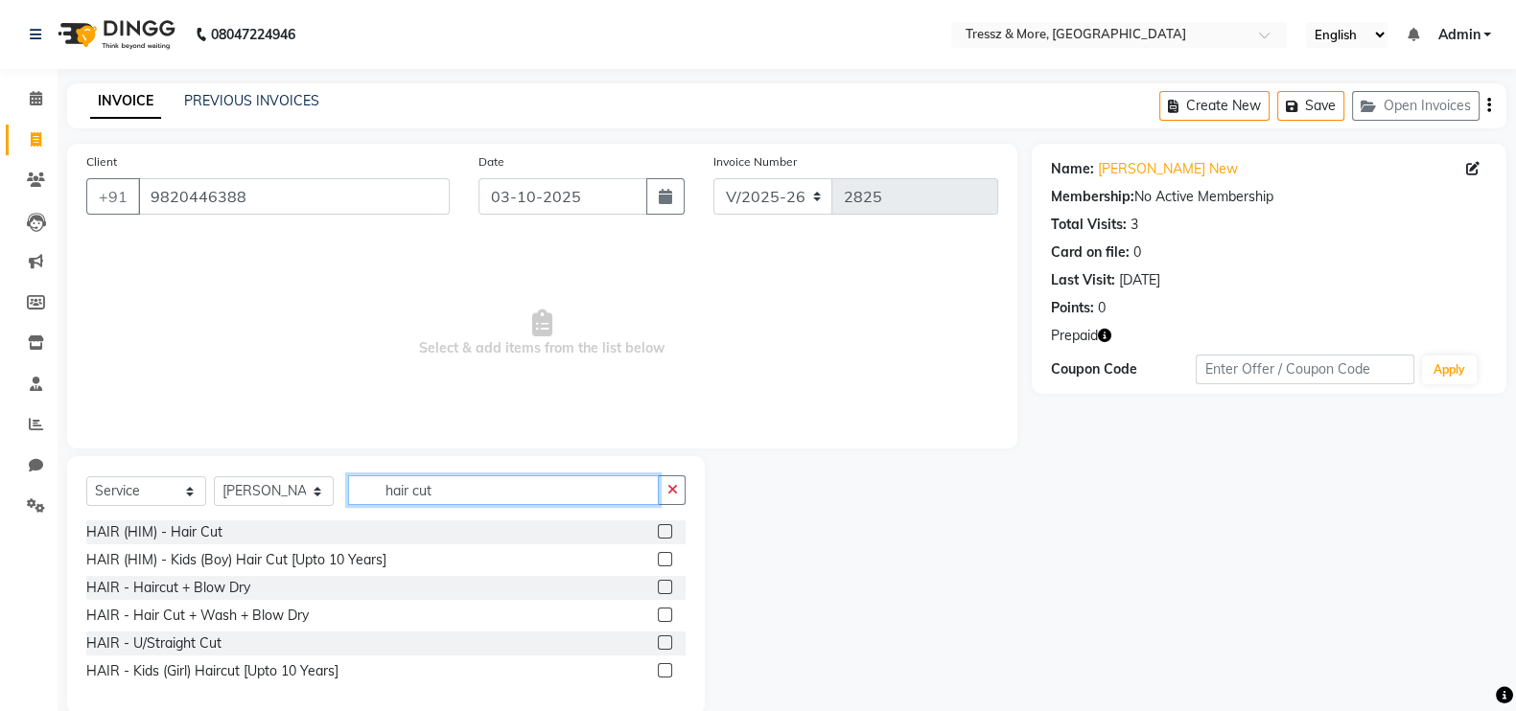
type input "hair cut"
click at [668, 611] on label at bounding box center [665, 615] width 14 height 14
click at [668, 611] on input "checkbox" at bounding box center [664, 616] width 12 height 12
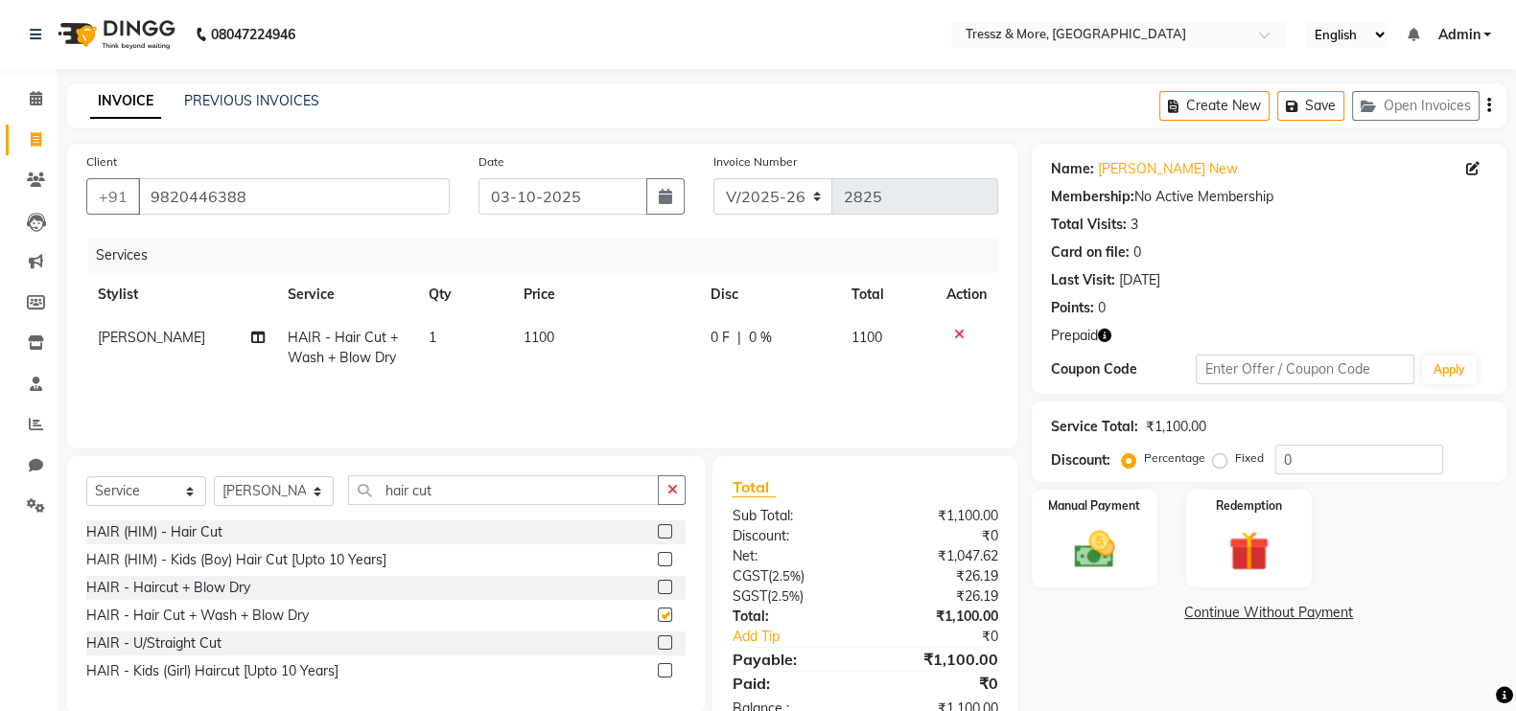
checkbox input "false"
click at [1108, 338] on icon "button" at bounding box center [1104, 335] width 13 height 13
click at [549, 338] on span "1100" at bounding box center [539, 337] width 31 height 17
select select "13464"
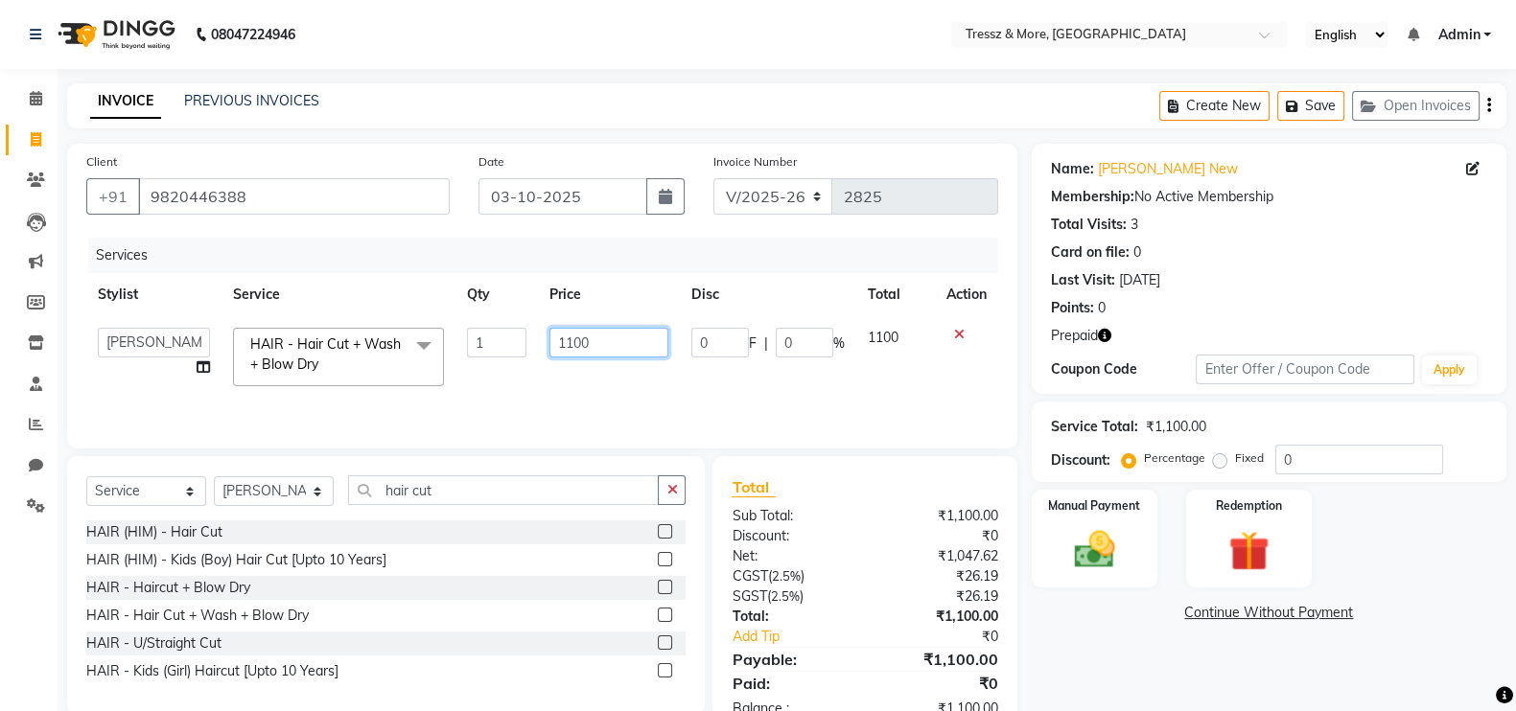
click at [575, 343] on input "1100" at bounding box center [609, 343] width 120 height 30
type input "7870"
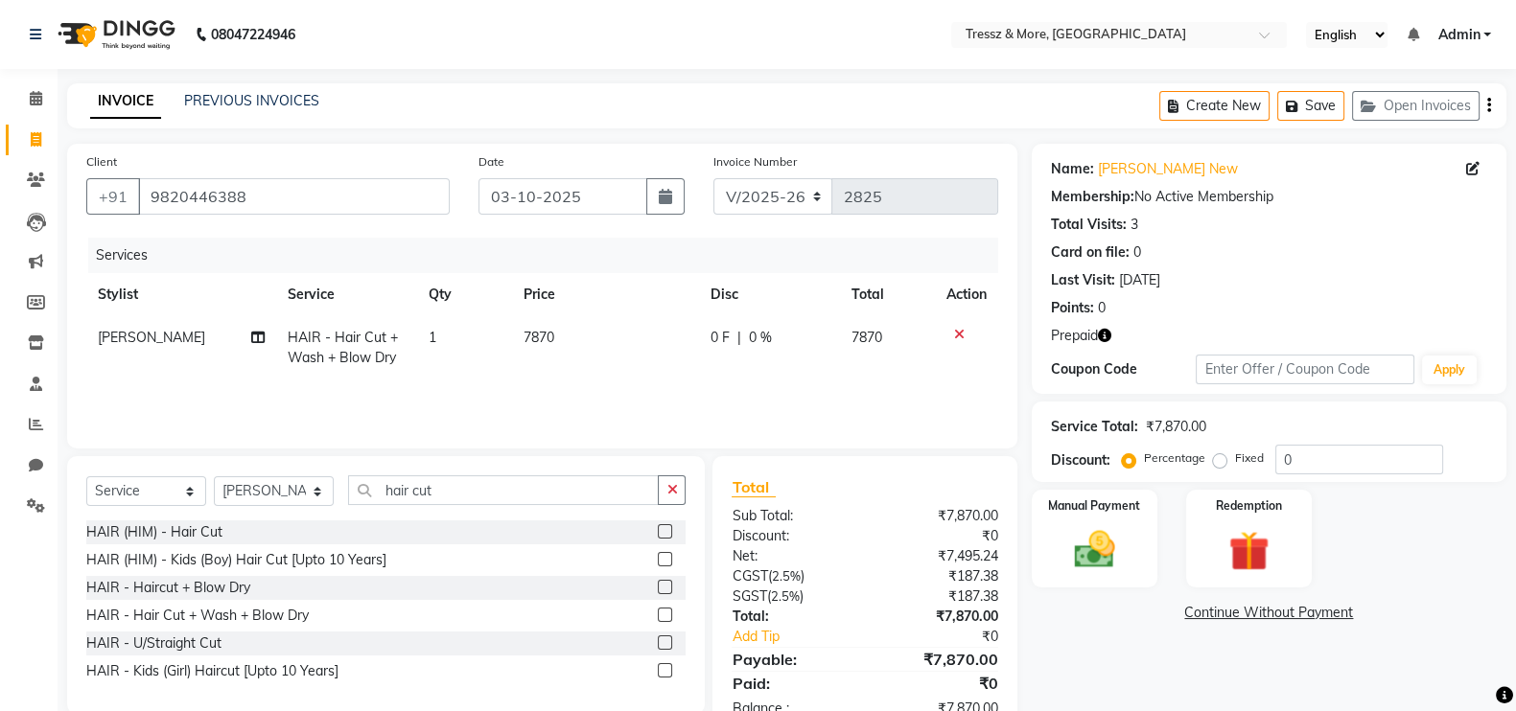
click at [590, 403] on div "Services Stylist Service Qty Price Disc Total Action [PERSON_NAME] HAIR - Hair …" at bounding box center [542, 334] width 912 height 192
click at [1244, 542] on img at bounding box center [1249, 551] width 68 height 52
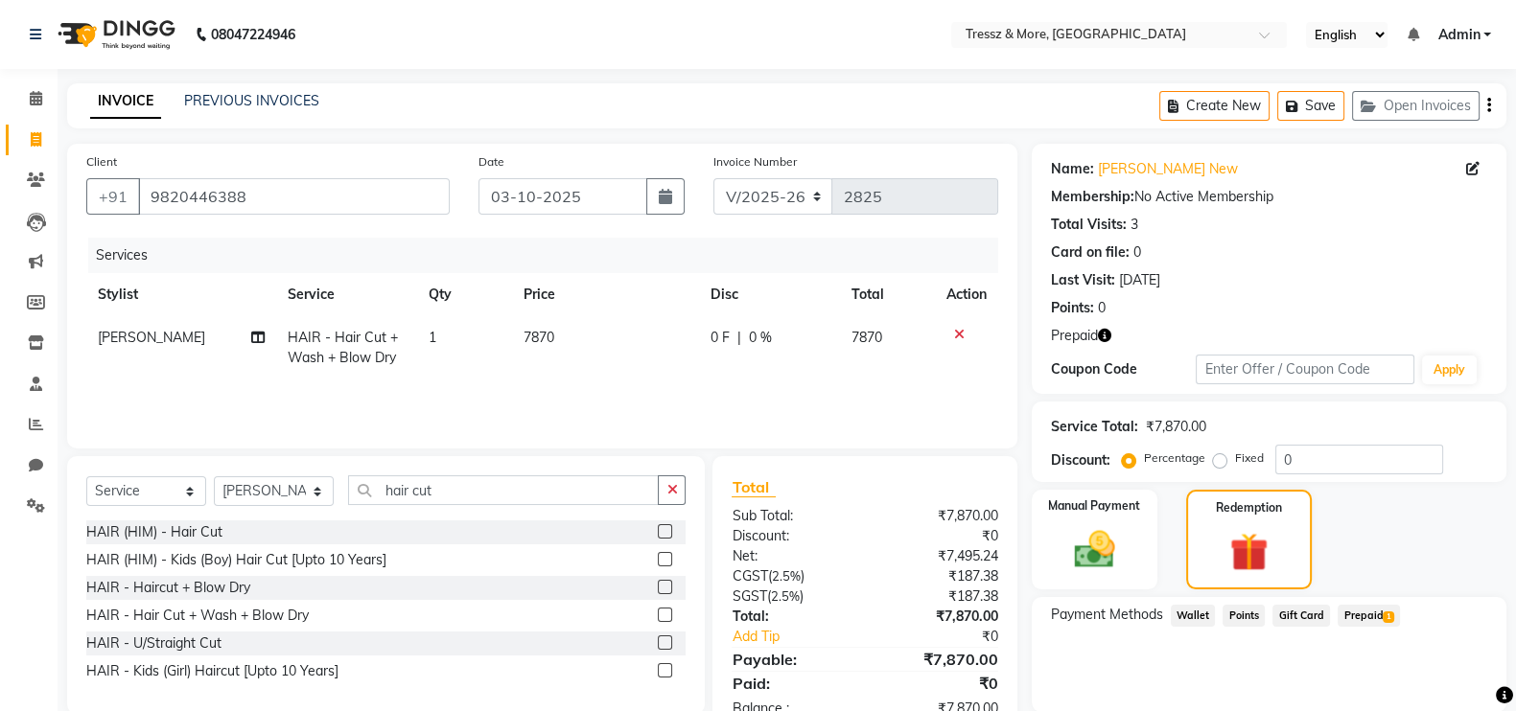
click at [1369, 614] on span "Prepaid 1" at bounding box center [1369, 616] width 62 height 22
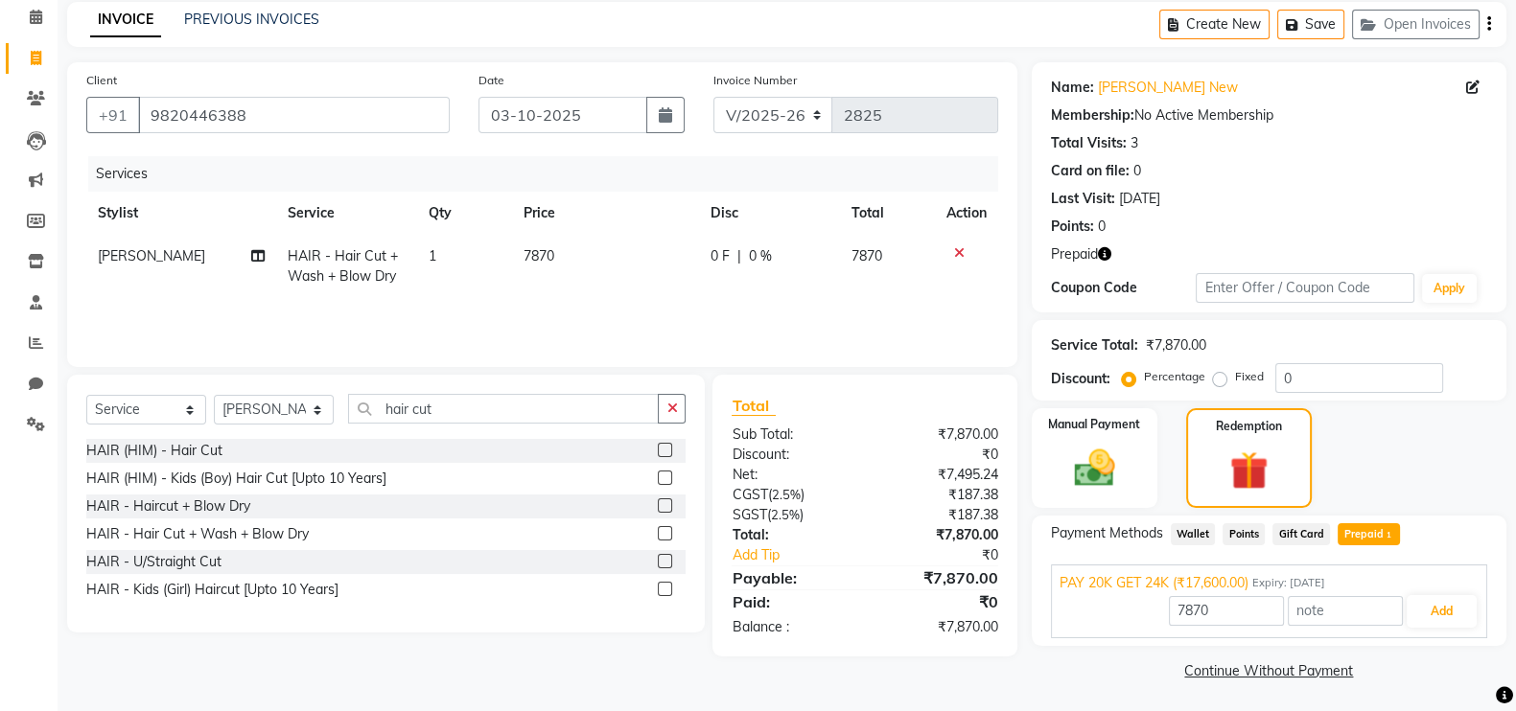
scroll to position [83, 0]
click at [1453, 602] on button "Add" at bounding box center [1442, 610] width 70 height 33
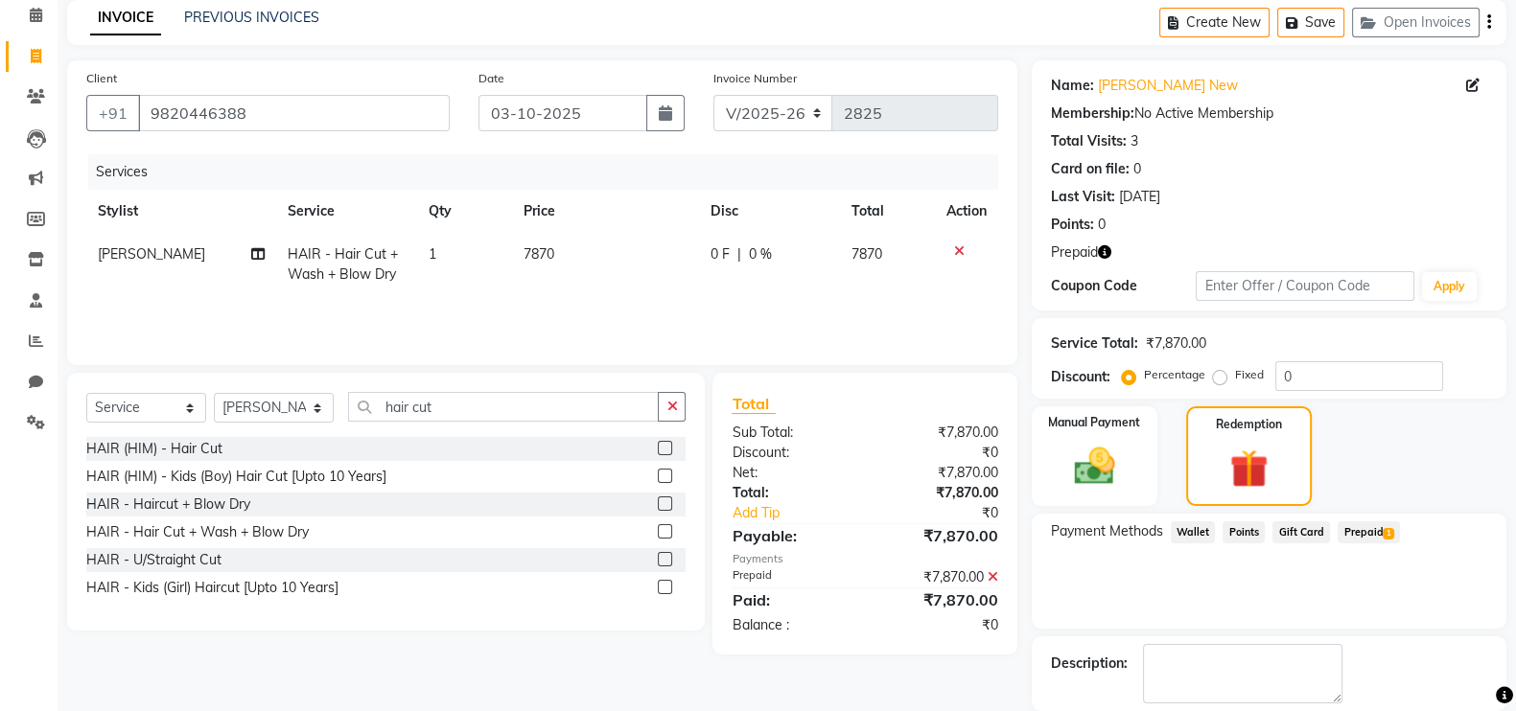
scroll to position [176, 0]
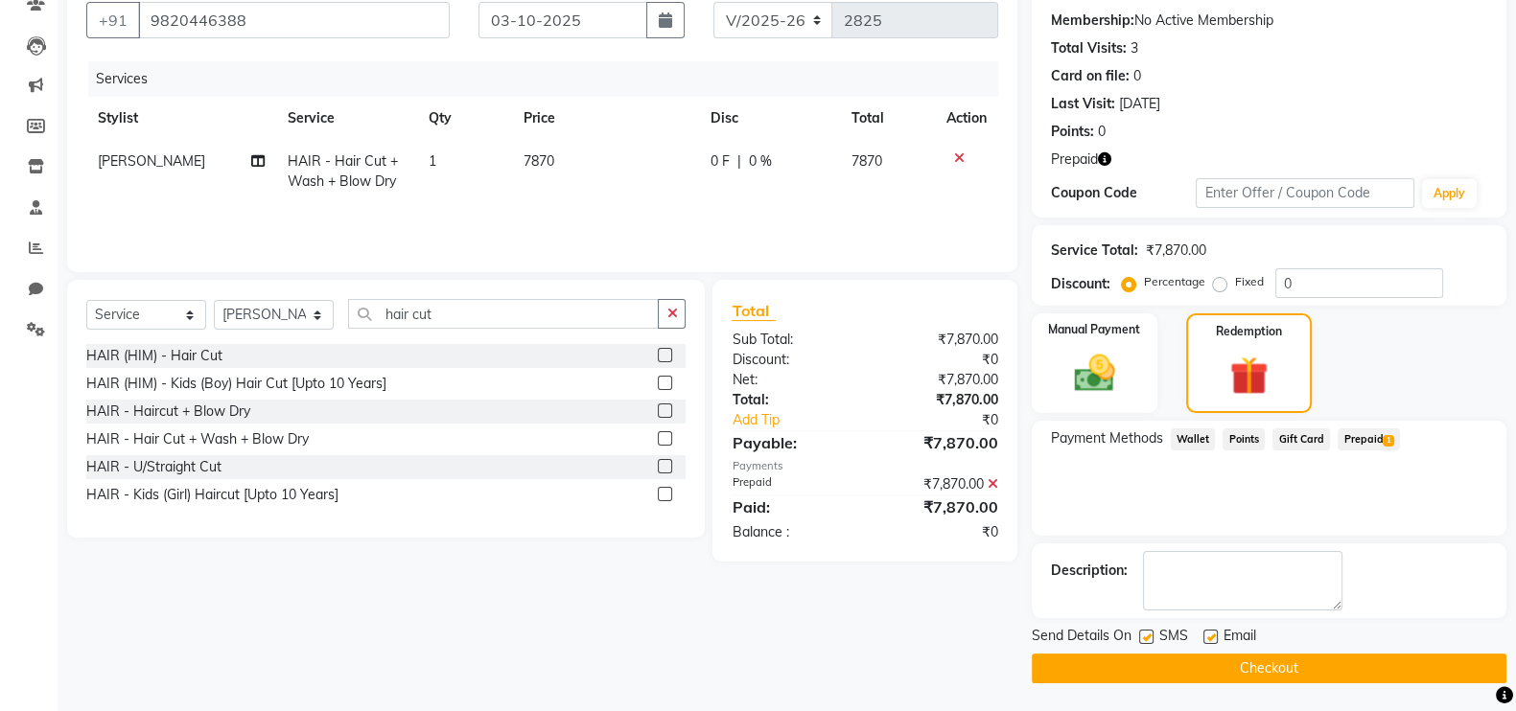
click at [1139, 642] on label at bounding box center [1146, 637] width 14 height 14
click at [1139, 642] on input "checkbox" at bounding box center [1145, 638] width 12 height 12
checkbox input "false"
click at [1210, 638] on label at bounding box center [1210, 637] width 14 height 14
click at [1210, 638] on input "checkbox" at bounding box center [1209, 638] width 12 height 12
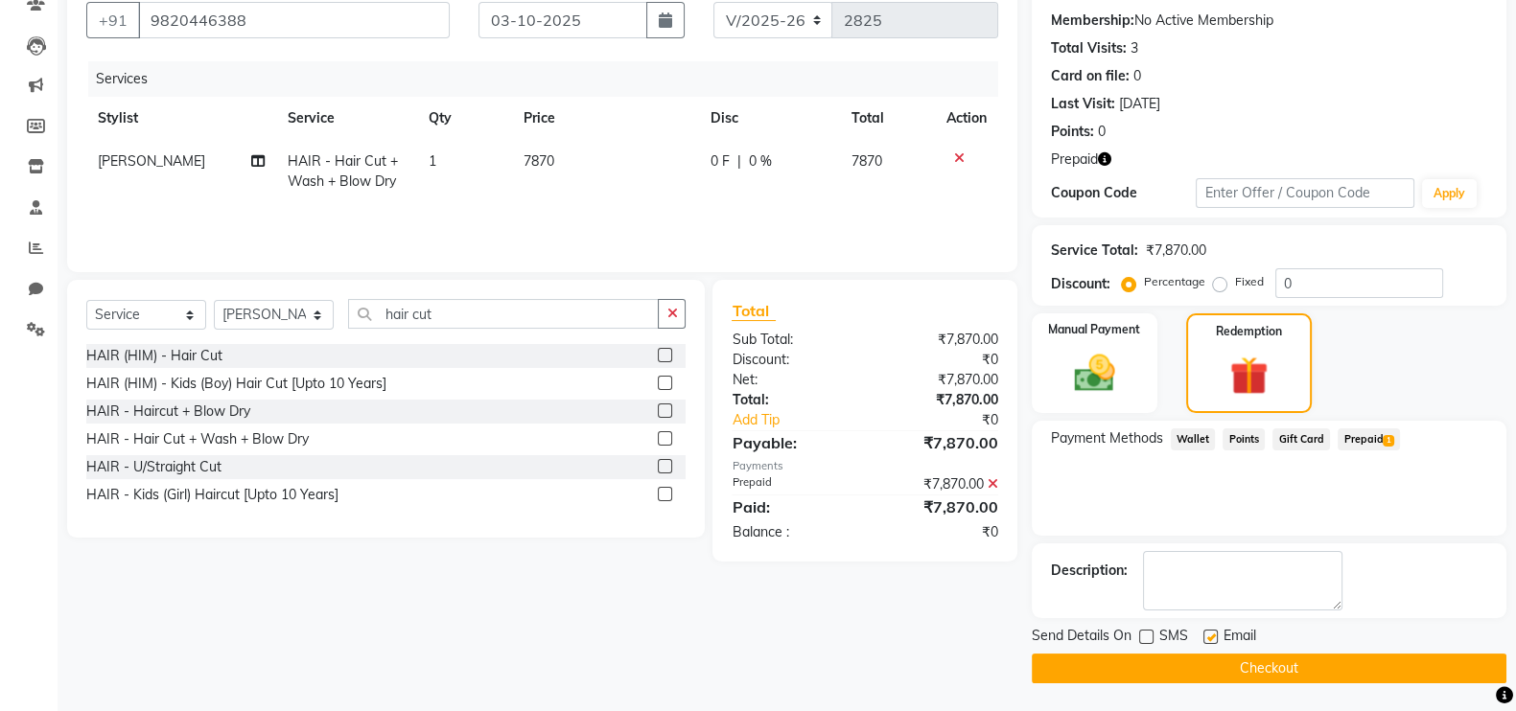
checkbox input "false"
click at [1216, 665] on button "Checkout" at bounding box center [1269, 669] width 475 height 30
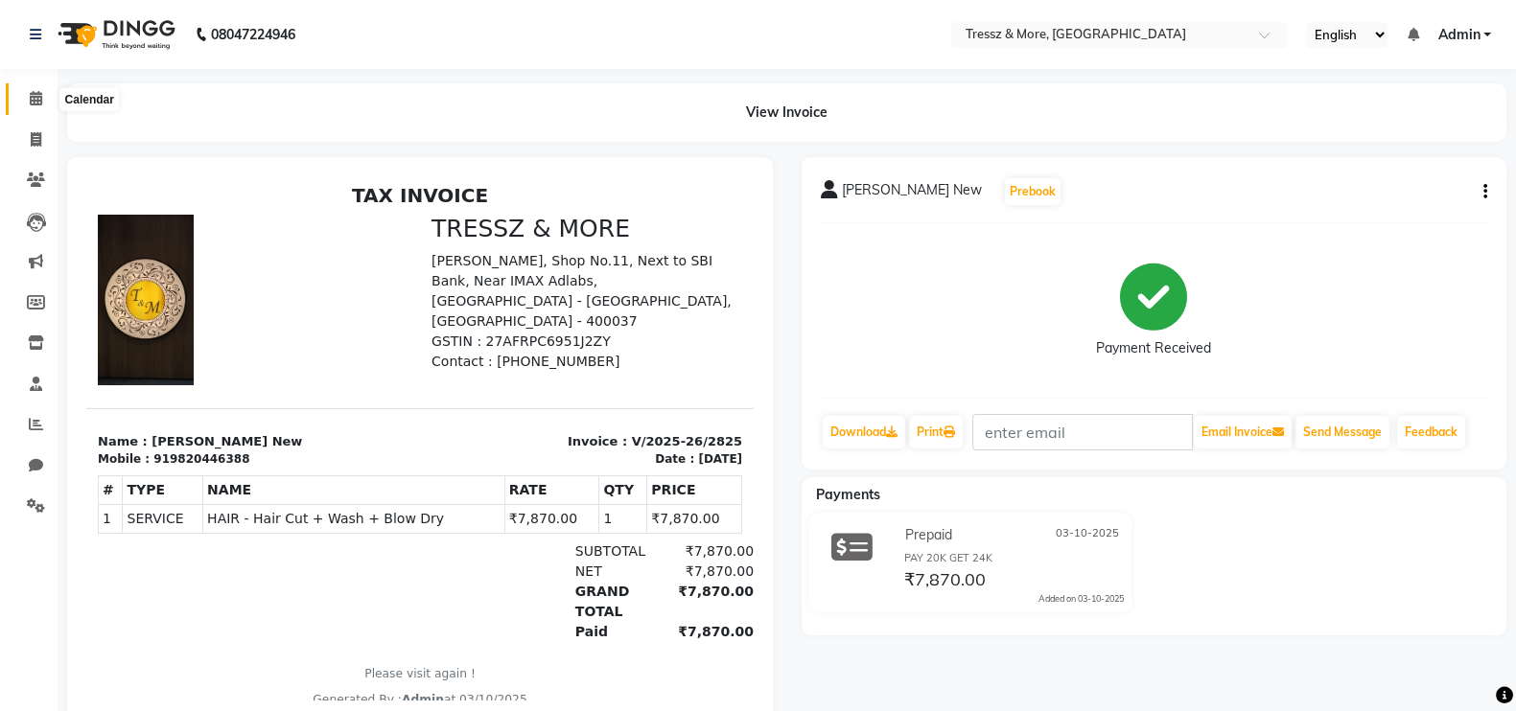
click at [34, 97] on icon at bounding box center [36, 98] width 12 height 14
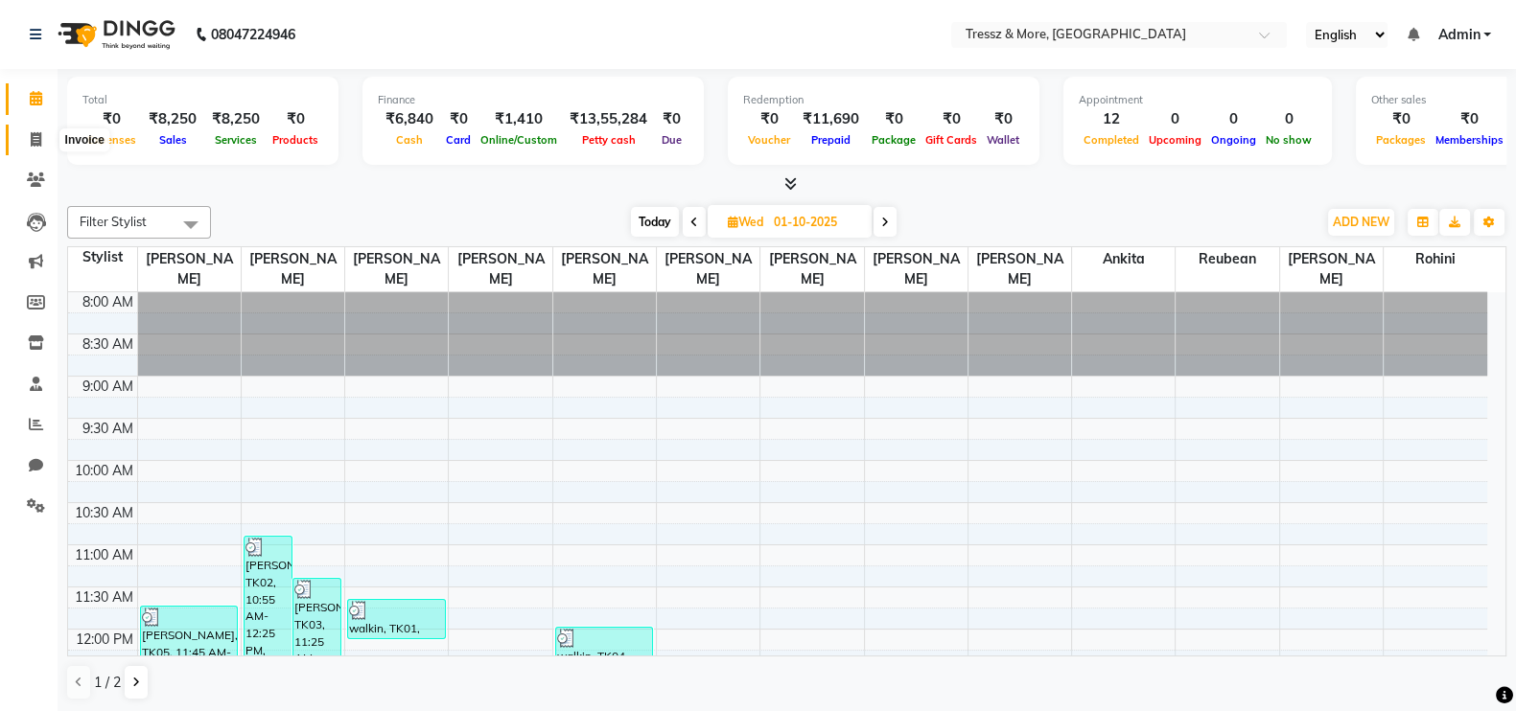
click at [31, 139] on icon at bounding box center [36, 139] width 11 height 14
select select "service"
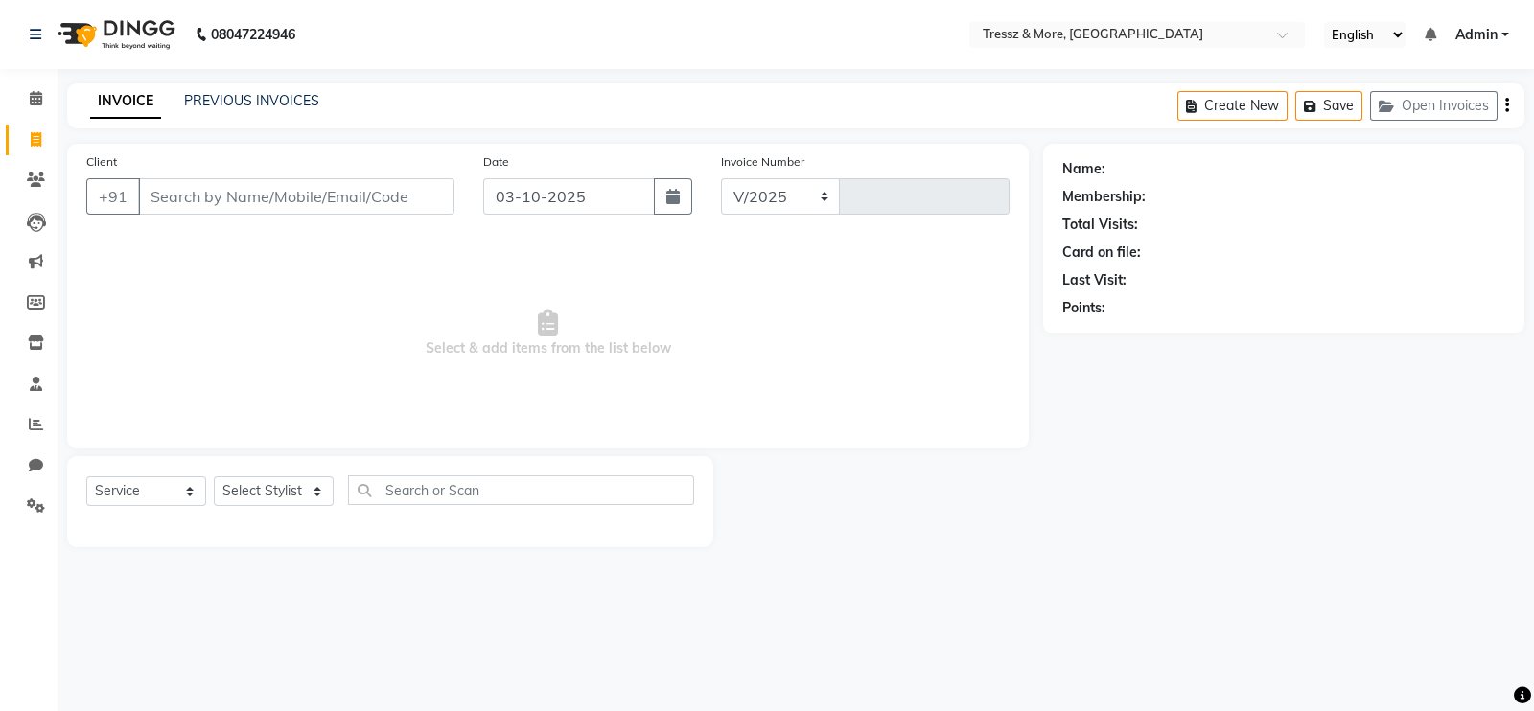
select select "3037"
type input "2826"
click at [283, 101] on link "PREVIOUS INVOICES" at bounding box center [251, 100] width 135 height 17
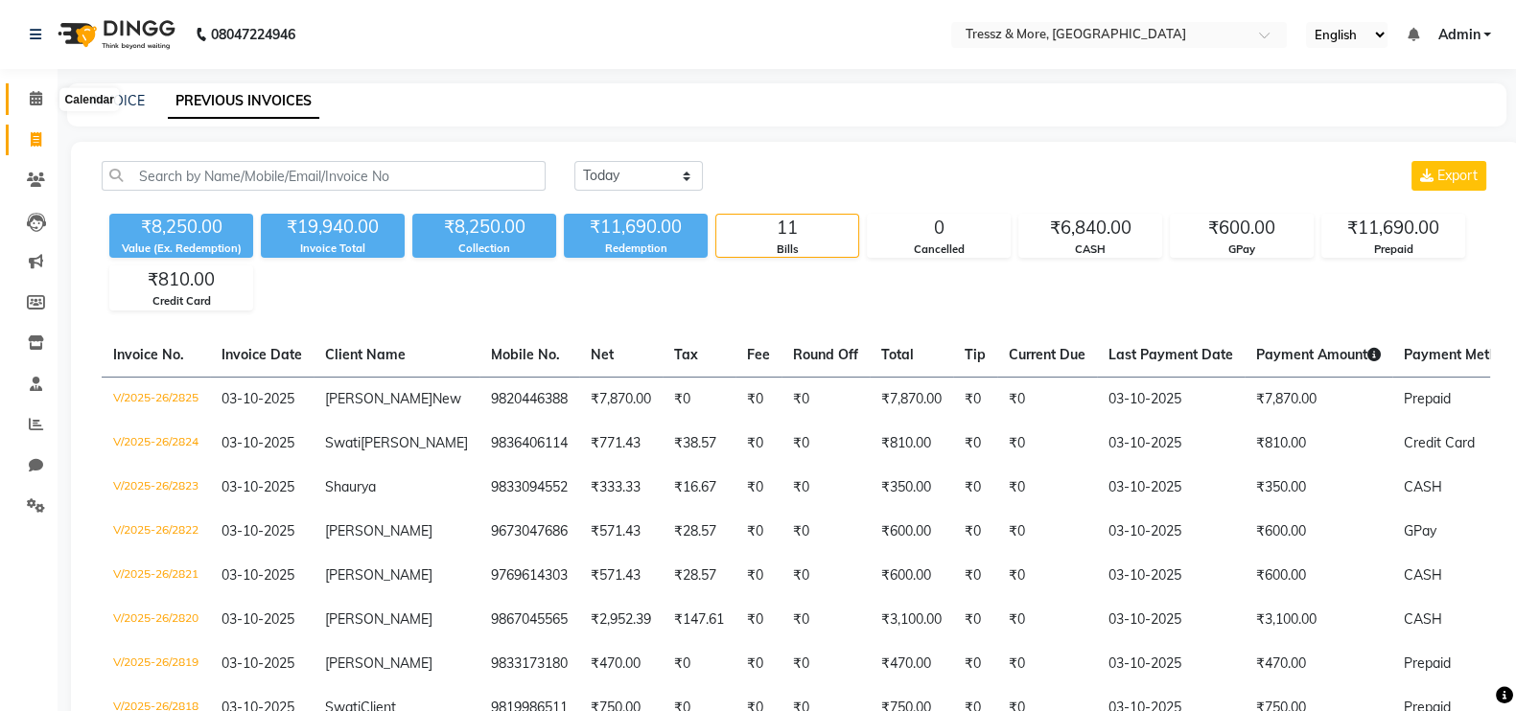
click at [35, 93] on icon at bounding box center [36, 98] width 12 height 14
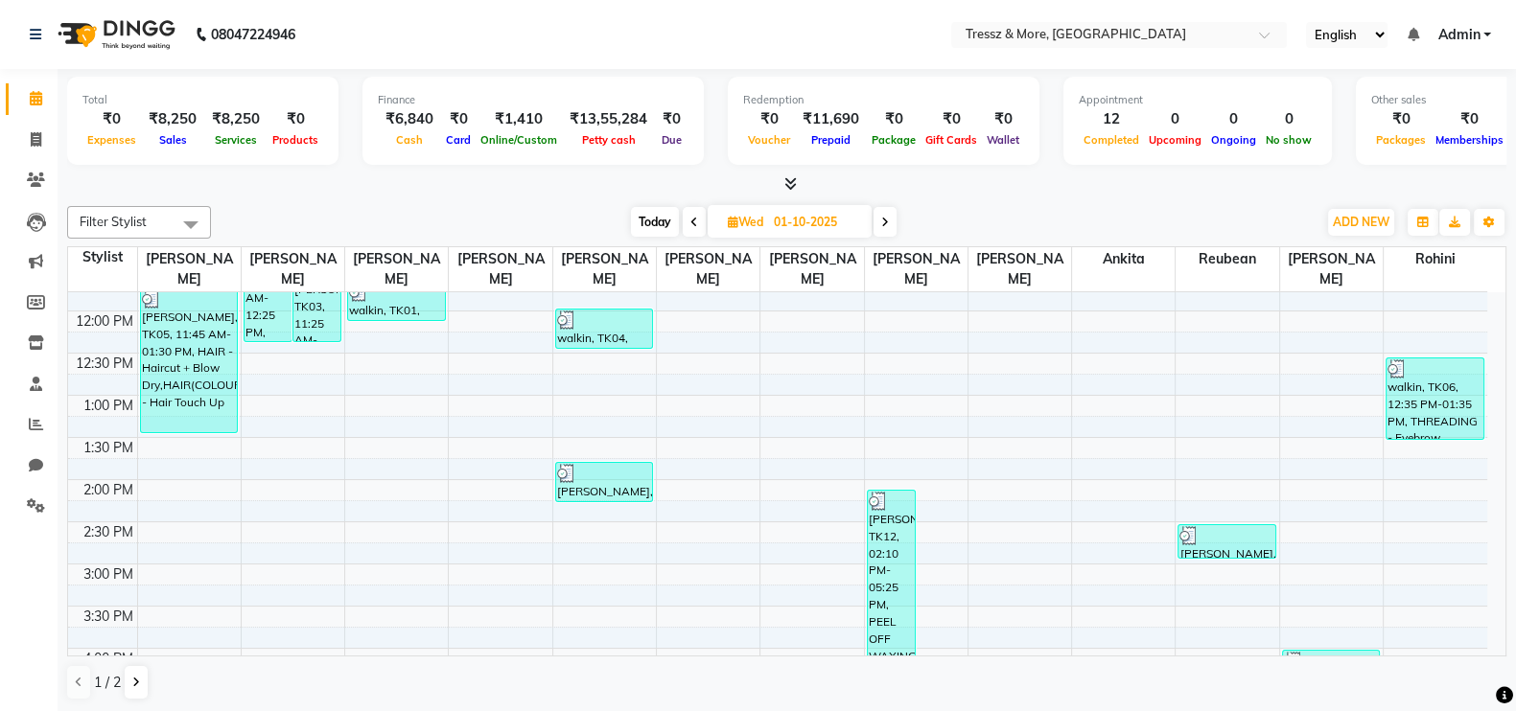
scroll to position [638, 0]
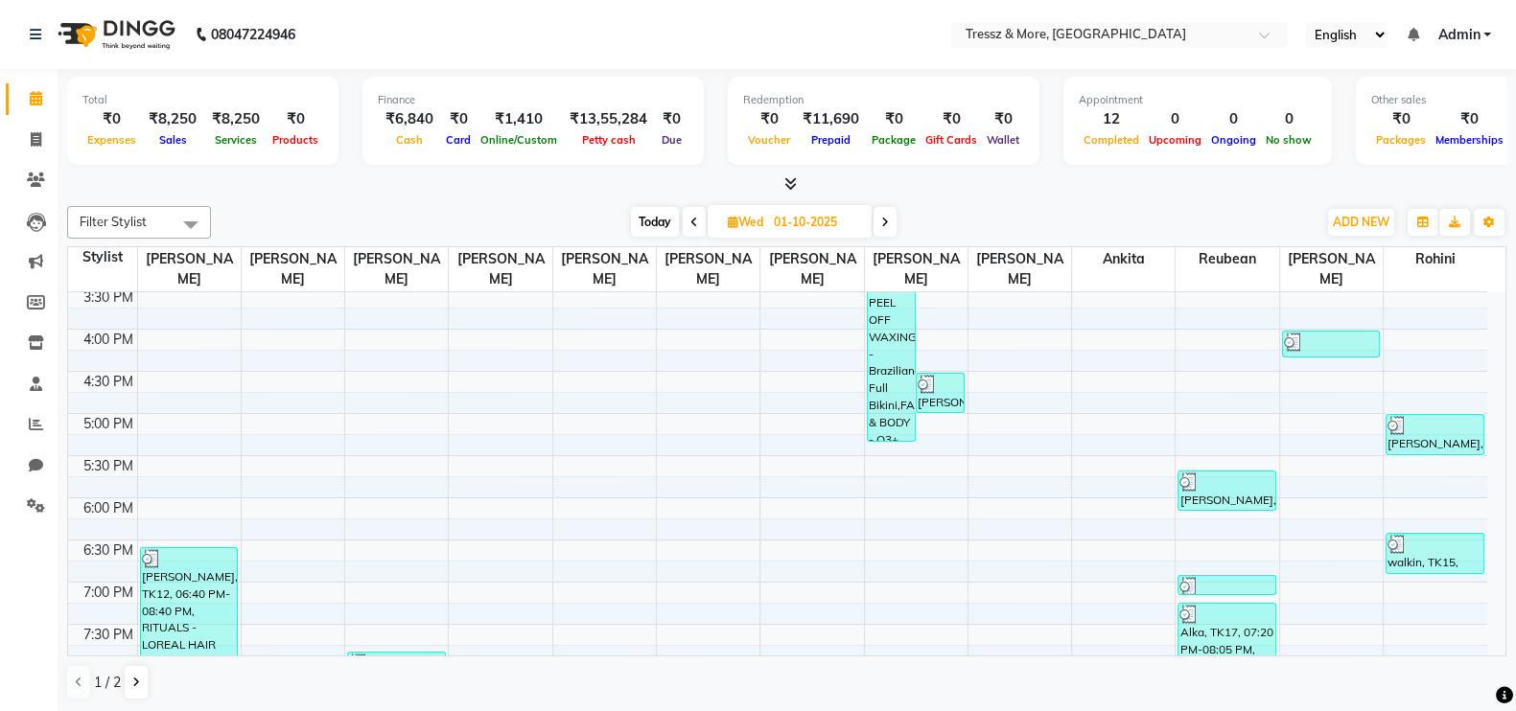
click at [883, 221] on icon at bounding box center [885, 223] width 8 height 12
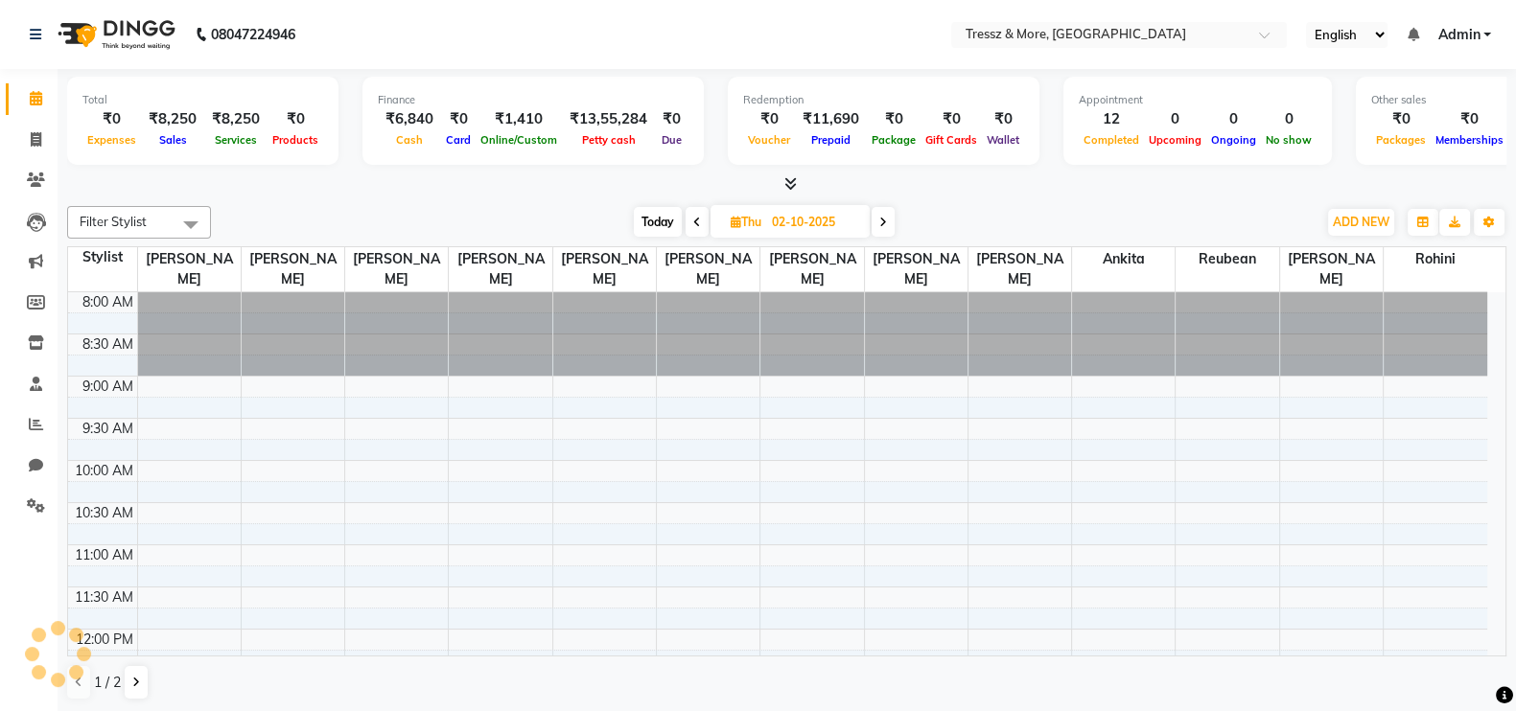
scroll to position [723, 0]
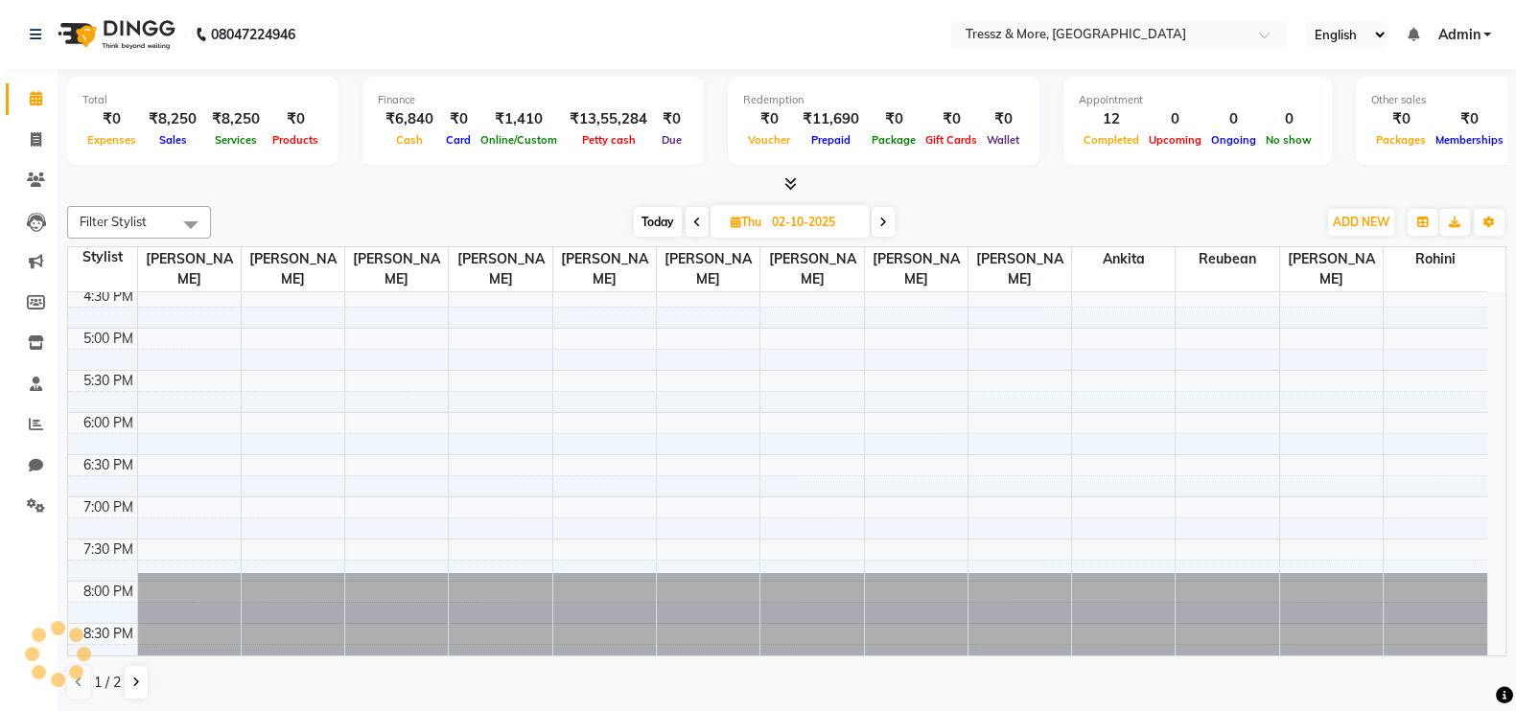
click at [883, 221] on icon at bounding box center [883, 223] width 8 height 12
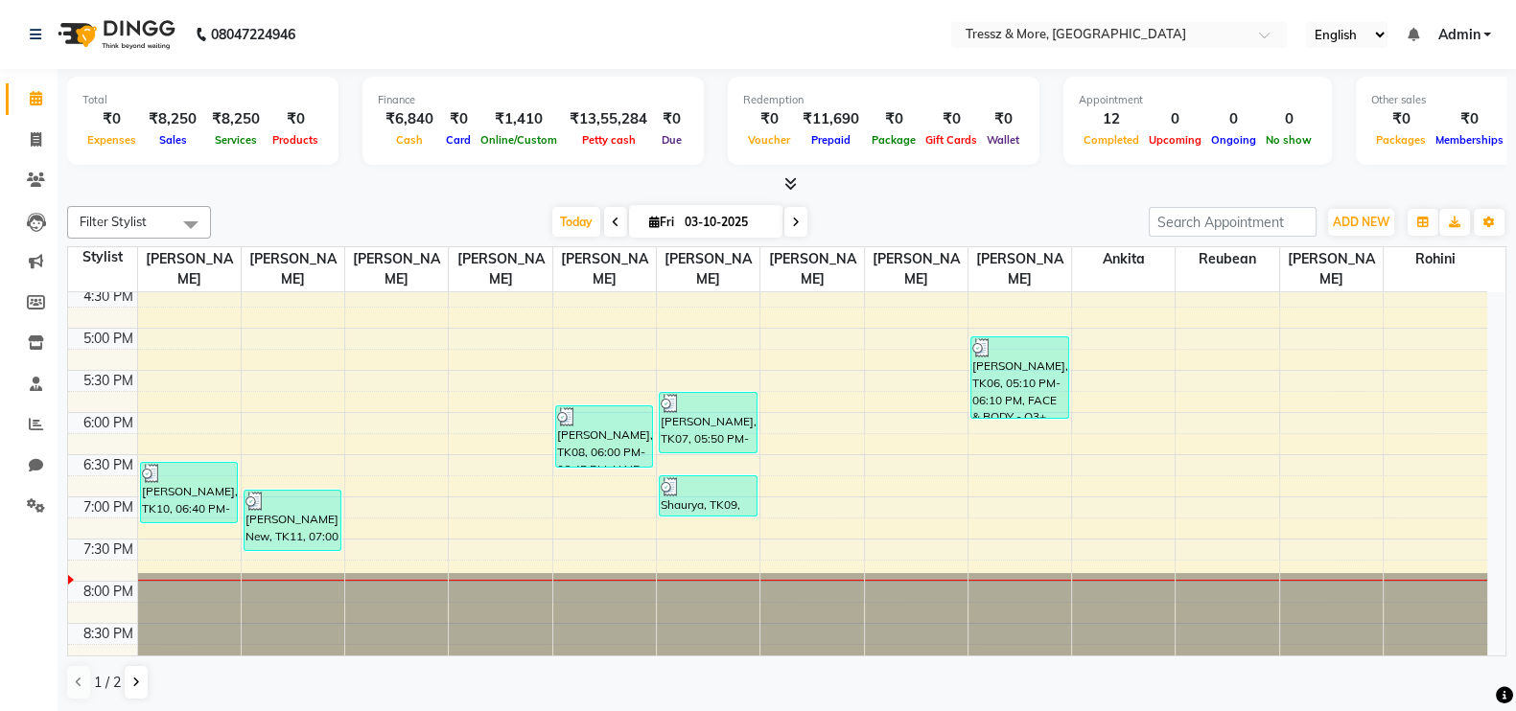
click at [786, 221] on span at bounding box center [795, 222] width 23 height 30
type input "04-10-2025"
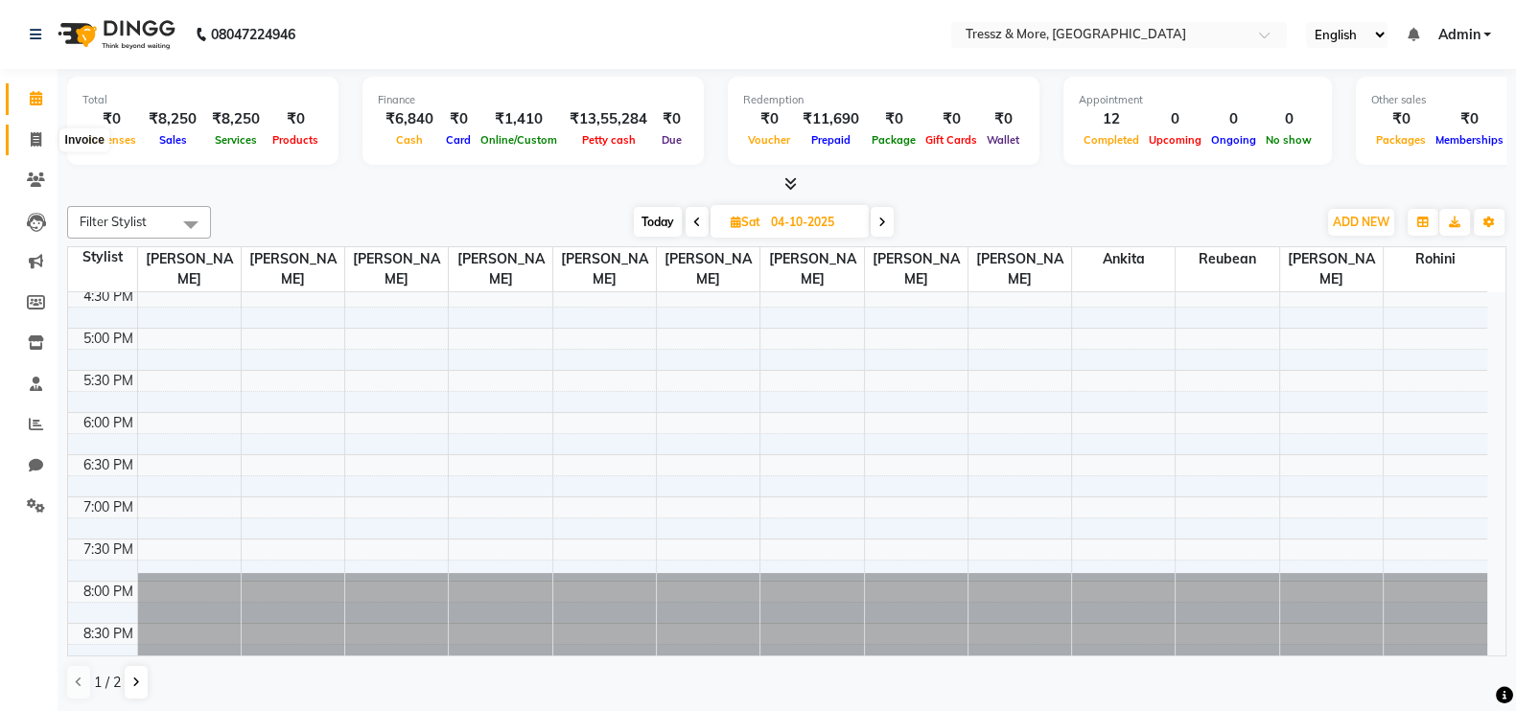
click at [34, 130] on span at bounding box center [36, 140] width 34 height 22
select select "service"
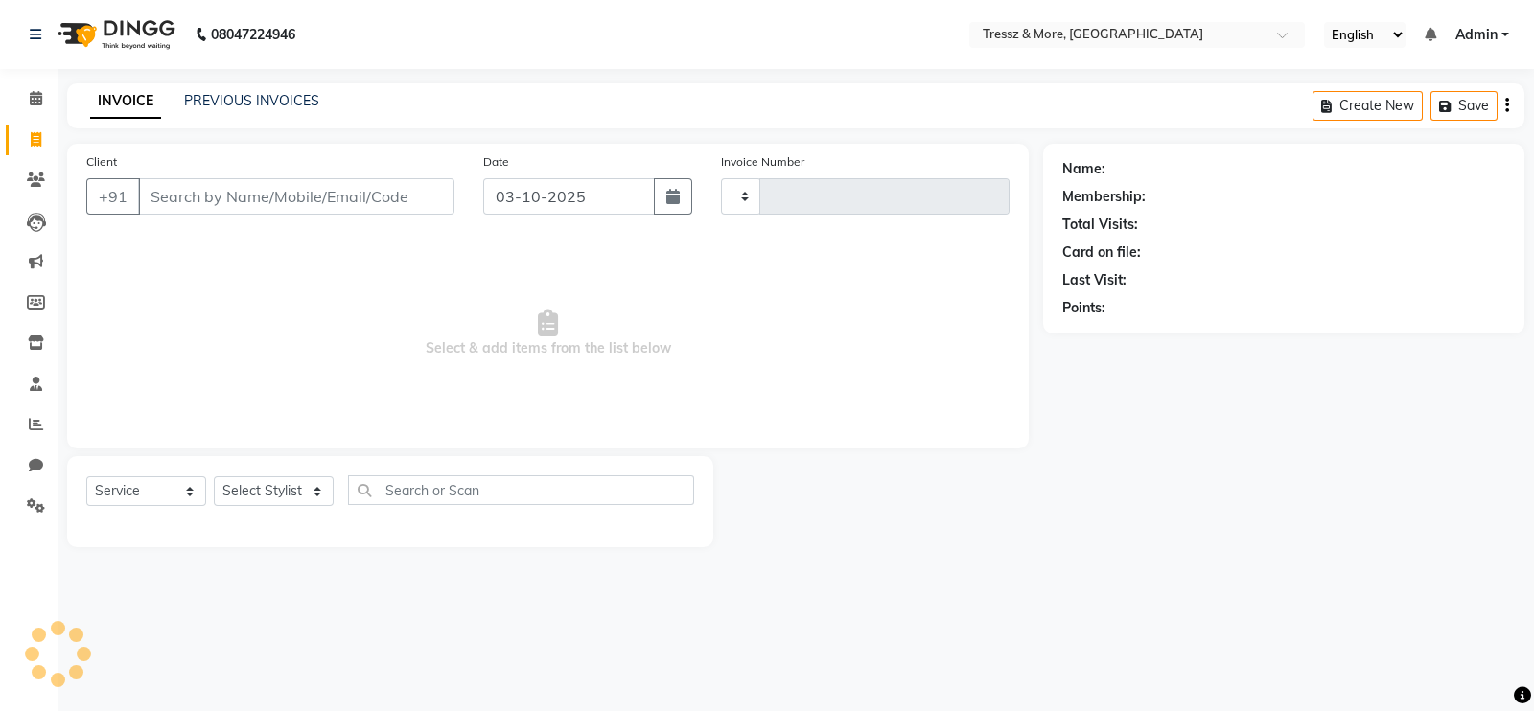
type input "2826"
select select "3037"
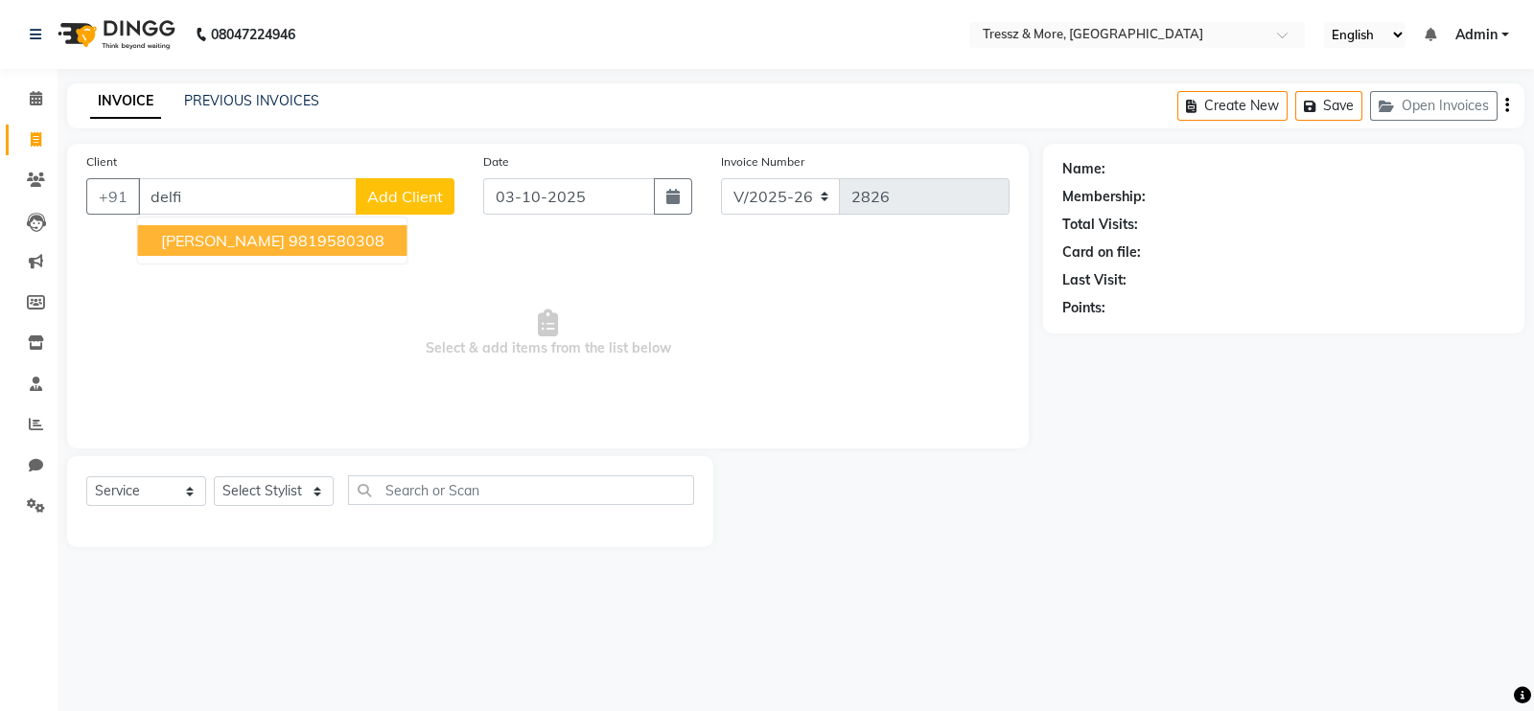
click at [306, 245] on ngb-highlight "9819580308" at bounding box center [337, 240] width 96 height 19
type input "9819580308"
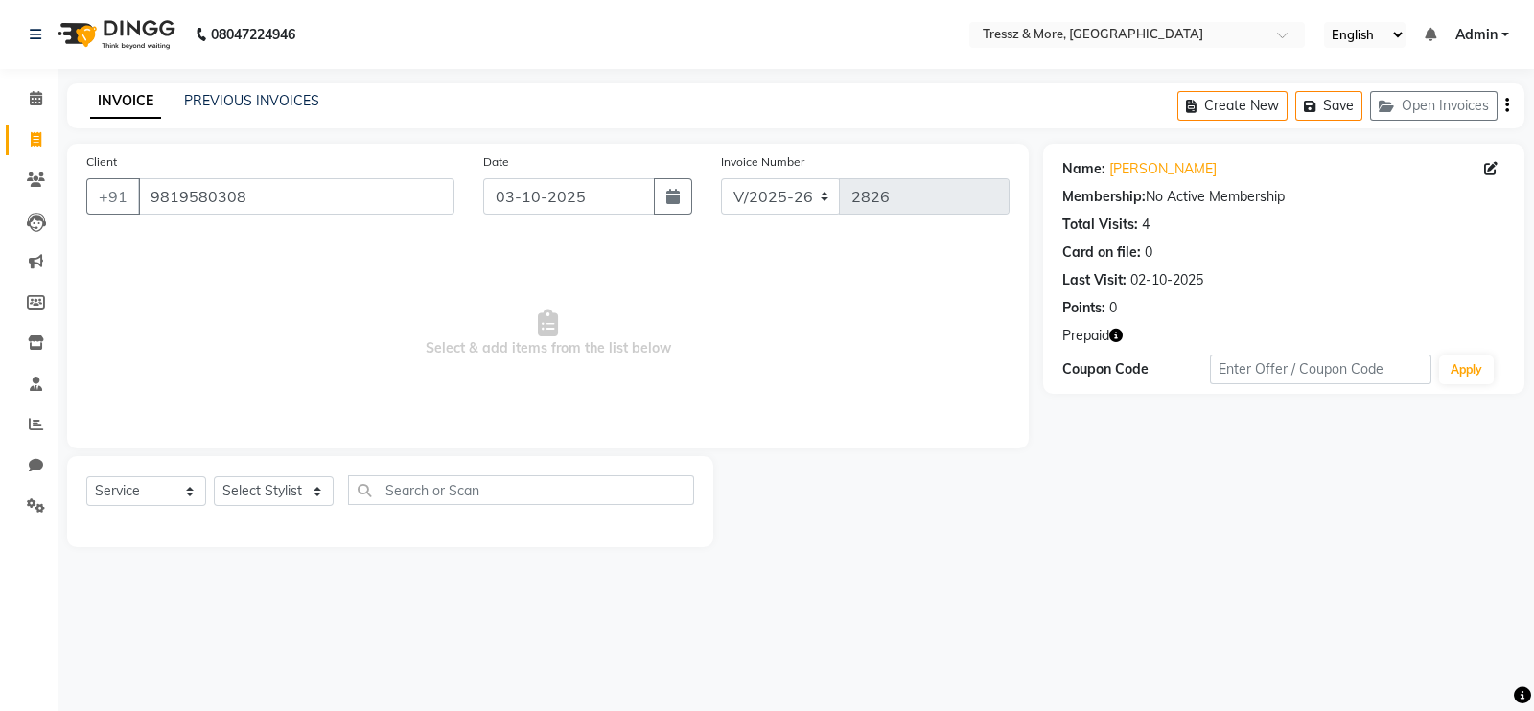
click at [1119, 334] on icon "button" at bounding box center [1115, 335] width 13 height 13
click at [257, 497] on select "Select Stylist [PERSON_NAME] Anas [PERSON_NAME] [PERSON_NAME] [PERSON_NAME] [PE…" at bounding box center [274, 492] width 120 height 30
select select "83989"
click at [214, 478] on select "Select Stylist [PERSON_NAME] Anas [PERSON_NAME] [PERSON_NAME] [PERSON_NAME] [PE…" at bounding box center [274, 492] width 120 height 30
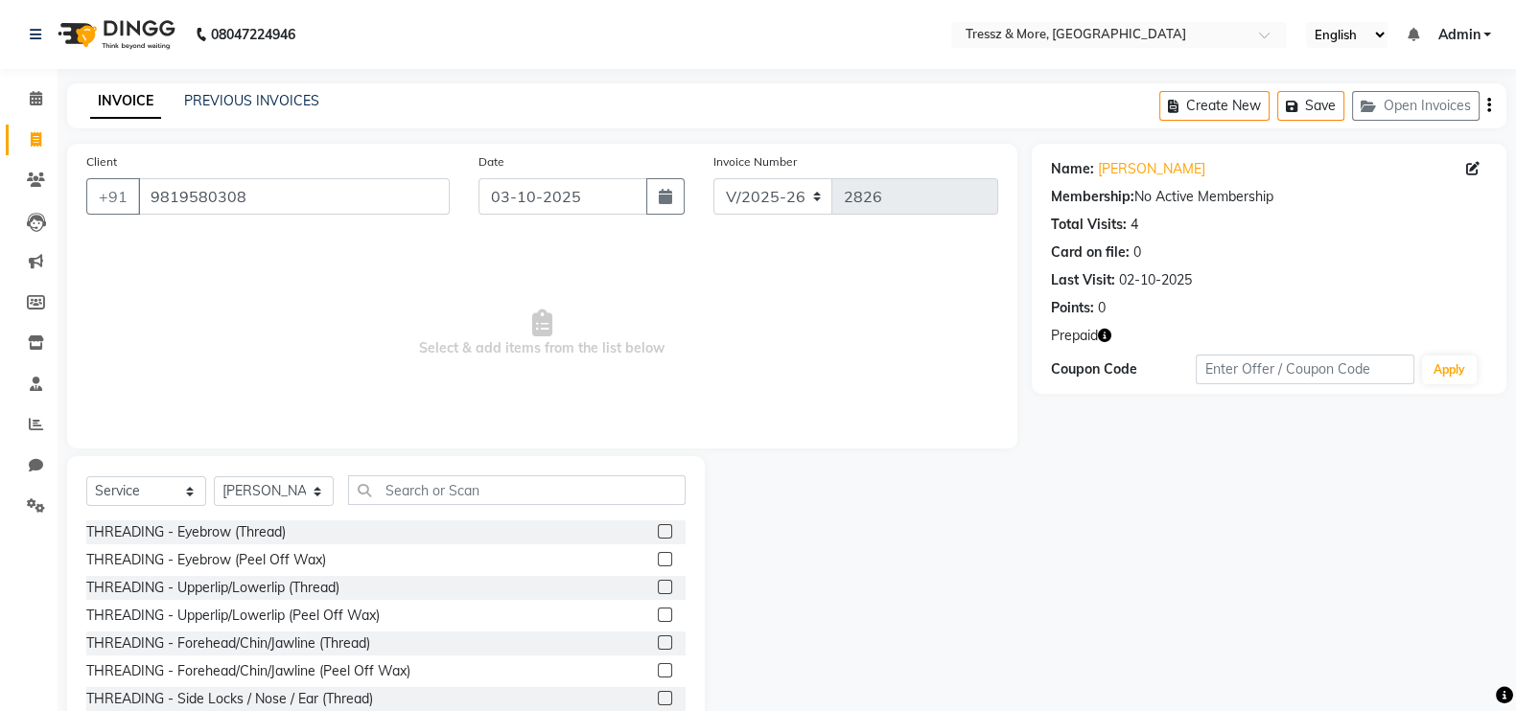
click at [658, 531] on label at bounding box center [665, 532] width 14 height 14
click at [658, 531] on input "checkbox" at bounding box center [664, 532] width 12 height 12
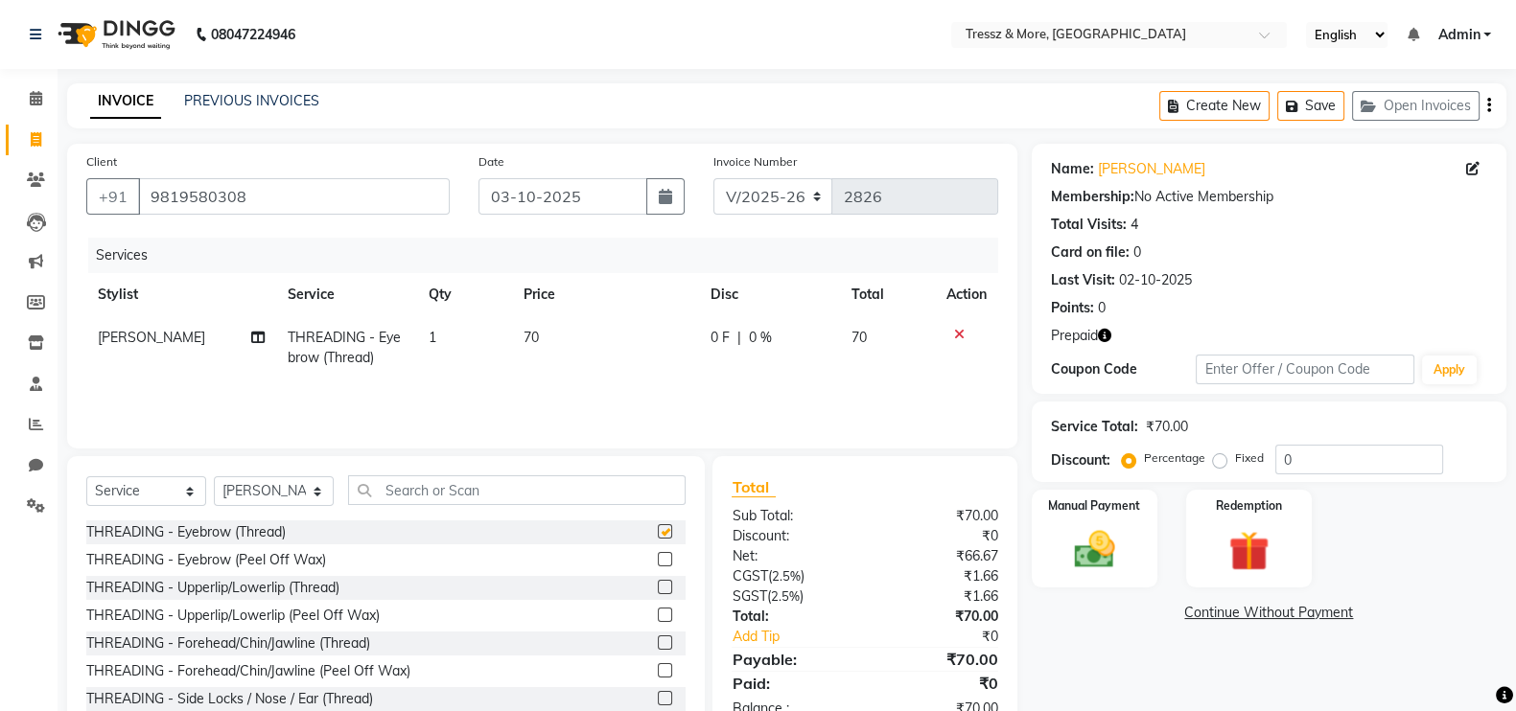
checkbox input "false"
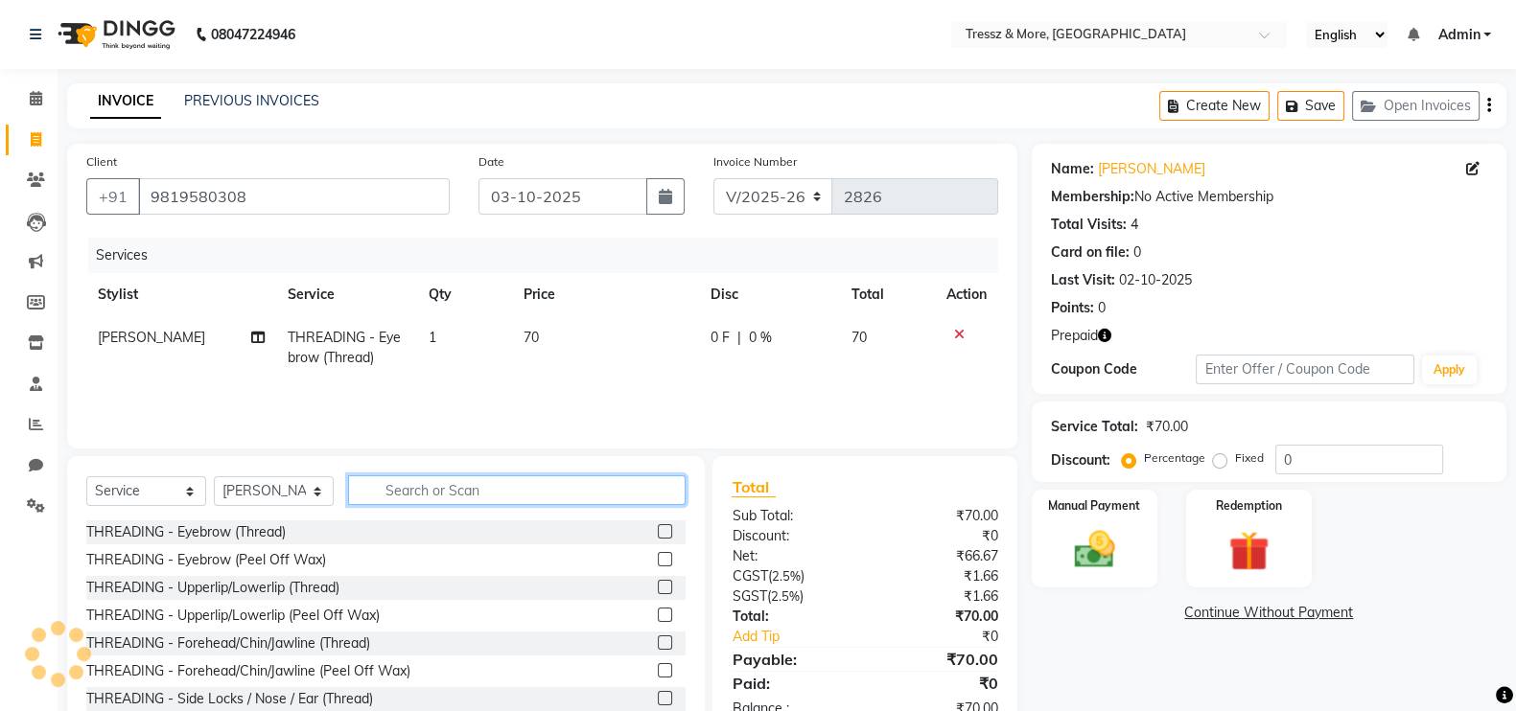
click at [556, 500] on input "text" at bounding box center [517, 491] width 338 height 30
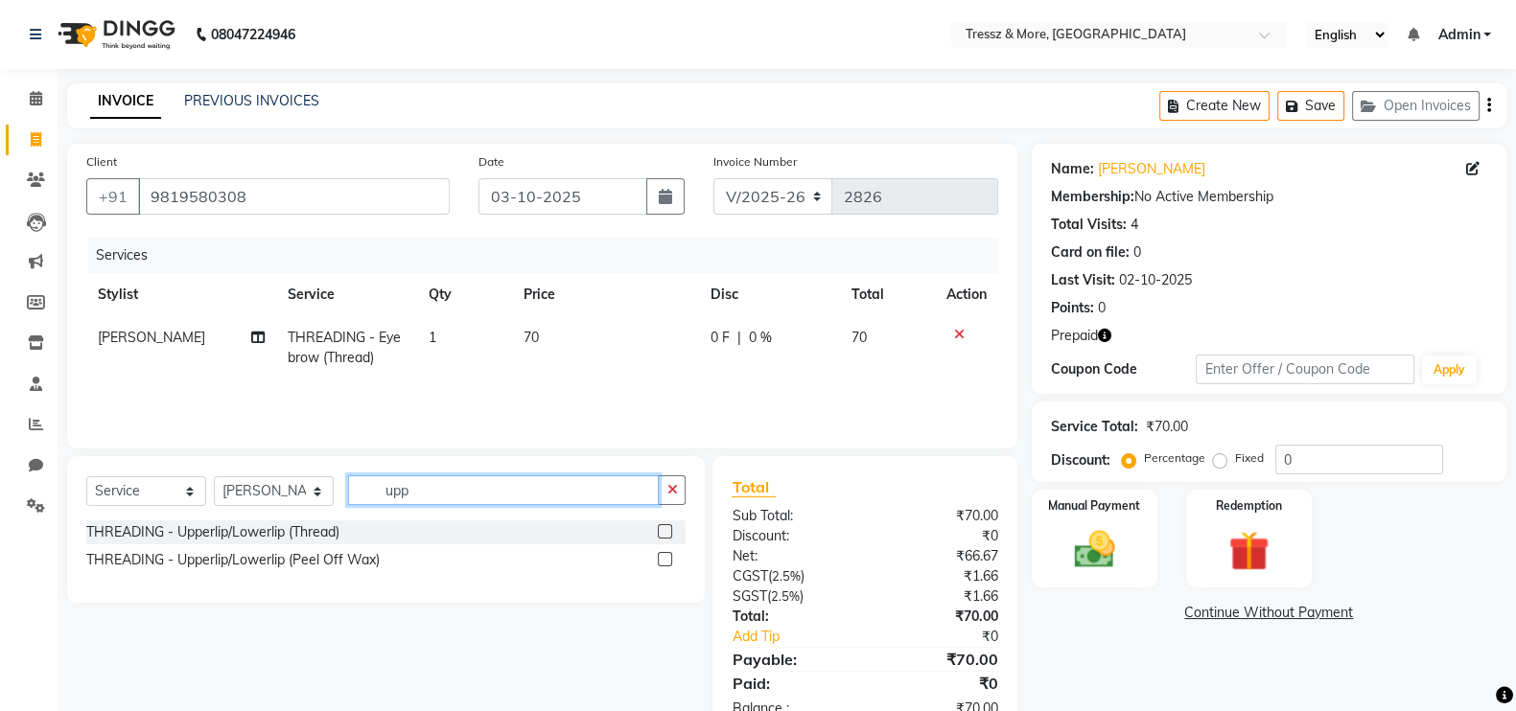
type input "upp"
click at [666, 563] on label at bounding box center [665, 559] width 14 height 14
click at [666, 563] on input "checkbox" at bounding box center [664, 560] width 12 height 12
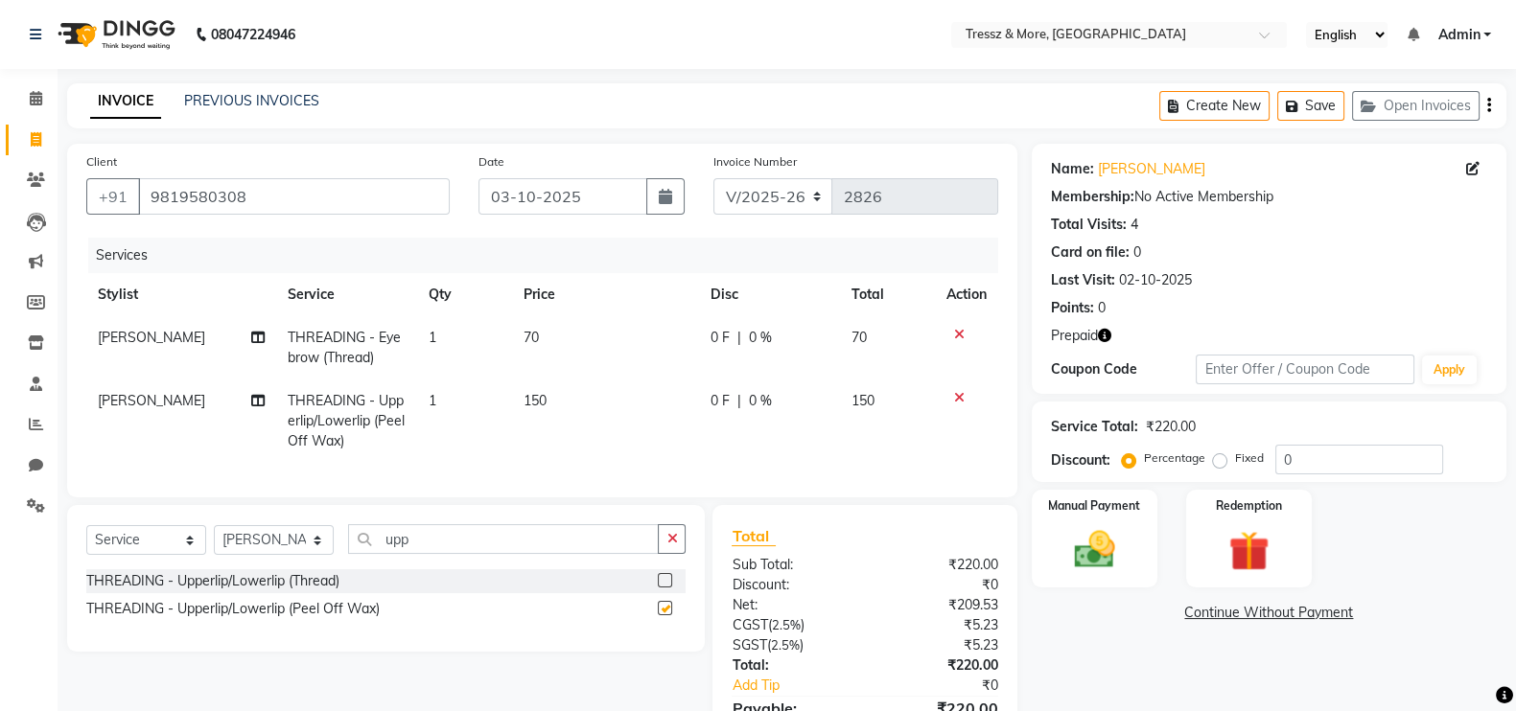
checkbox input "false"
click at [465, 553] on input "upp" at bounding box center [503, 540] width 311 height 30
type input "for"
click at [666, 588] on label at bounding box center [665, 580] width 14 height 14
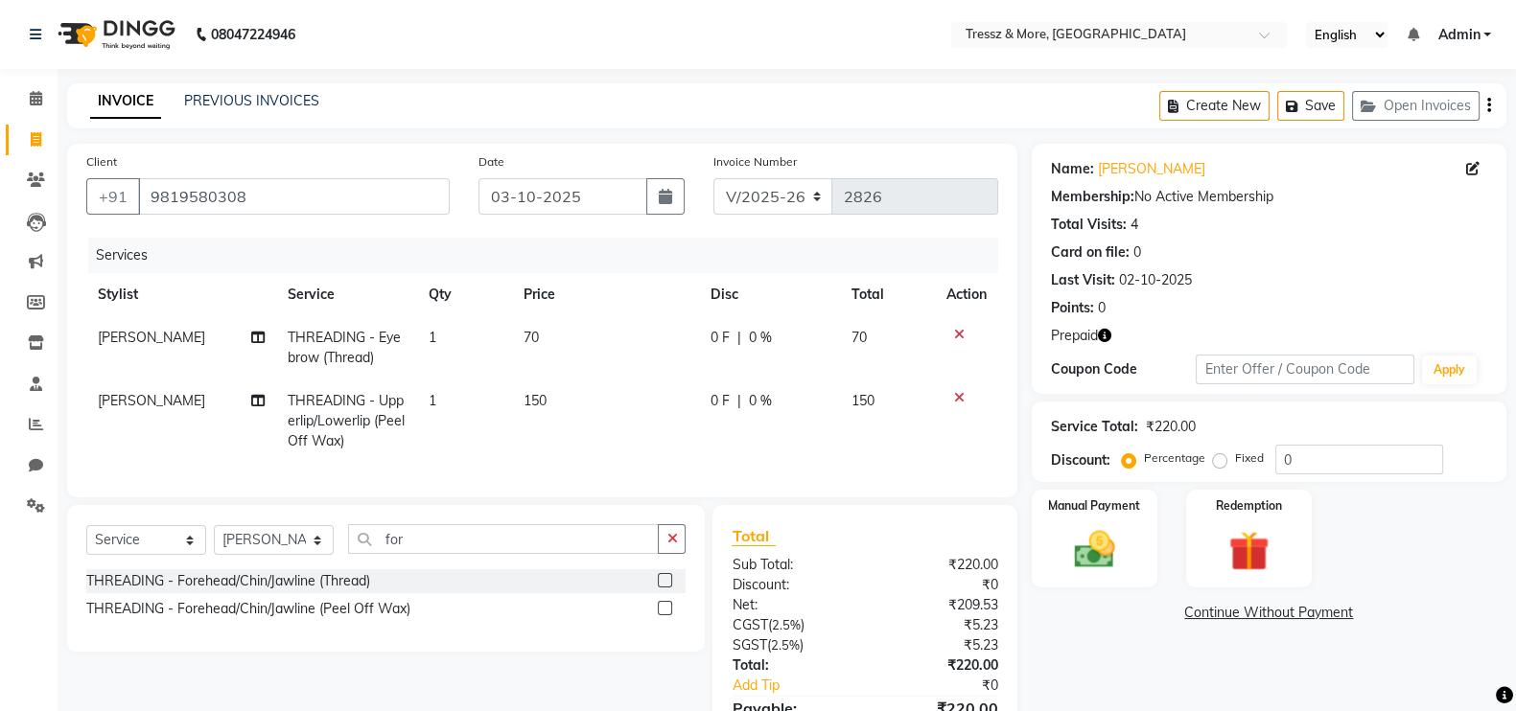
click at [666, 588] on input "checkbox" at bounding box center [664, 581] width 12 height 12
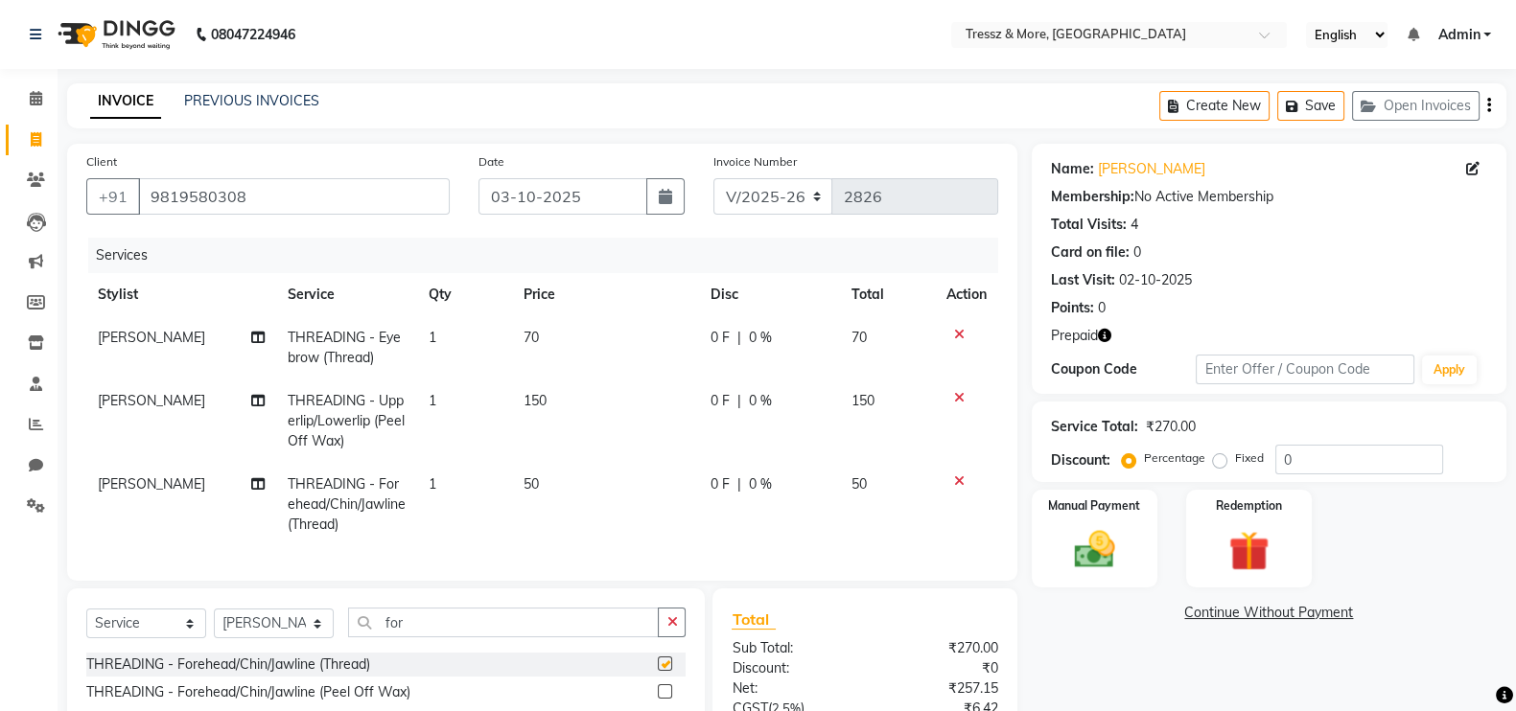
checkbox input "false"
click at [275, 635] on select "Select Stylist [PERSON_NAME] Anas [PERSON_NAME] [PERSON_NAME] [PERSON_NAME] [PE…" at bounding box center [274, 624] width 120 height 30
select select "13463"
click at [214, 628] on select "Select Stylist [PERSON_NAME] Anas [PERSON_NAME] [PERSON_NAME] [PERSON_NAME] [PE…" at bounding box center [274, 624] width 120 height 30
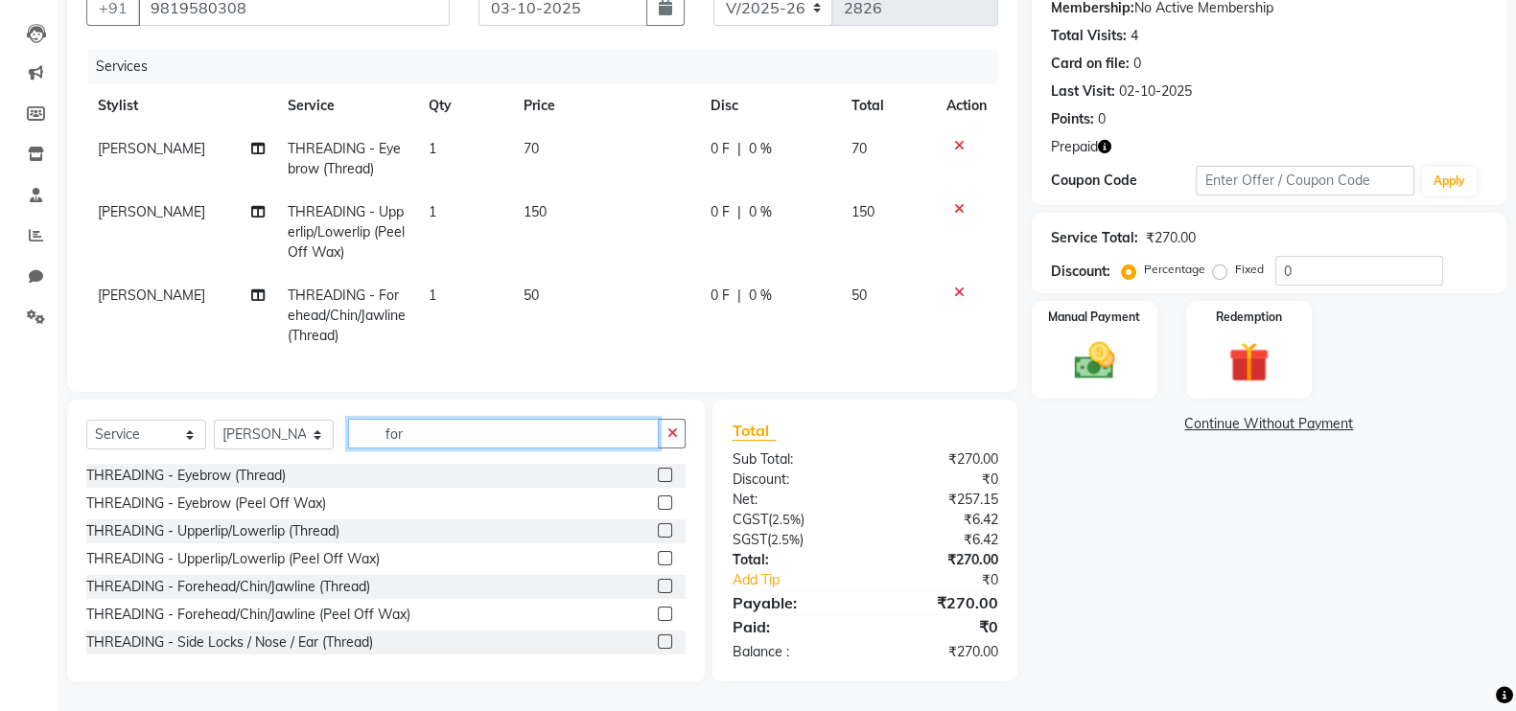
click at [447, 428] on input "for" at bounding box center [503, 434] width 311 height 30
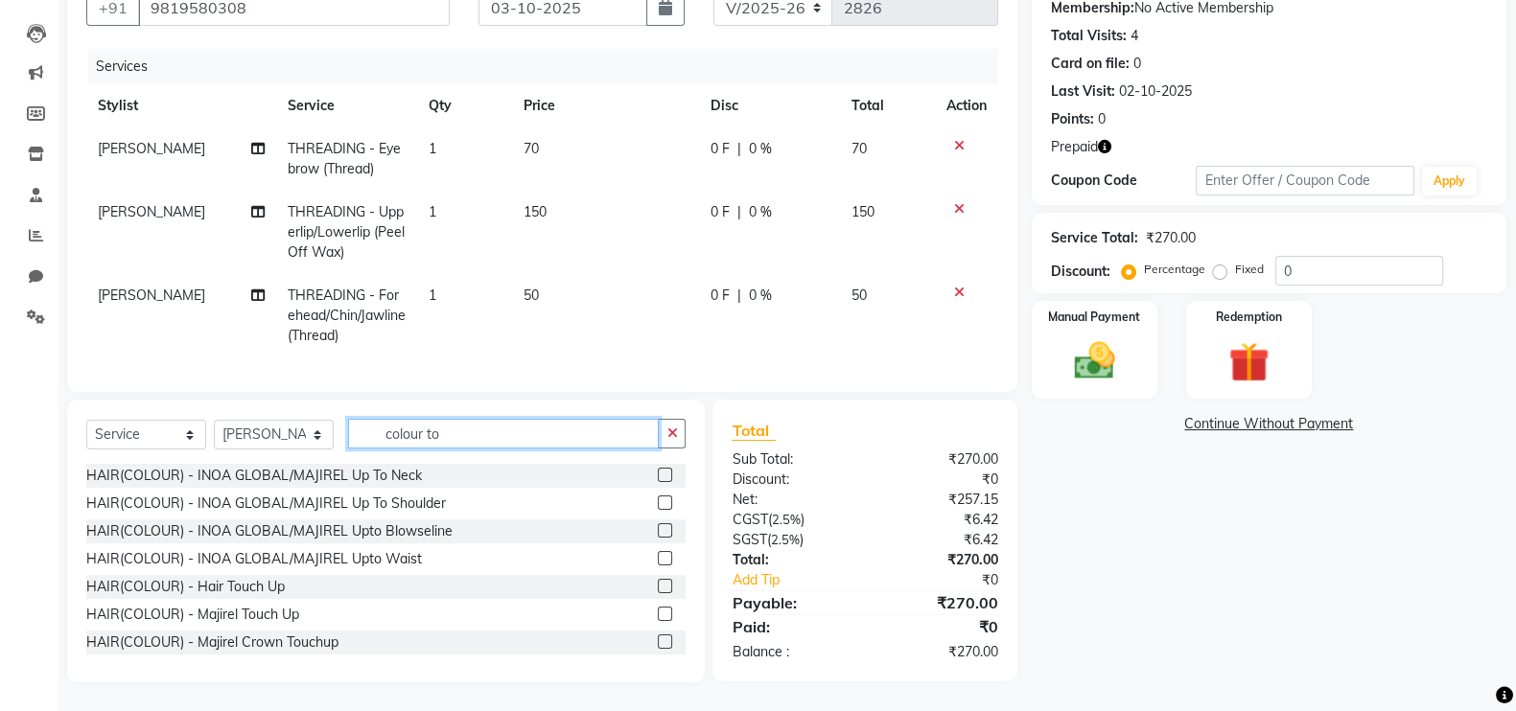
type input "colour to"
click at [658, 587] on label at bounding box center [665, 586] width 14 height 14
click at [658, 587] on input "checkbox" at bounding box center [664, 587] width 12 height 12
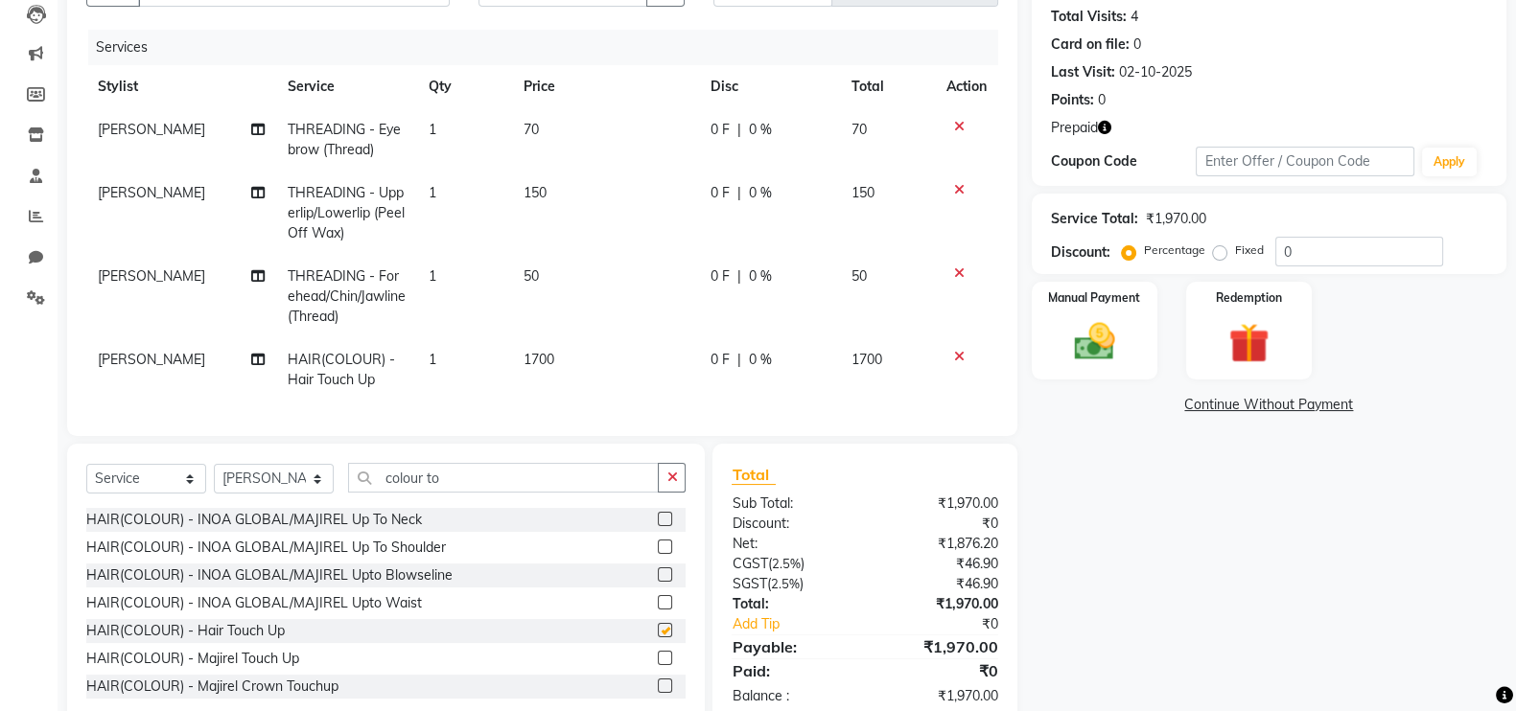
checkbox input "false"
click at [526, 378] on td "1700" at bounding box center [605, 369] width 187 height 63
select select "13463"
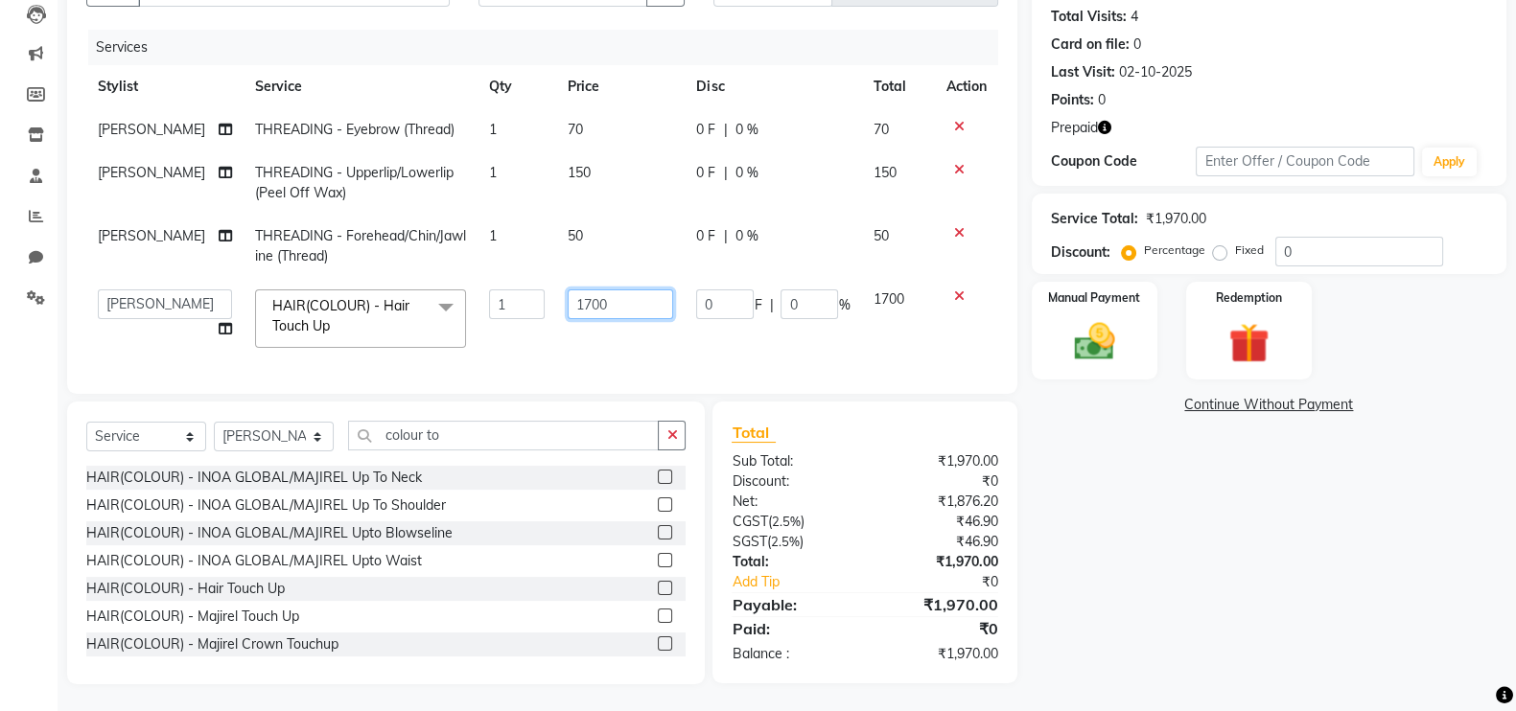
click at [569, 309] on input "1700" at bounding box center [620, 305] width 105 height 30
type input "2500"
click at [716, 357] on td "0 F | 0 %" at bounding box center [773, 319] width 176 height 82
select select "13463"
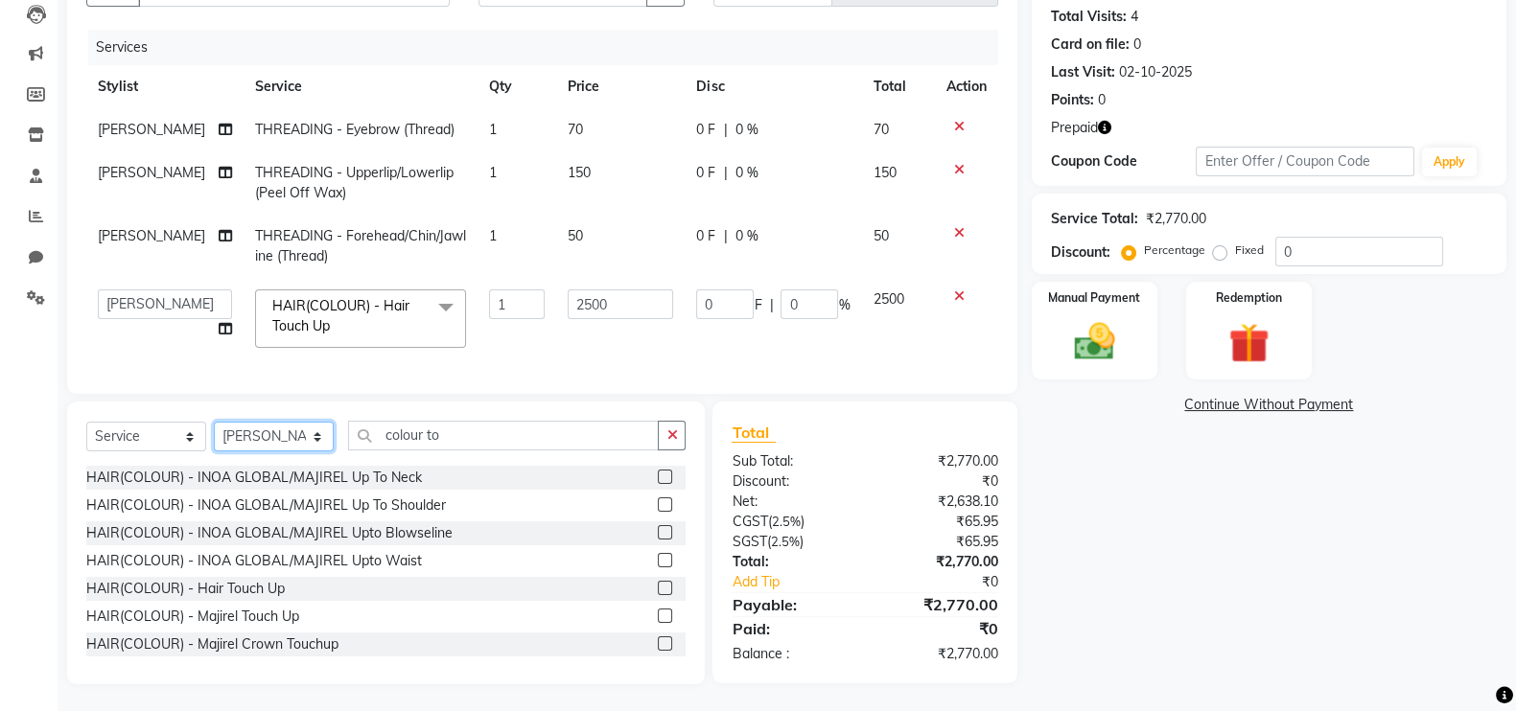
click at [287, 452] on select "Select Stylist [PERSON_NAME] Anas [PERSON_NAME] [PERSON_NAME] [PERSON_NAME] [PE…" at bounding box center [274, 437] width 120 height 30
click at [214, 440] on select "Select Stylist [PERSON_NAME] Anas [PERSON_NAME] [PERSON_NAME] [PERSON_NAME] [PE…" at bounding box center [274, 437] width 120 height 30
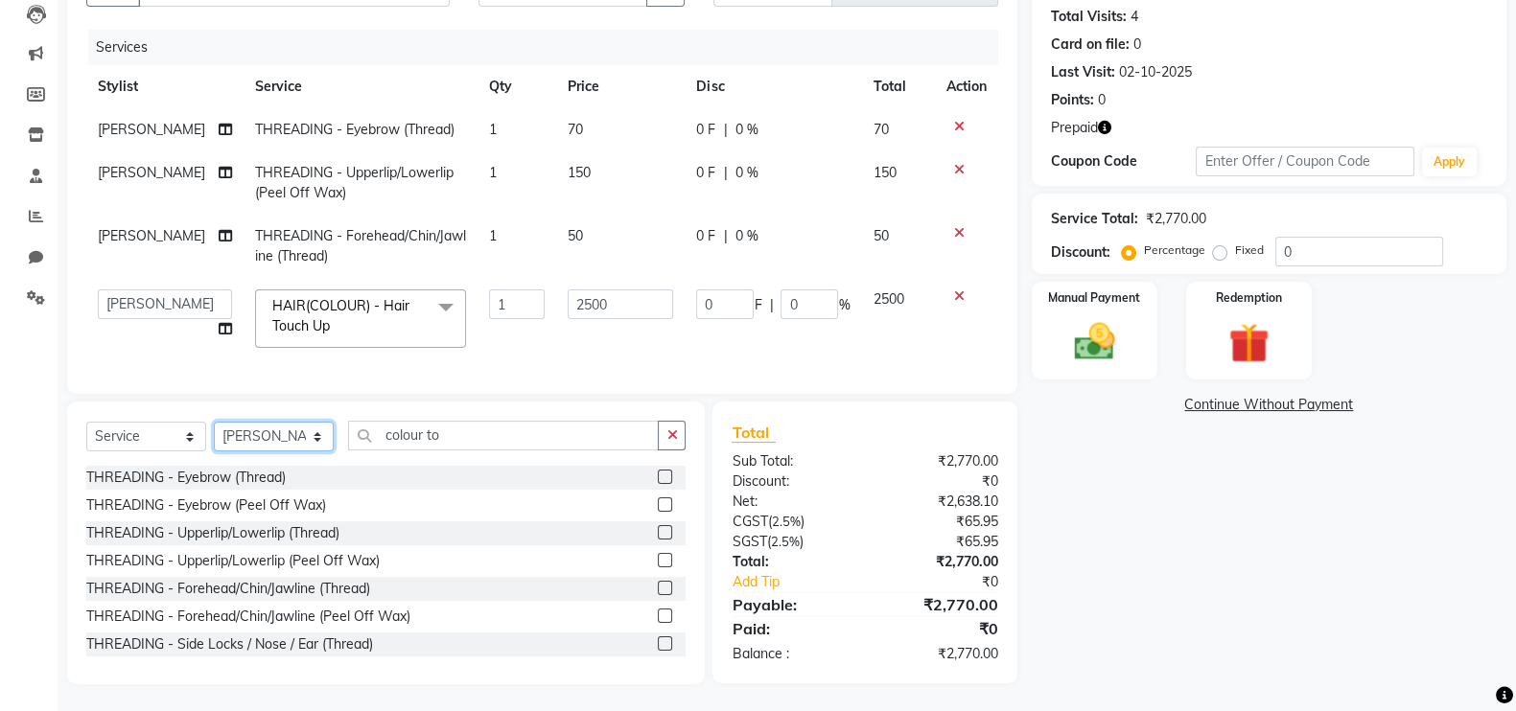
click at [277, 447] on select "Select Stylist [PERSON_NAME] Anas [PERSON_NAME] [PERSON_NAME] [PERSON_NAME] [PE…" at bounding box center [274, 437] width 120 height 30
select select "88779"
click at [214, 440] on select "Select Stylist [PERSON_NAME] Anas [PERSON_NAME] [PERSON_NAME] [PERSON_NAME] [PE…" at bounding box center [274, 437] width 120 height 30
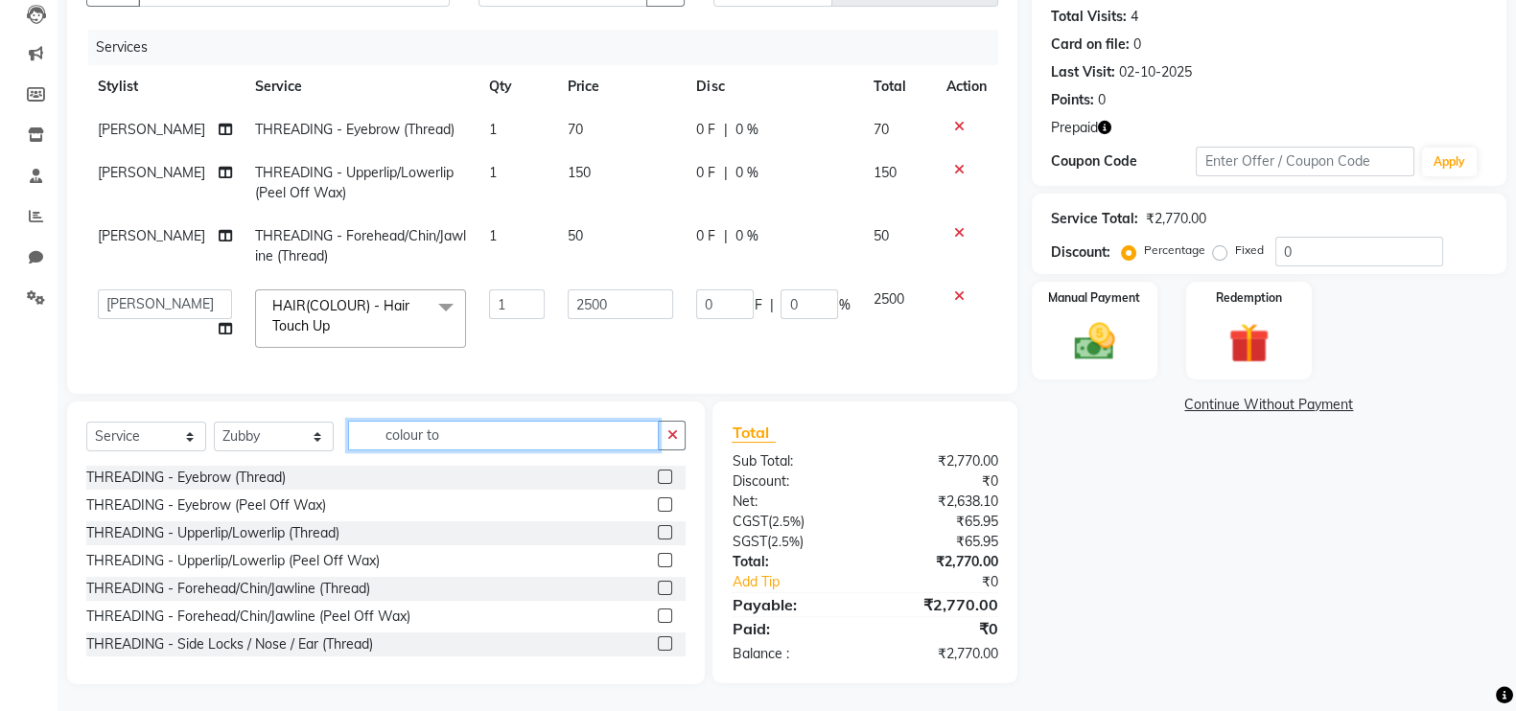
click at [416, 451] on input "colour to" at bounding box center [503, 436] width 311 height 30
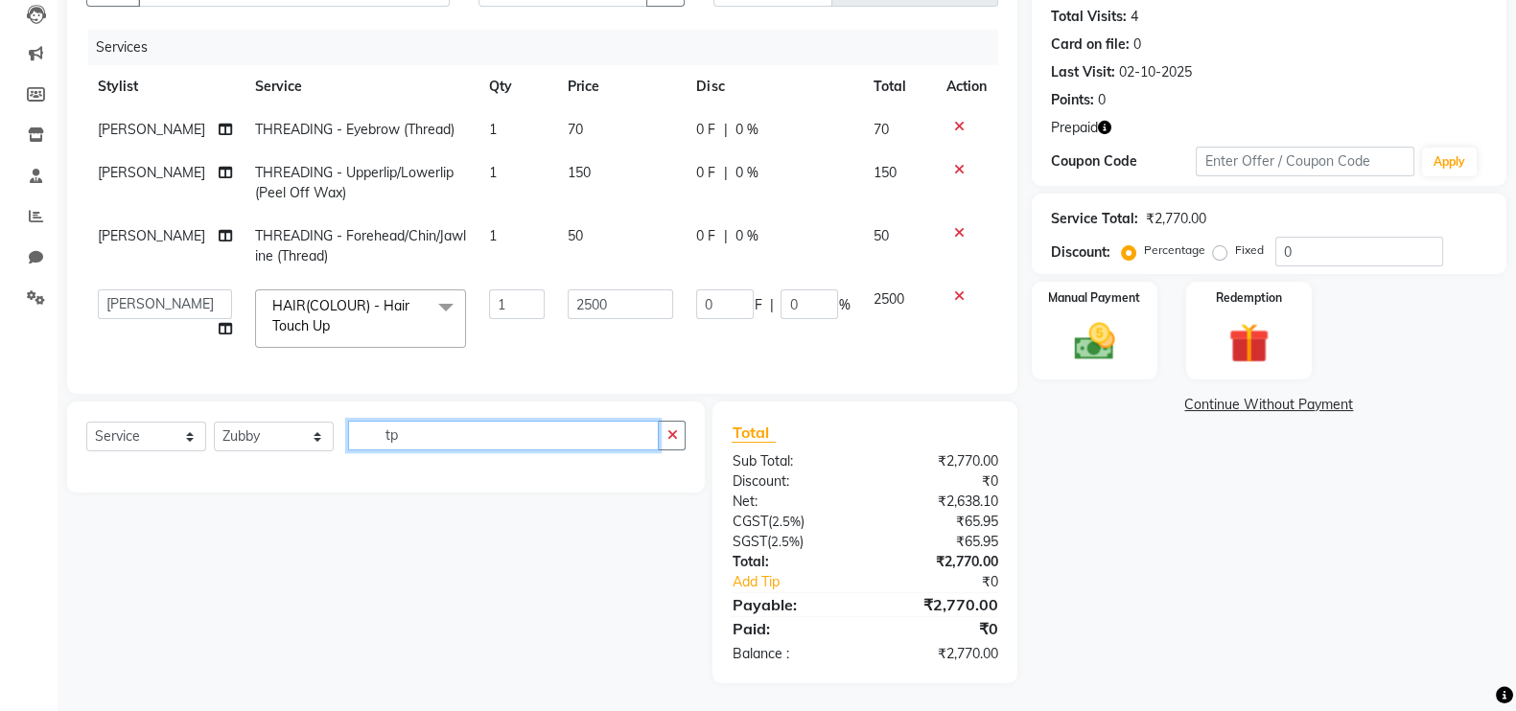
type input "t"
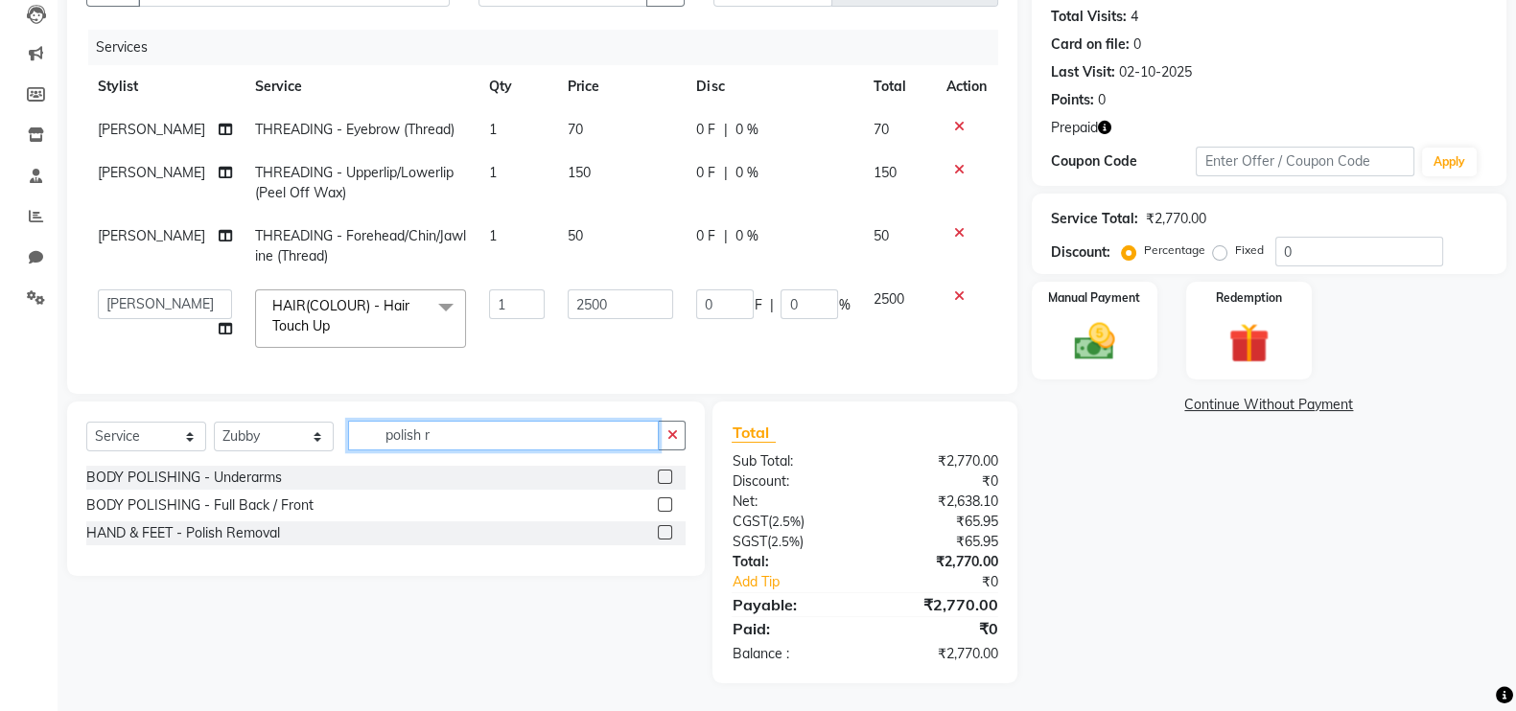
type input "polish r"
click at [659, 540] on label at bounding box center [665, 532] width 14 height 14
click at [659, 540] on input "checkbox" at bounding box center [664, 533] width 12 height 12
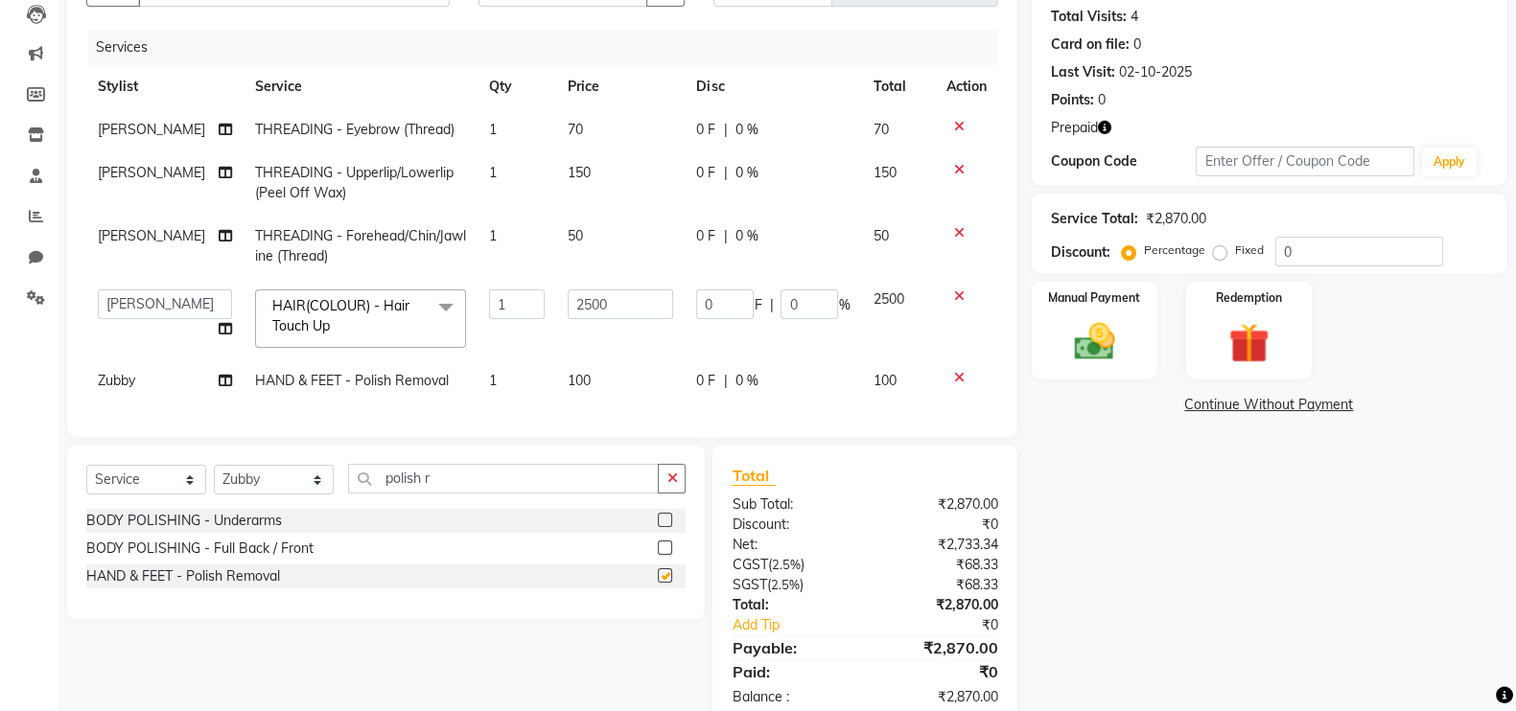
checkbox input "false"
click at [1251, 358] on img at bounding box center [1249, 343] width 68 height 52
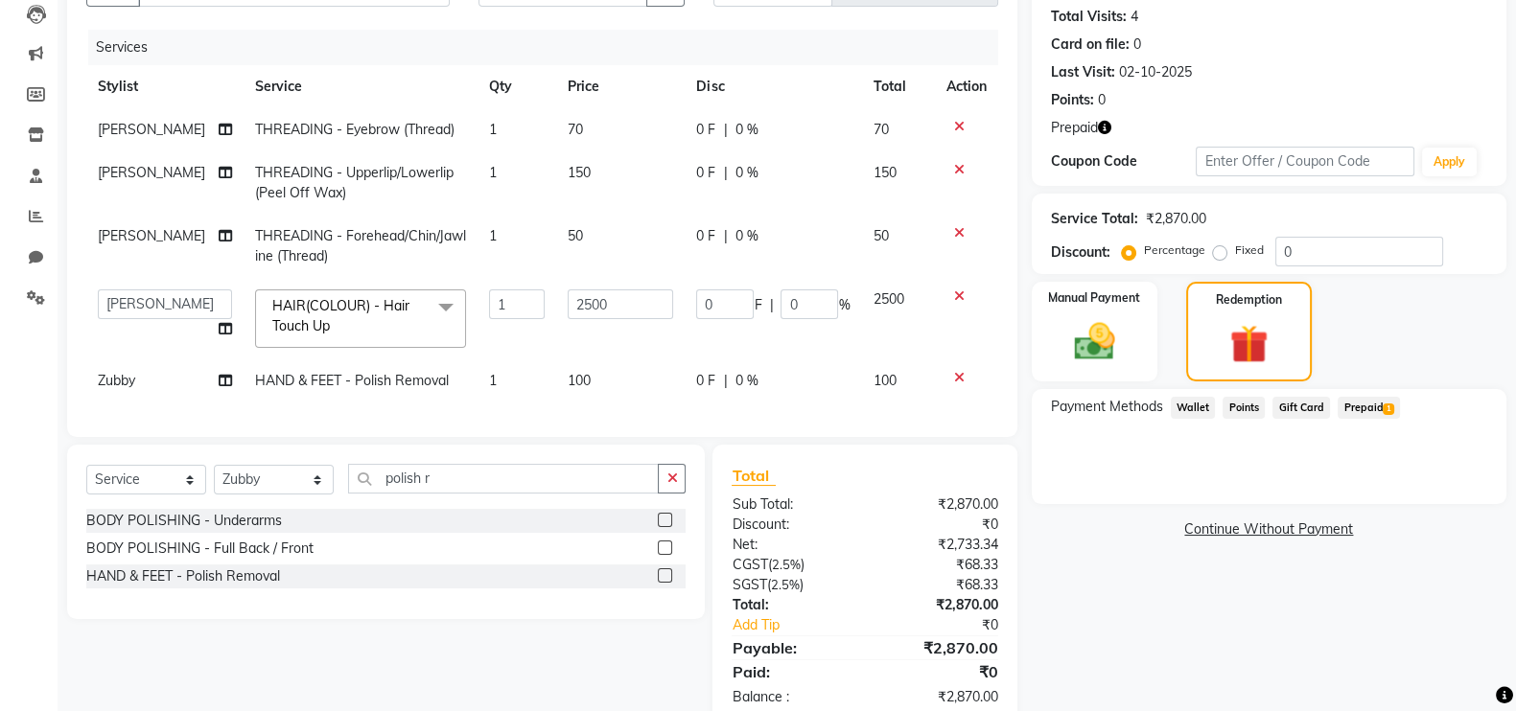
click at [1347, 404] on span "Prepaid 1" at bounding box center [1369, 408] width 62 height 22
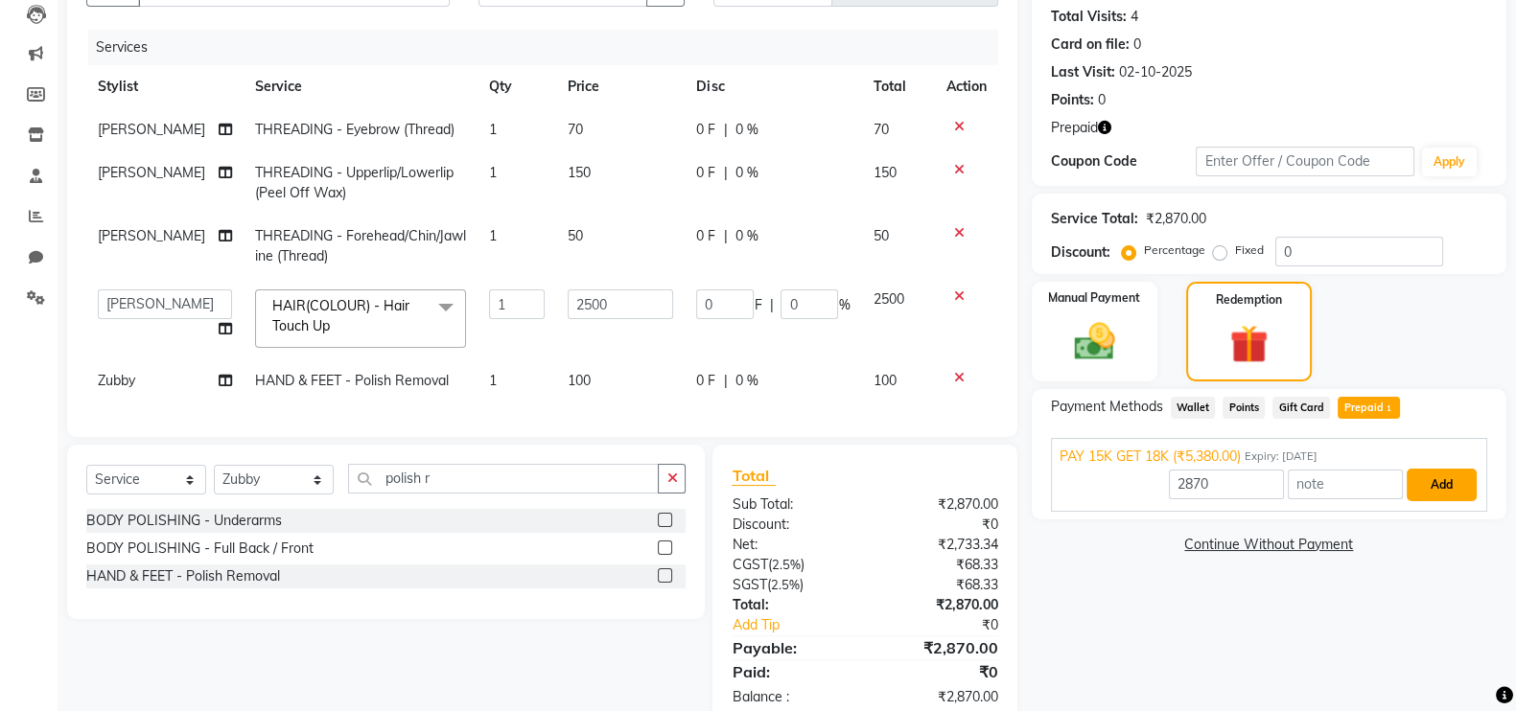
click at [1419, 476] on button "Add" at bounding box center [1442, 485] width 70 height 33
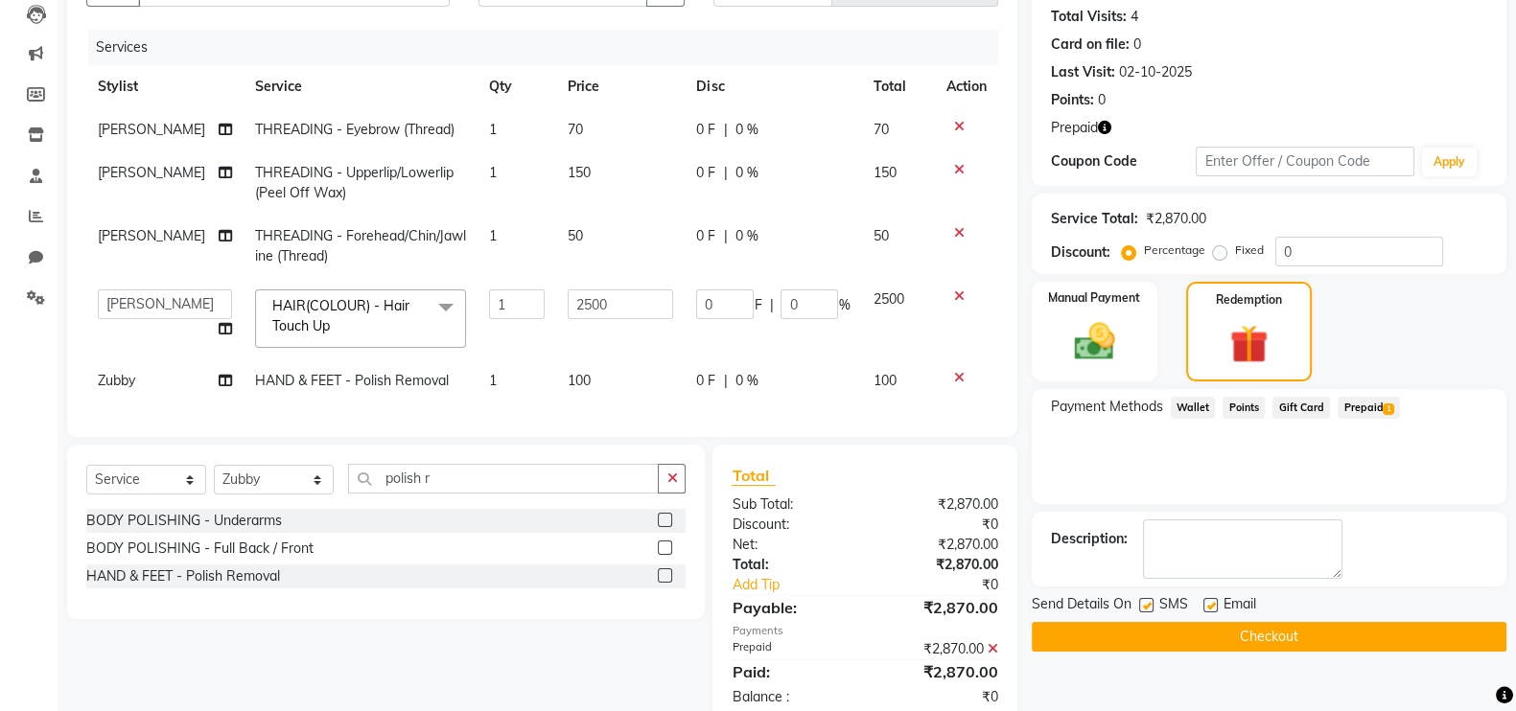
click at [1271, 636] on button "Checkout" at bounding box center [1269, 637] width 475 height 30
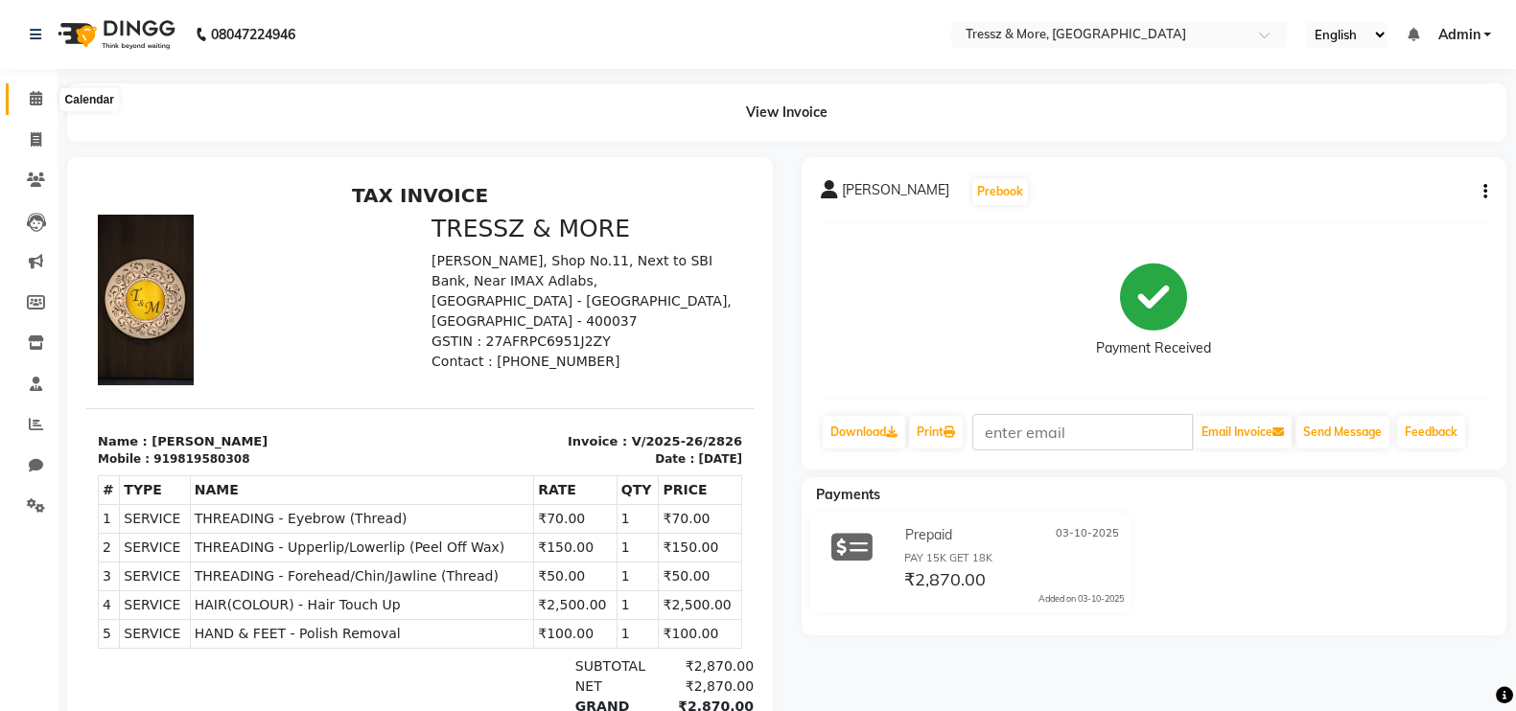
click at [44, 91] on span at bounding box center [36, 99] width 34 height 22
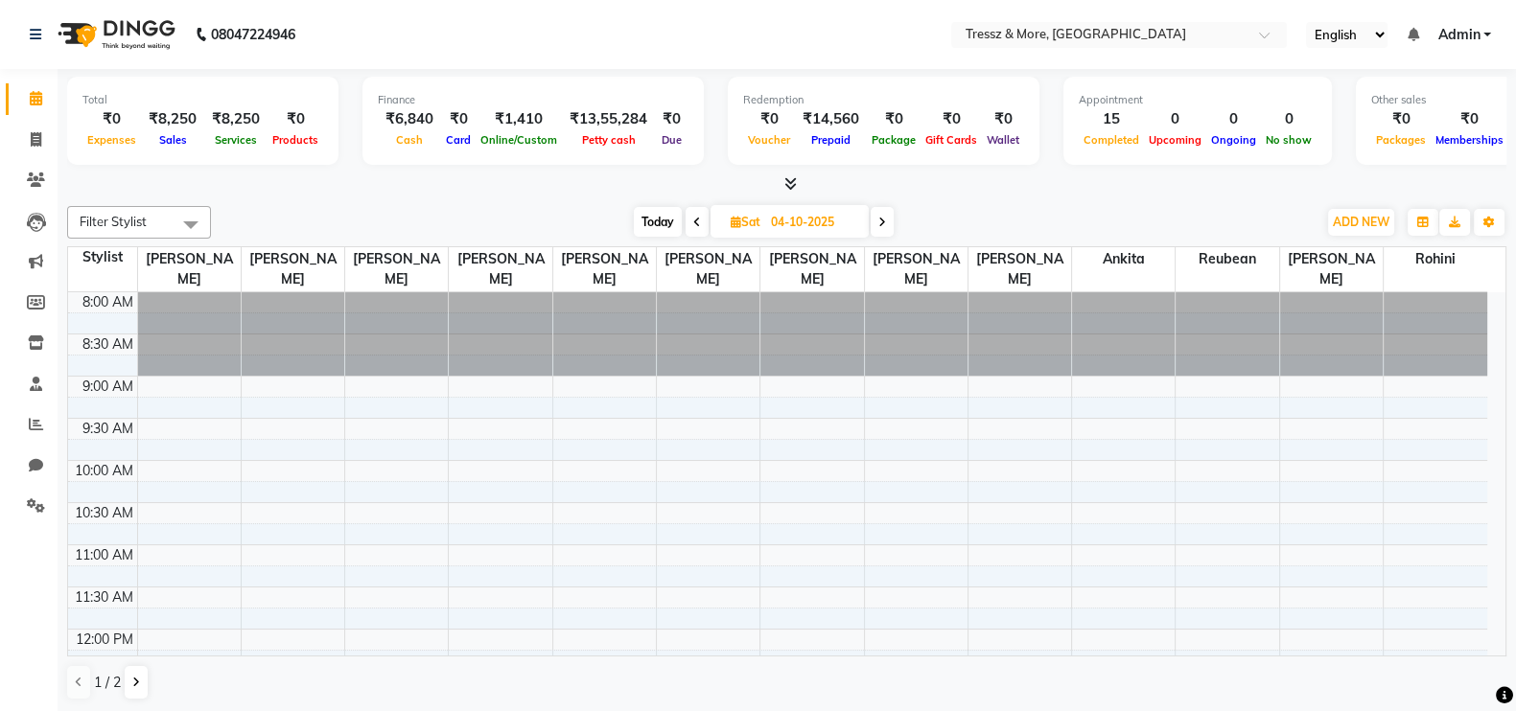
click at [369, 189] on div at bounding box center [786, 185] width 1439 height 20
click at [24, 137] on span at bounding box center [36, 140] width 34 height 22
select select "service"
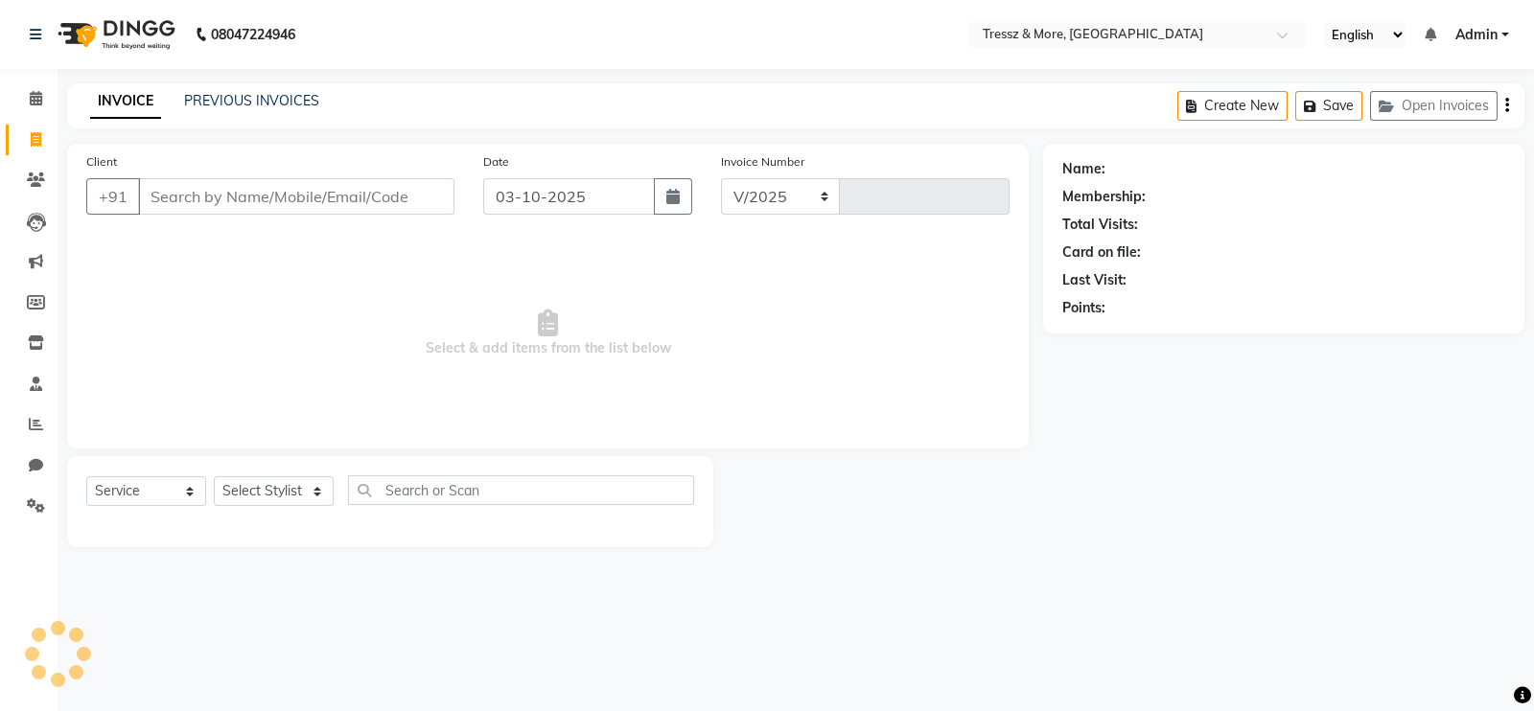
select select "3037"
type input "2827"
click at [239, 96] on link "PREVIOUS INVOICES" at bounding box center [251, 100] width 135 height 17
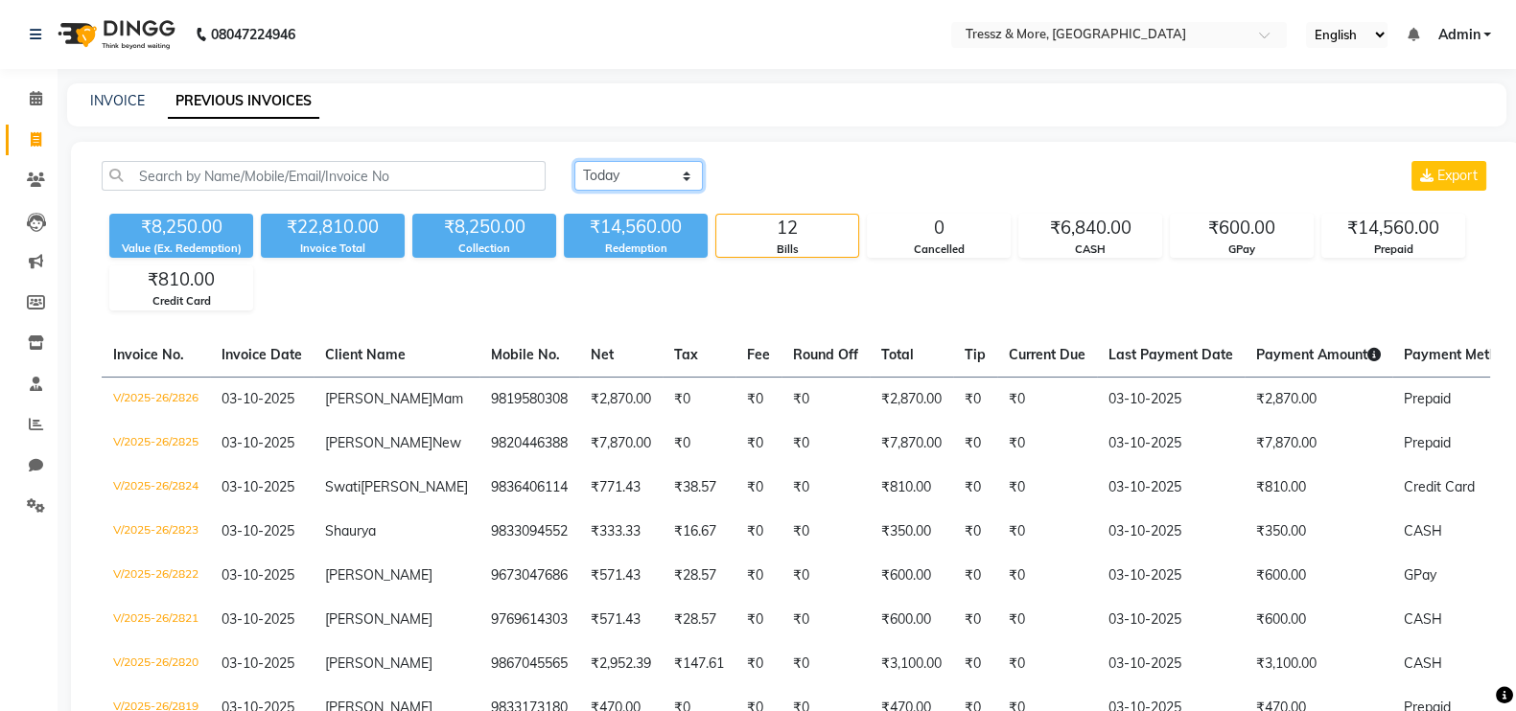
click at [652, 183] on select "[DATE] [DATE] Custom Range" at bounding box center [638, 176] width 128 height 30
select select "range"
click at [574, 161] on select "[DATE] [DATE] Custom Range" at bounding box center [638, 176] width 128 height 30
click at [791, 175] on input "03-10-2025" at bounding box center [795, 176] width 134 height 27
select select "10"
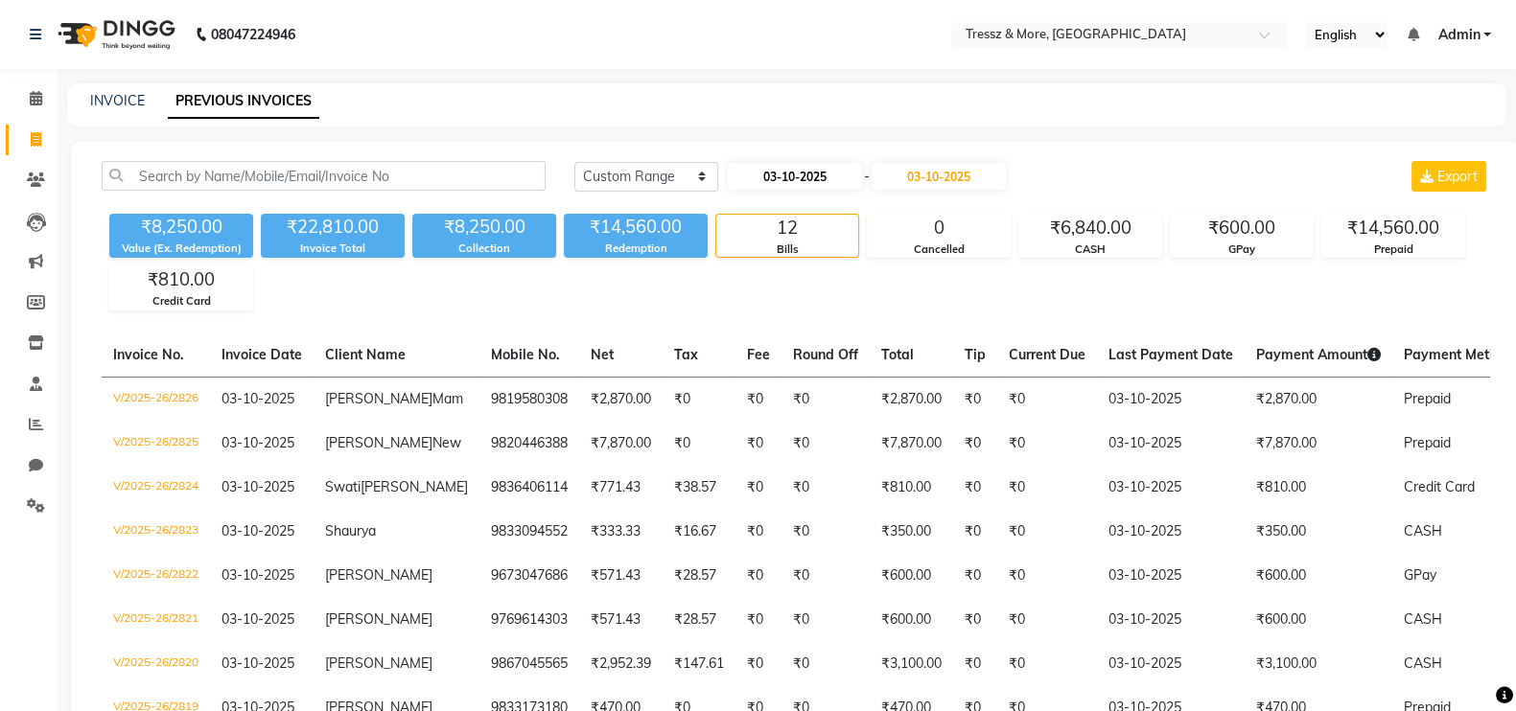
select select "2025"
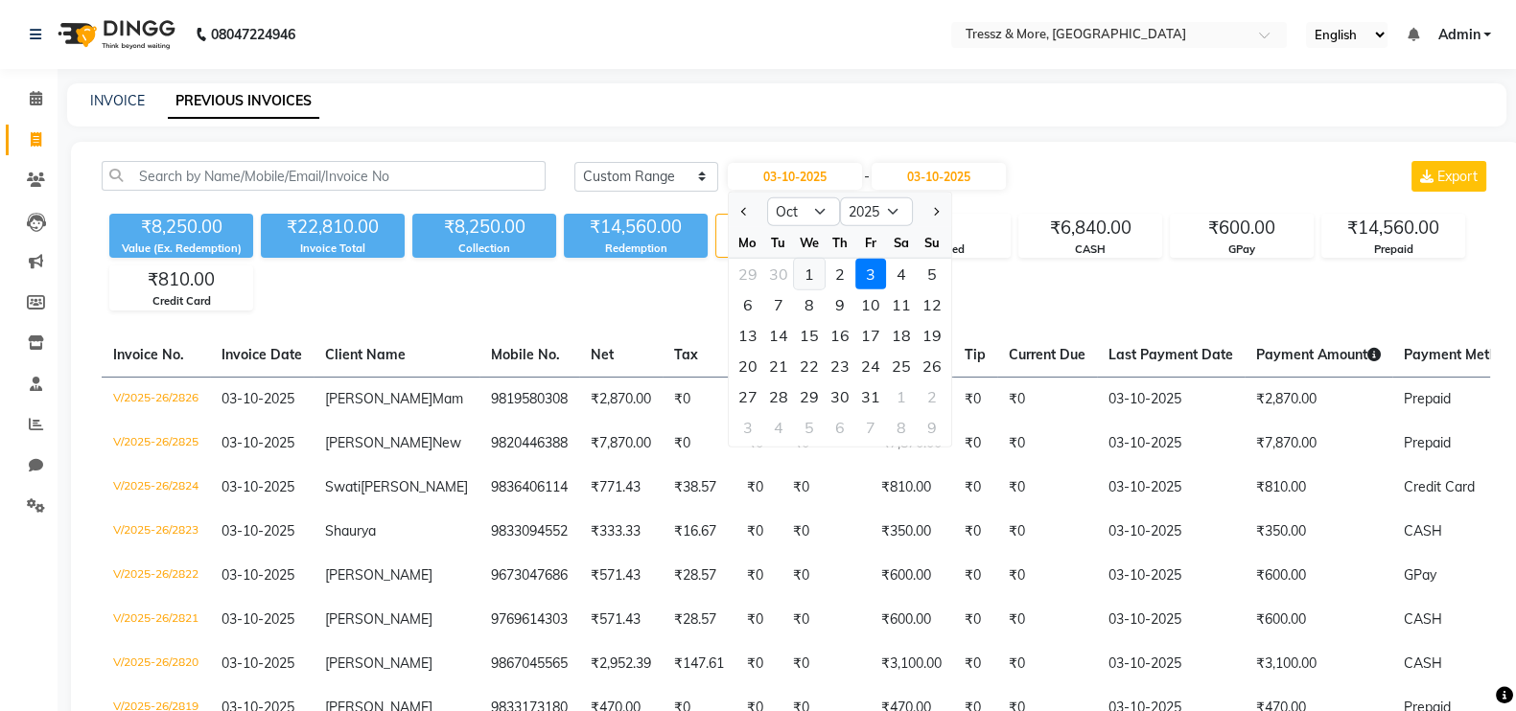
click at [805, 269] on div "1" at bounding box center [809, 274] width 31 height 31
type input "01-10-2025"
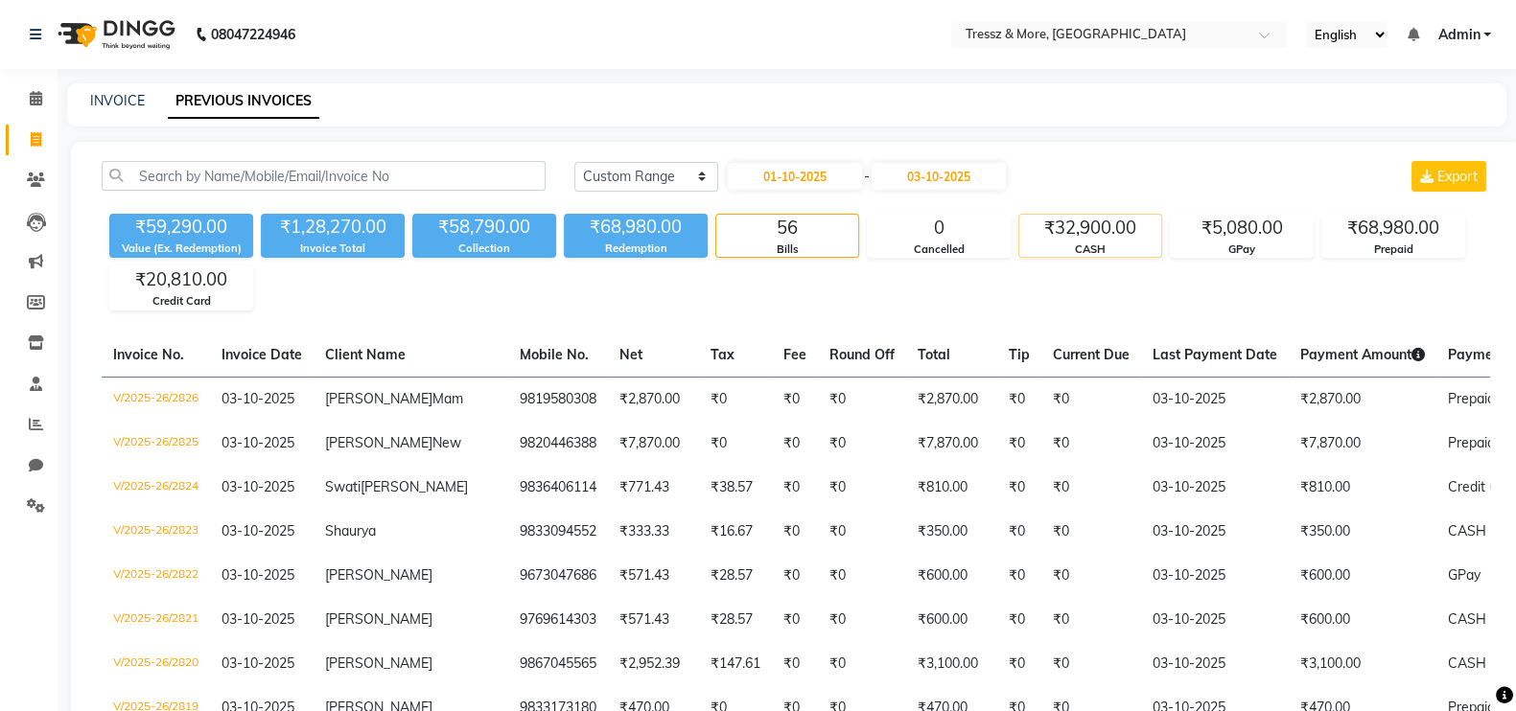
click at [1075, 221] on div "₹32,900.00" at bounding box center [1090, 228] width 142 height 27
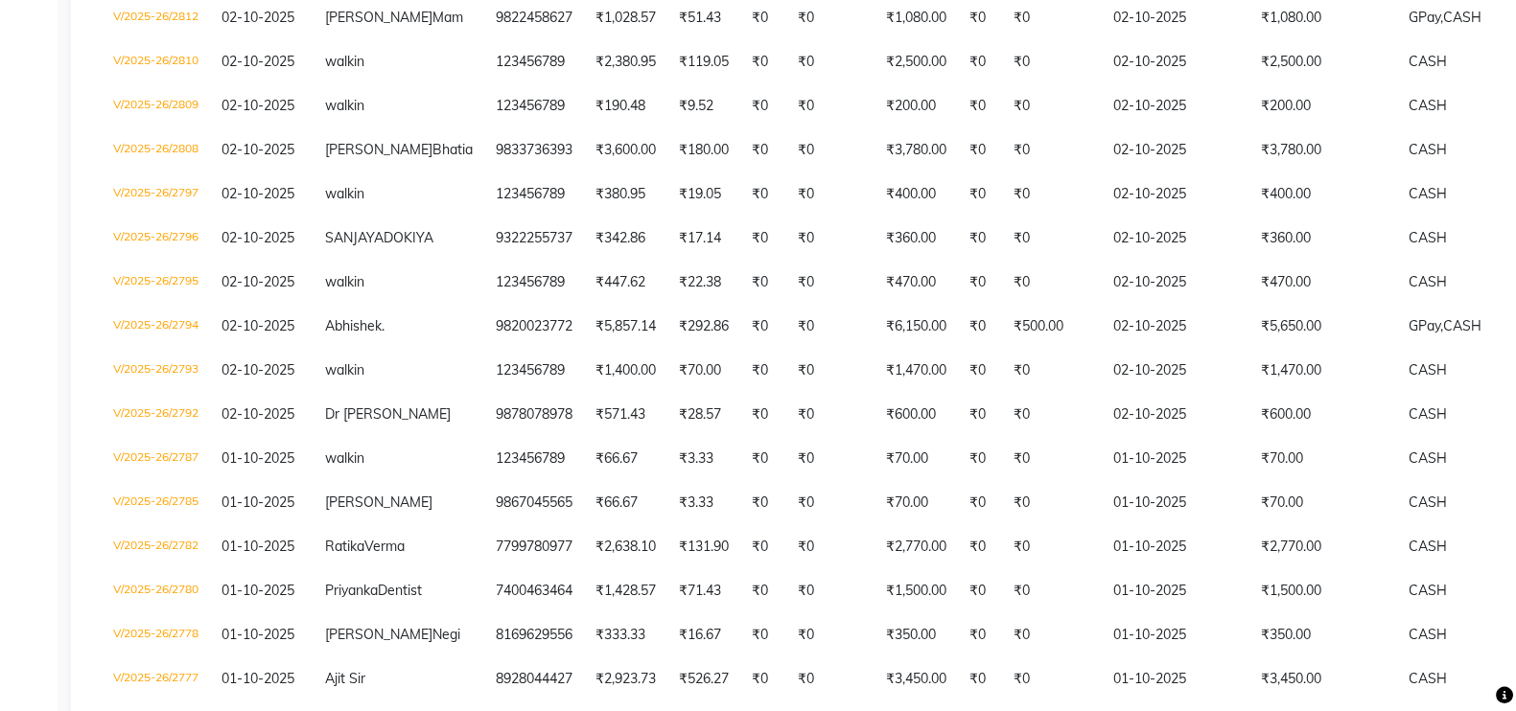
scroll to position [1052, 0]
